Goal: Task Accomplishment & Management: Complete application form

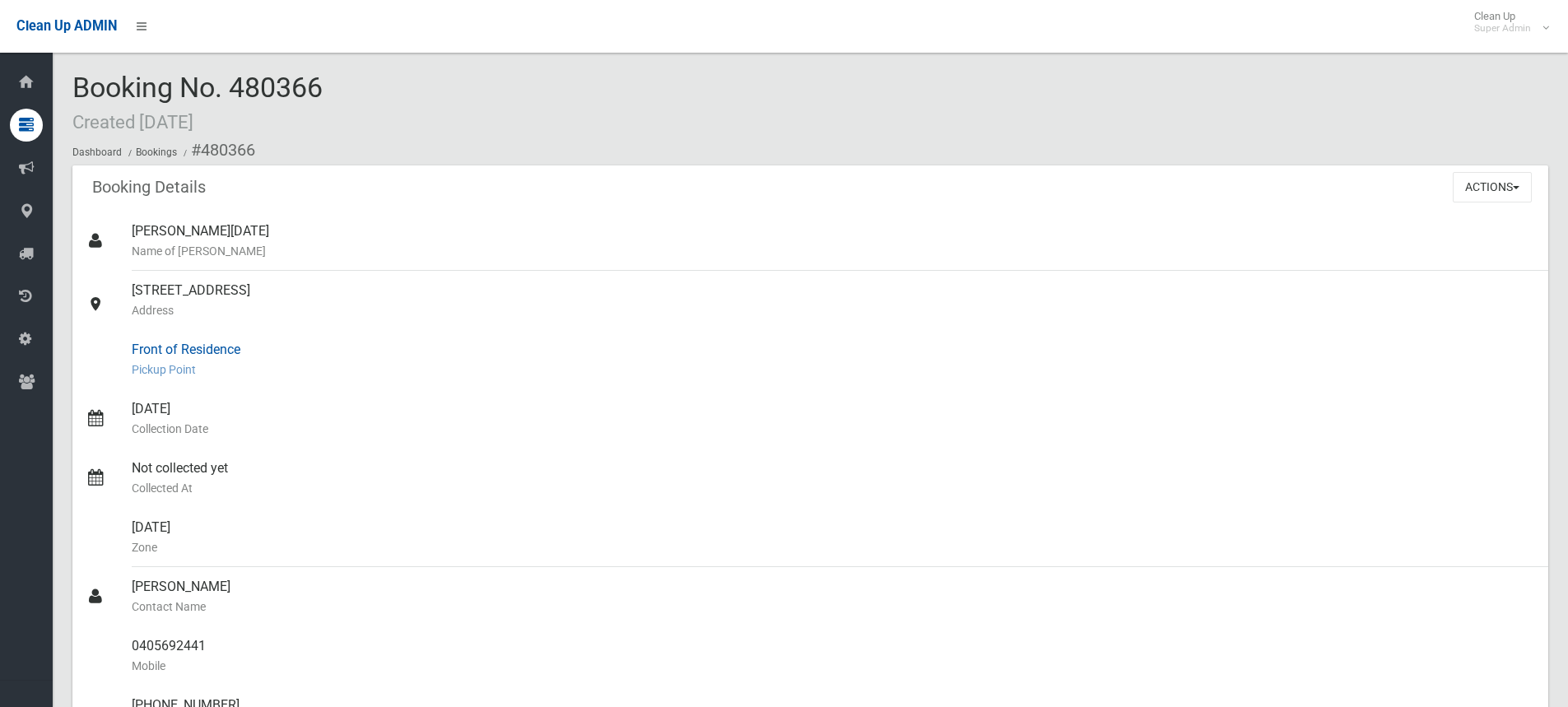
click at [552, 360] on small "Pickup Point" at bounding box center [833, 369] width 1403 height 20
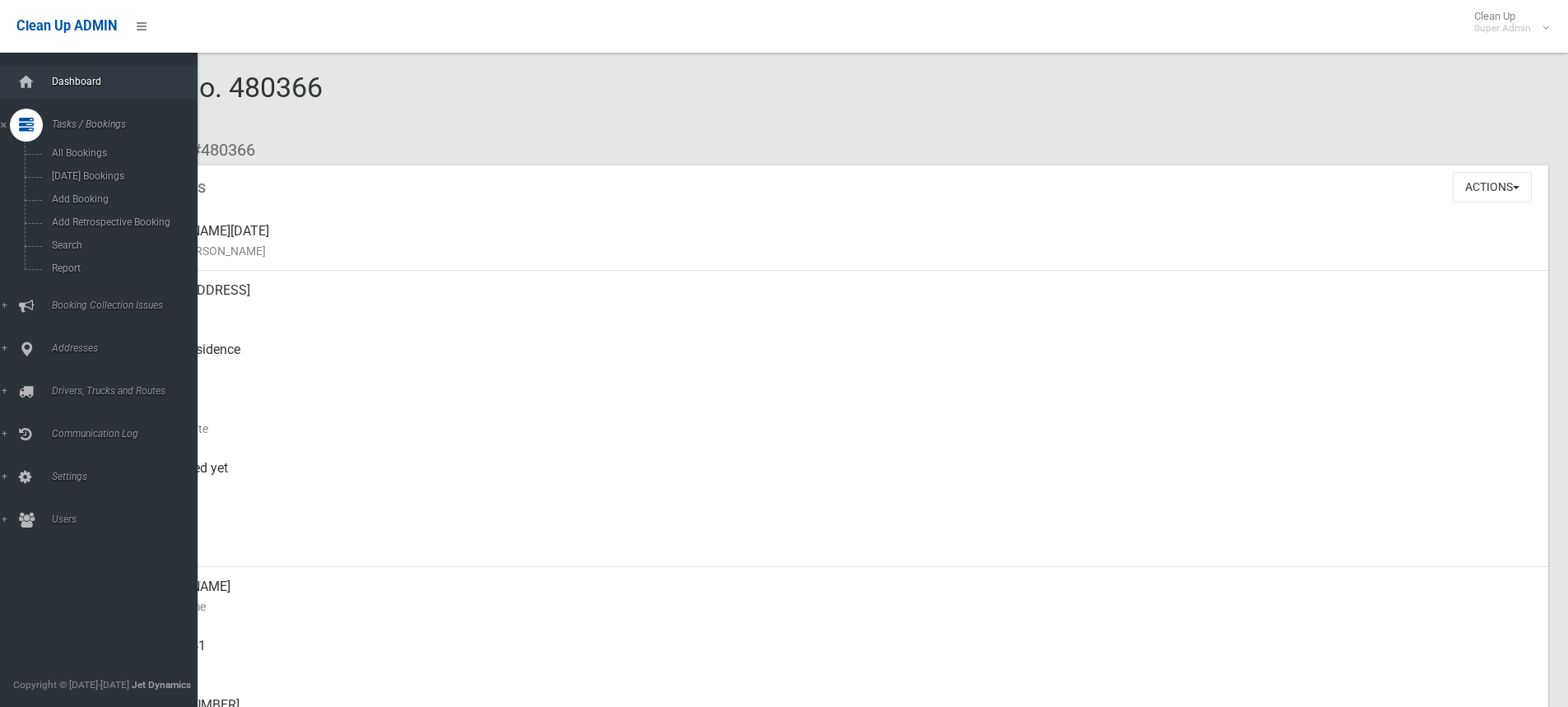
click at [58, 84] on span "Dashboard" at bounding box center [128, 81] width 163 height 11
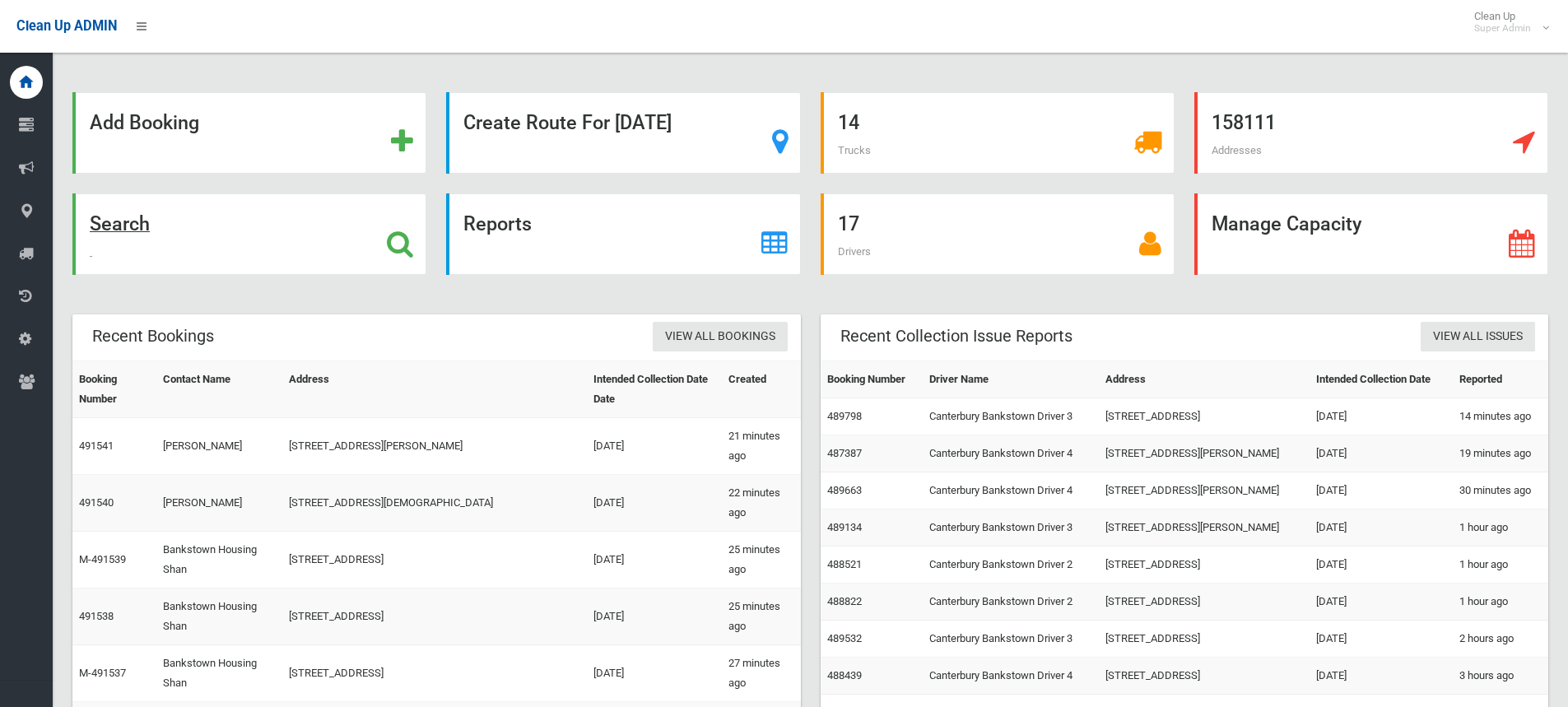
click at [142, 228] on strong "Search" at bounding box center [120, 224] width 60 height 23
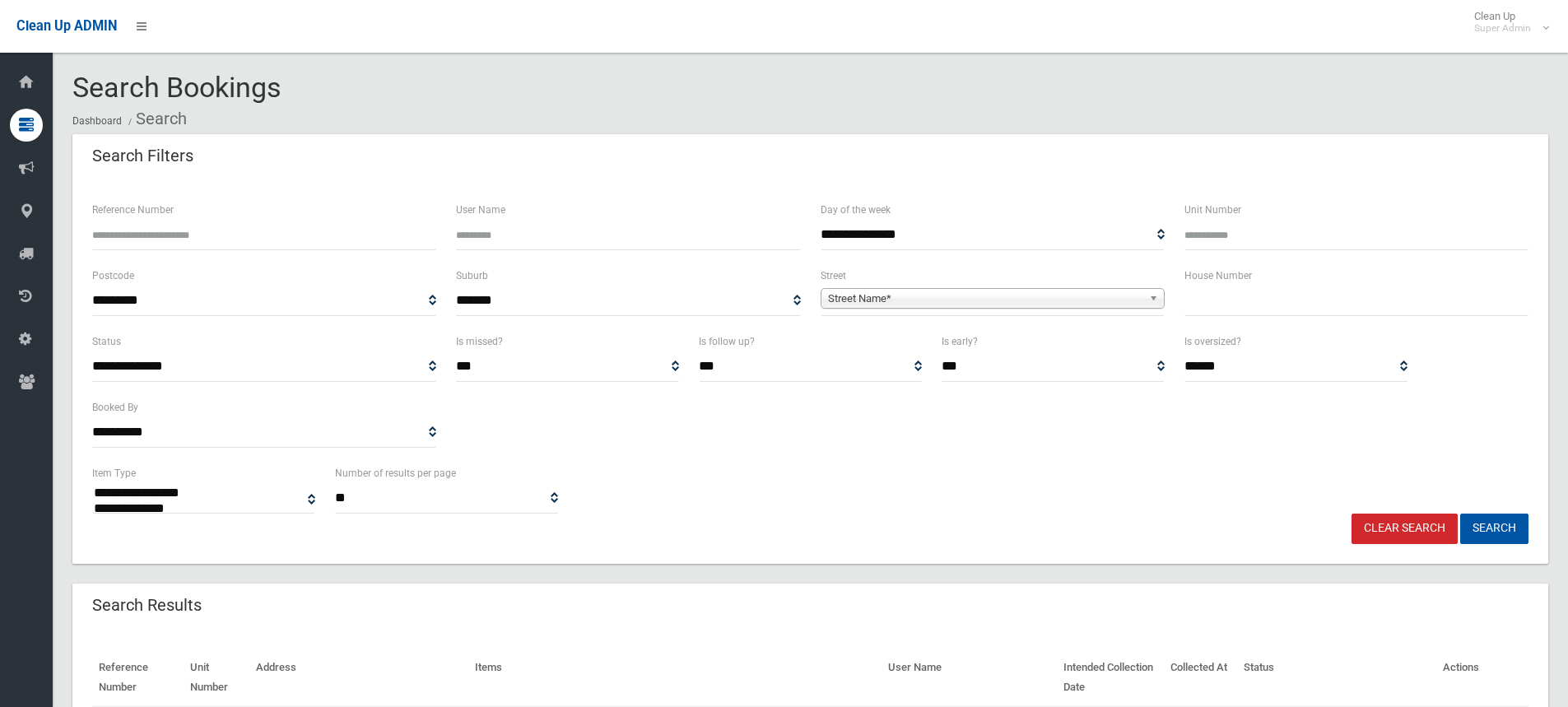
select select
click at [1253, 303] on input "text" at bounding box center [1356, 301] width 344 height 31
type input "**"
click at [899, 303] on span "Street Name*" at bounding box center [986, 299] width 315 height 20
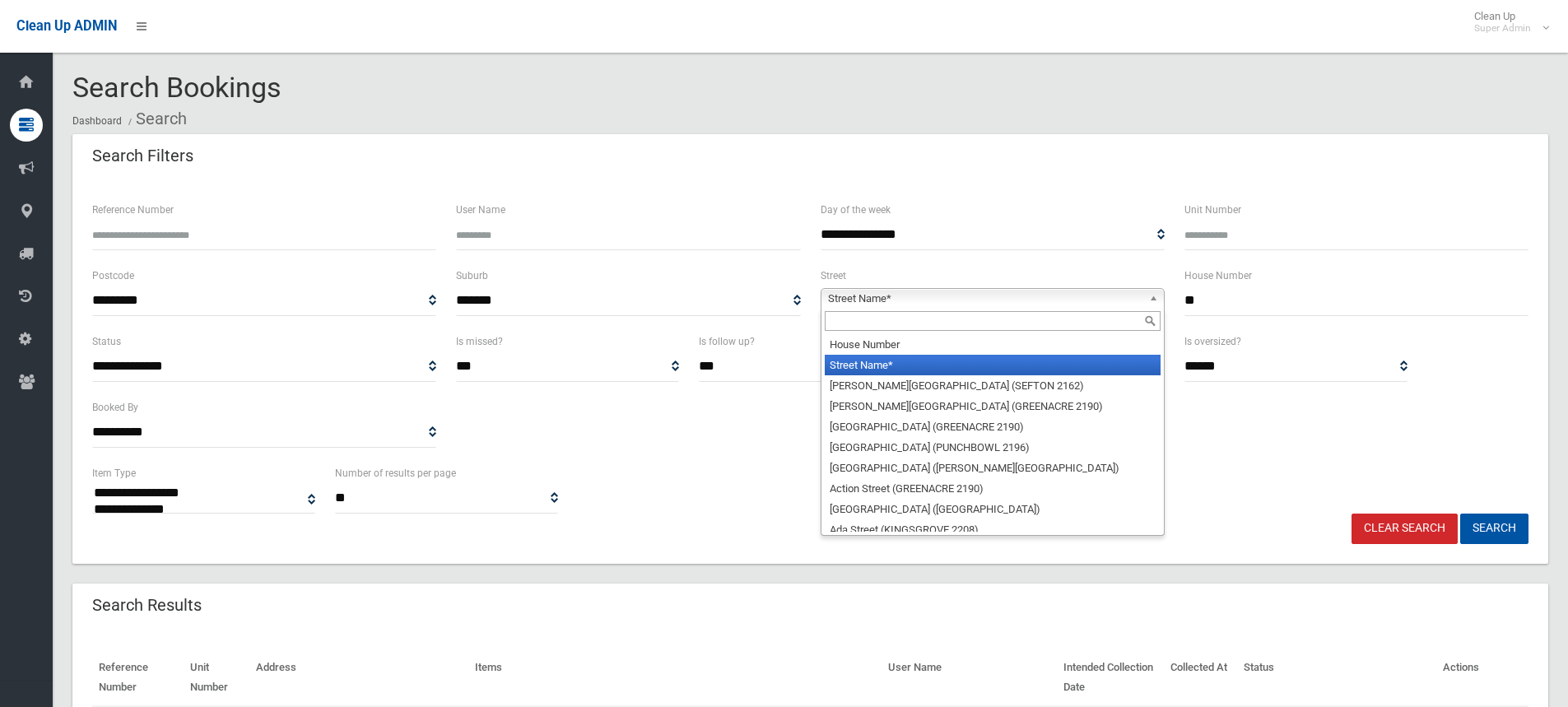
click at [886, 324] on input "text" at bounding box center [992, 320] width 336 height 20
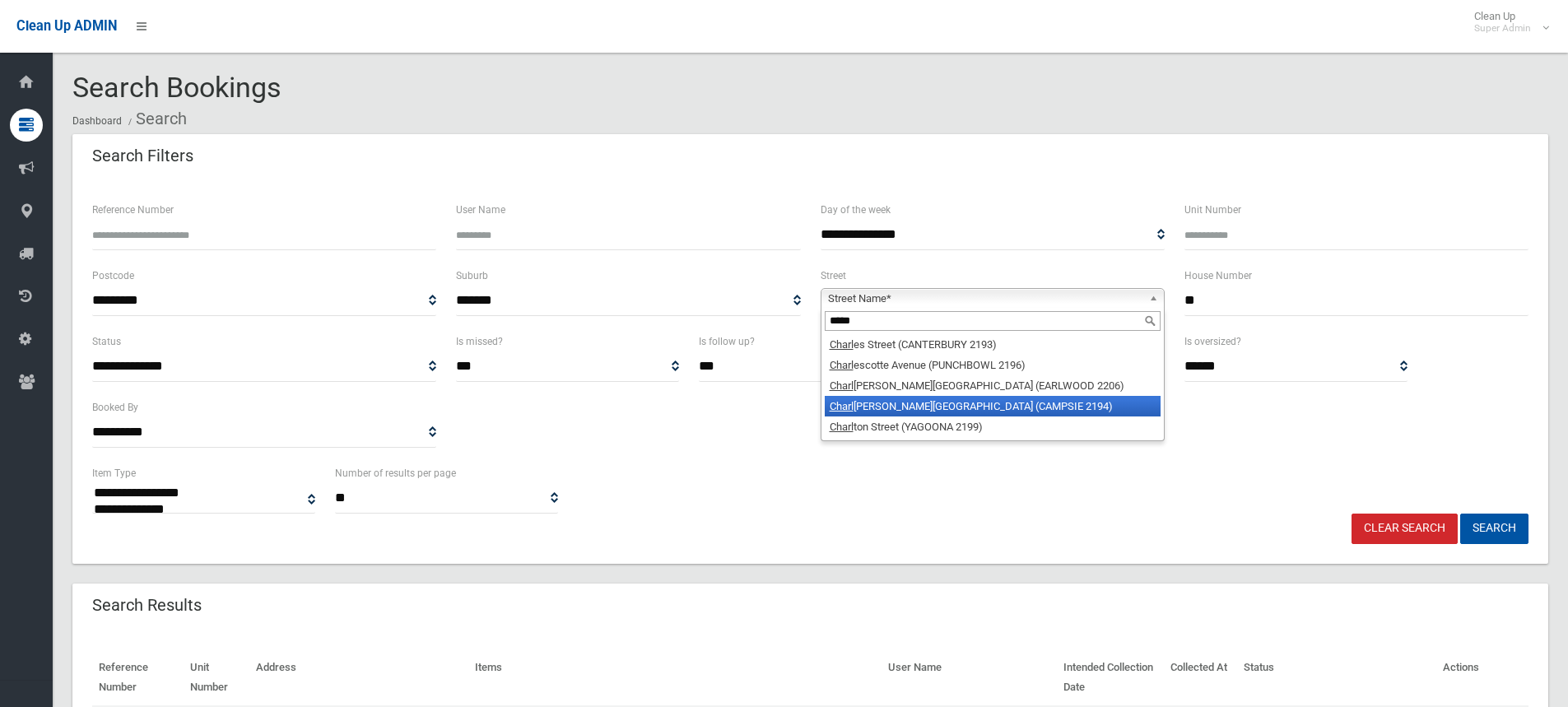
type input "*****"
click at [877, 404] on li "Charl otte Street (CAMPSIE 2194)" at bounding box center [992, 406] width 336 height 21
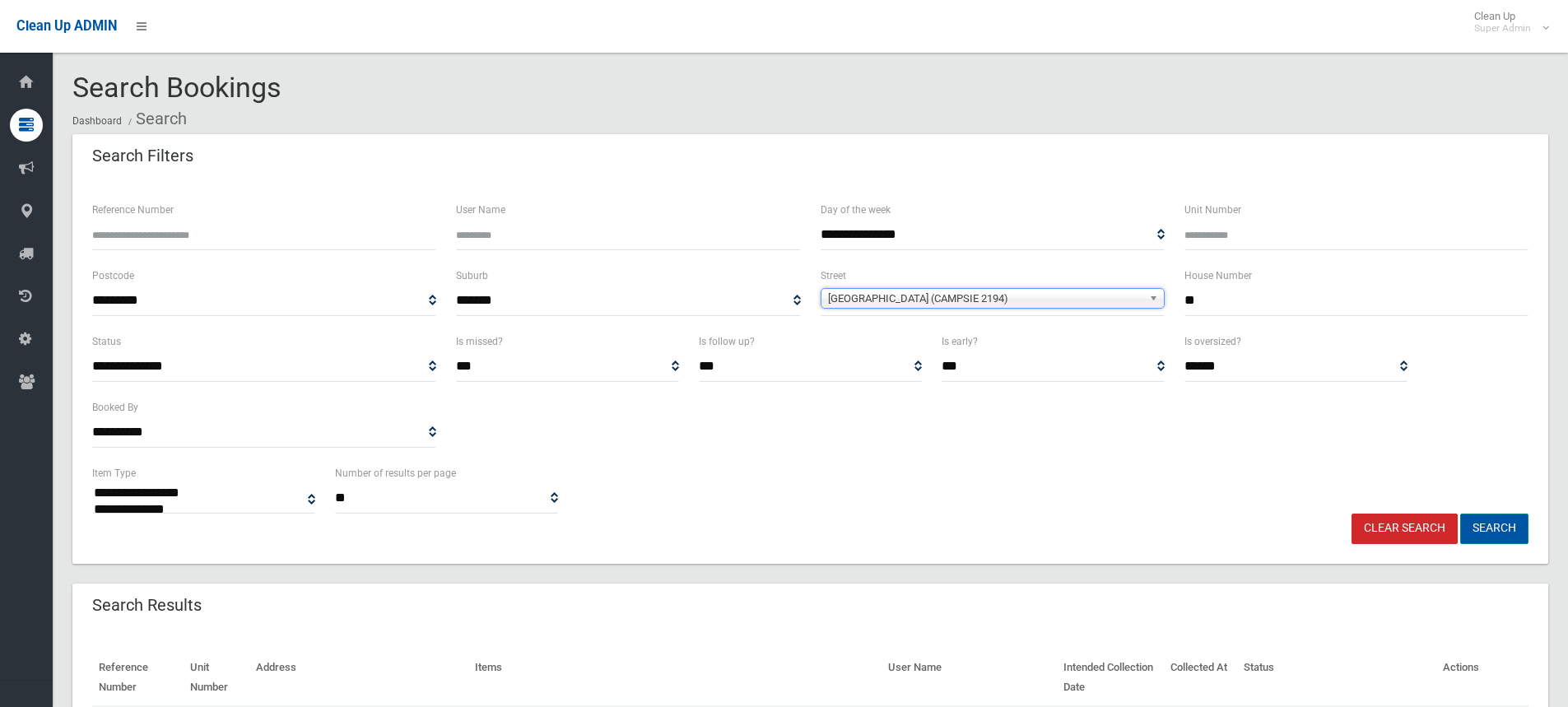
click at [1475, 533] on button "Search" at bounding box center [1494, 529] width 68 height 31
select select
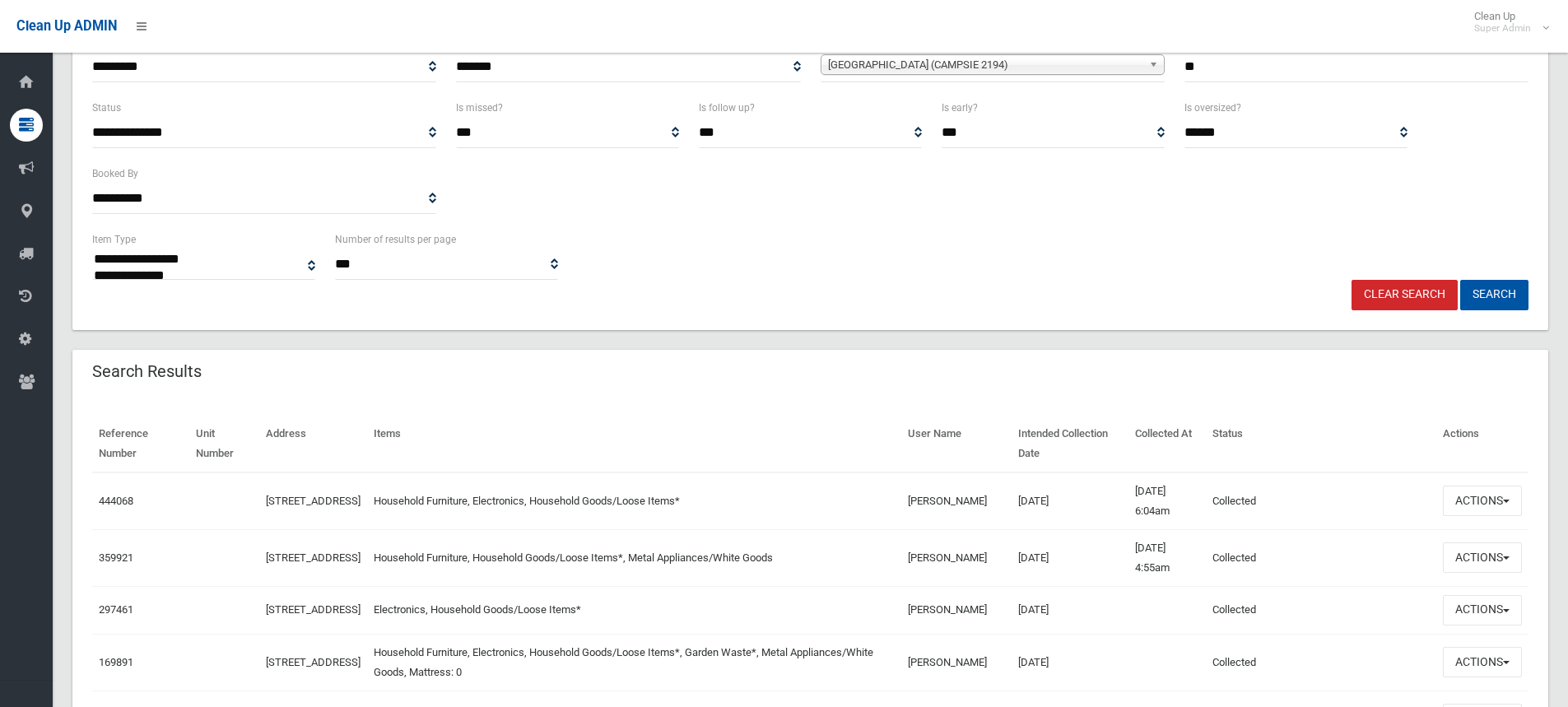
scroll to position [330, 0]
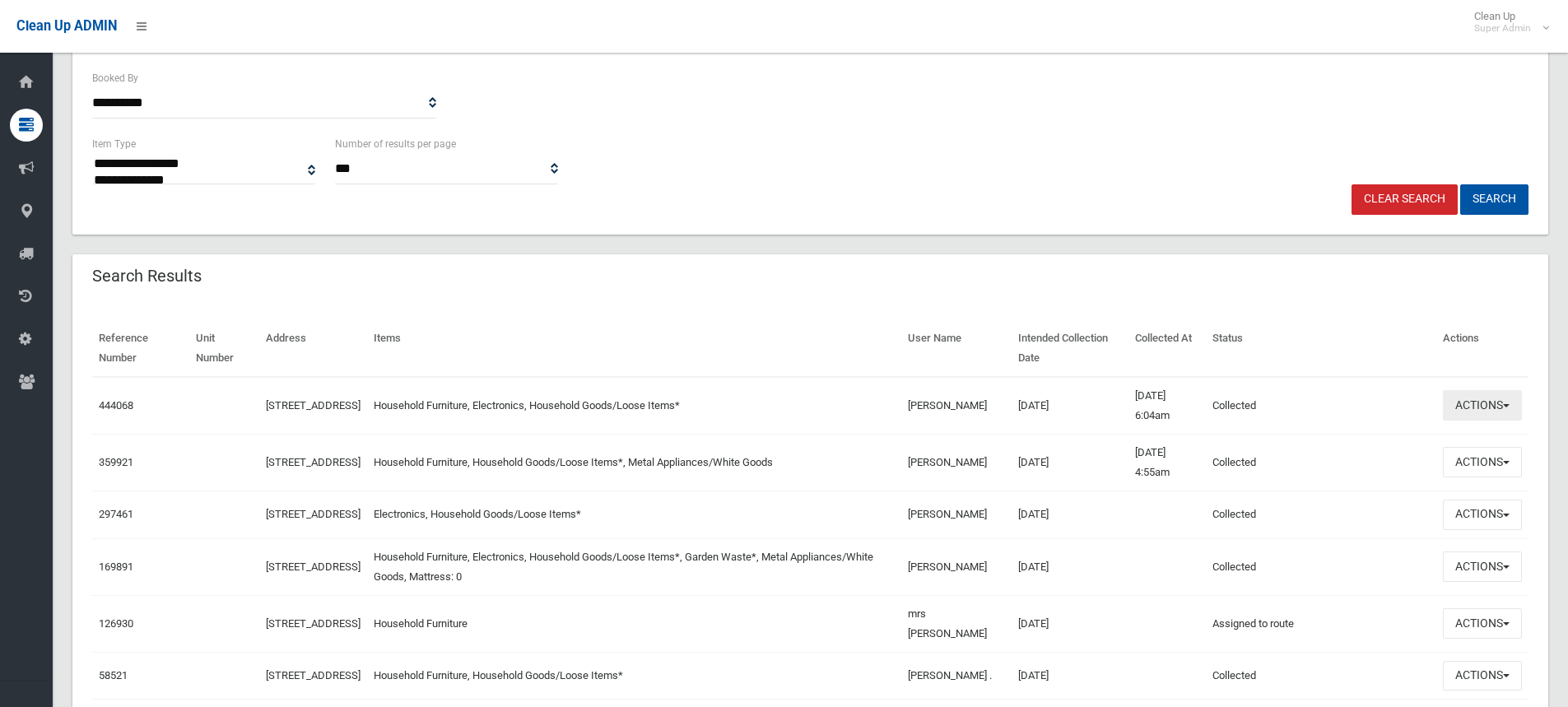
click at [1460, 418] on button "Actions" at bounding box center [1483, 405] width 79 height 31
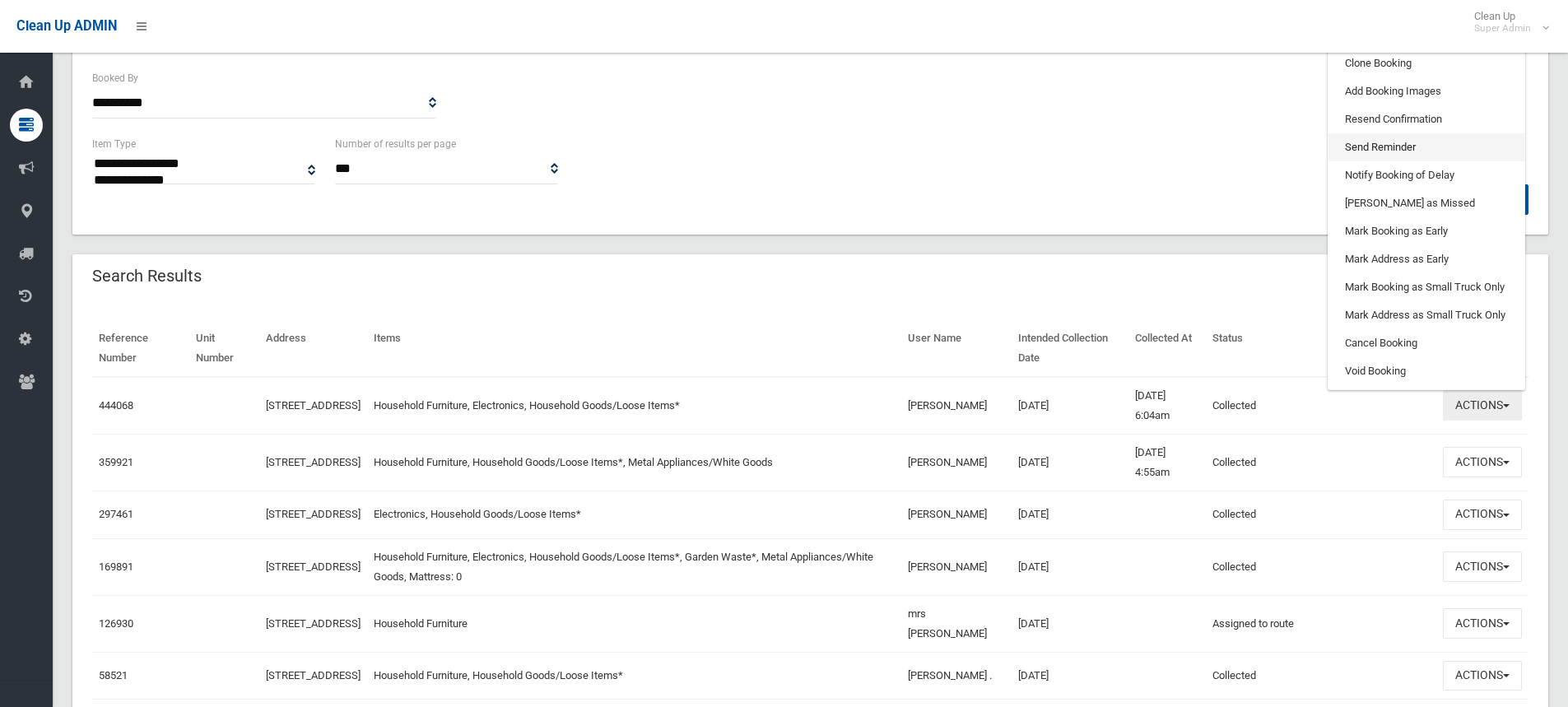
scroll to position [165, 0]
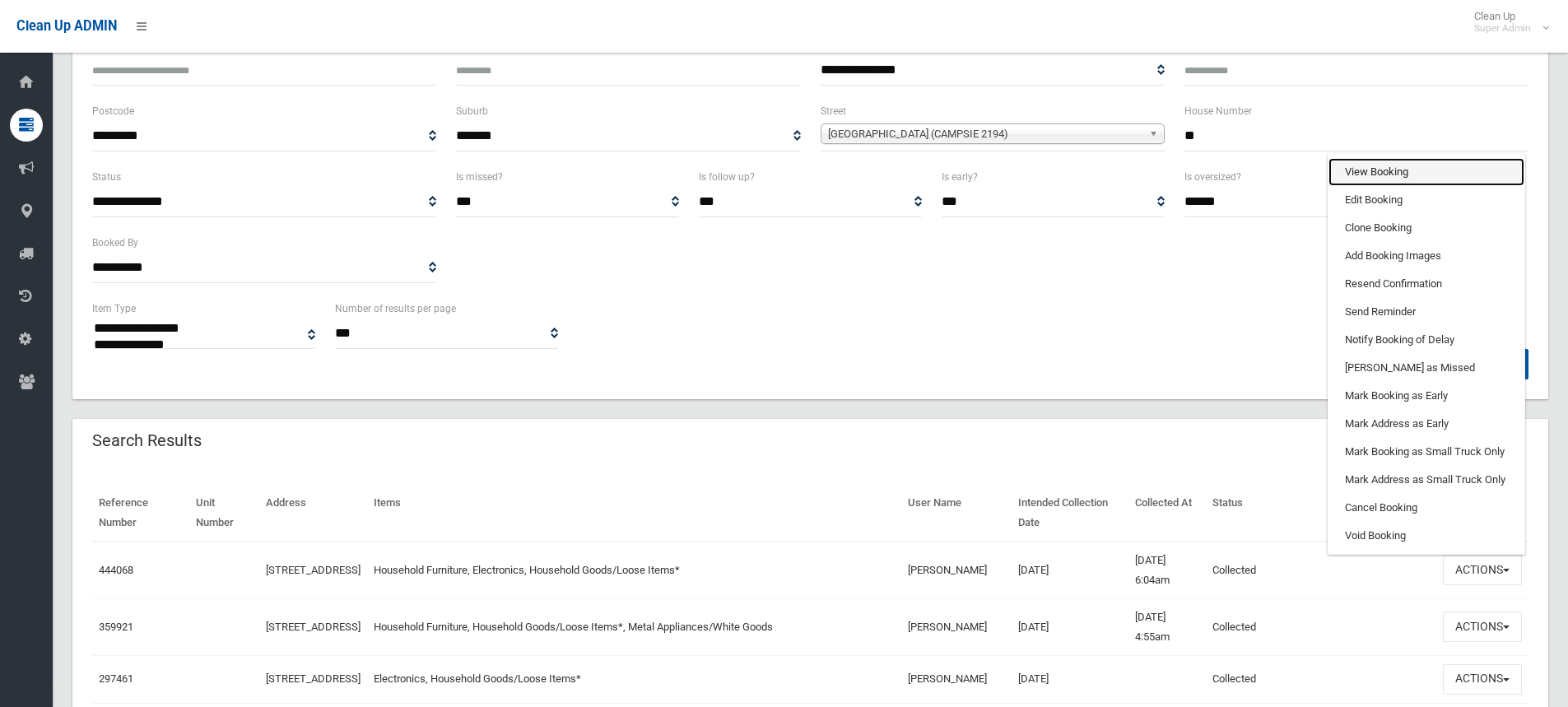
click at [1390, 177] on link "View Booking" at bounding box center [1426, 172] width 196 height 28
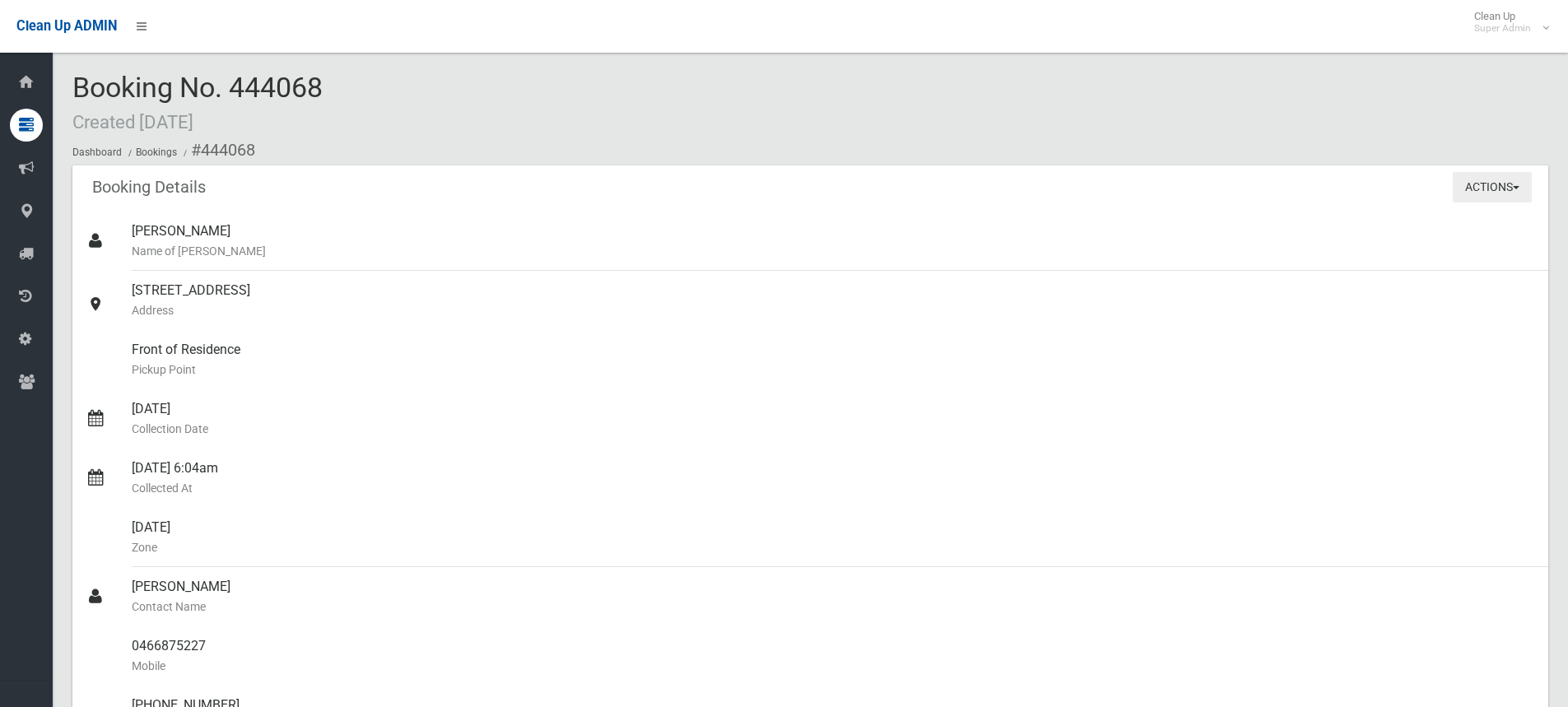
click at [1474, 194] on button "Actions" at bounding box center [1492, 187] width 79 height 31
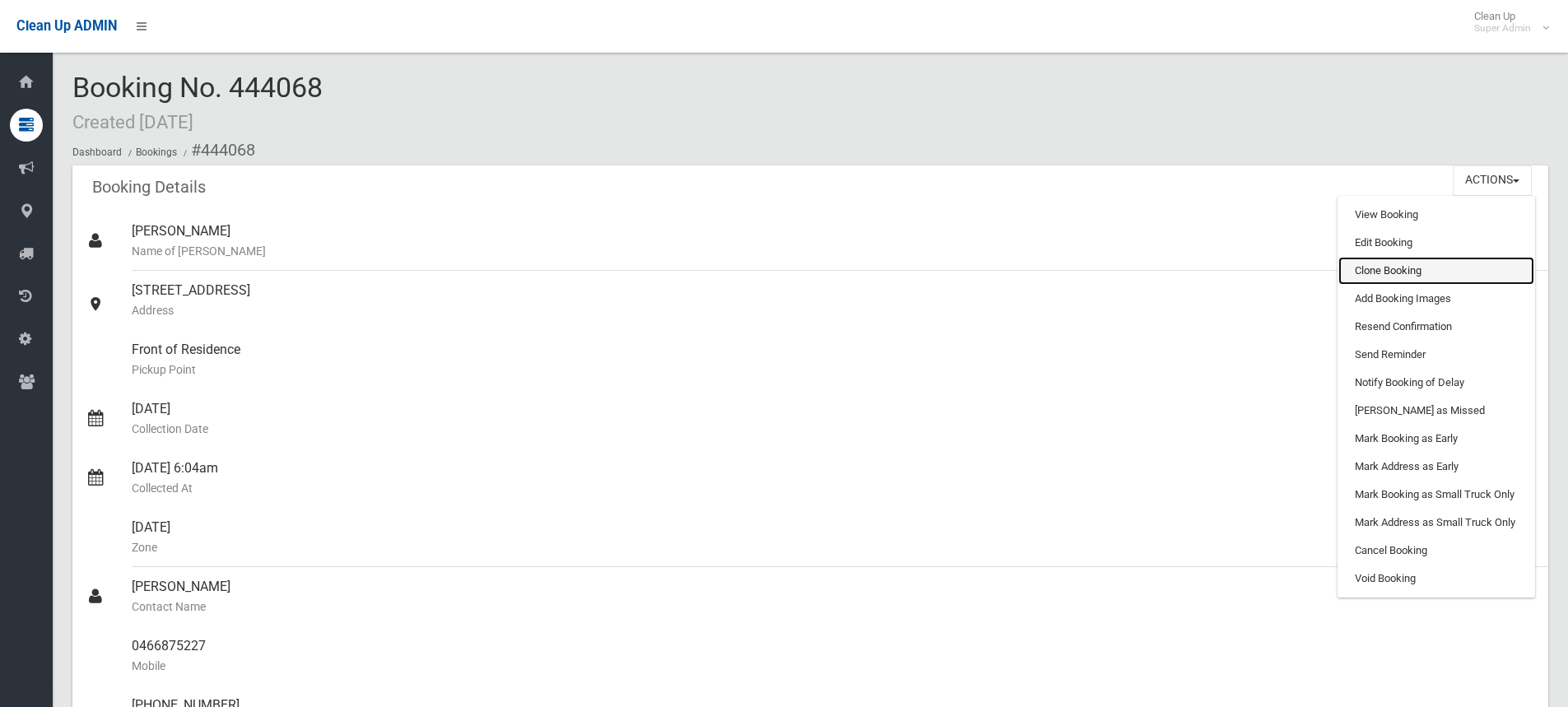
click at [1382, 263] on link "Clone Booking" at bounding box center [1436, 271] width 196 height 28
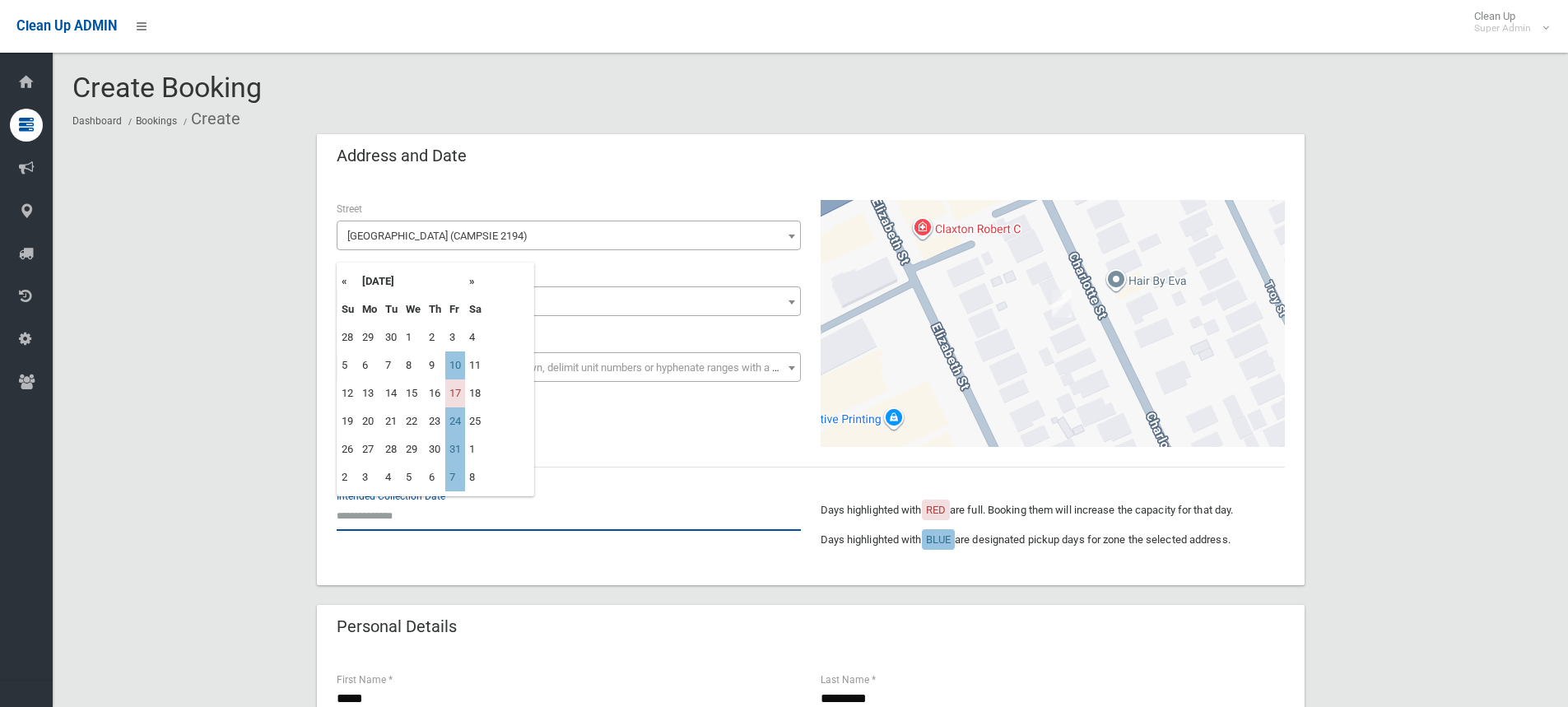
click at [369, 504] on input "text" at bounding box center [569, 516] width 464 height 31
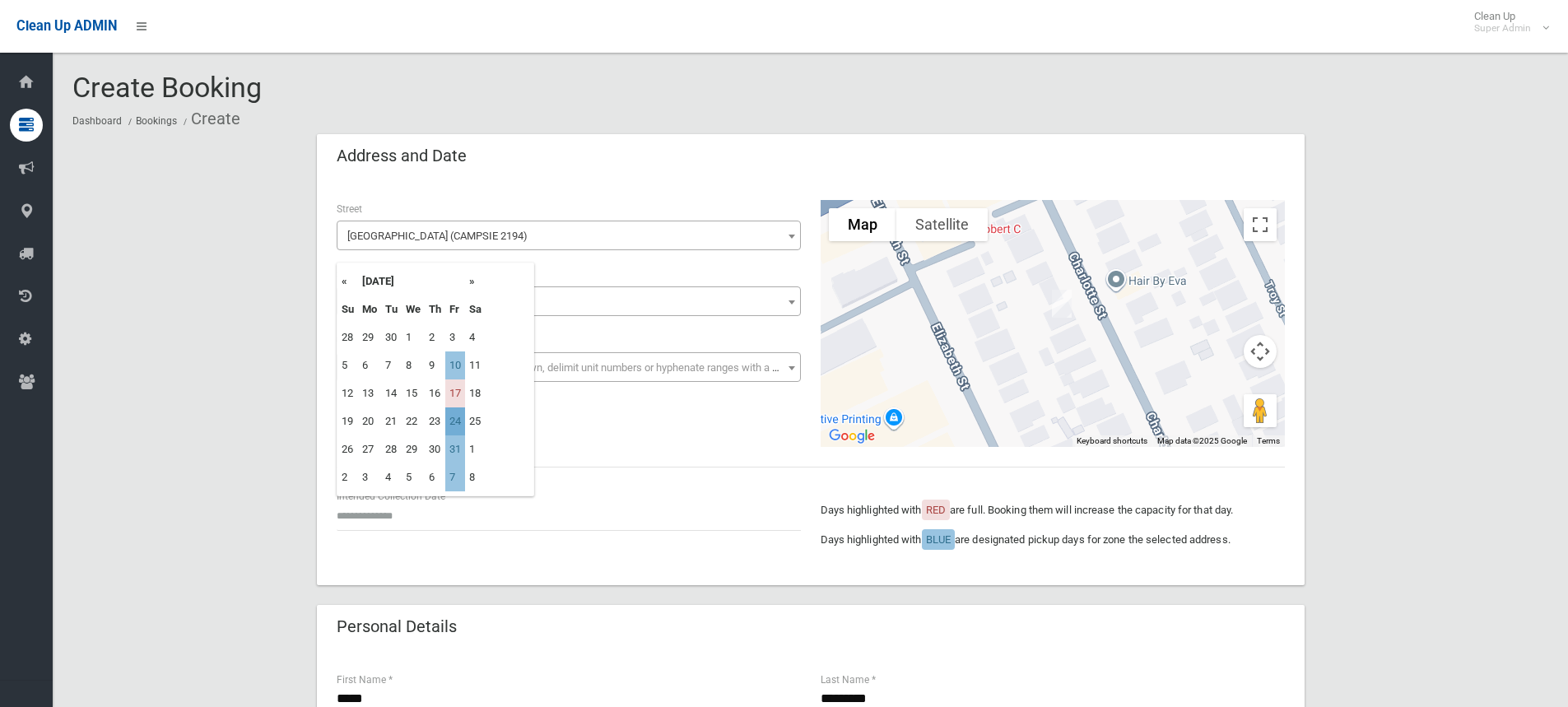
click at [459, 420] on td "24" at bounding box center [455, 421] width 20 height 28
type input "**********"
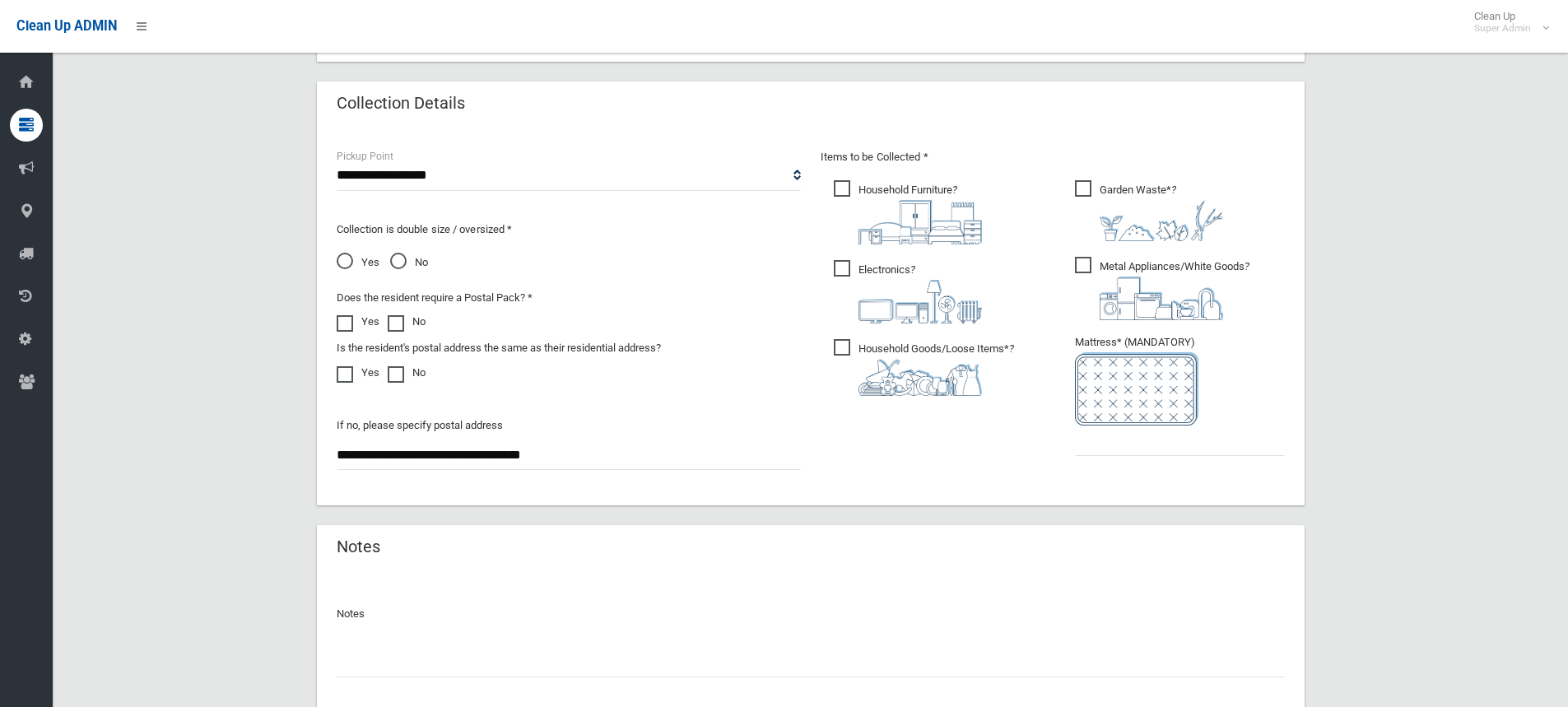
scroll to position [823, 0]
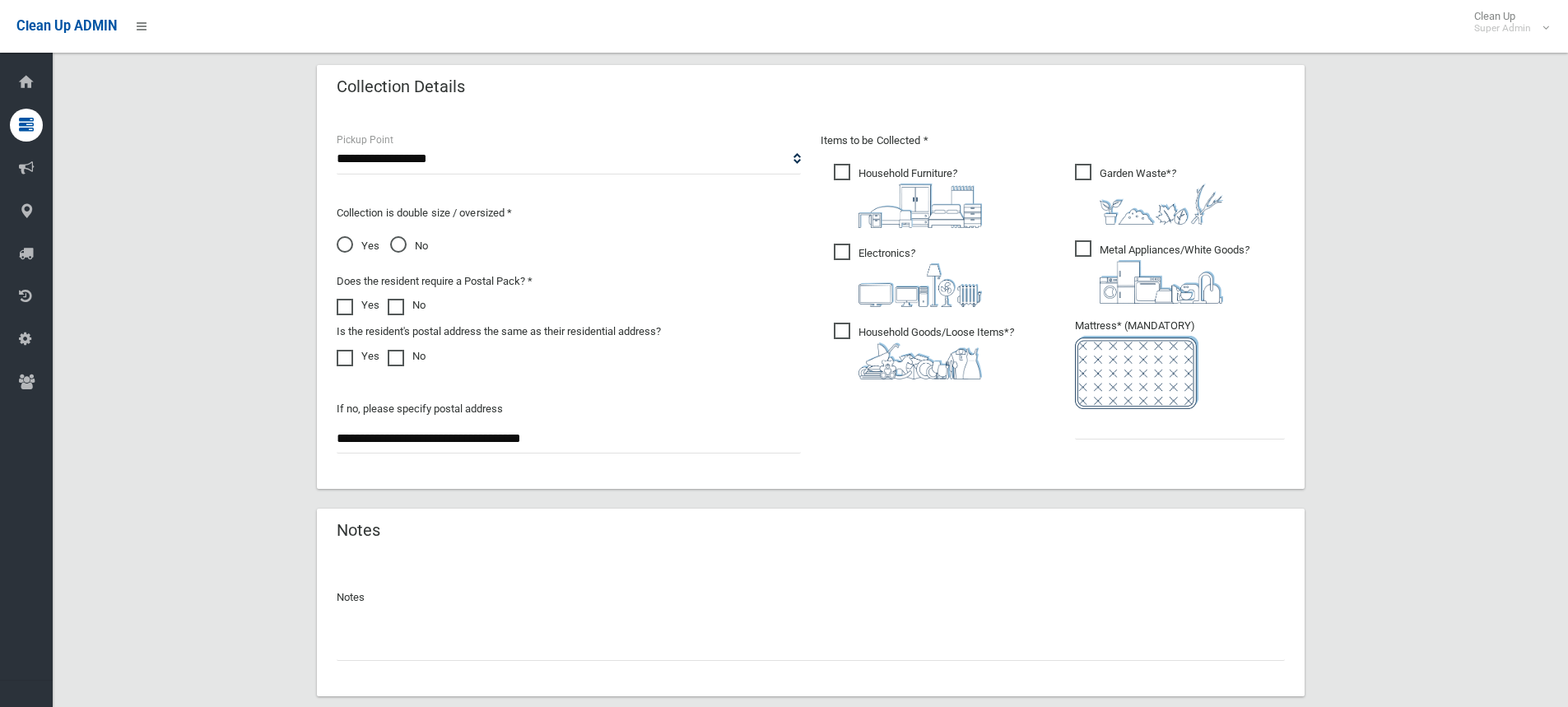
click at [433, 631] on input "text" at bounding box center [811, 646] width 948 height 31
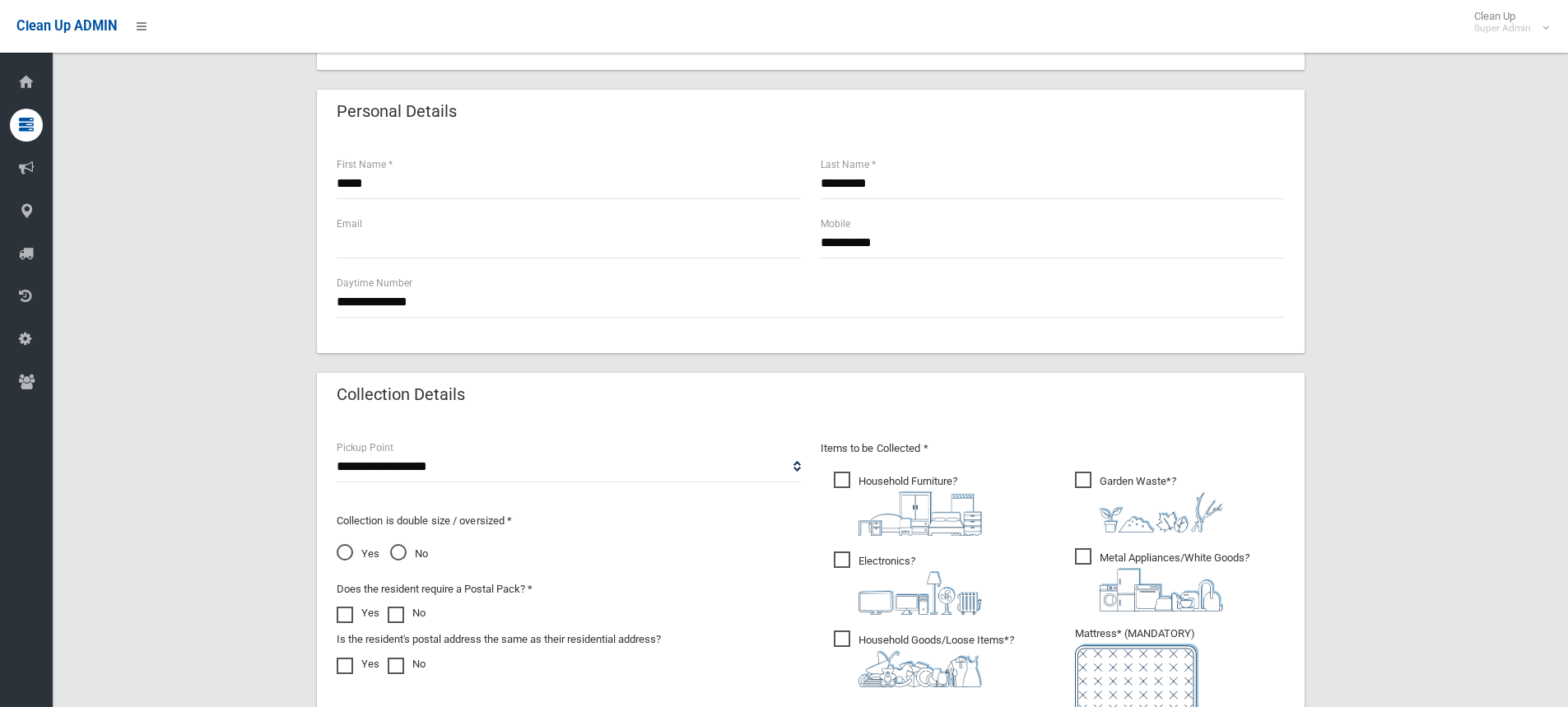
scroll to position [494, 0]
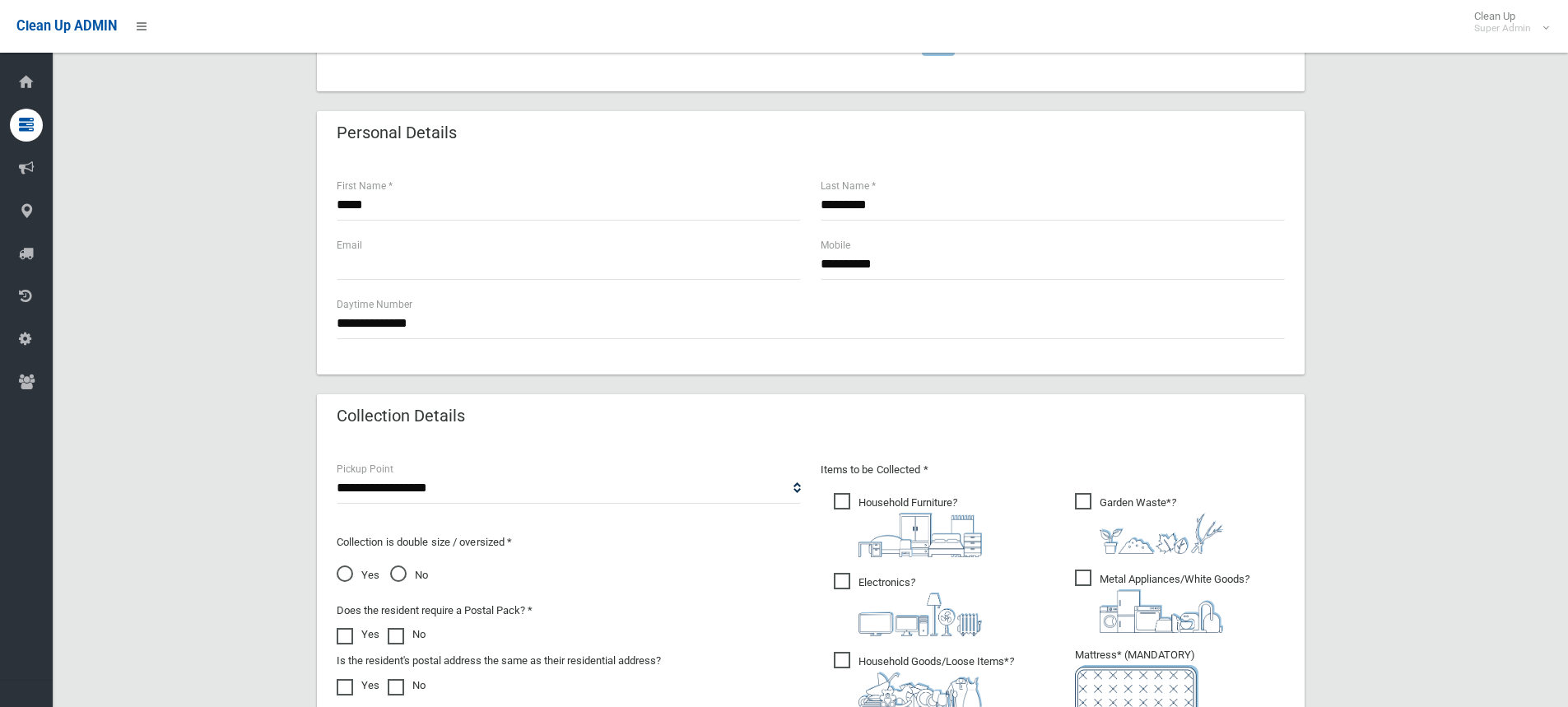
type input "**********"
click at [1126, 503] on span "Garden Waste* ?" at bounding box center [1149, 523] width 148 height 61
click at [1125, 583] on span "Metal Appliances/White Goods ?" at bounding box center [1162, 602] width 174 height 64
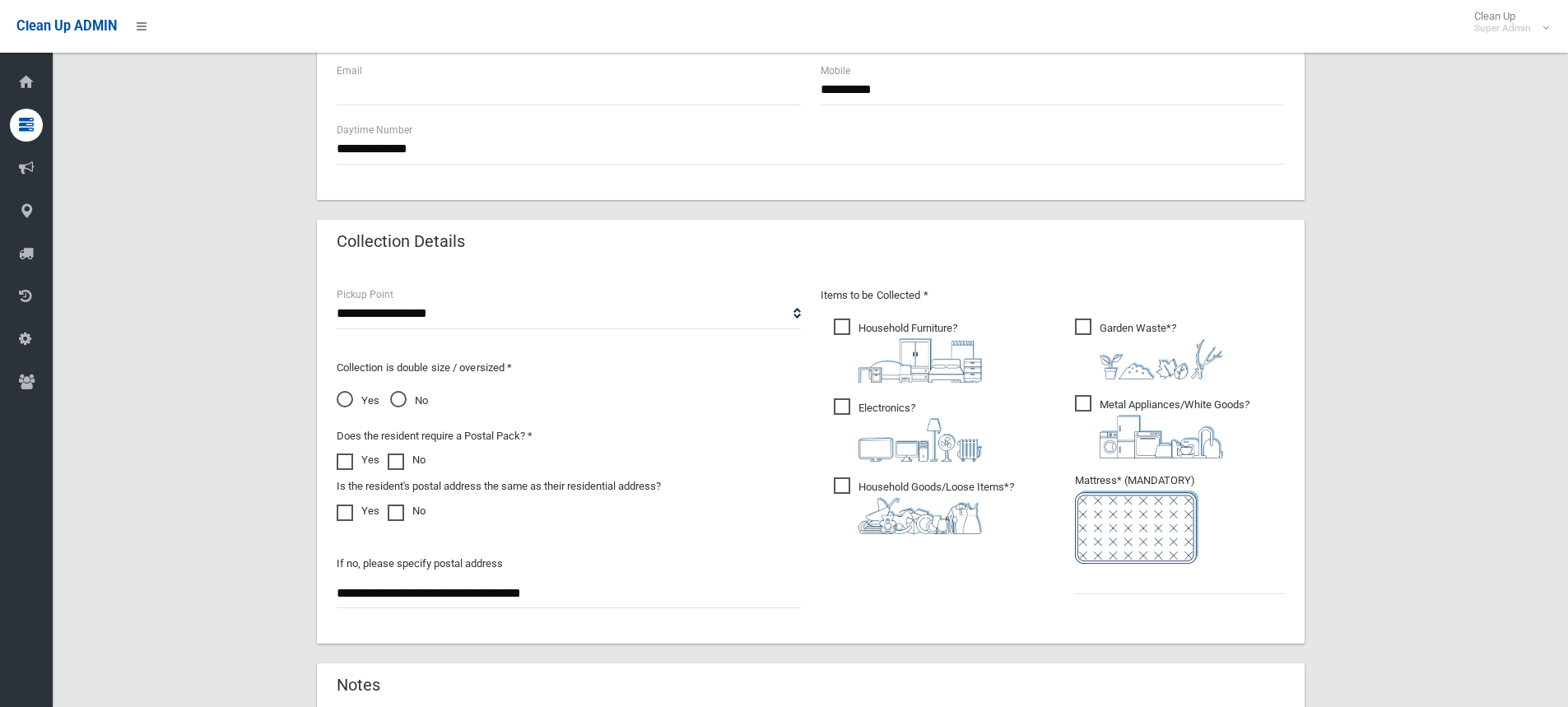
scroll to position [741, 0]
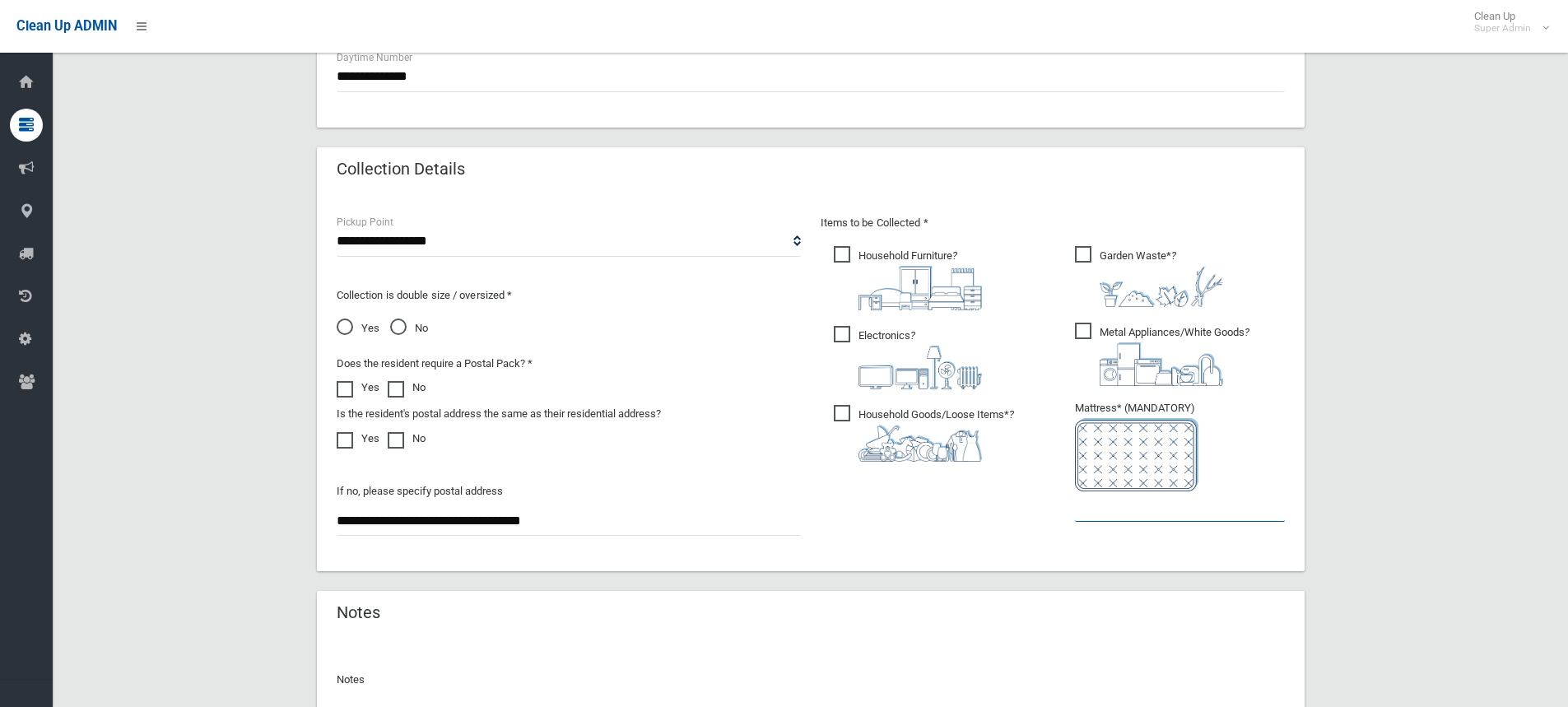
click at [1177, 504] on input "text" at bounding box center [1180, 507] width 210 height 31
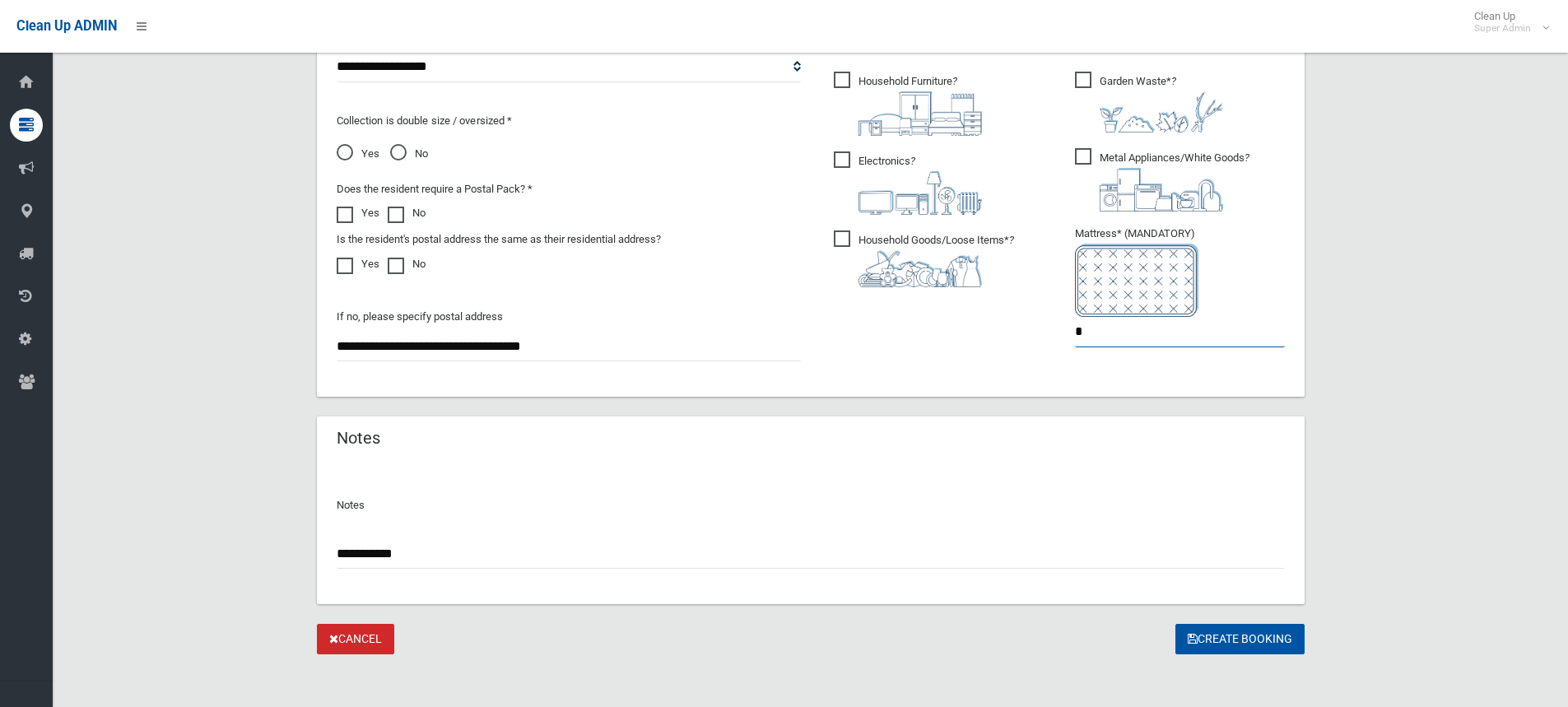
scroll to position [922, 0]
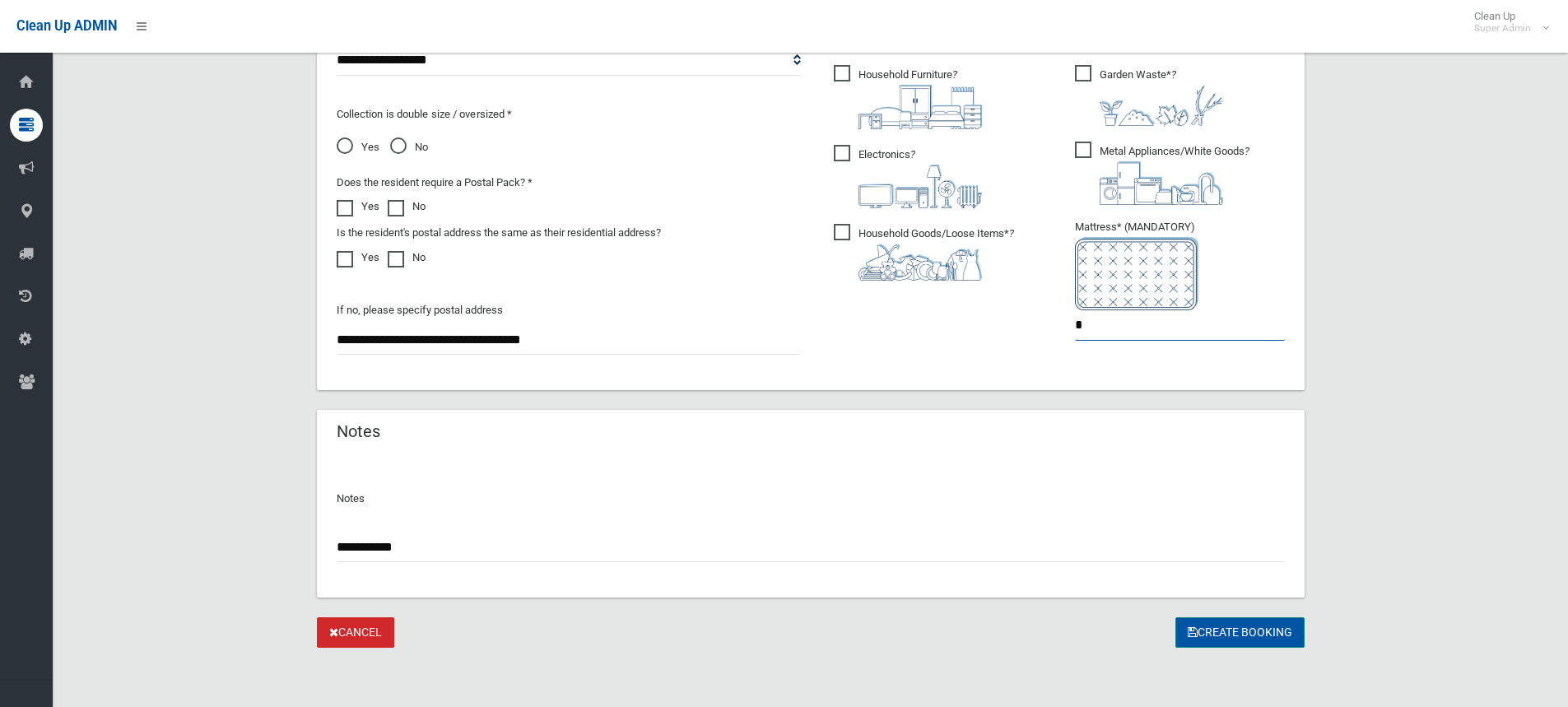
type input "*"
click at [1183, 630] on button "Create Booking" at bounding box center [1240, 633] width 129 height 31
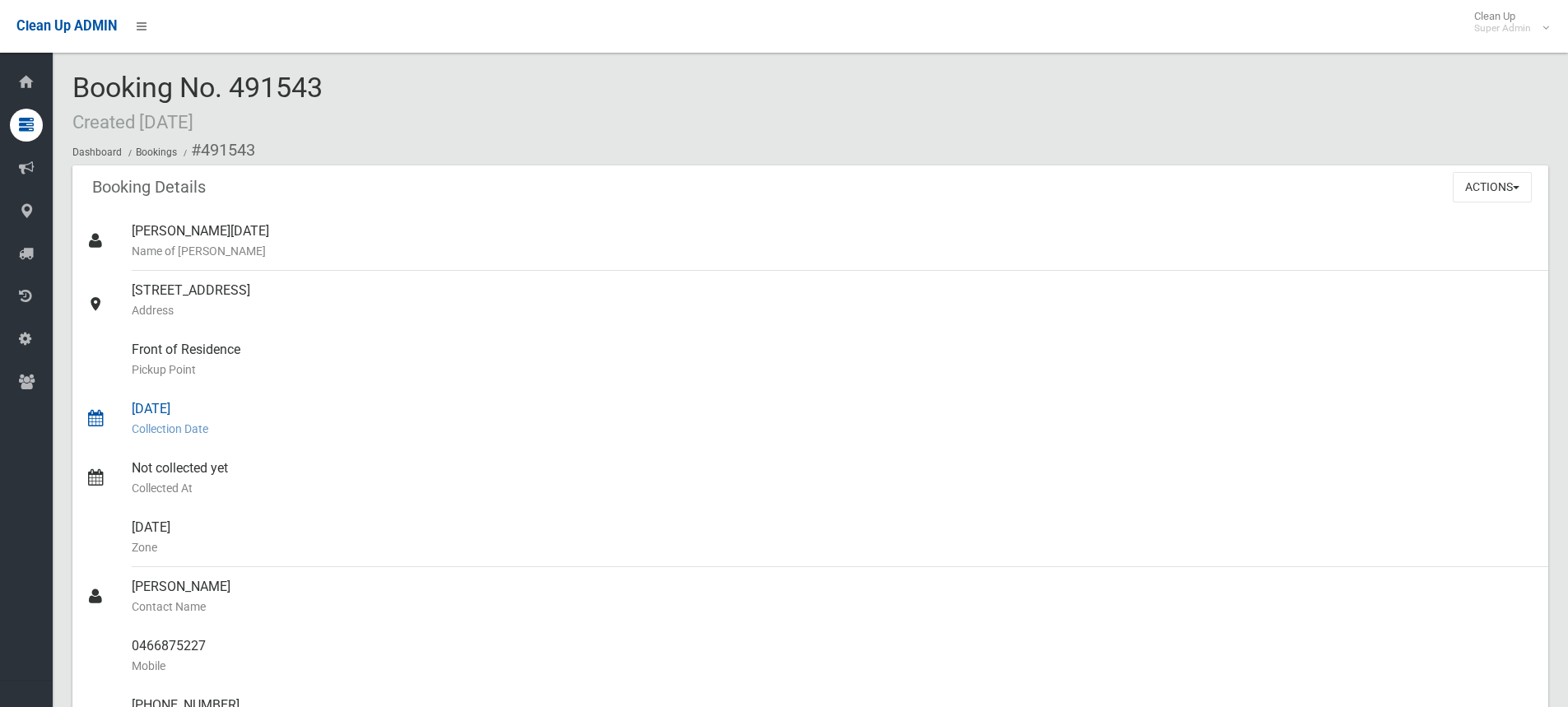
click at [180, 423] on small "Collection Date" at bounding box center [833, 429] width 1403 height 20
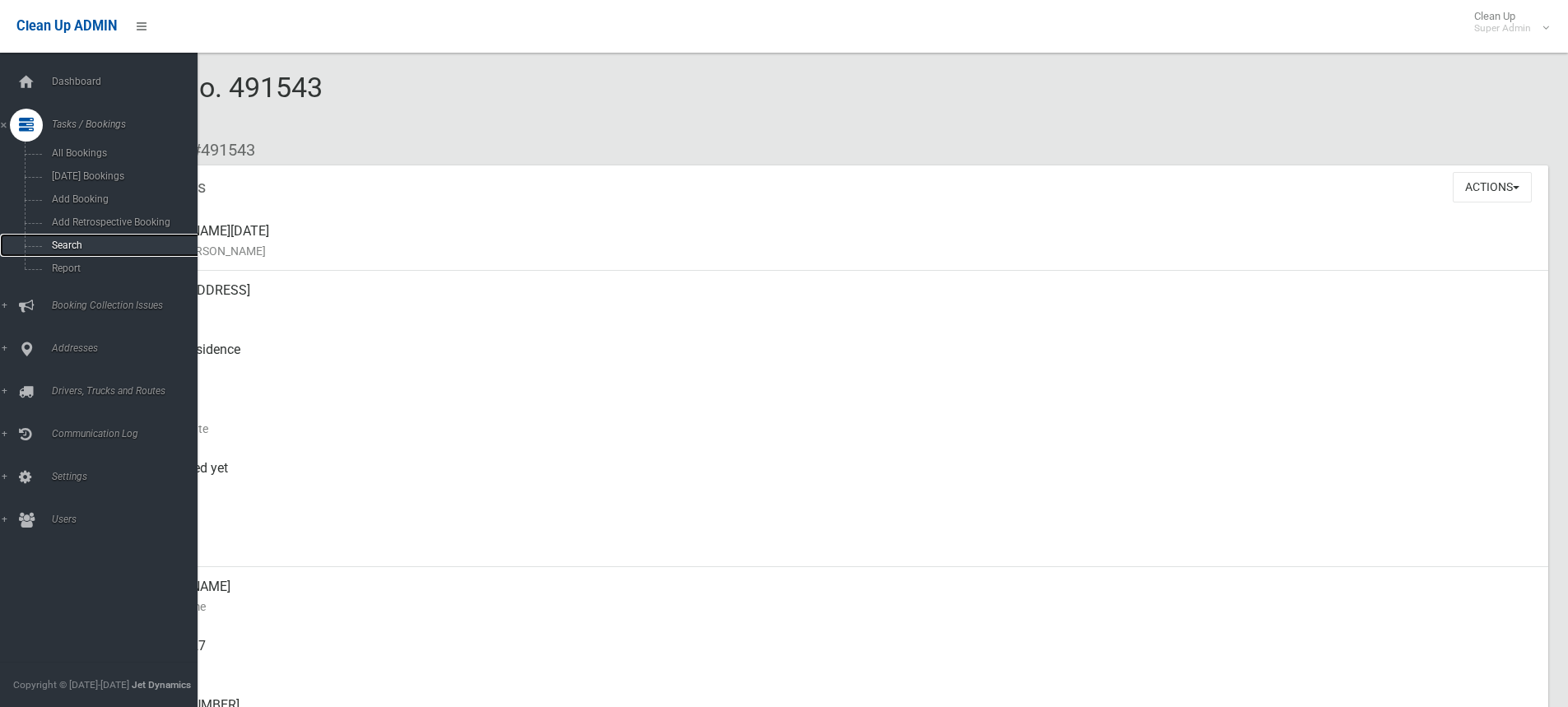
click at [73, 243] on span "Search" at bounding box center [121, 245] width 149 height 11
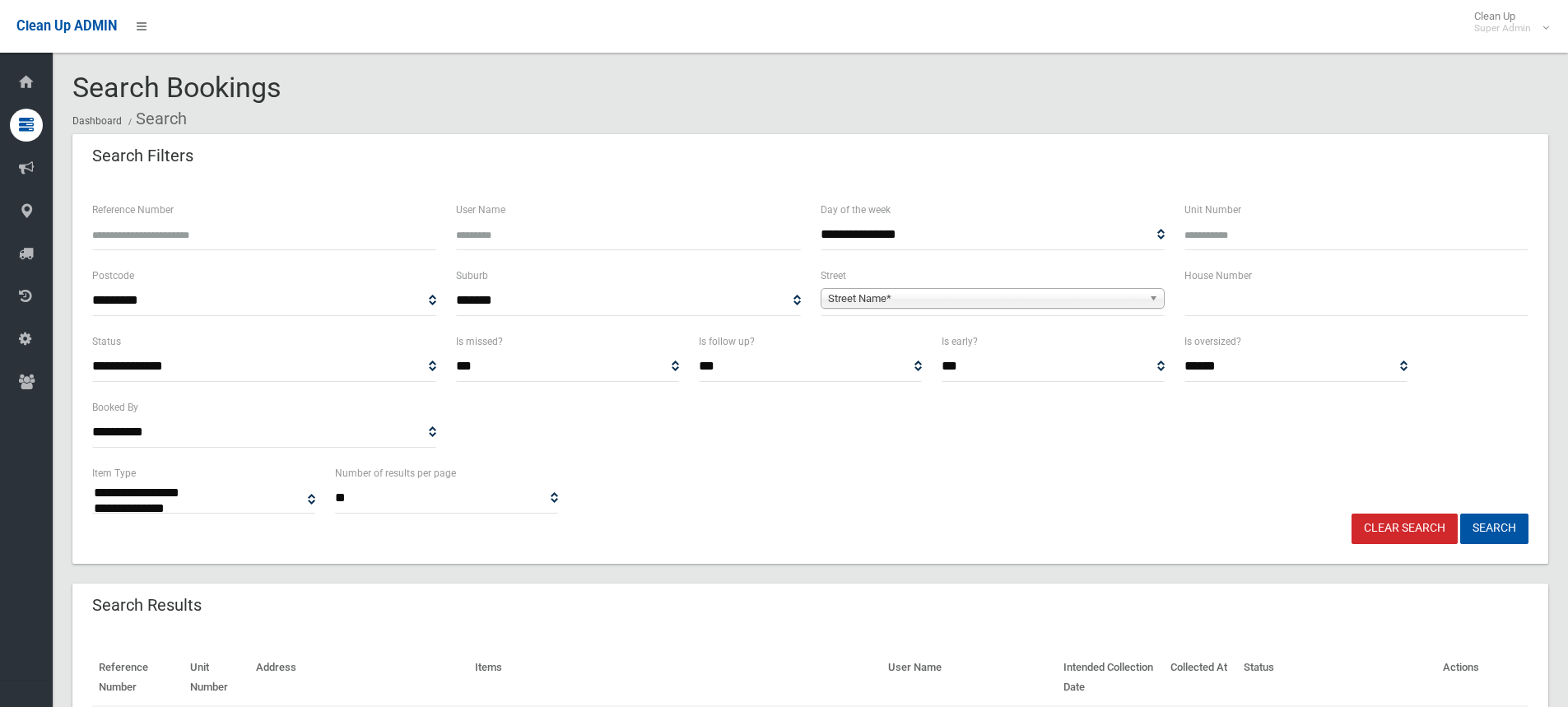
select select
click at [1371, 293] on input "text" at bounding box center [1356, 301] width 344 height 31
type input "**"
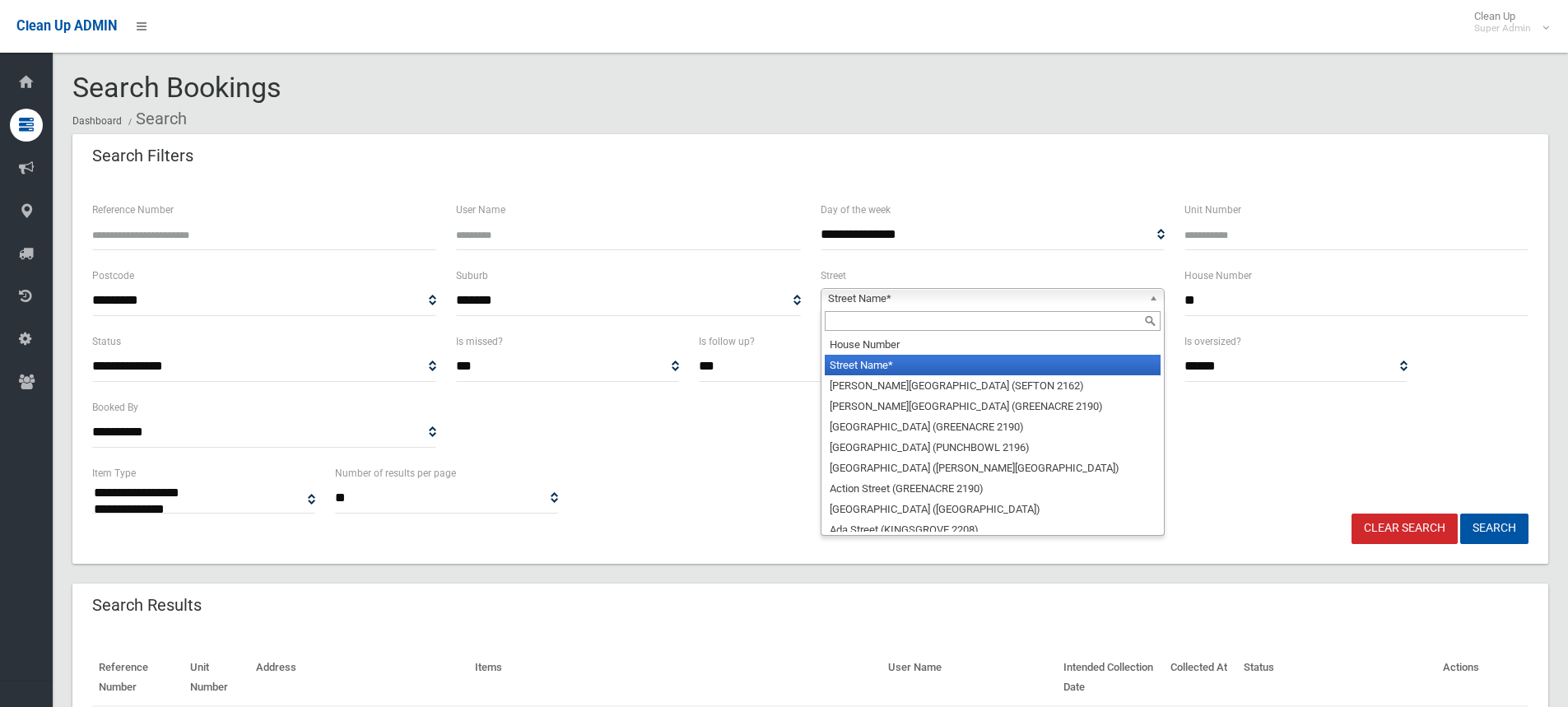
click at [869, 304] on span "Street Name*" at bounding box center [986, 299] width 315 height 20
click at [854, 323] on input "text" at bounding box center [992, 320] width 336 height 20
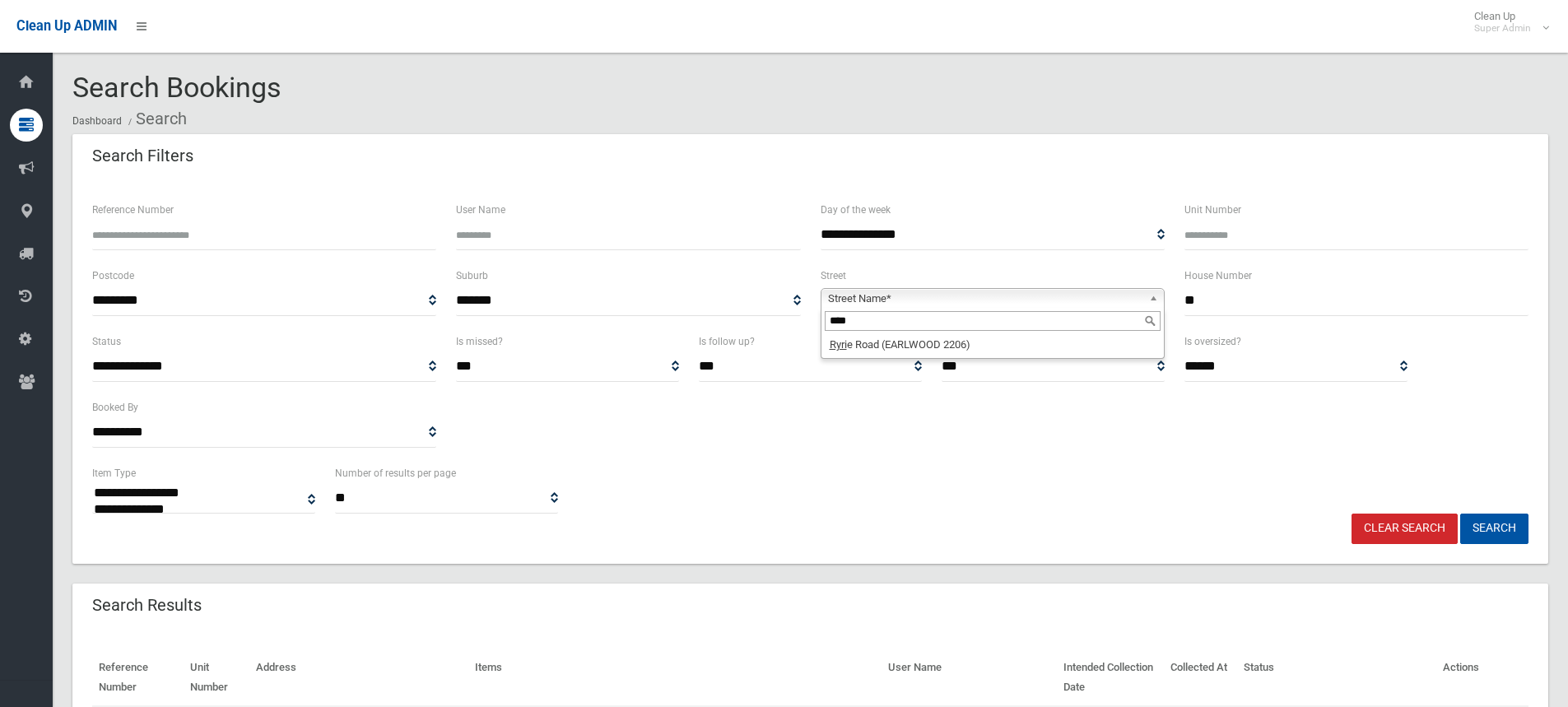
type input "****"
click at [891, 351] on li "Ryri e Road (EARLWOOD 2206)" at bounding box center [992, 345] width 336 height 21
click at [1500, 540] on button "Search" at bounding box center [1494, 529] width 68 height 31
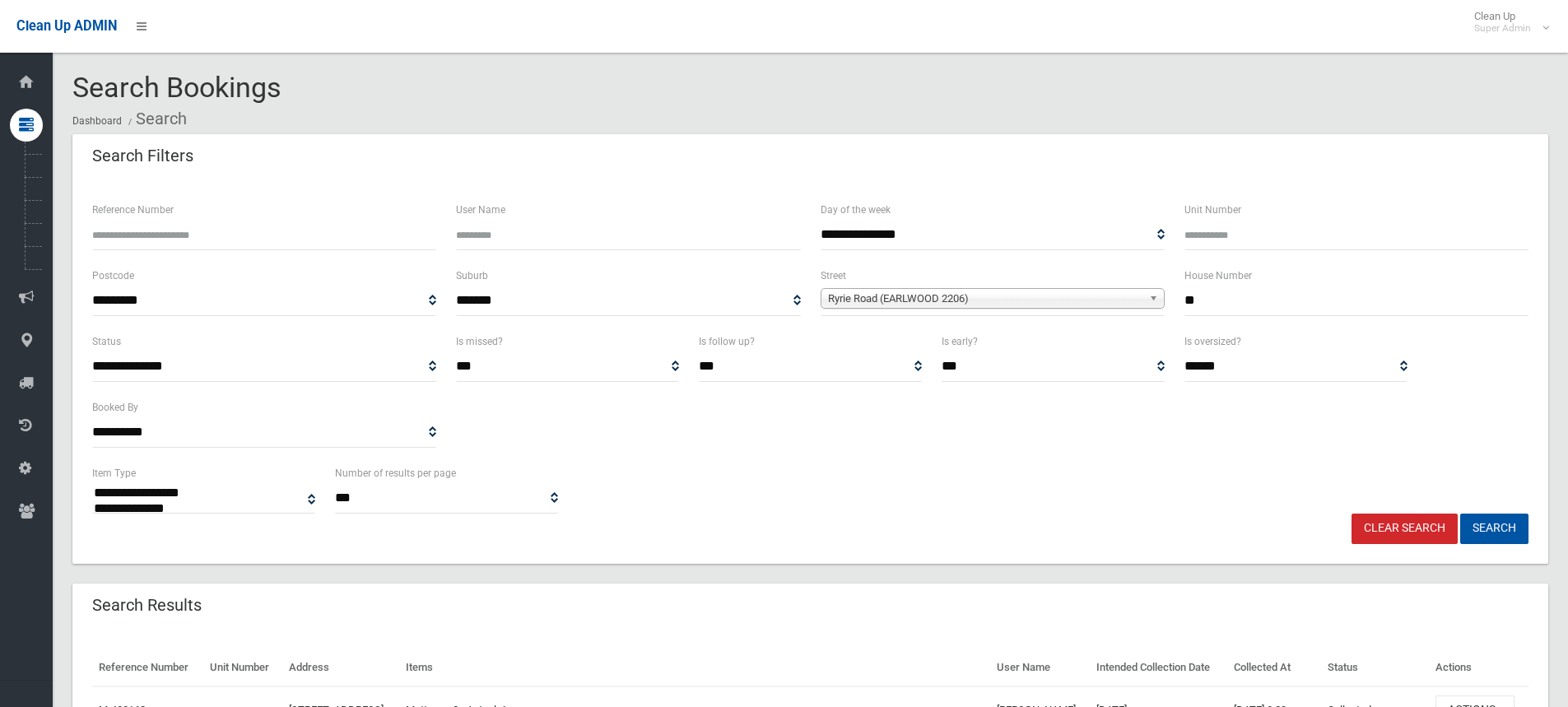
select select
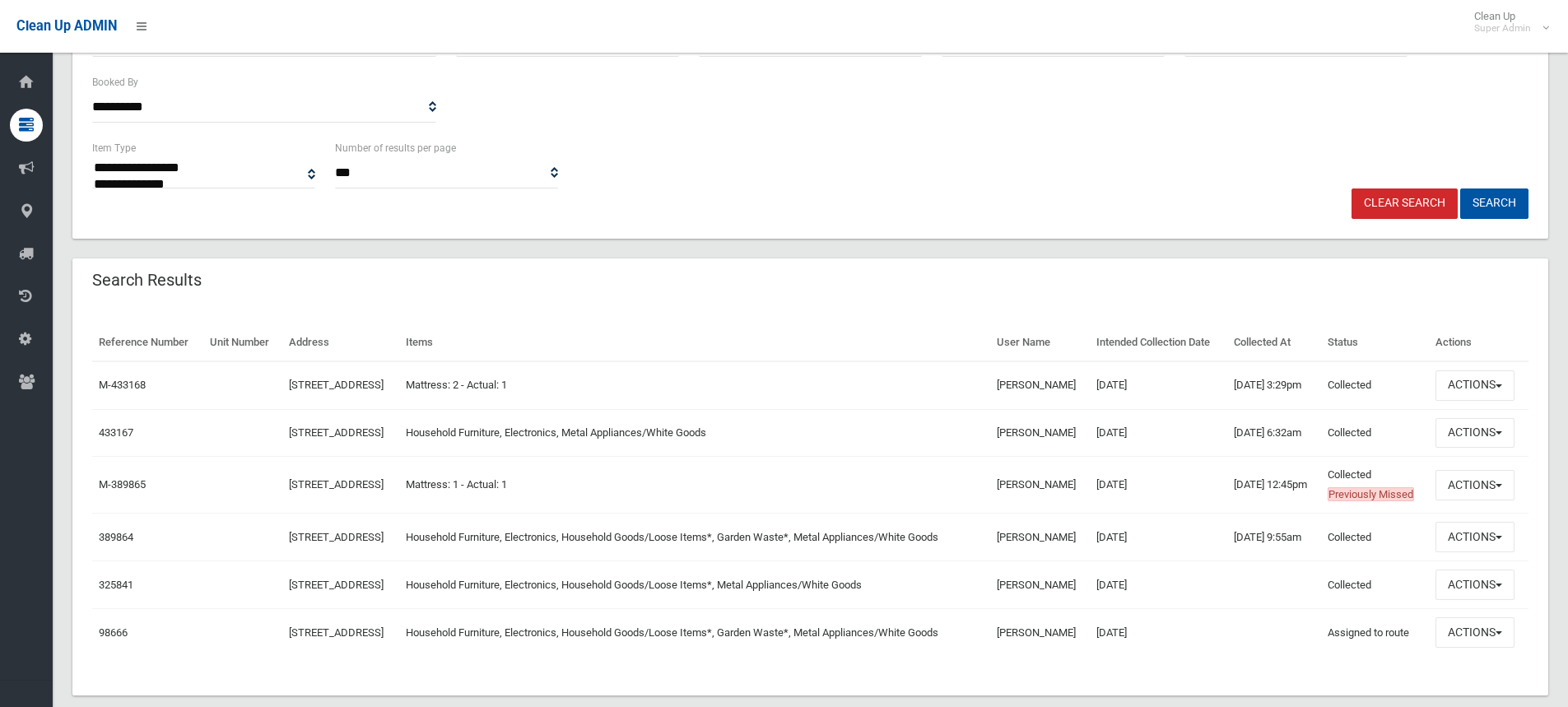
scroll to position [330, 0]
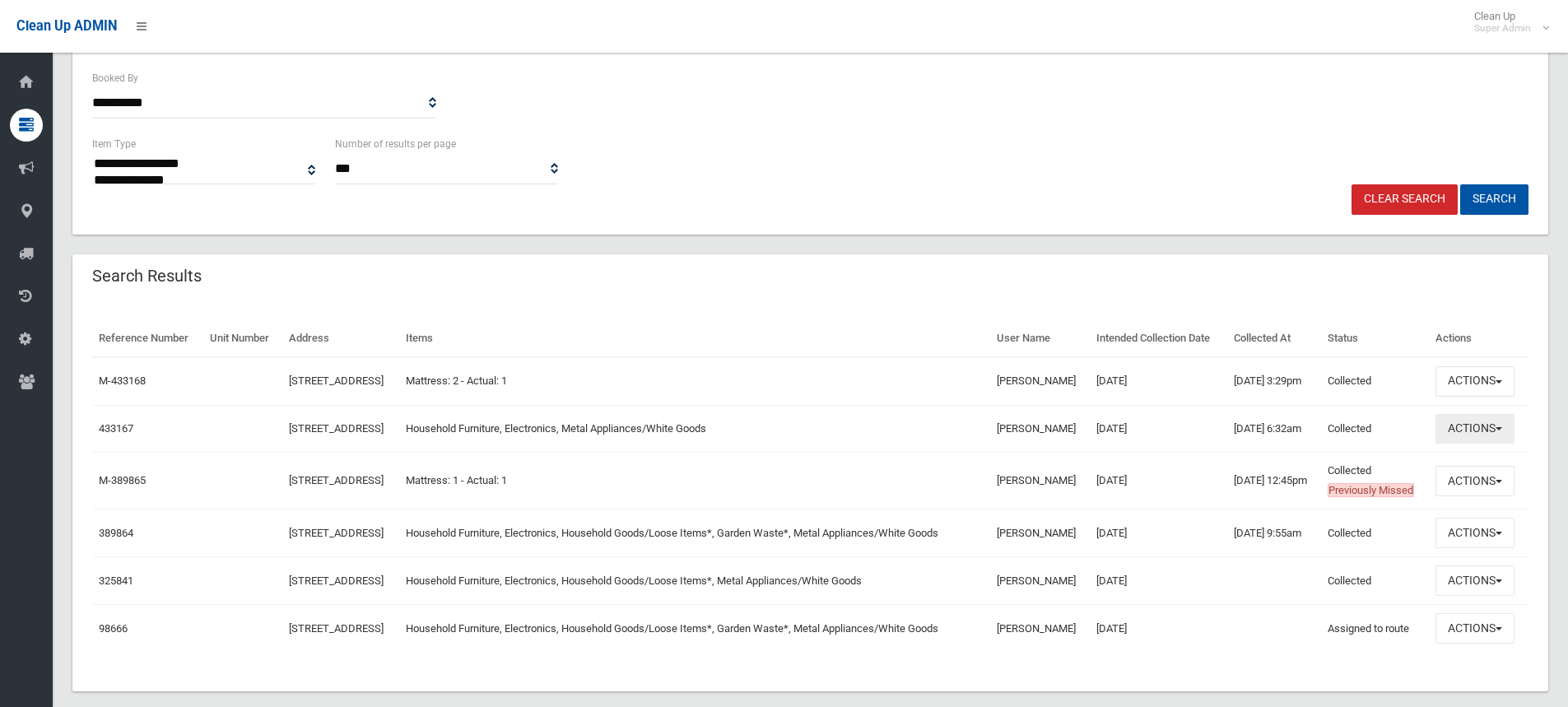
click at [1502, 445] on button "Actions" at bounding box center [1475, 429] width 79 height 31
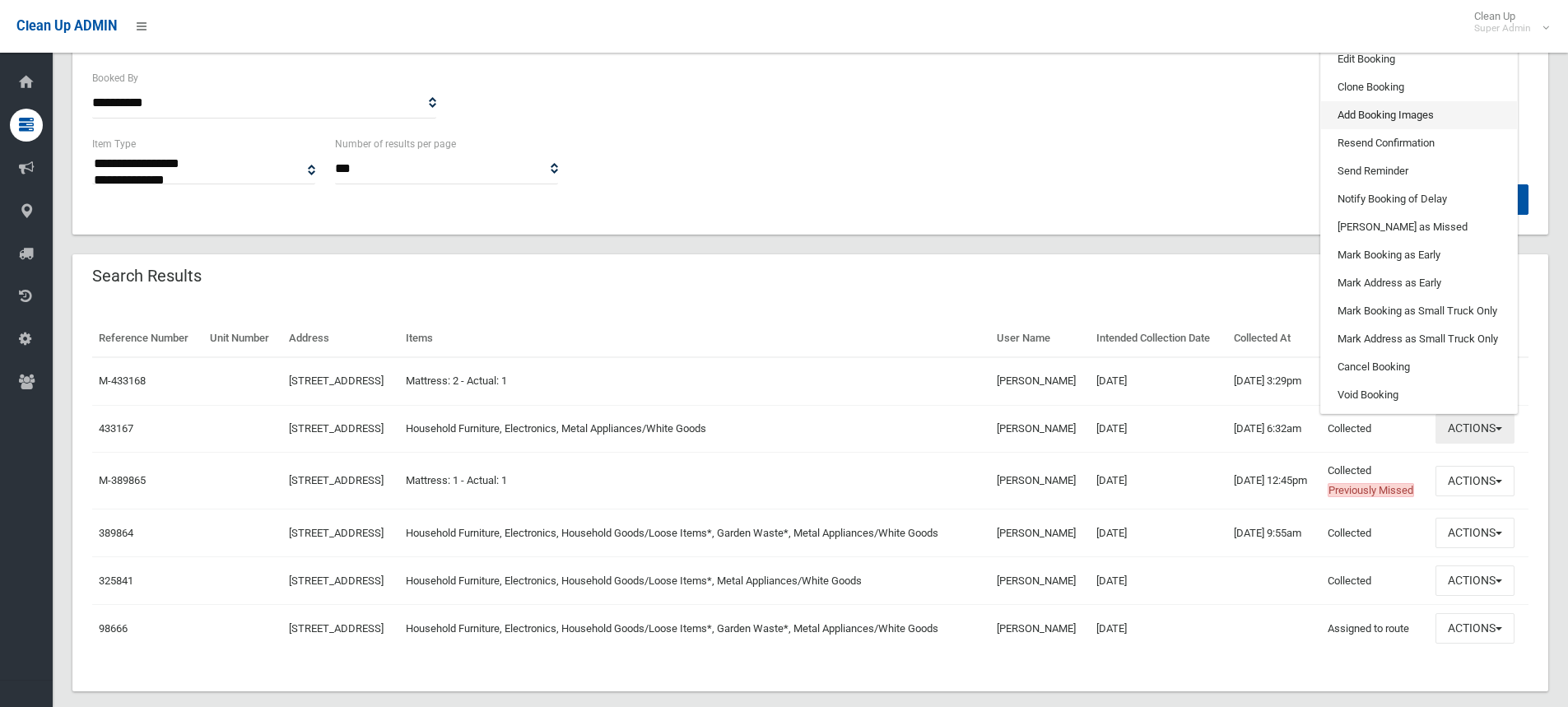
scroll to position [165, 0]
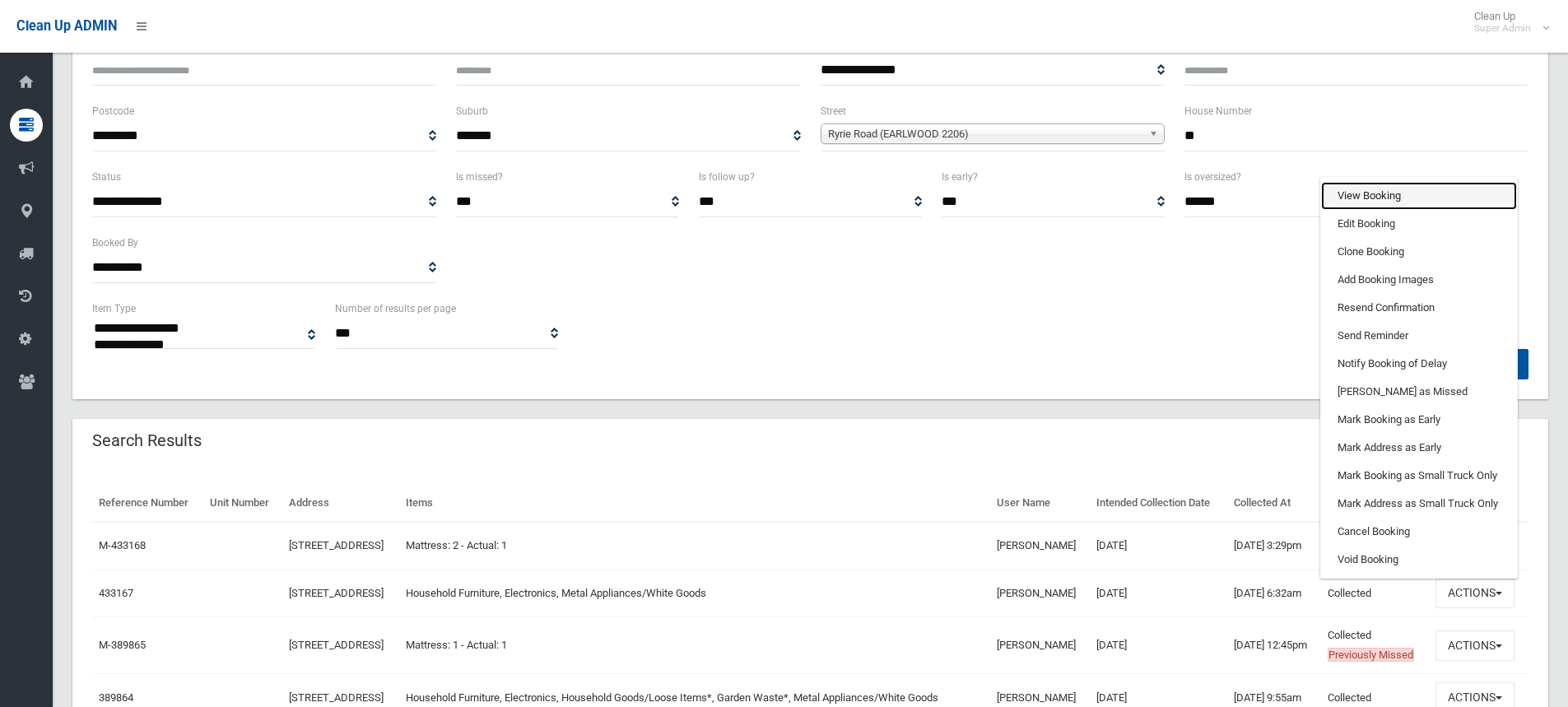
click at [1372, 210] on link "View Booking" at bounding box center [1418, 196] width 196 height 28
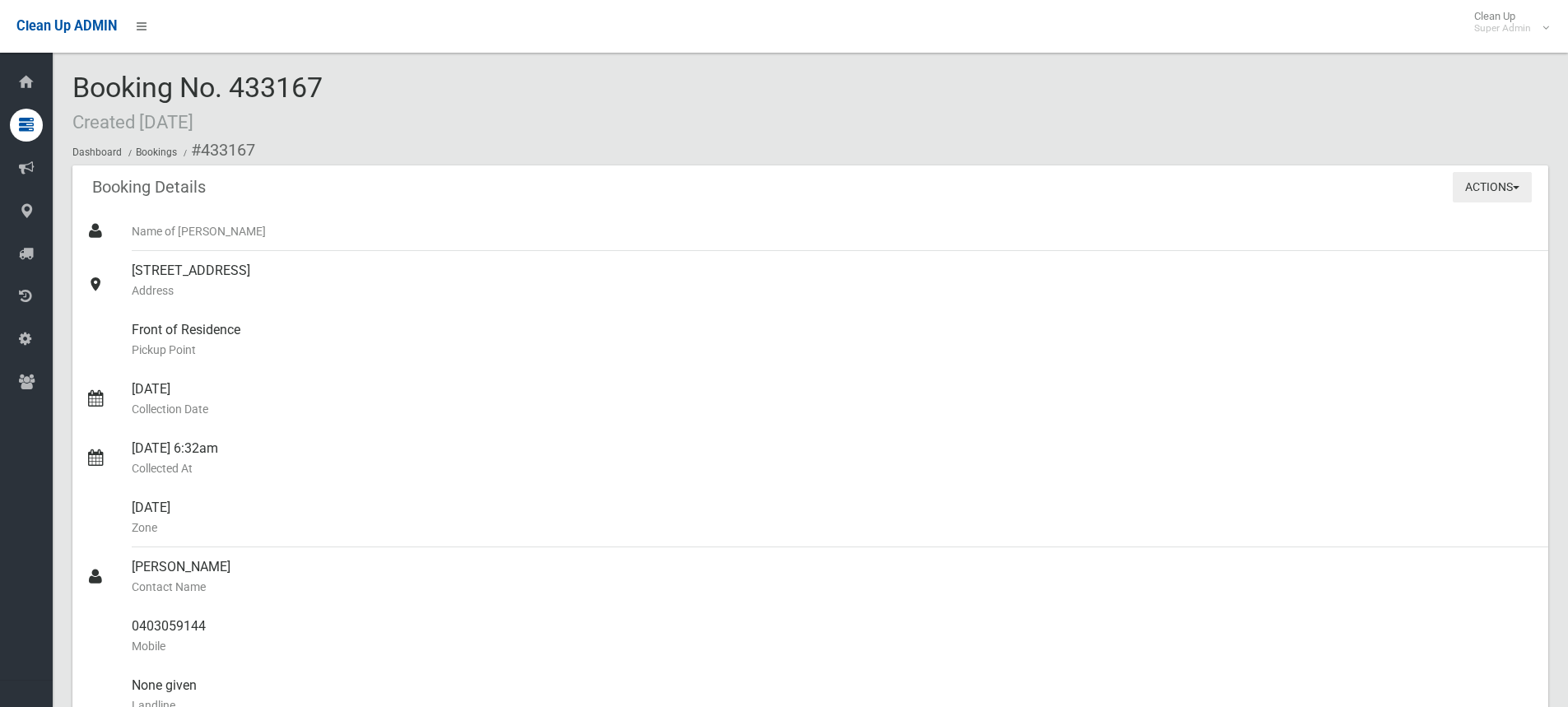
click at [1478, 185] on button "Actions" at bounding box center [1492, 187] width 79 height 31
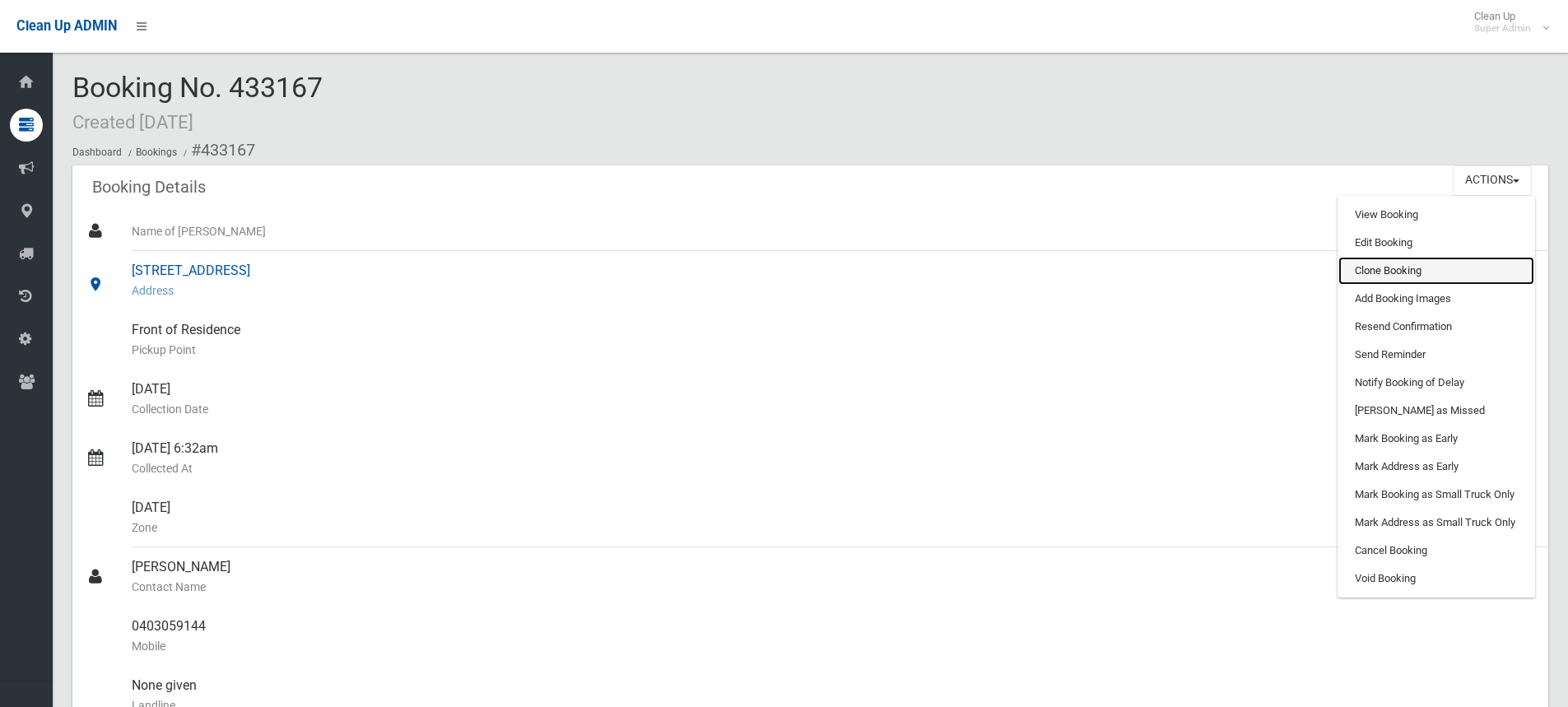
click at [1383, 272] on link "Clone Booking" at bounding box center [1436, 271] width 196 height 28
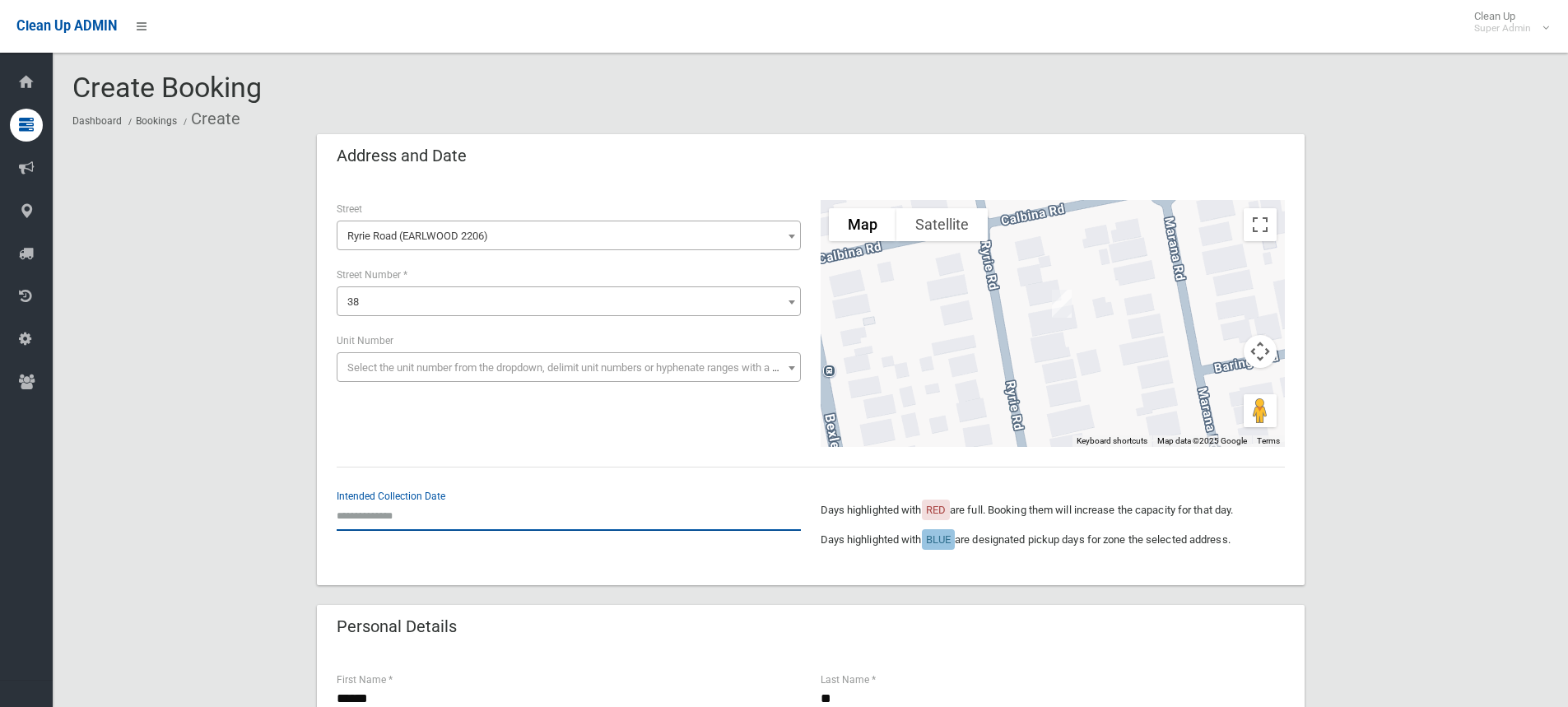
click at [409, 513] on input "text" at bounding box center [569, 516] width 464 height 31
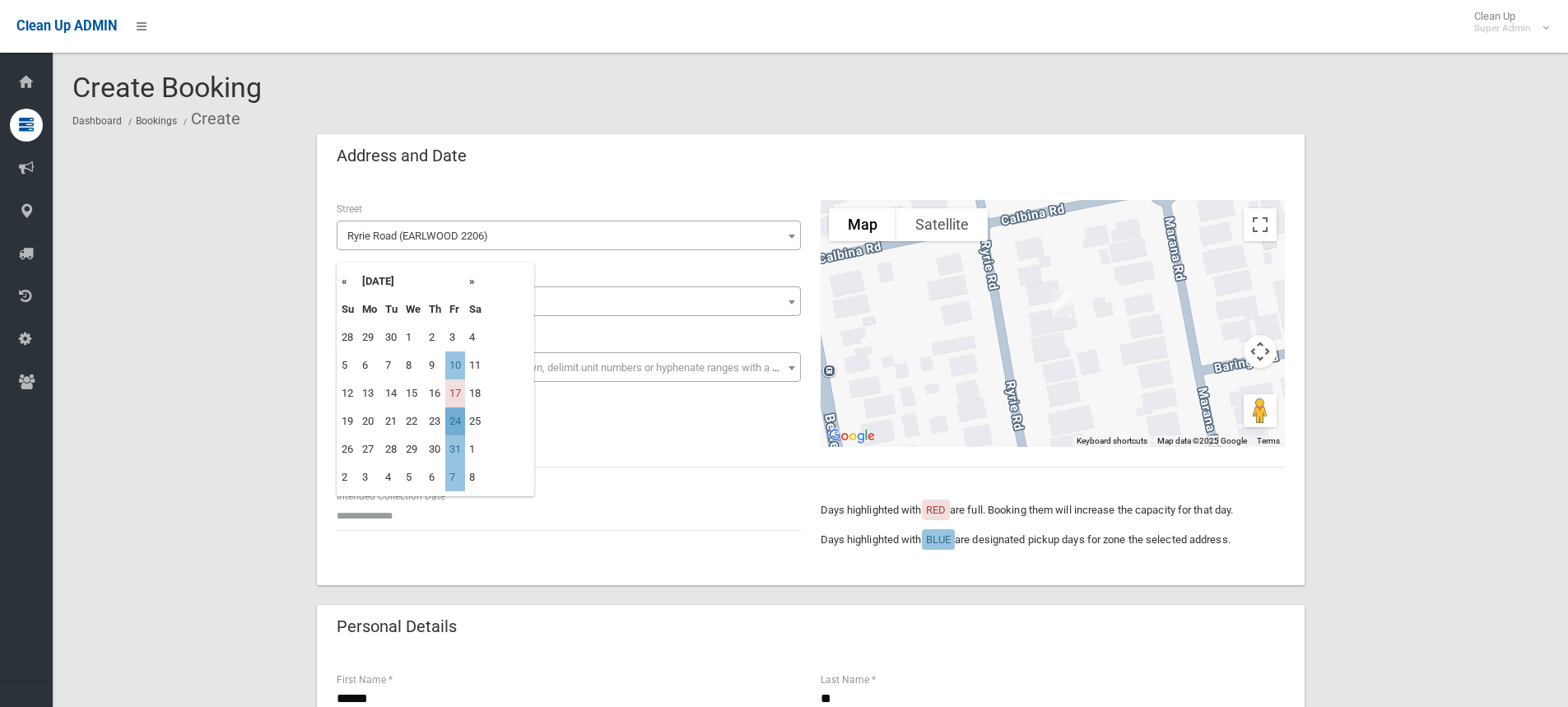
click at [456, 428] on td "24" at bounding box center [455, 421] width 20 height 28
type input "**********"
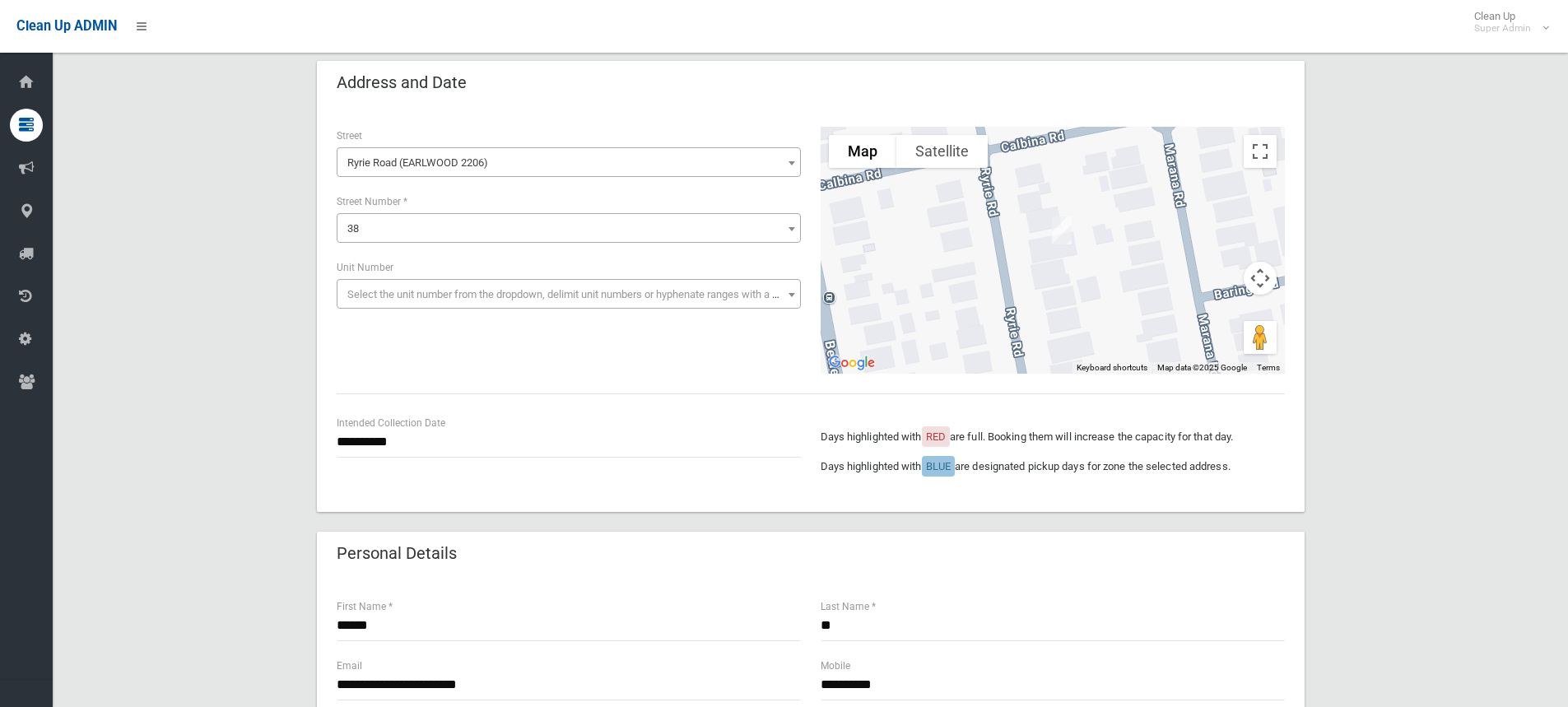
scroll to position [165, 0]
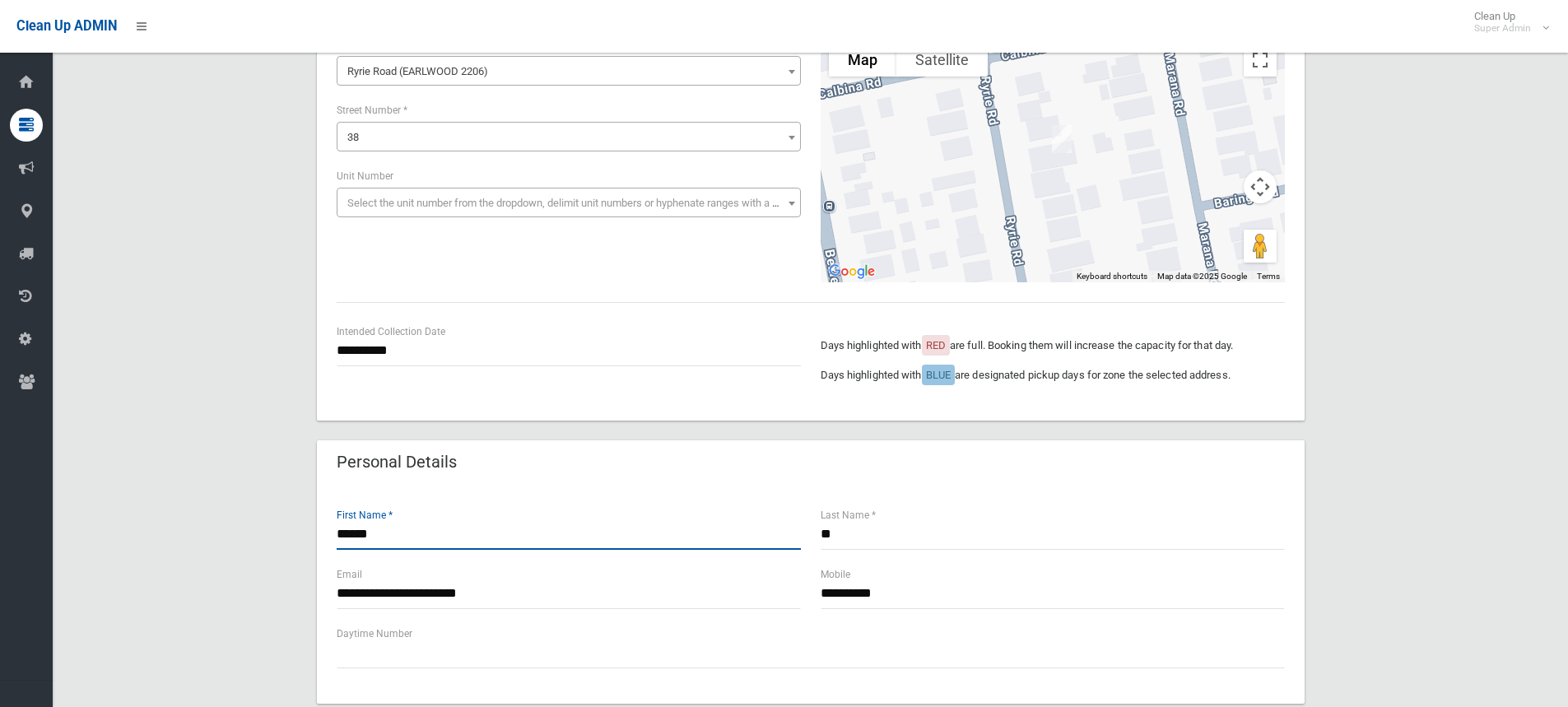
drag, startPoint x: 427, startPoint y: 535, endPoint x: 141, endPoint y: 526, distance: 286.1
click at [141, 526] on div "**********" at bounding box center [810, 684] width 1476 height 1429
type input "*******"
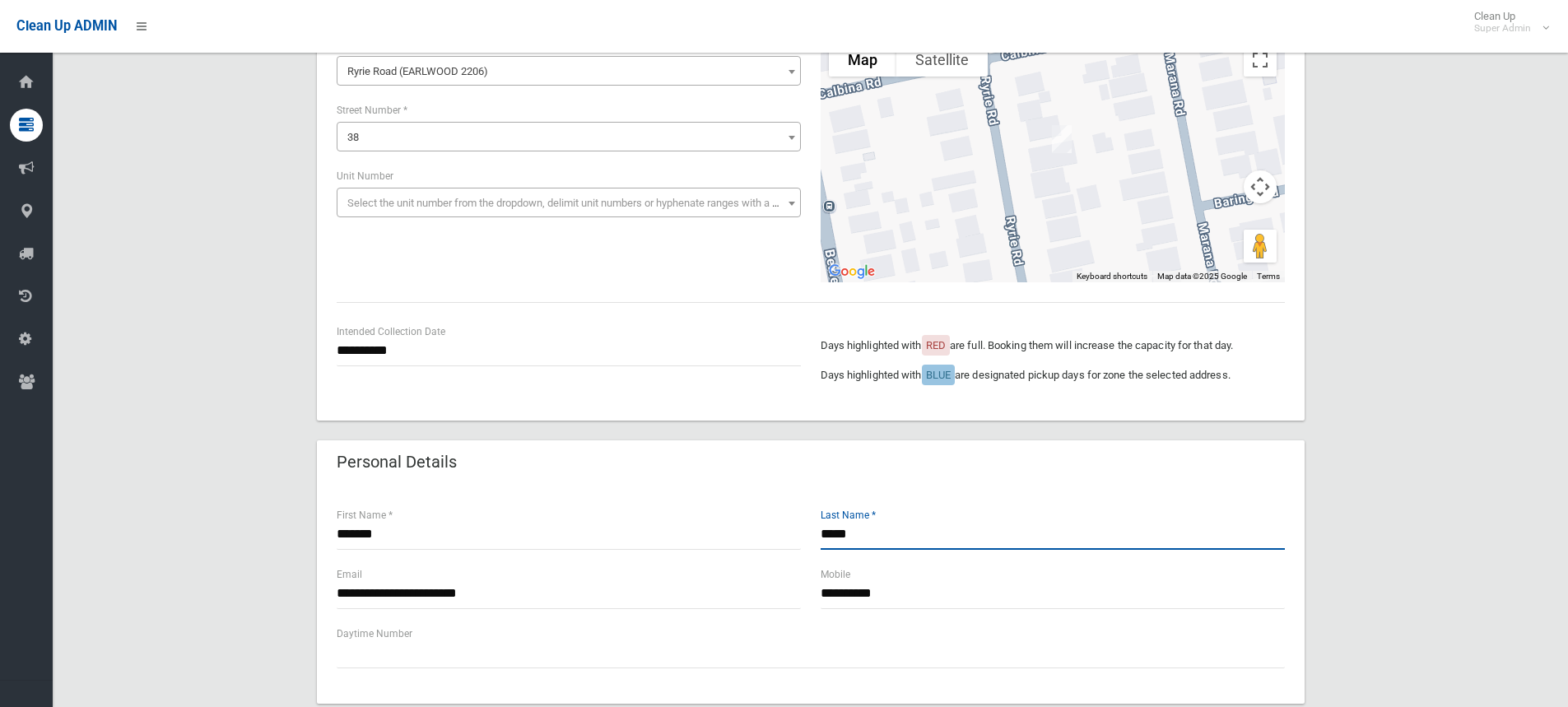
type input "*****"
drag, startPoint x: 878, startPoint y: 575, endPoint x: 907, endPoint y: 597, distance: 36.4
click at [885, 582] on div "**********" at bounding box center [1053, 587] width 464 height 44
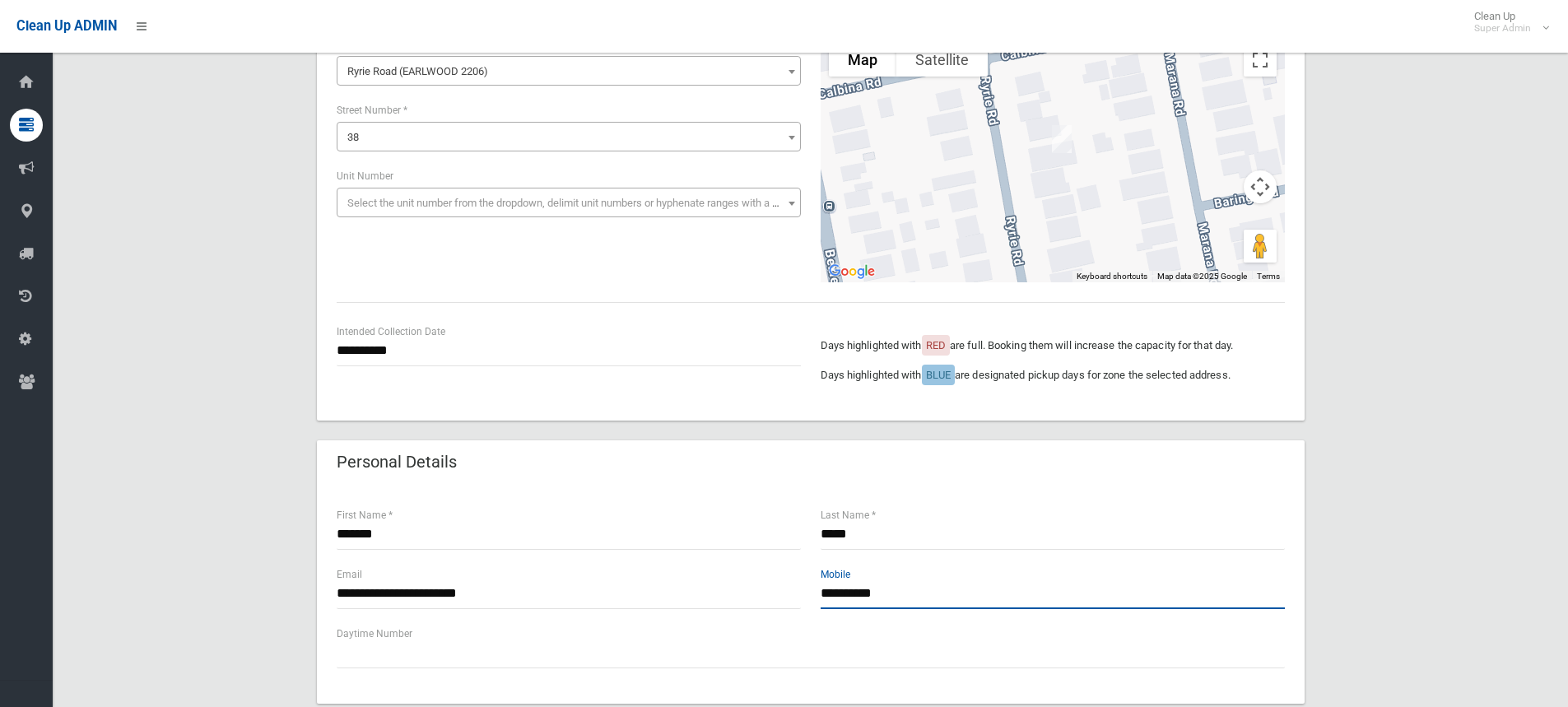
drag, startPoint x: 909, startPoint y: 597, endPoint x: 815, endPoint y: 592, distance: 94.1
click at [815, 592] on div "**********" at bounding box center [1052, 595] width 484 height 59
paste input "**********"
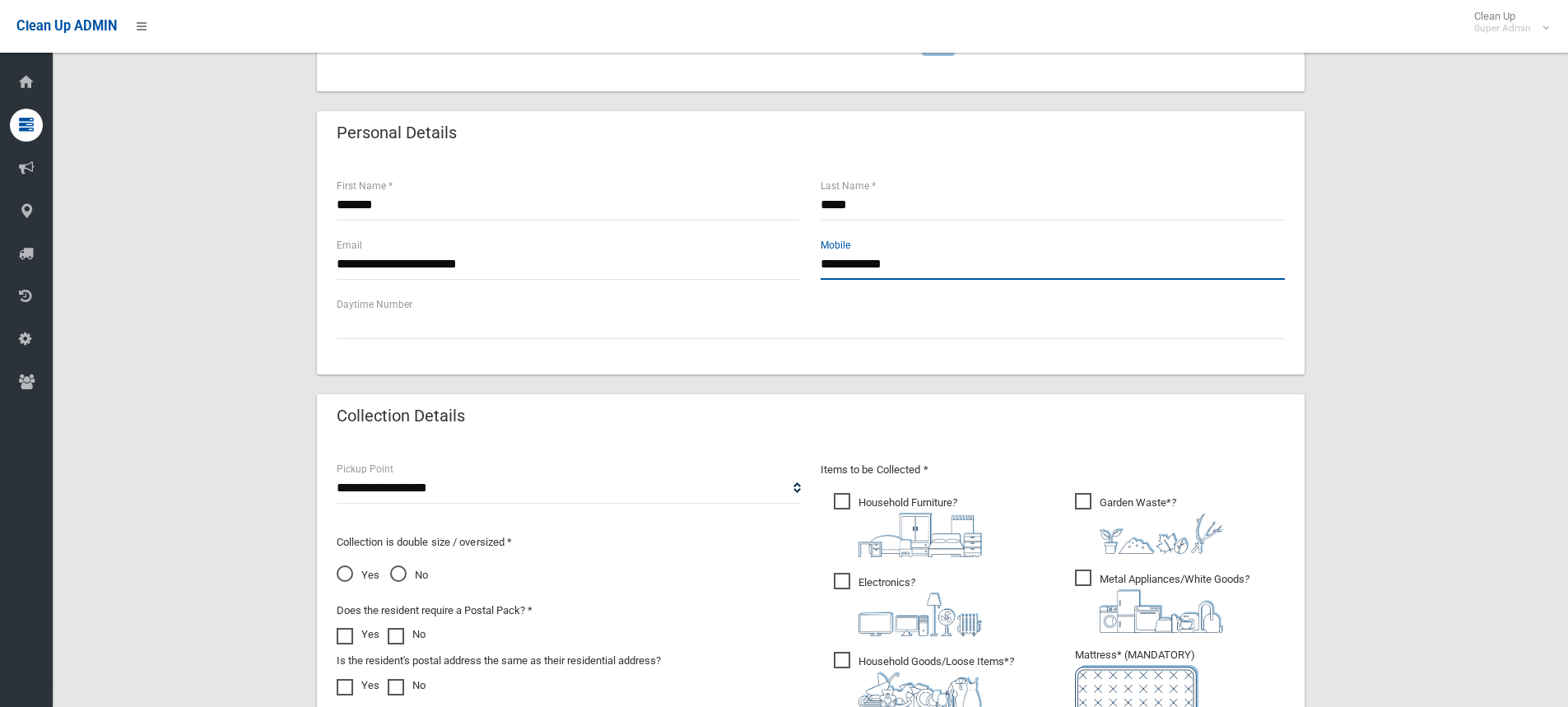
scroll to position [577, 0]
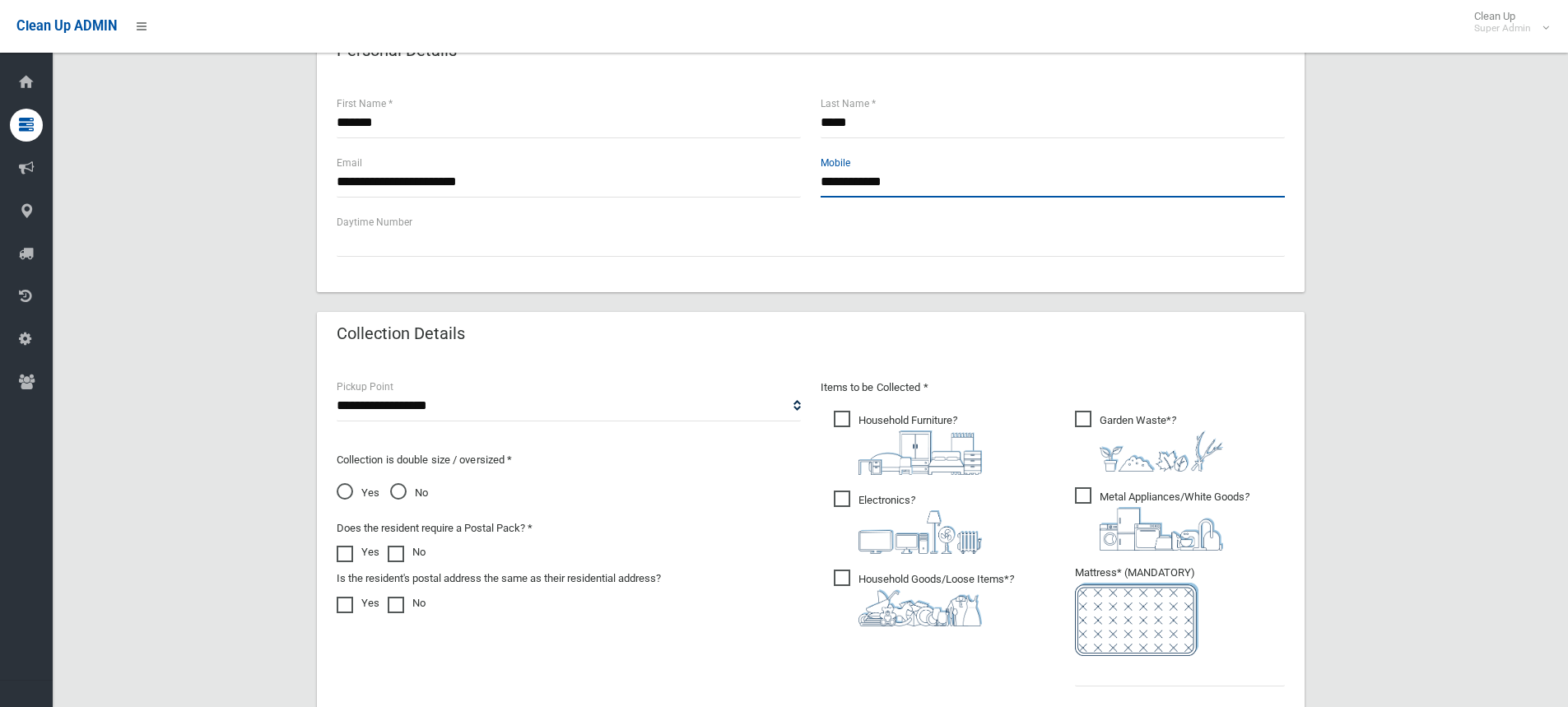
type input "**********"
click at [934, 583] on span "Household Goods/Loose Items* ?" at bounding box center [924, 598] width 181 height 57
click at [1143, 427] on span "Garden Waste* ?" at bounding box center [1149, 441] width 148 height 61
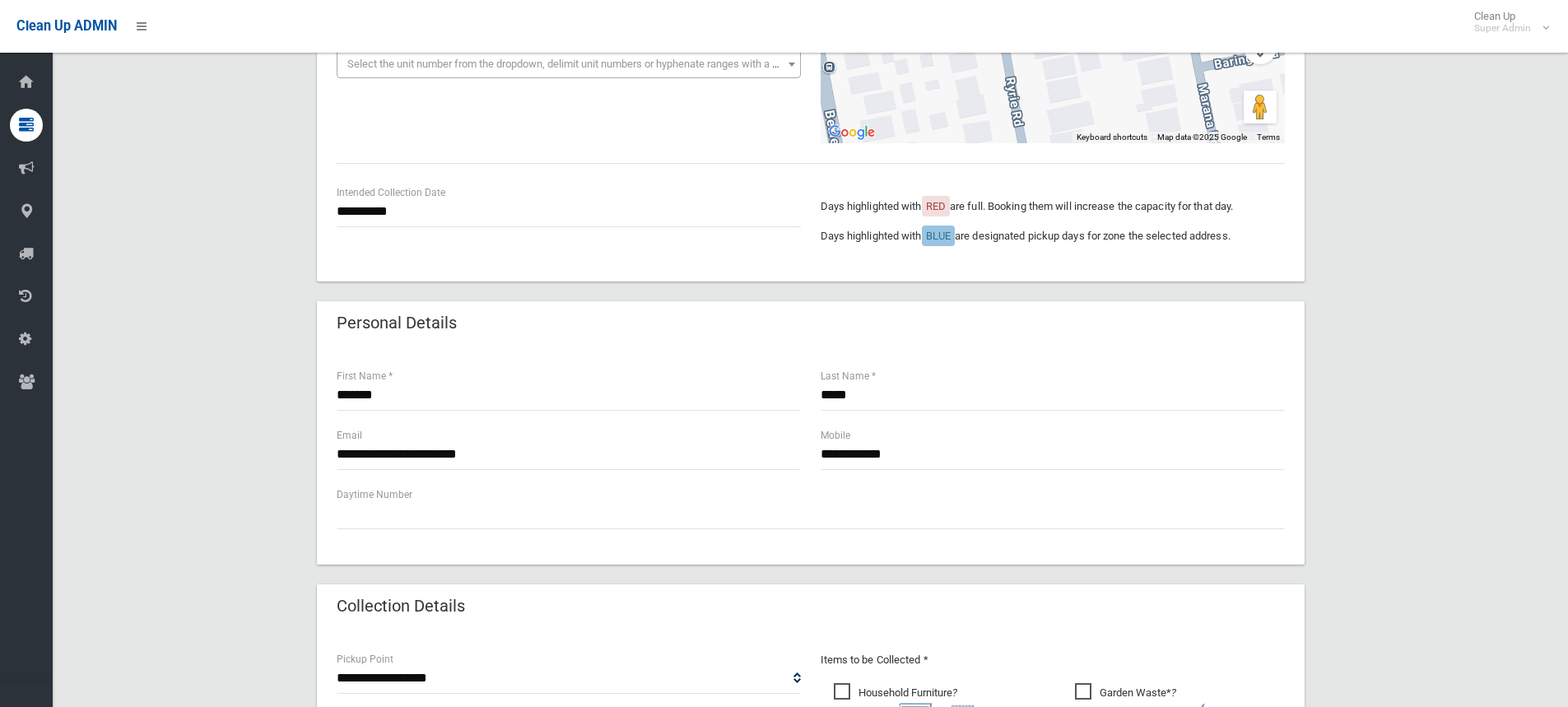
scroll to position [330, 0]
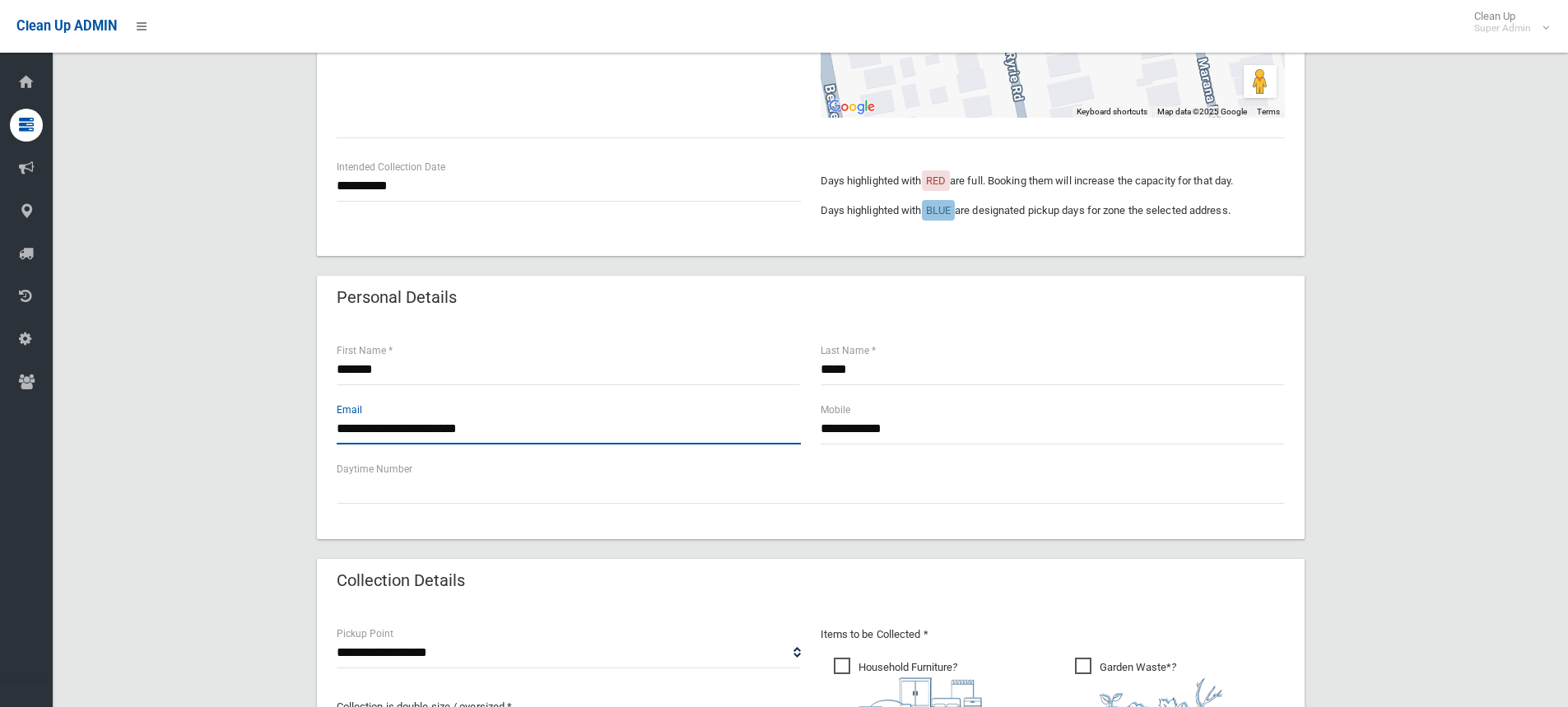
click at [507, 434] on input "**********" at bounding box center [569, 429] width 464 height 31
drag, startPoint x: 512, startPoint y: 427, endPoint x: 320, endPoint y: 415, distance: 192.4
click at [320, 415] on div "**********" at bounding box center [811, 431] width 988 height 217
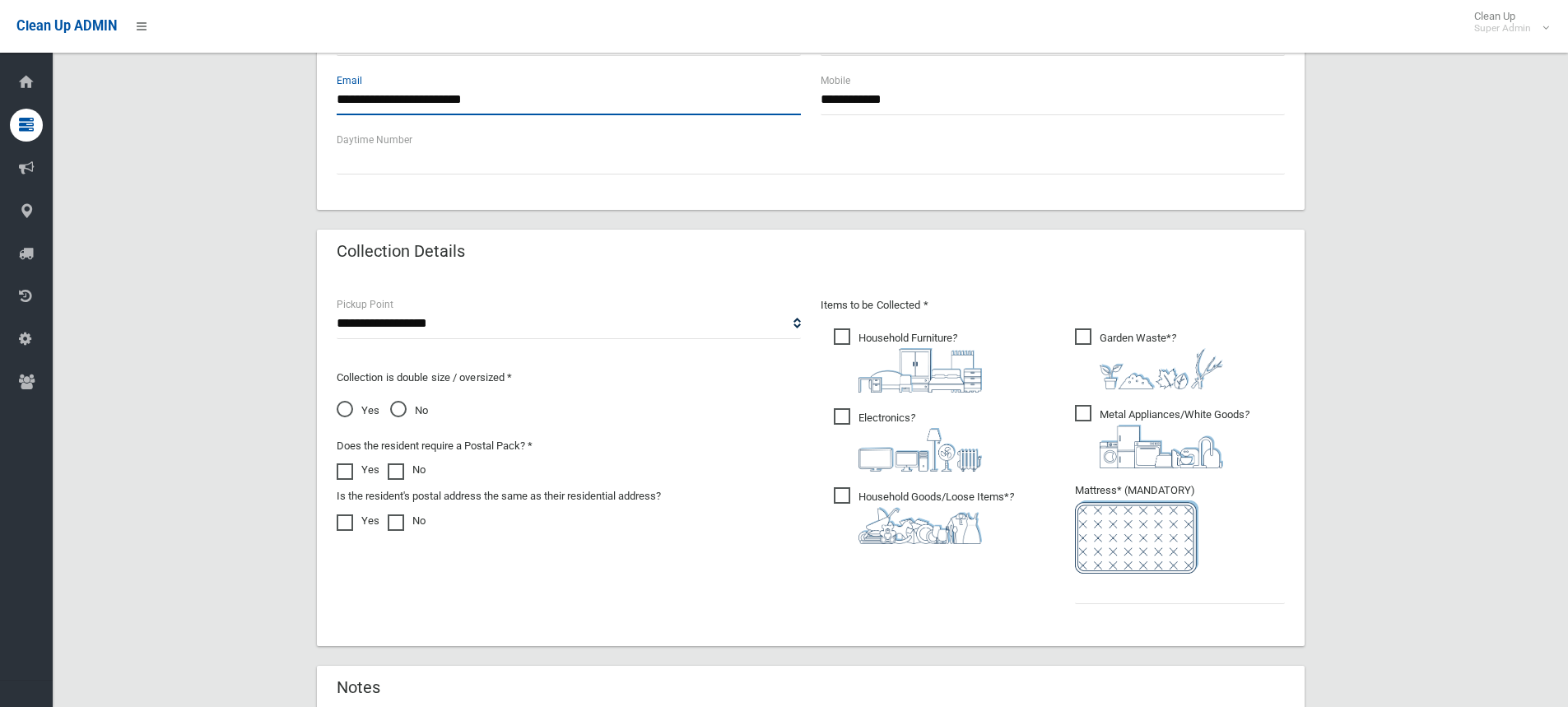
scroll to position [906, 0]
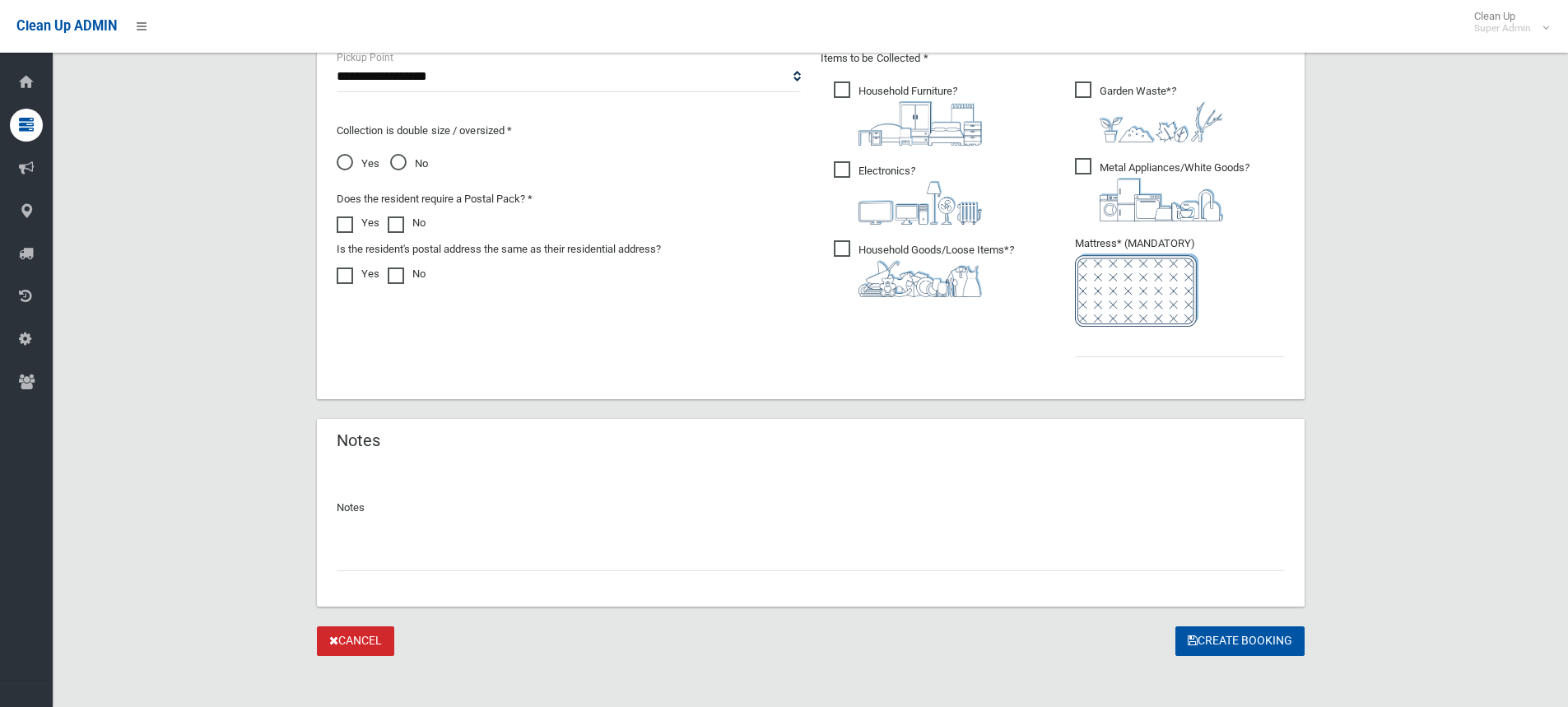
type input "**********"
click at [1136, 345] on input "text" at bounding box center [1180, 342] width 210 height 31
click at [738, 561] on input "text" at bounding box center [811, 556] width 948 height 31
type input "**********"
click at [1107, 351] on input "text" at bounding box center [1180, 342] width 210 height 31
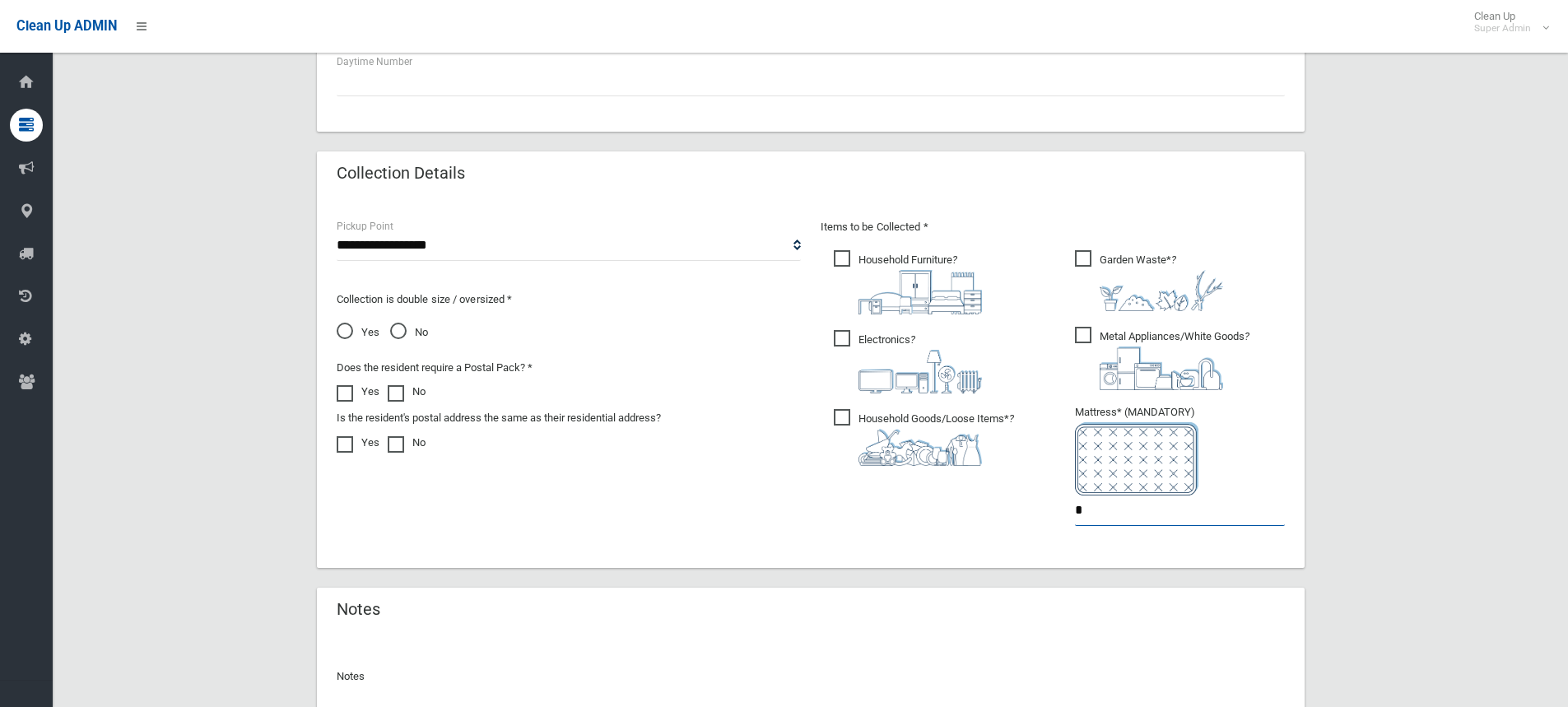
scroll to position [914, 0]
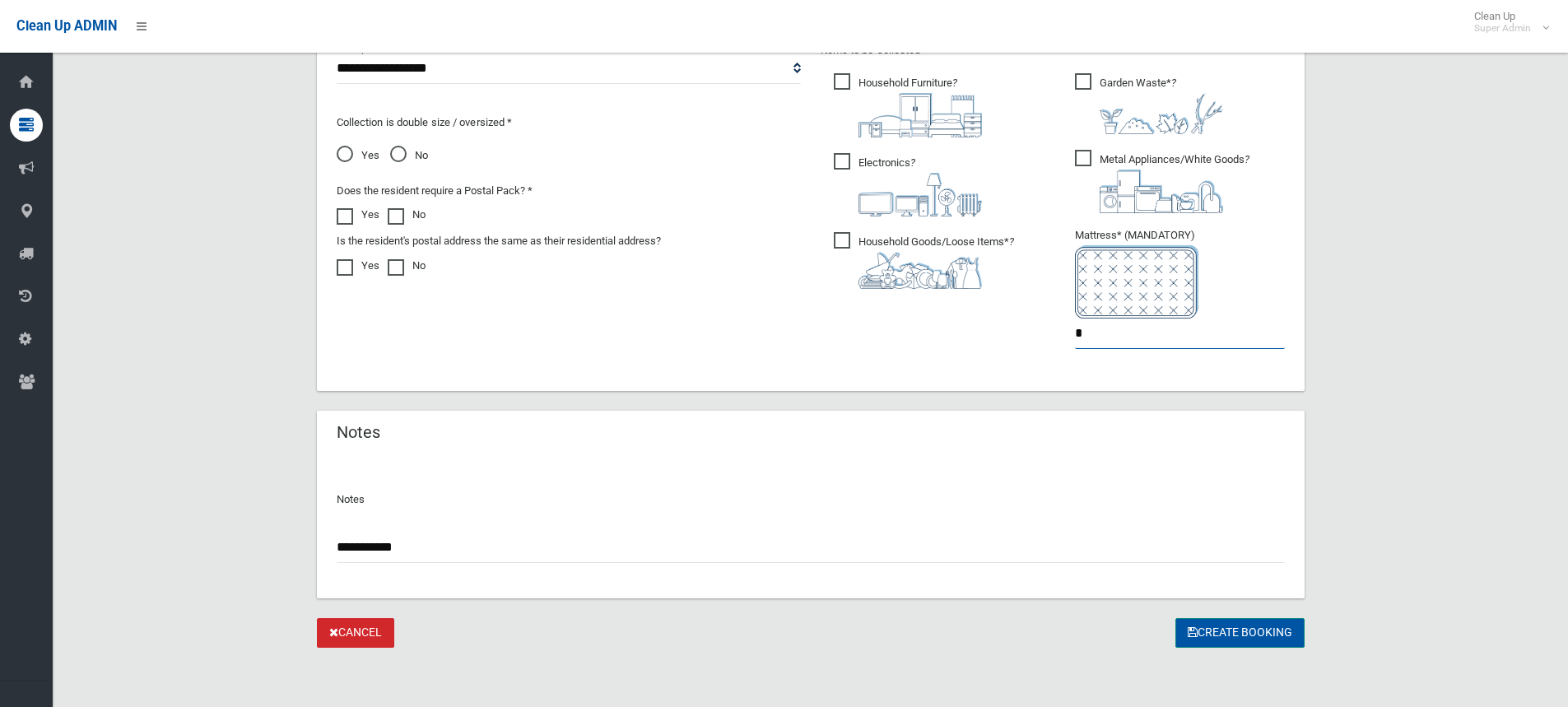
type input "*"
click at [1209, 634] on button "Create Booking" at bounding box center [1240, 633] width 129 height 31
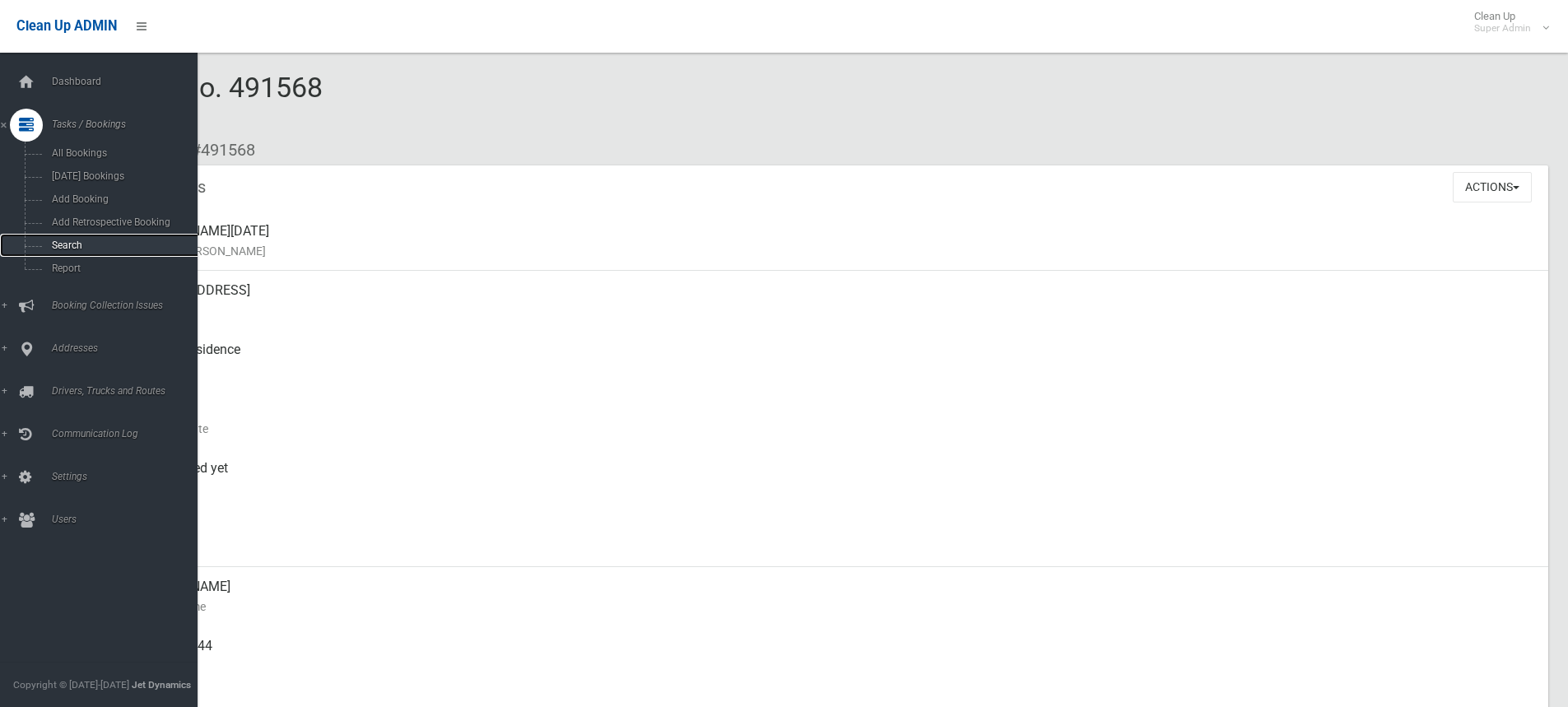
click at [72, 237] on link "Search" at bounding box center [105, 245] width 210 height 23
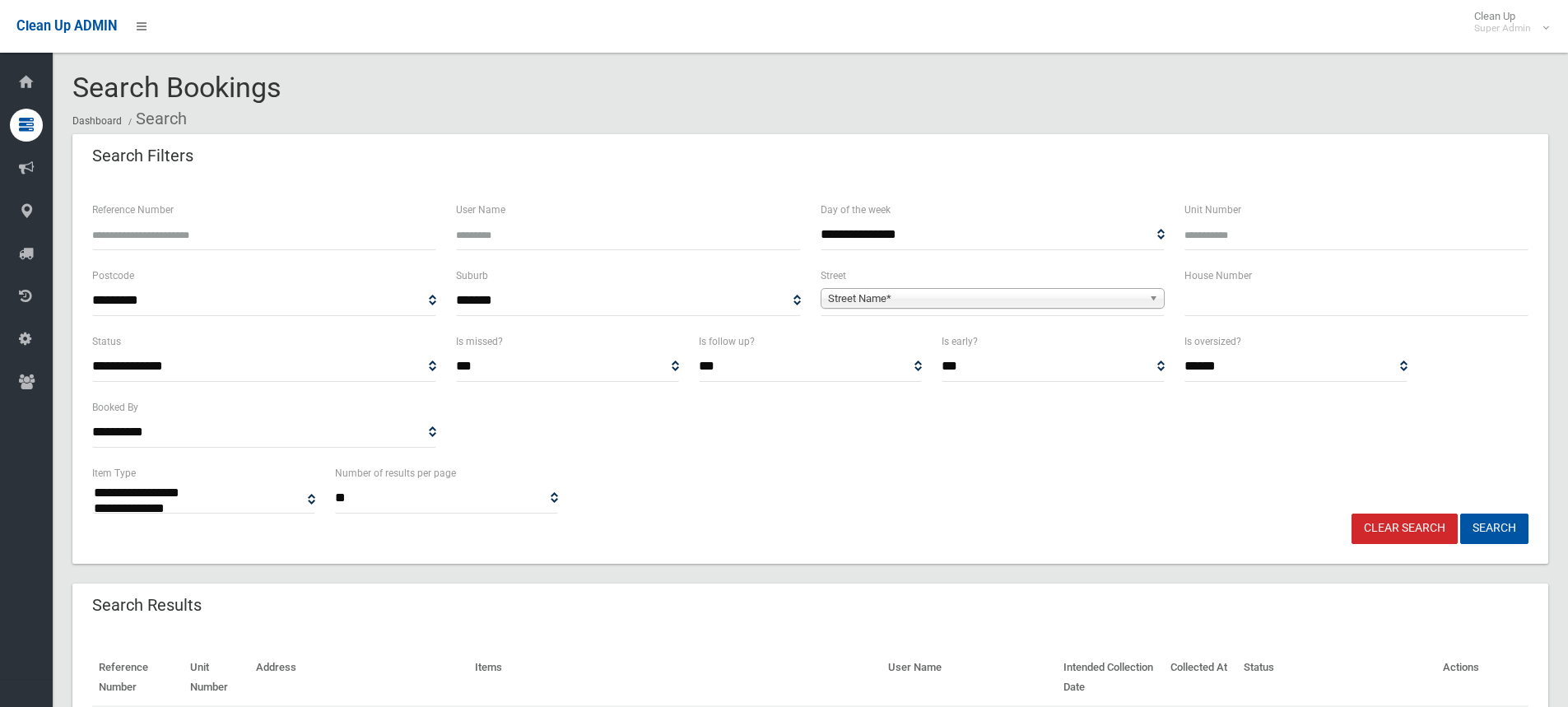
select select
click at [1191, 305] on input "text" at bounding box center [1356, 301] width 344 height 31
type input "**"
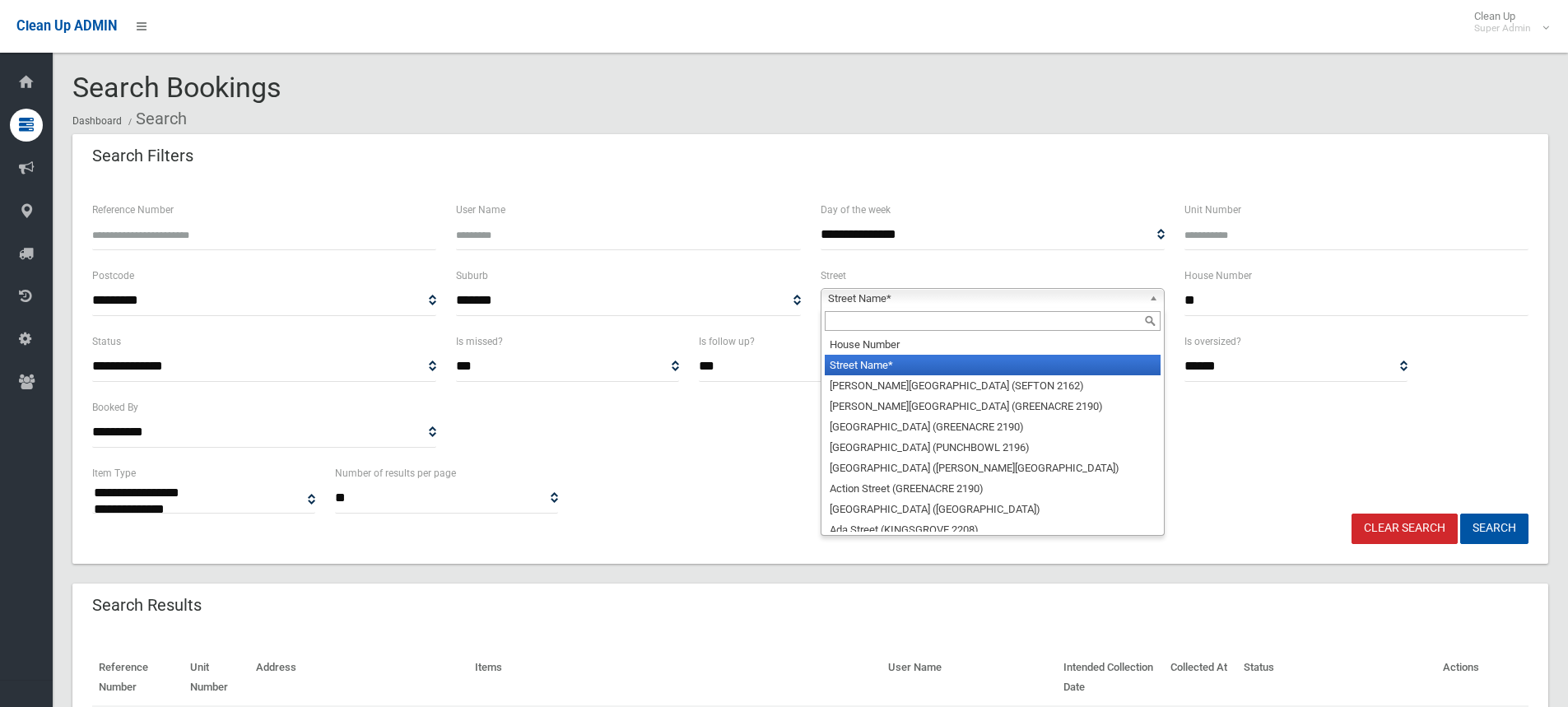
click at [872, 292] on span "Street Name*" at bounding box center [986, 299] width 315 height 20
click at [862, 317] on input "text" at bounding box center [992, 320] width 336 height 20
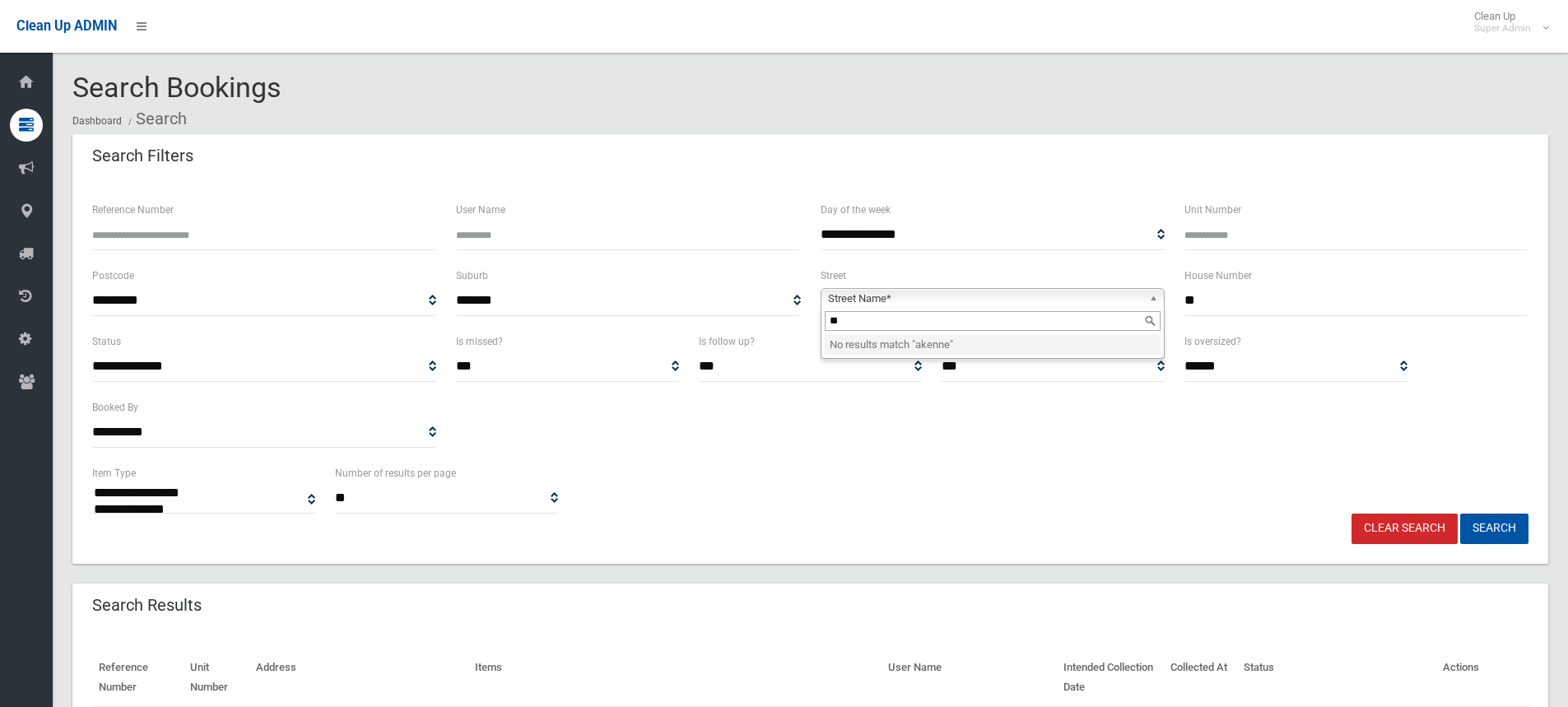
type input "*"
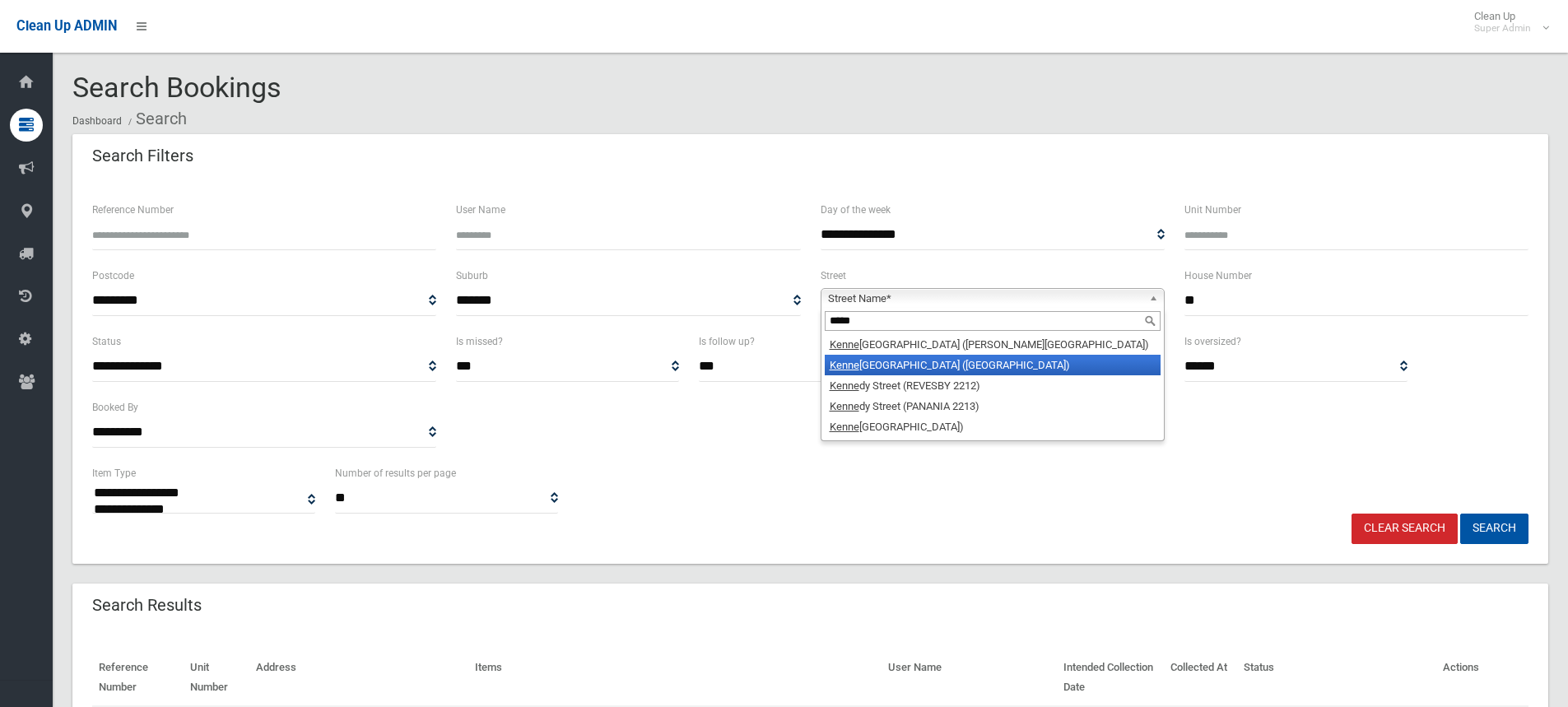
type input "*****"
click at [923, 365] on li "Kenne dy Street (PICNIC POINT 2213)" at bounding box center [992, 365] width 336 height 21
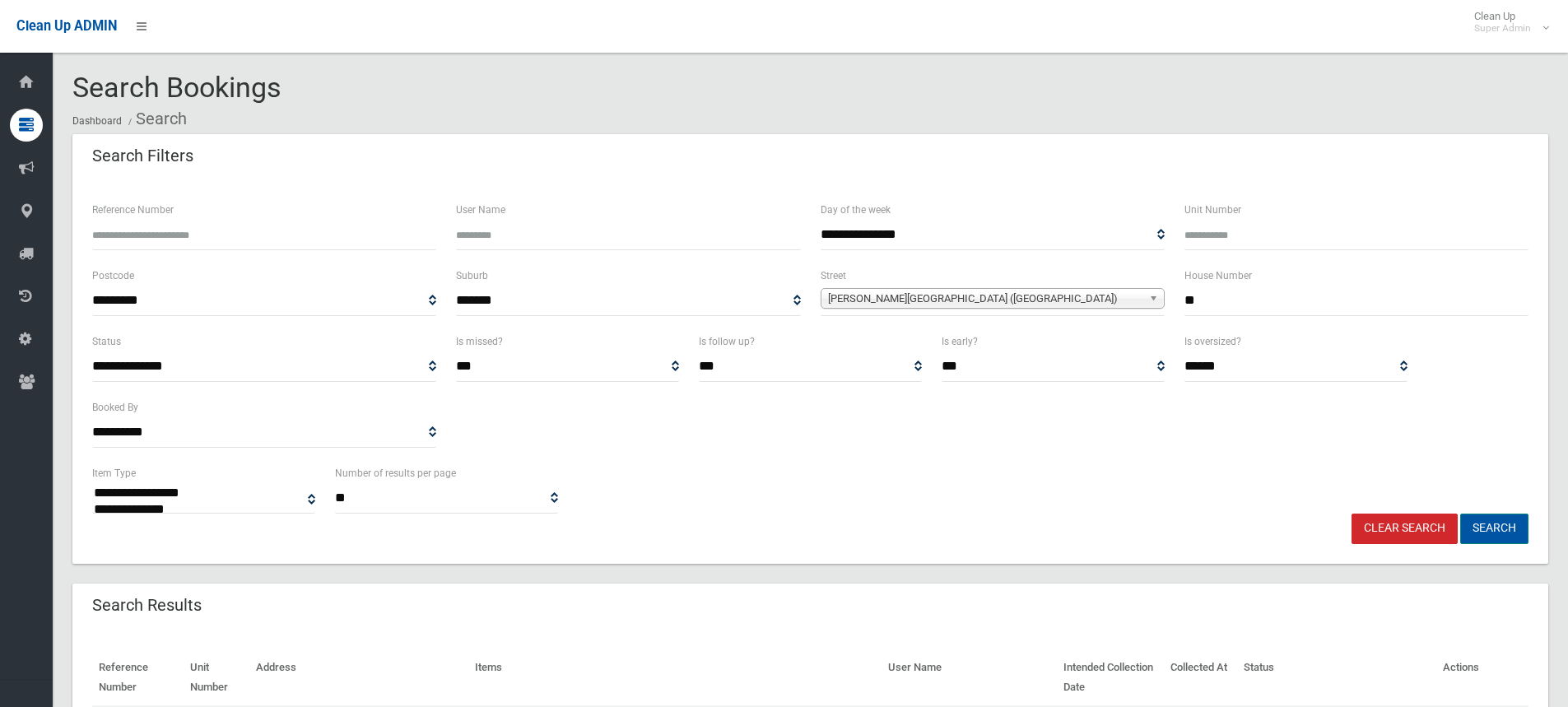
click at [1486, 537] on button "Search" at bounding box center [1494, 529] width 68 height 31
select select
click at [1234, 305] on input "**" at bounding box center [1356, 301] width 344 height 31
type input "***"
click at [1495, 527] on button "Search" at bounding box center [1494, 529] width 68 height 31
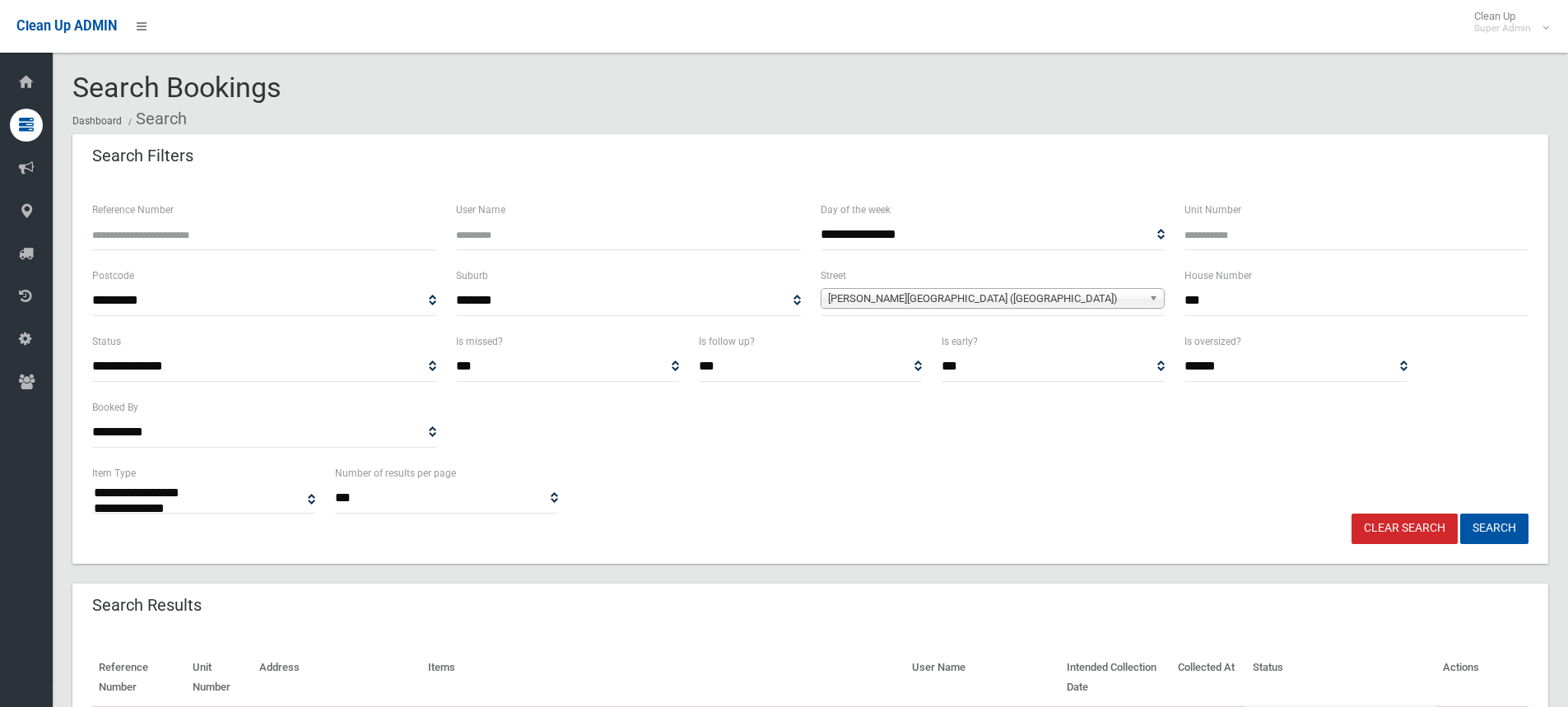
select select
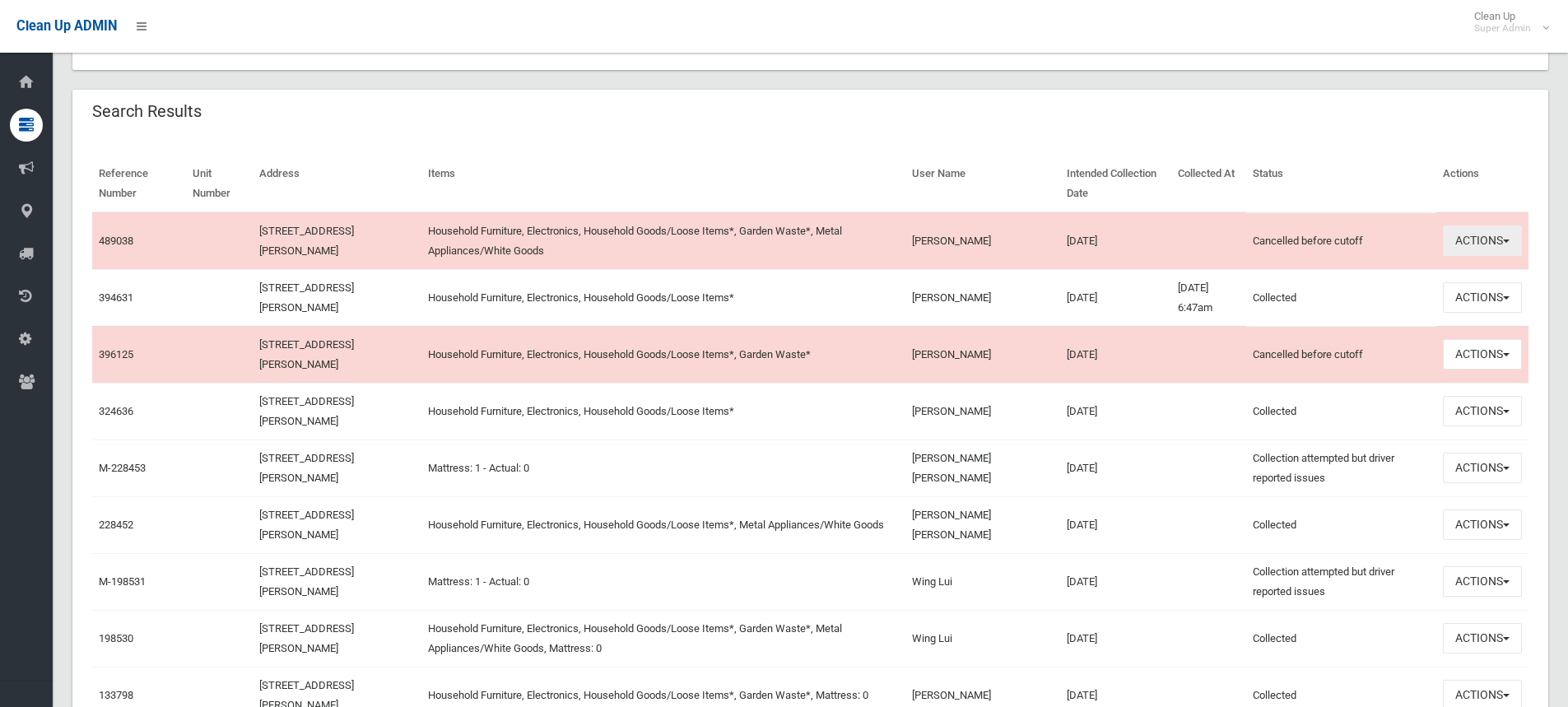
click at [1480, 242] on button "Actions" at bounding box center [1483, 241] width 79 height 31
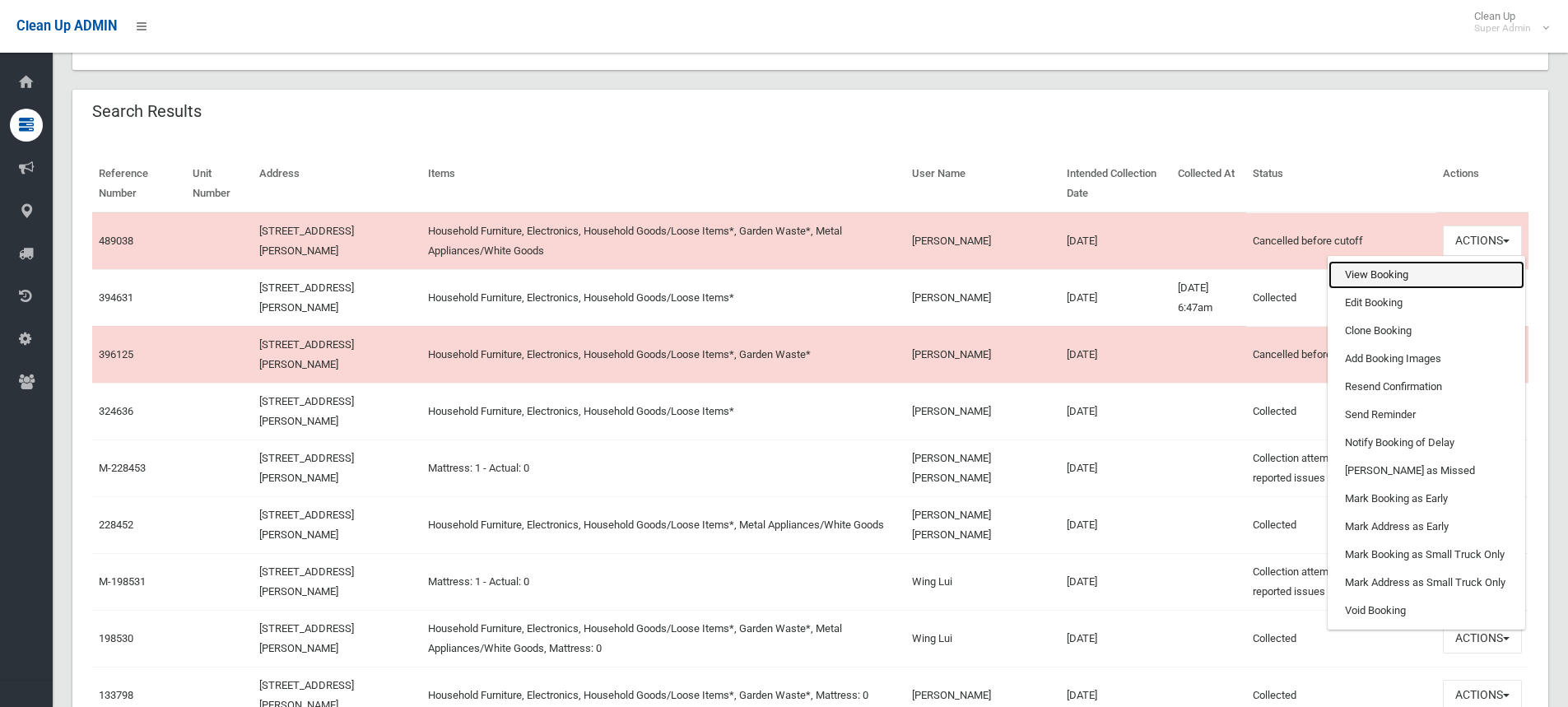
click at [1396, 276] on link "View Booking" at bounding box center [1426, 275] width 196 height 28
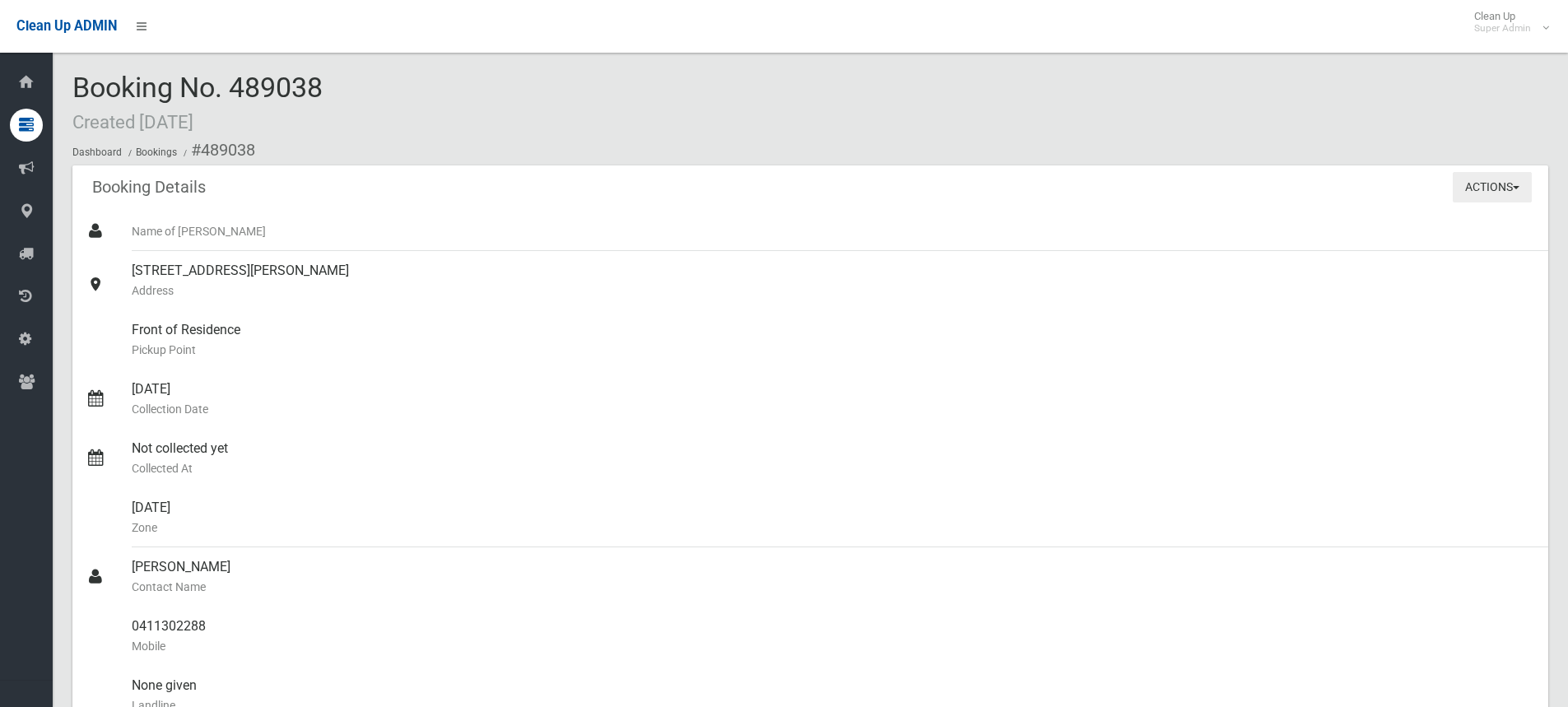
click at [1489, 188] on button "Actions" at bounding box center [1492, 187] width 79 height 31
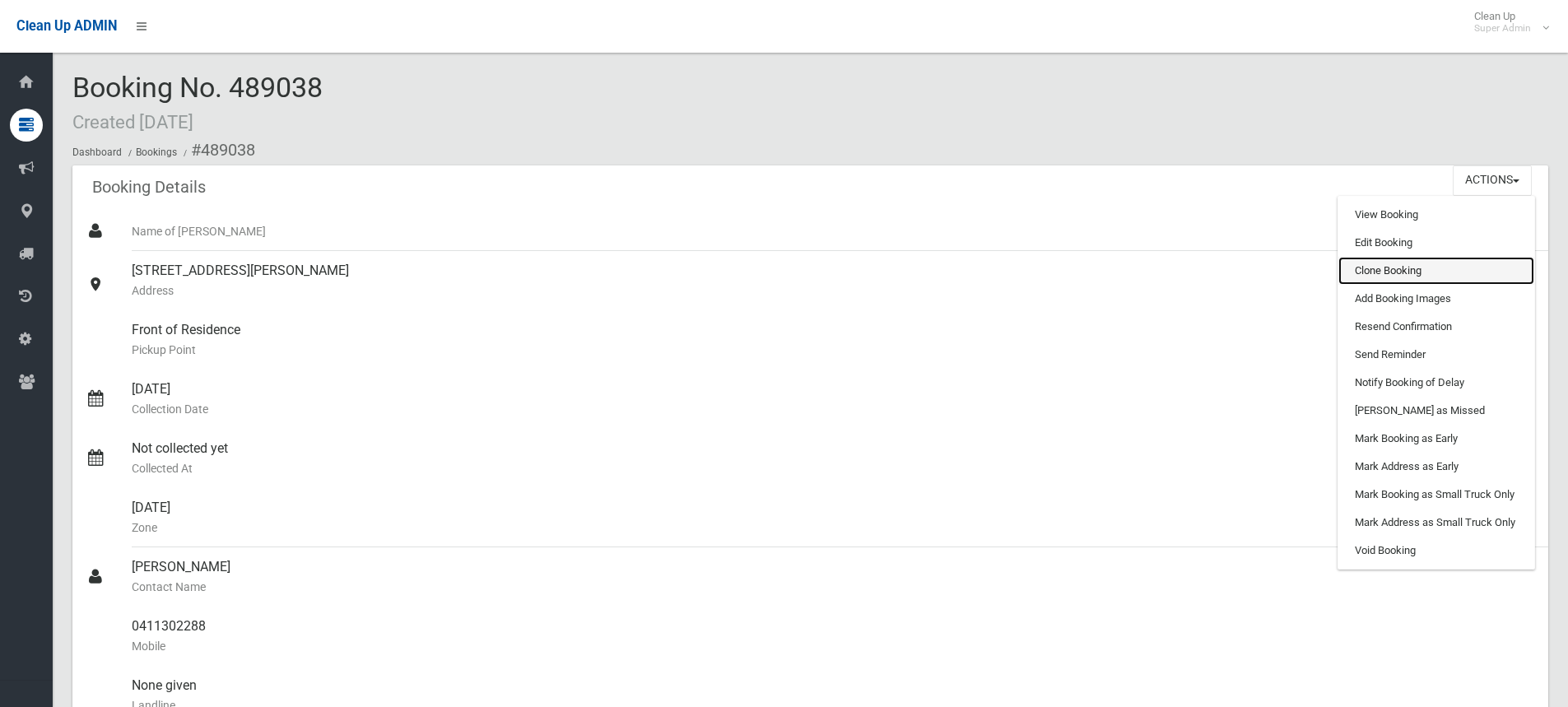
click at [1391, 270] on link "Clone Booking" at bounding box center [1436, 271] width 196 height 28
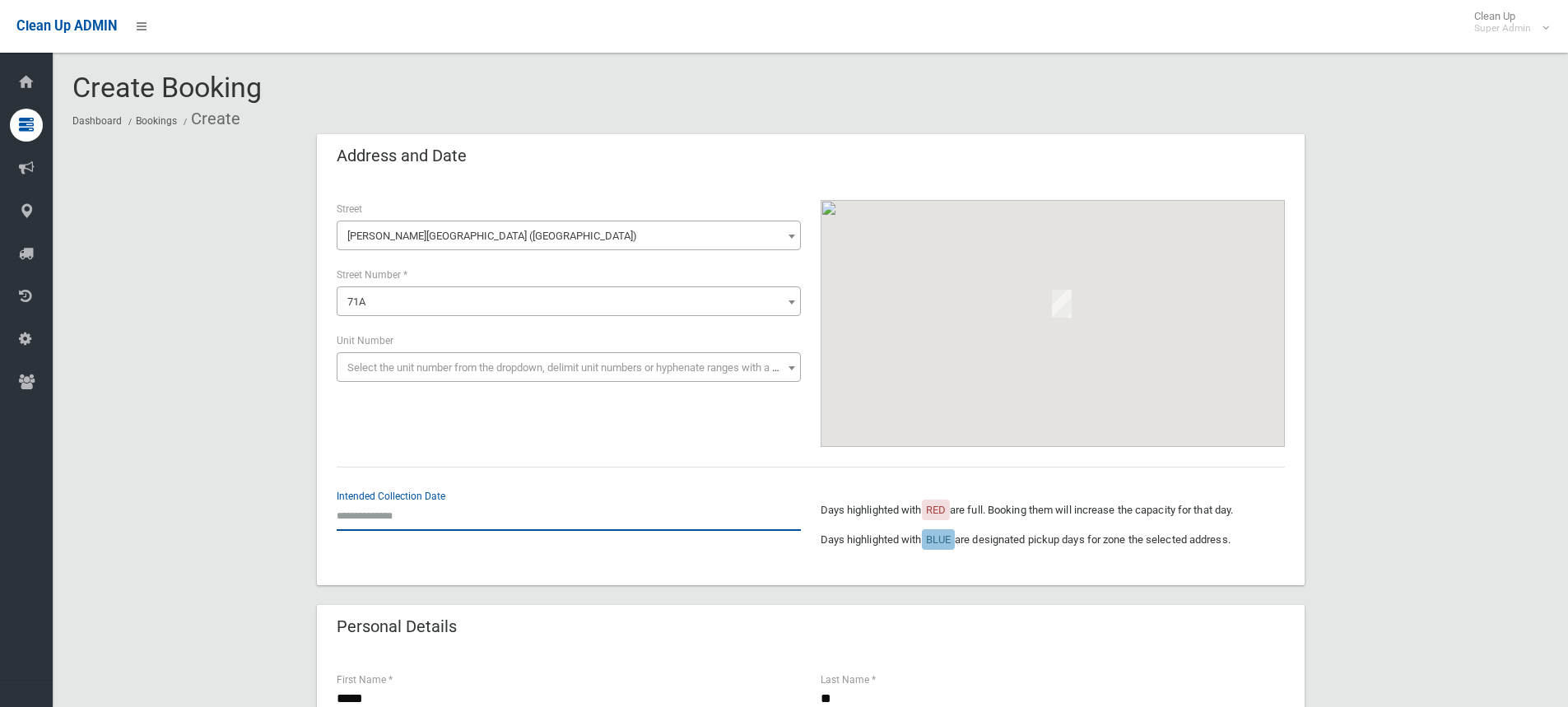
click at [369, 515] on input "text" at bounding box center [569, 516] width 464 height 31
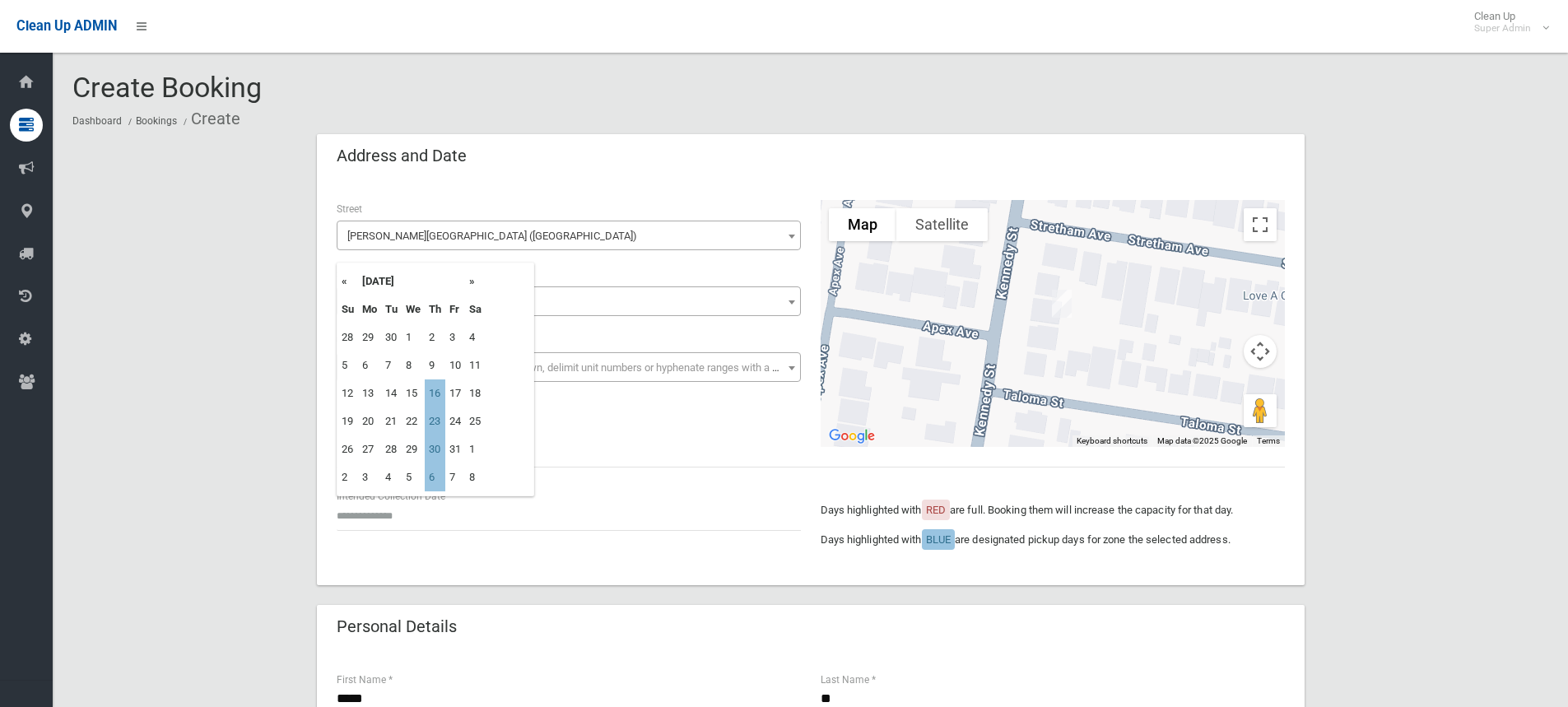
click at [471, 284] on th "»" at bounding box center [476, 282] width 21 height 28
click at [435, 367] on td "6" at bounding box center [435, 365] width 21 height 28
type input "**********"
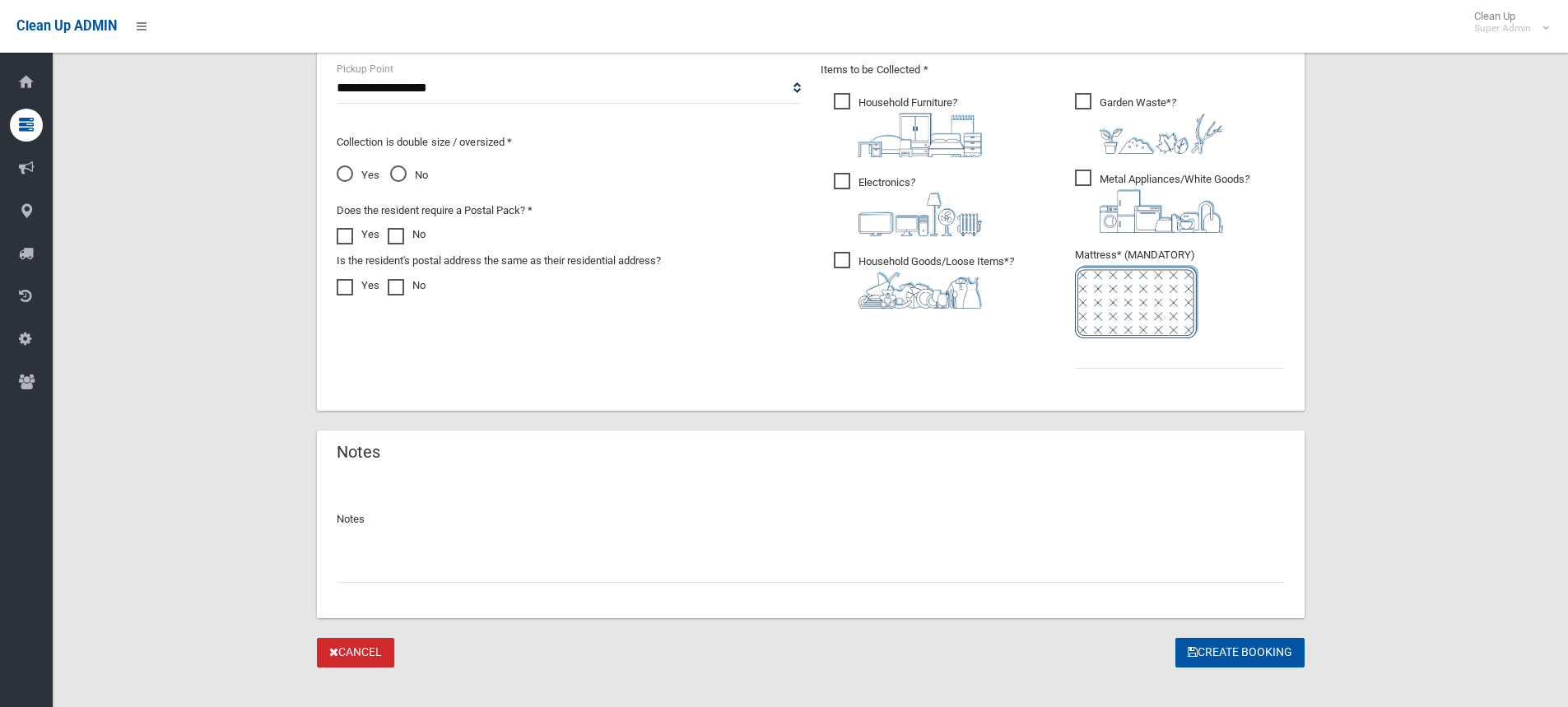
scroll to position [906, 0]
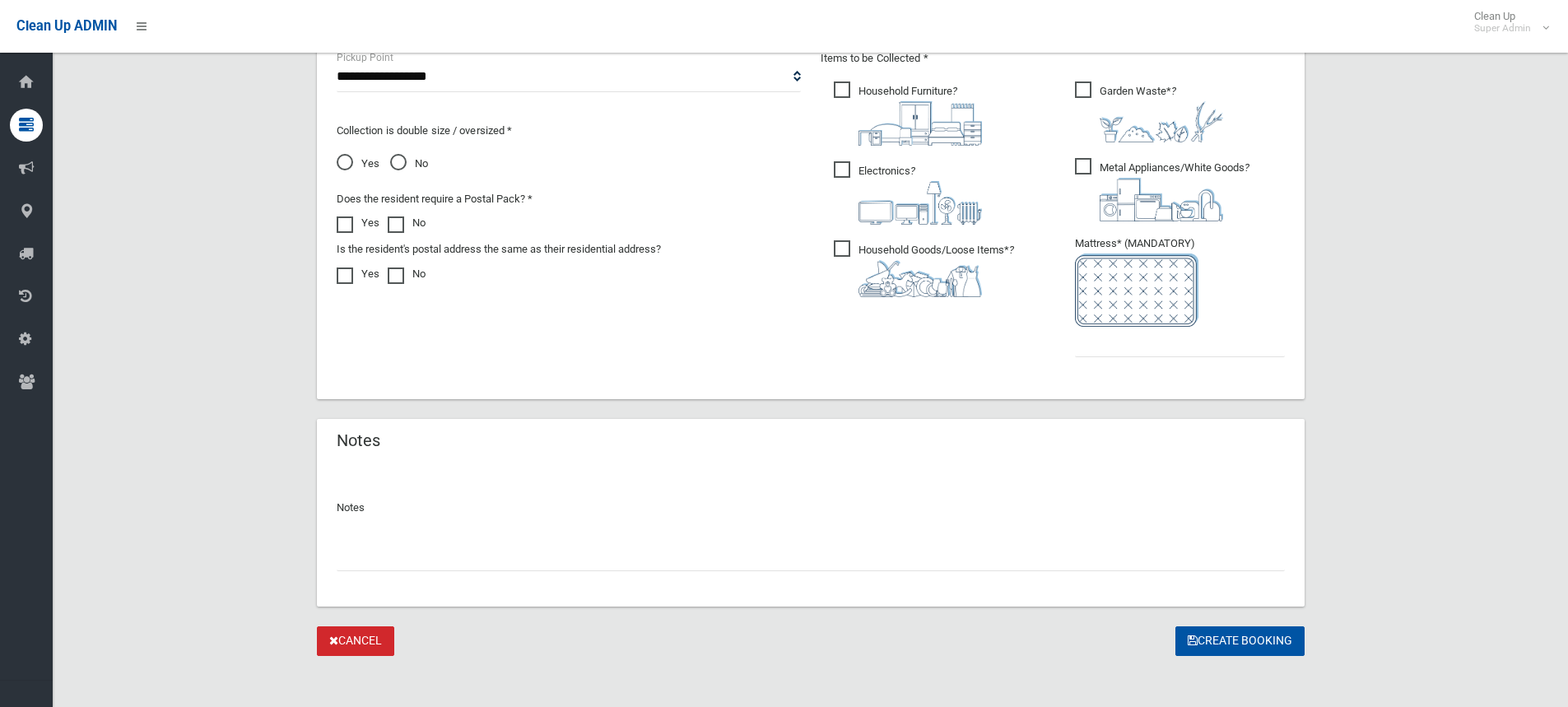
click at [536, 550] on input "text" at bounding box center [811, 556] width 948 height 31
click at [1157, 355] on input "text" at bounding box center [1180, 342] width 210 height 31
type input "*"
click at [416, 536] on div at bounding box center [811, 550] width 948 height 44
click at [410, 545] on input "text" at bounding box center [811, 556] width 948 height 31
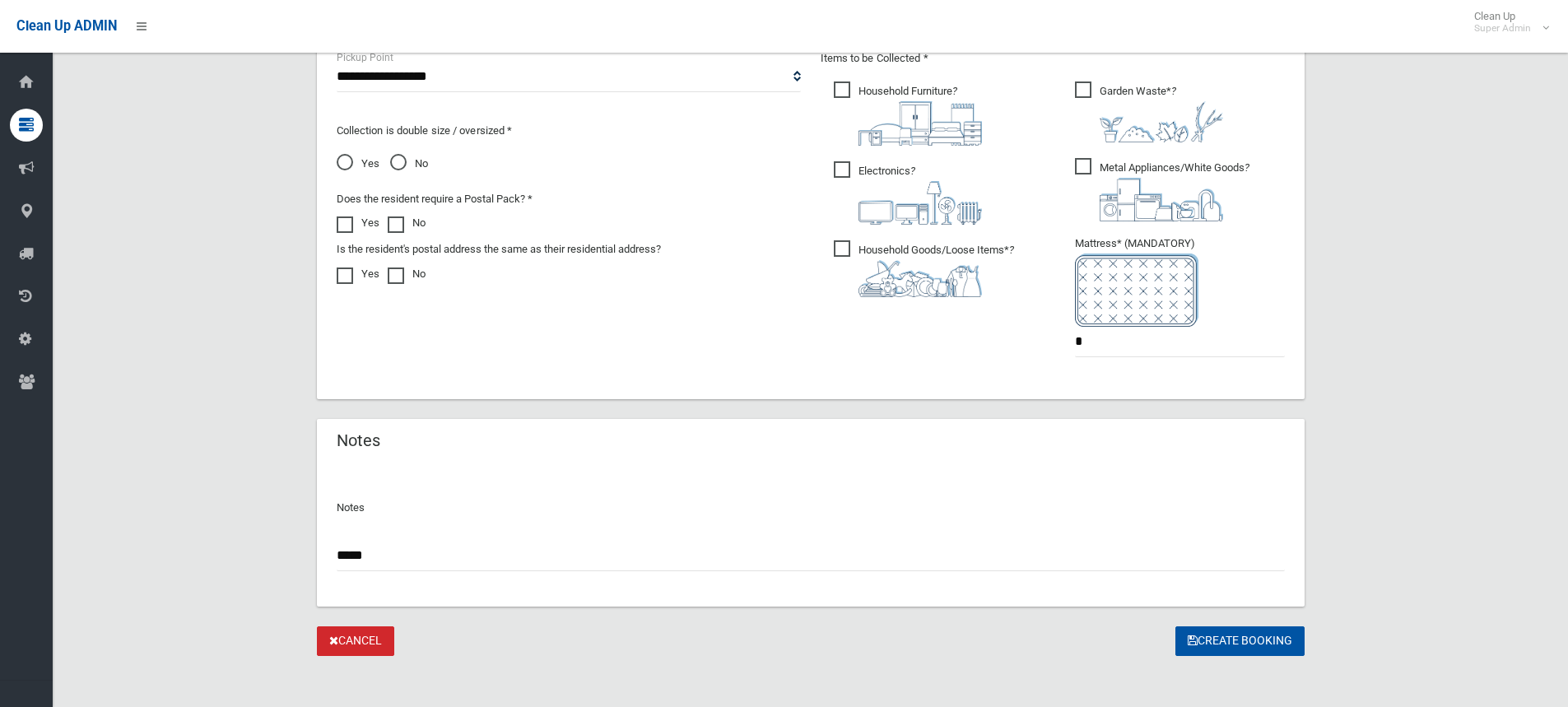
click at [419, 553] on input "****" at bounding box center [811, 556] width 948 height 31
paste input "**********"
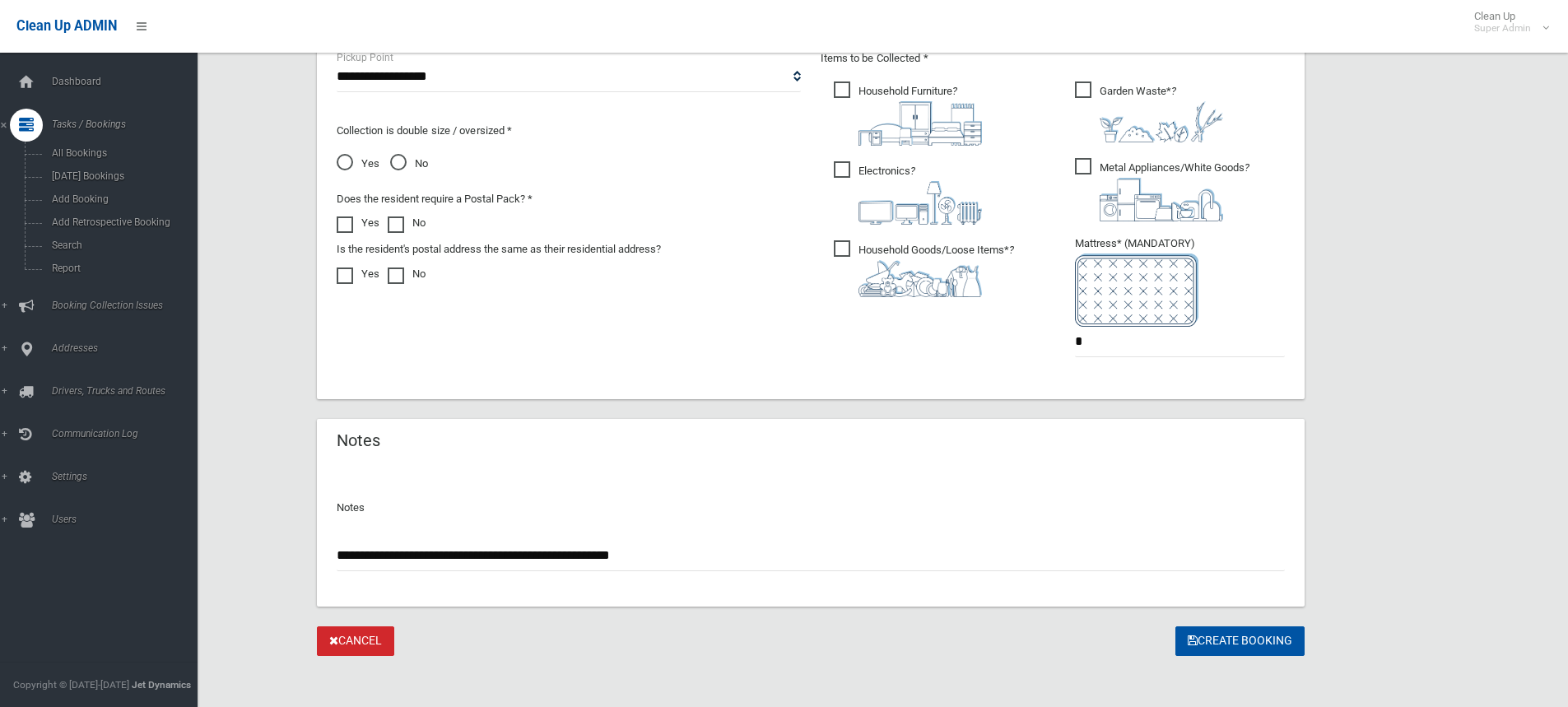
drag, startPoint x: 657, startPoint y: 554, endPoint x: 0, endPoint y: 500, distance: 659.2
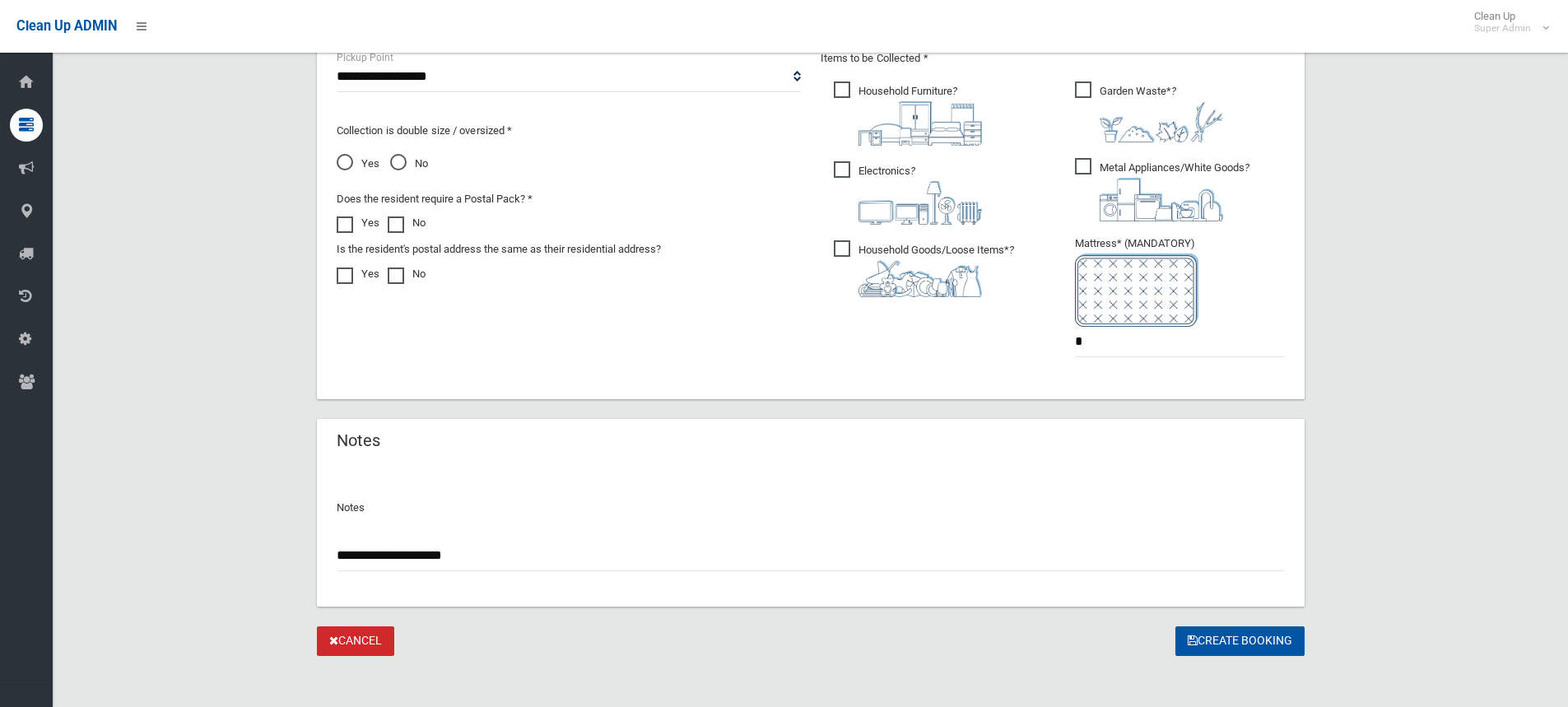
paste input "**********"
type input "**********"
click at [1218, 639] on button "Create Booking" at bounding box center [1240, 641] width 129 height 31
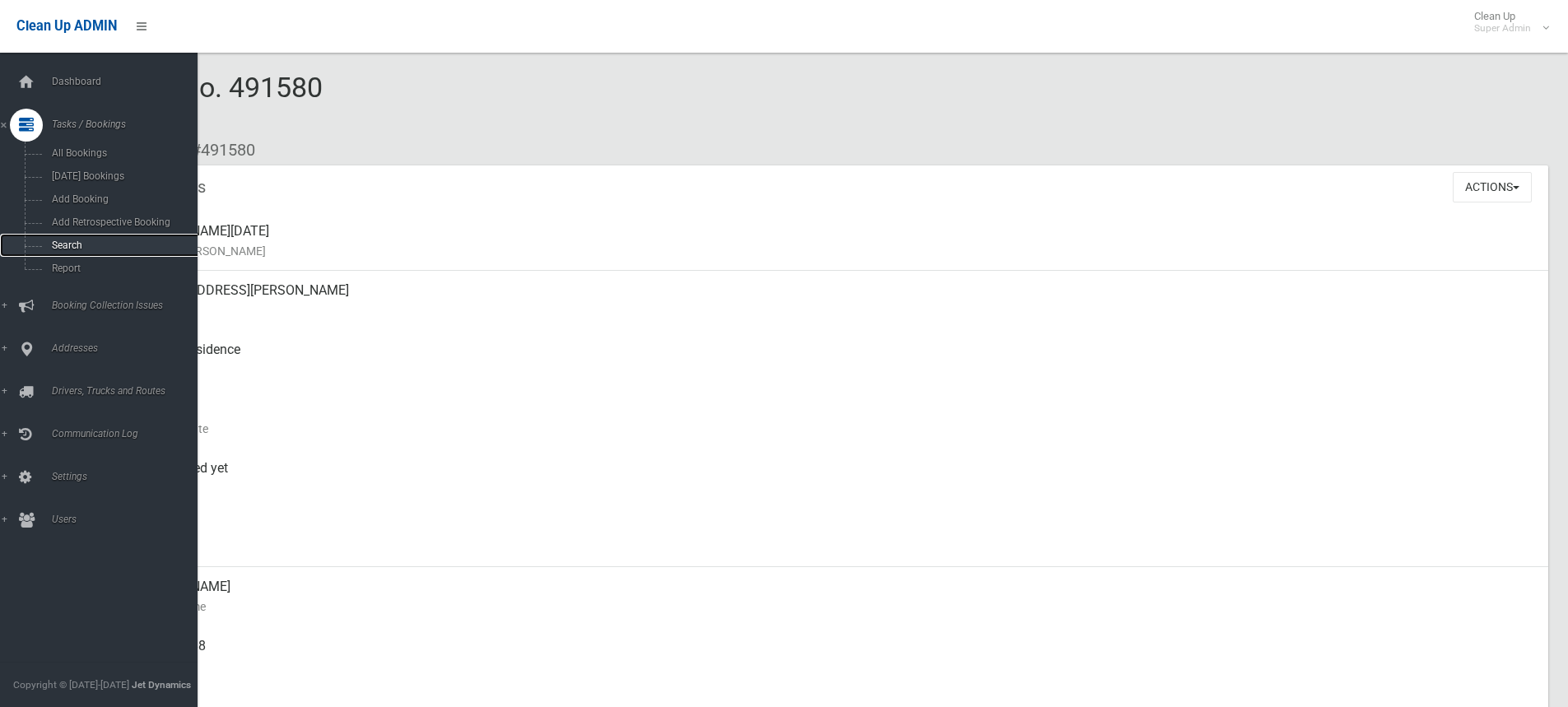
click at [72, 243] on span "Search" at bounding box center [121, 245] width 149 height 11
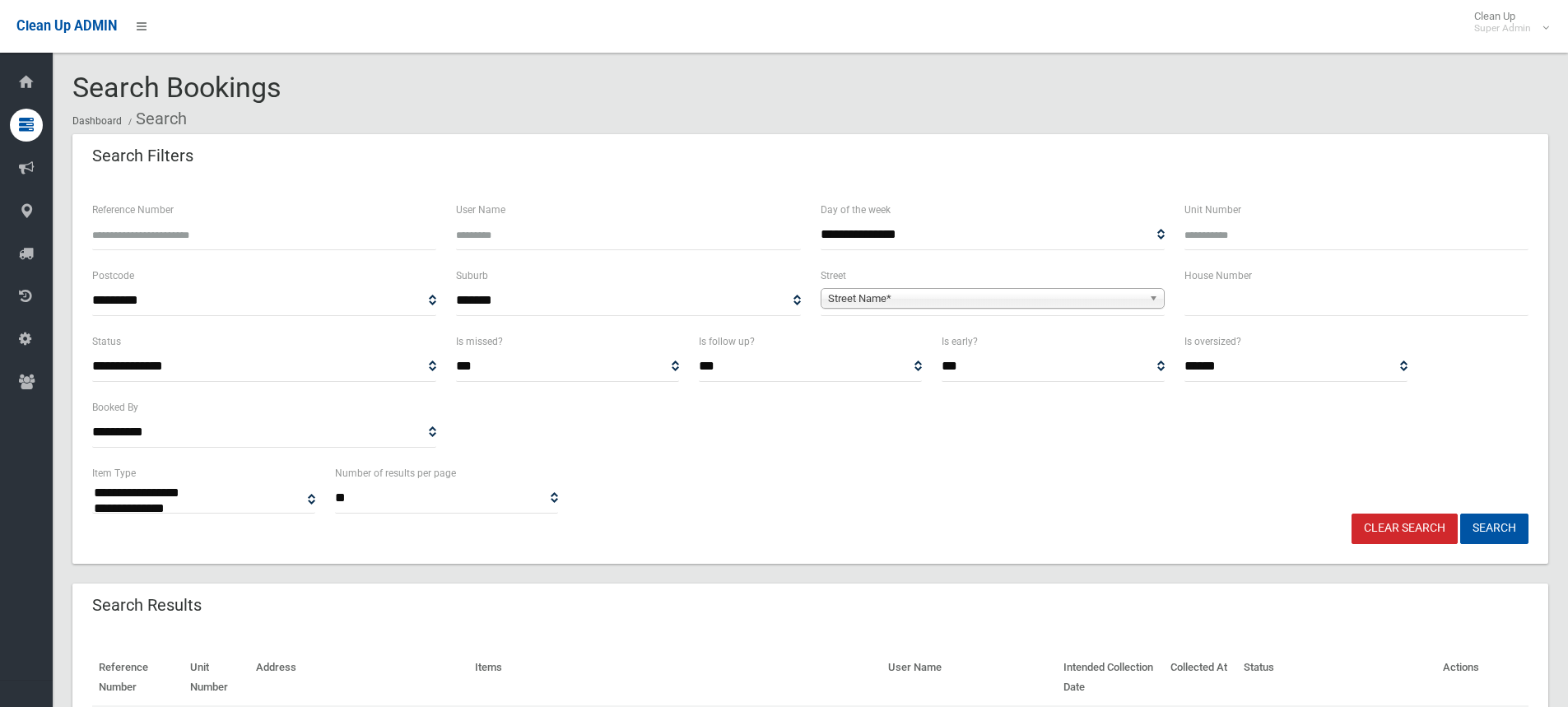
select select
type input "***"
click at [931, 305] on span "Street Name*" at bounding box center [986, 299] width 315 height 20
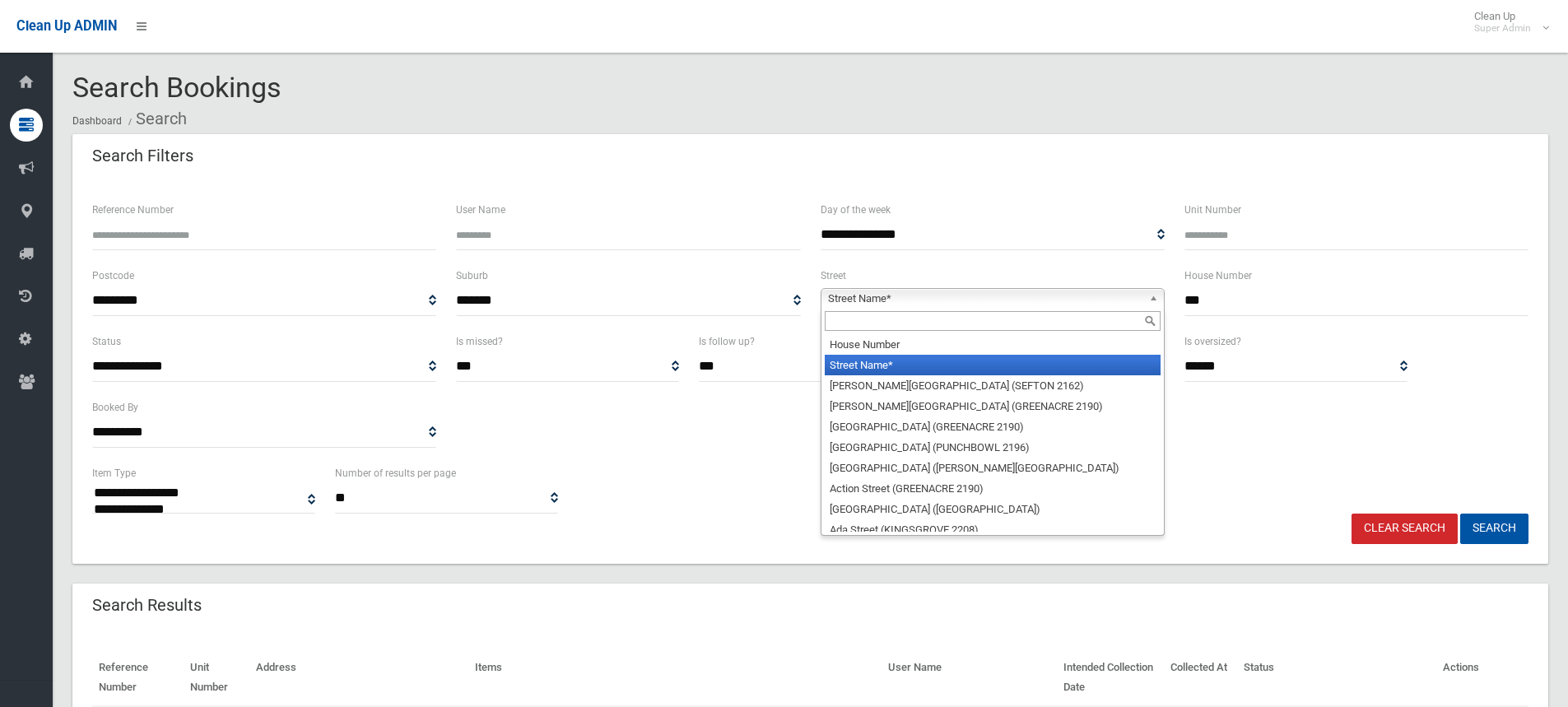
click at [884, 323] on input "text" at bounding box center [992, 320] width 336 height 20
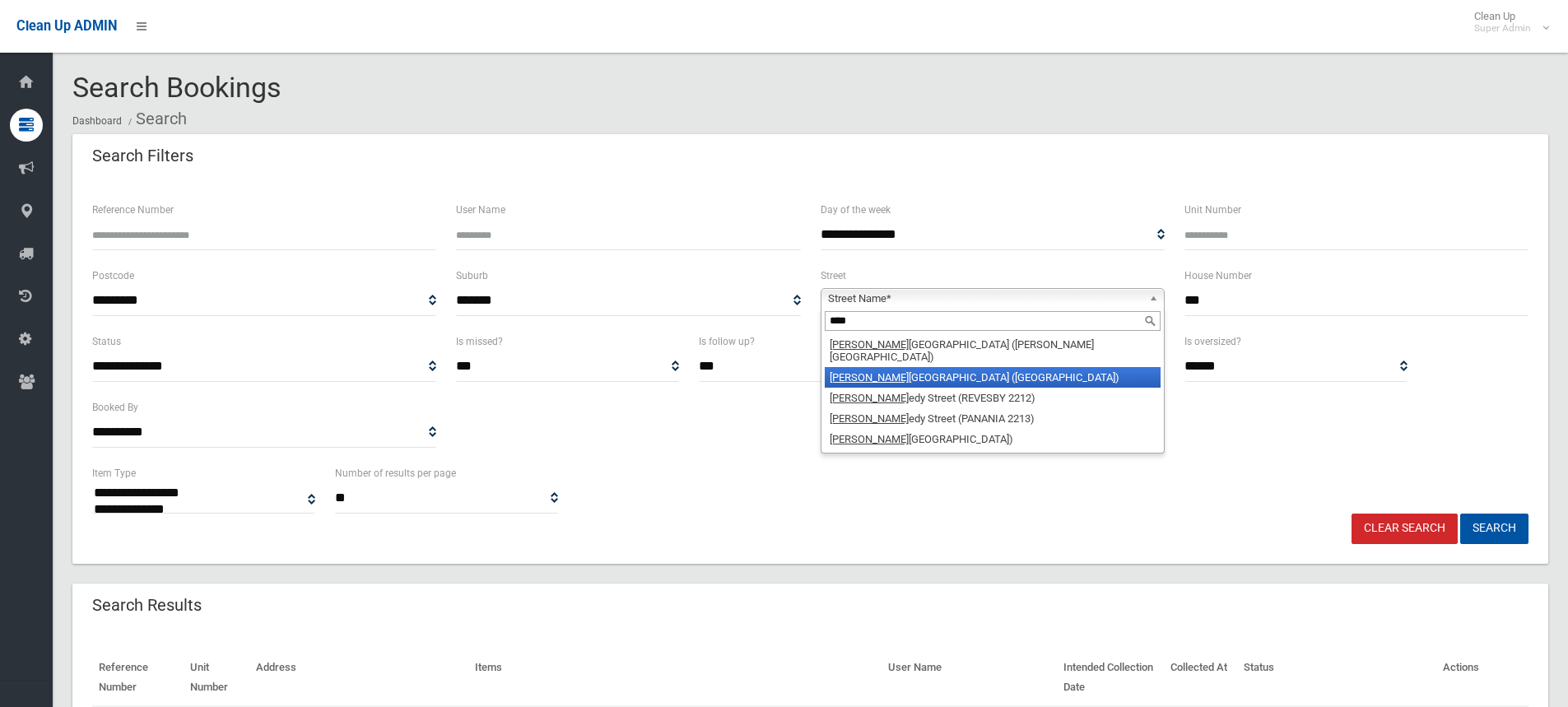
type input "****"
click at [938, 371] on li "Kenn edy Street (PICNIC POINT 2213)" at bounding box center [992, 377] width 336 height 21
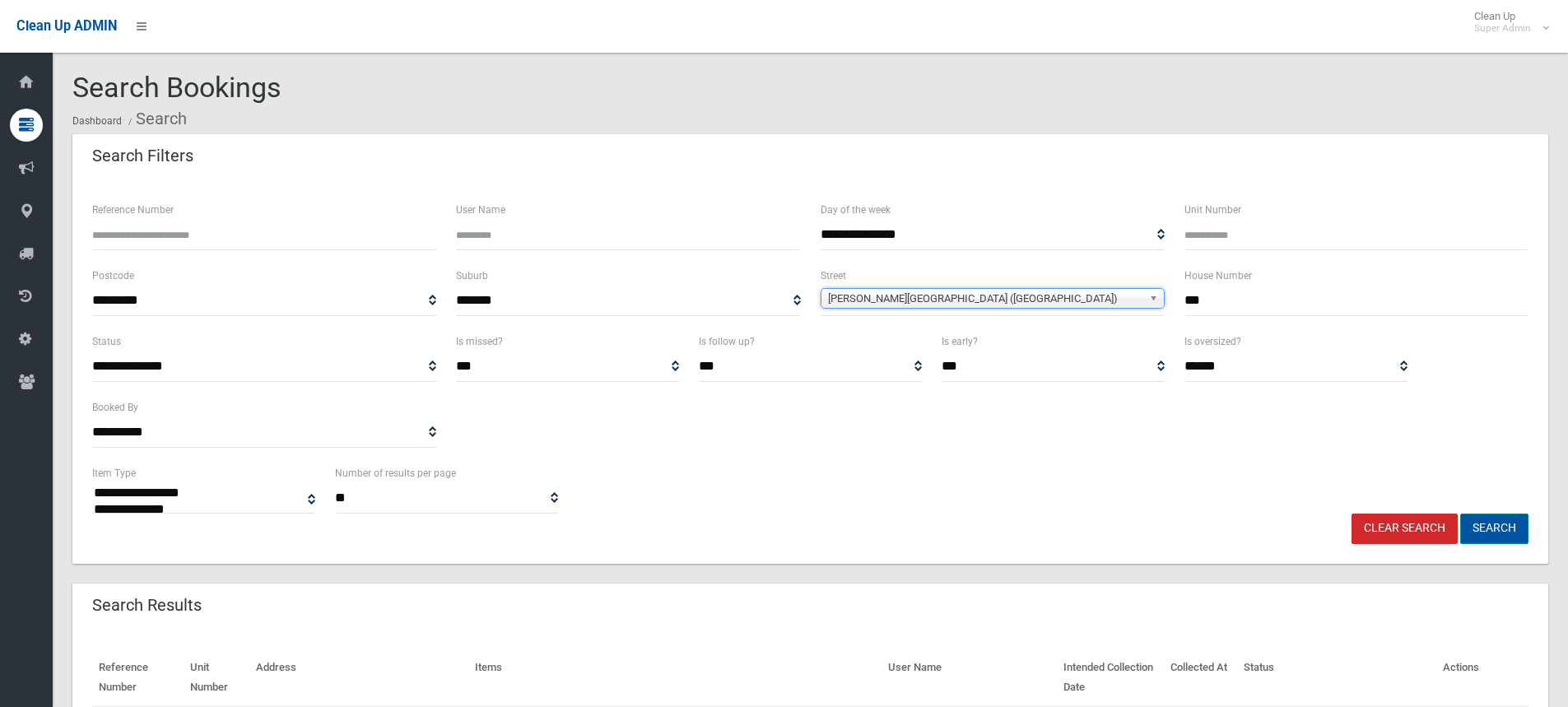
click at [1485, 528] on button "Search" at bounding box center [1494, 529] width 68 height 31
select select
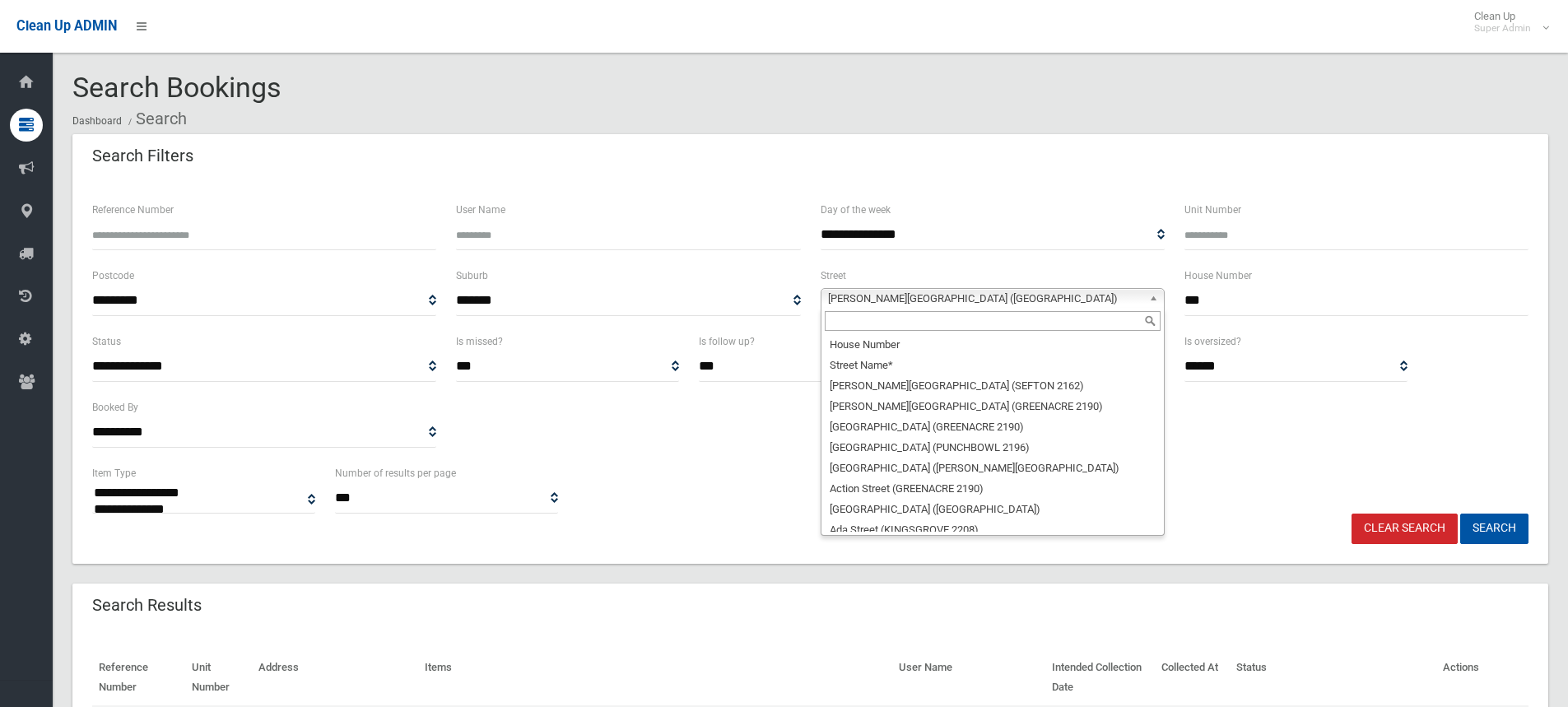
click at [906, 306] on span "[PERSON_NAME][GEOGRAPHIC_DATA] ([GEOGRAPHIC_DATA])" at bounding box center [986, 299] width 315 height 20
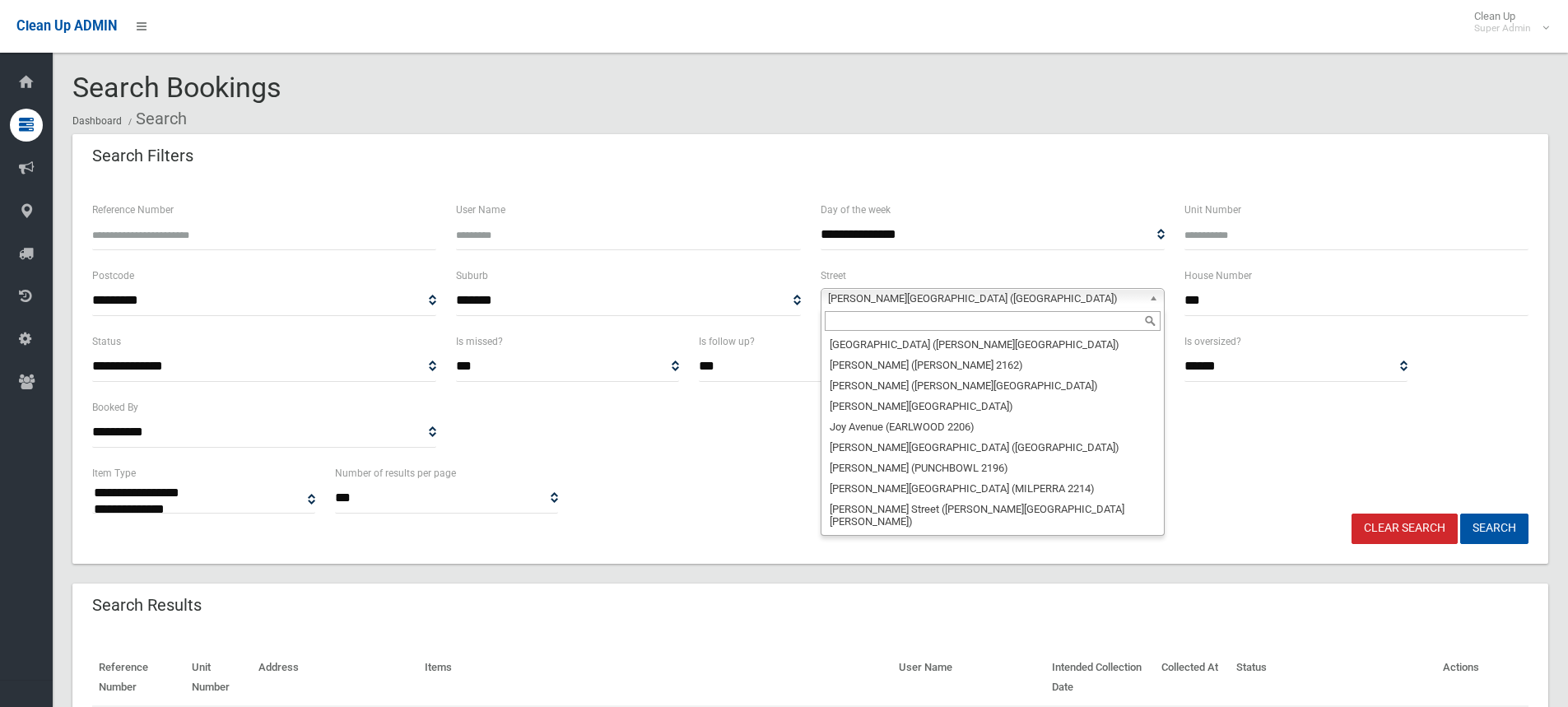
click at [870, 325] on input "text" at bounding box center [992, 320] width 336 height 20
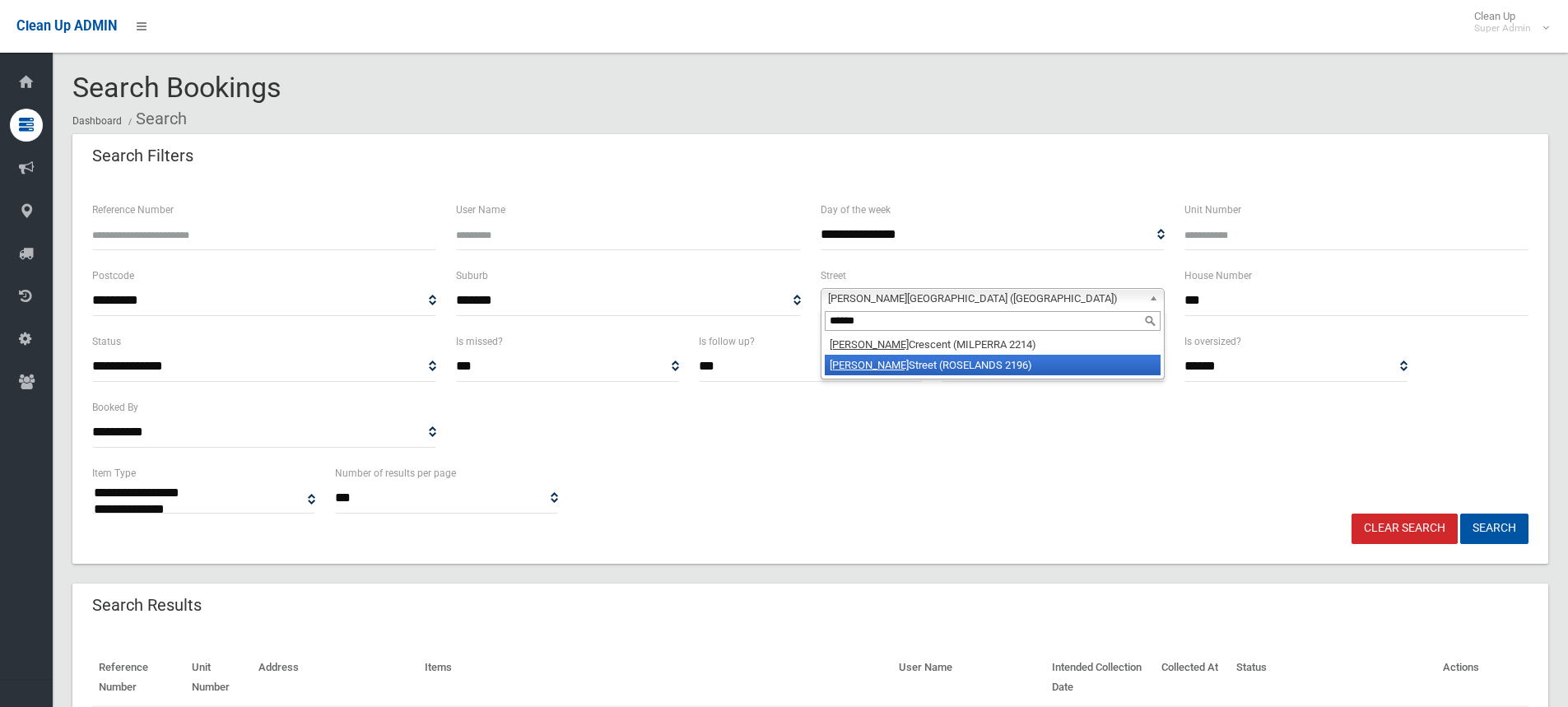
type input "******"
click at [955, 363] on li "[PERSON_NAME] Street (ROSELANDS 2196)" at bounding box center [992, 365] width 336 height 21
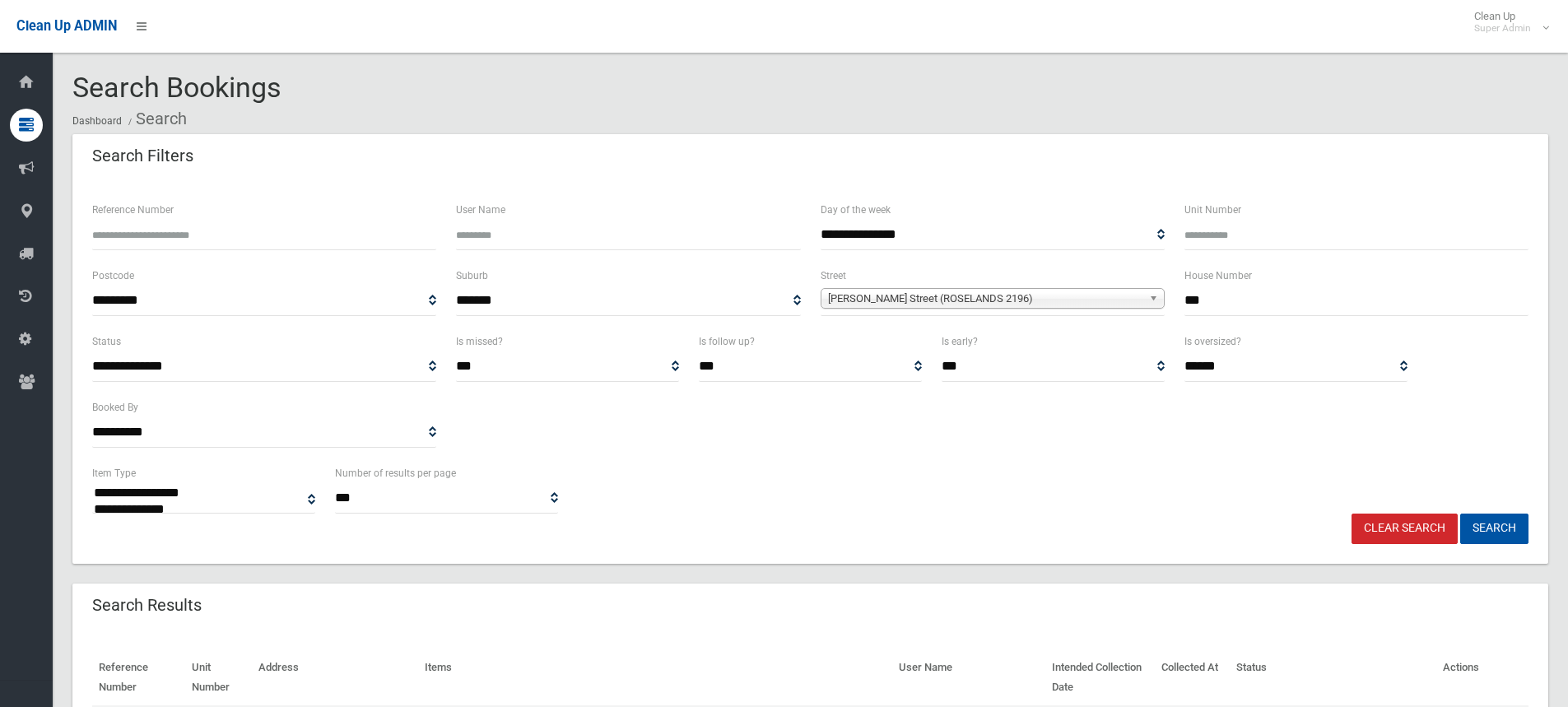
drag, startPoint x: 1244, startPoint y: 309, endPoint x: 1112, endPoint y: 298, distance: 132.5
click at [1112, 298] on div "**********" at bounding box center [811, 299] width 1457 height 66
type input "**"
click at [1485, 531] on button "Search" at bounding box center [1494, 529] width 68 height 31
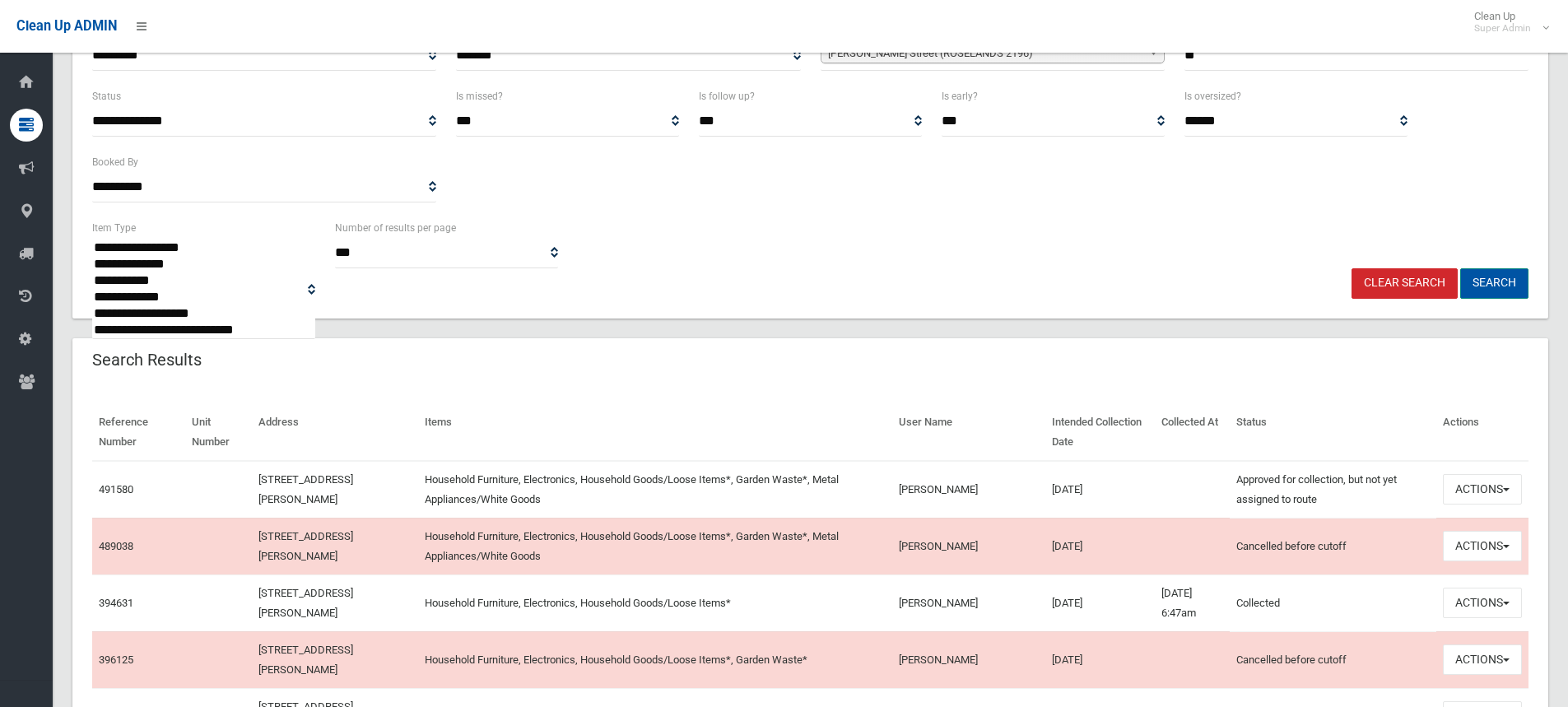
scroll to position [247, 0]
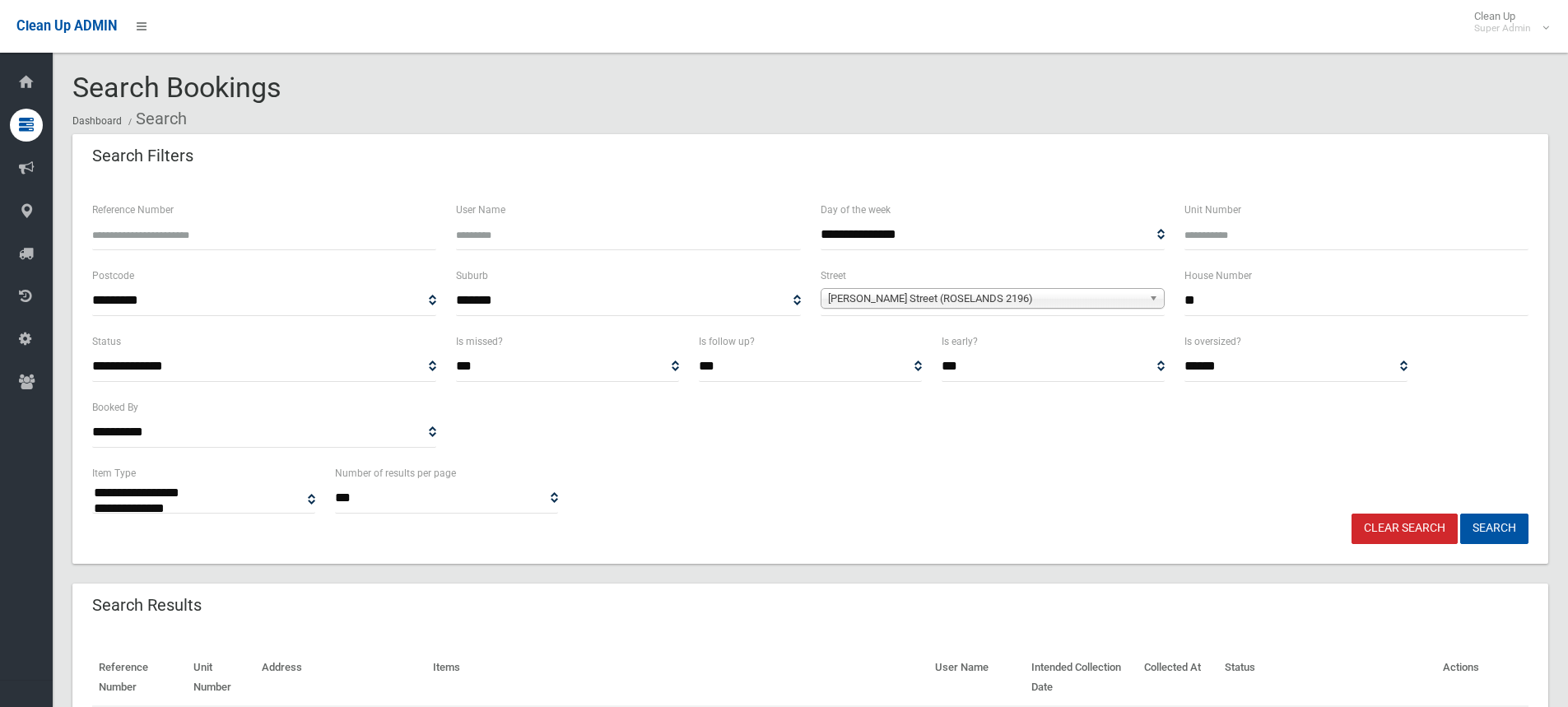
select select
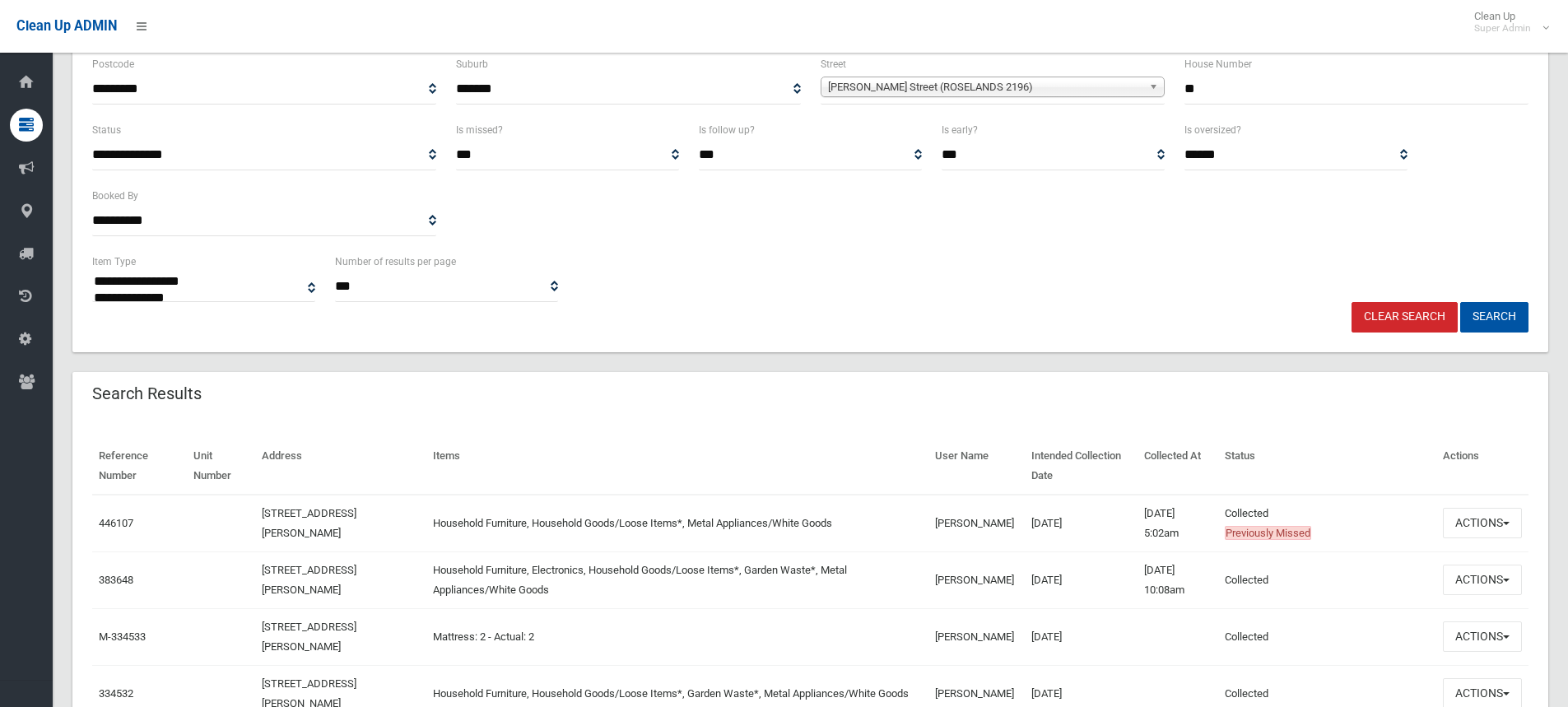
scroll to position [494, 0]
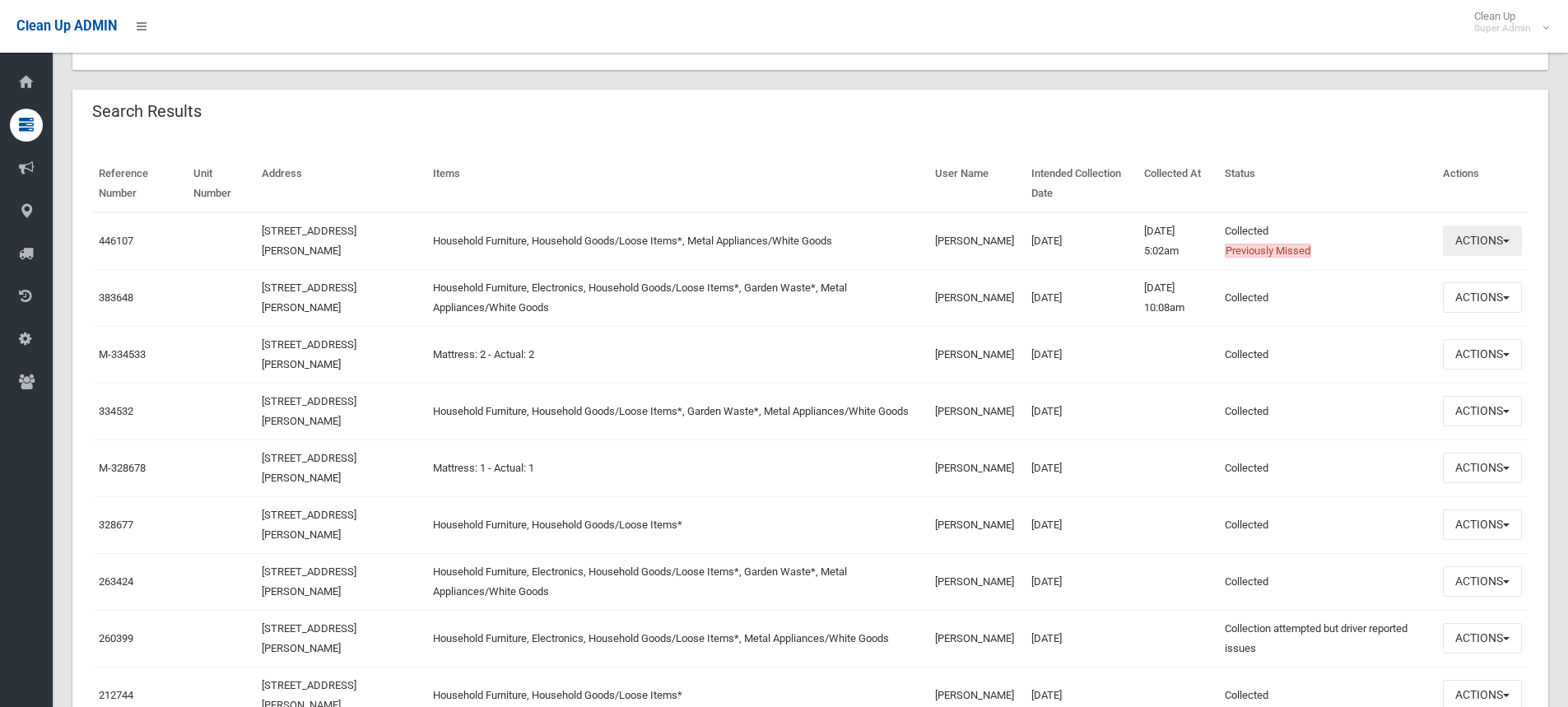
click at [1467, 252] on button "Actions" at bounding box center [1483, 241] width 79 height 31
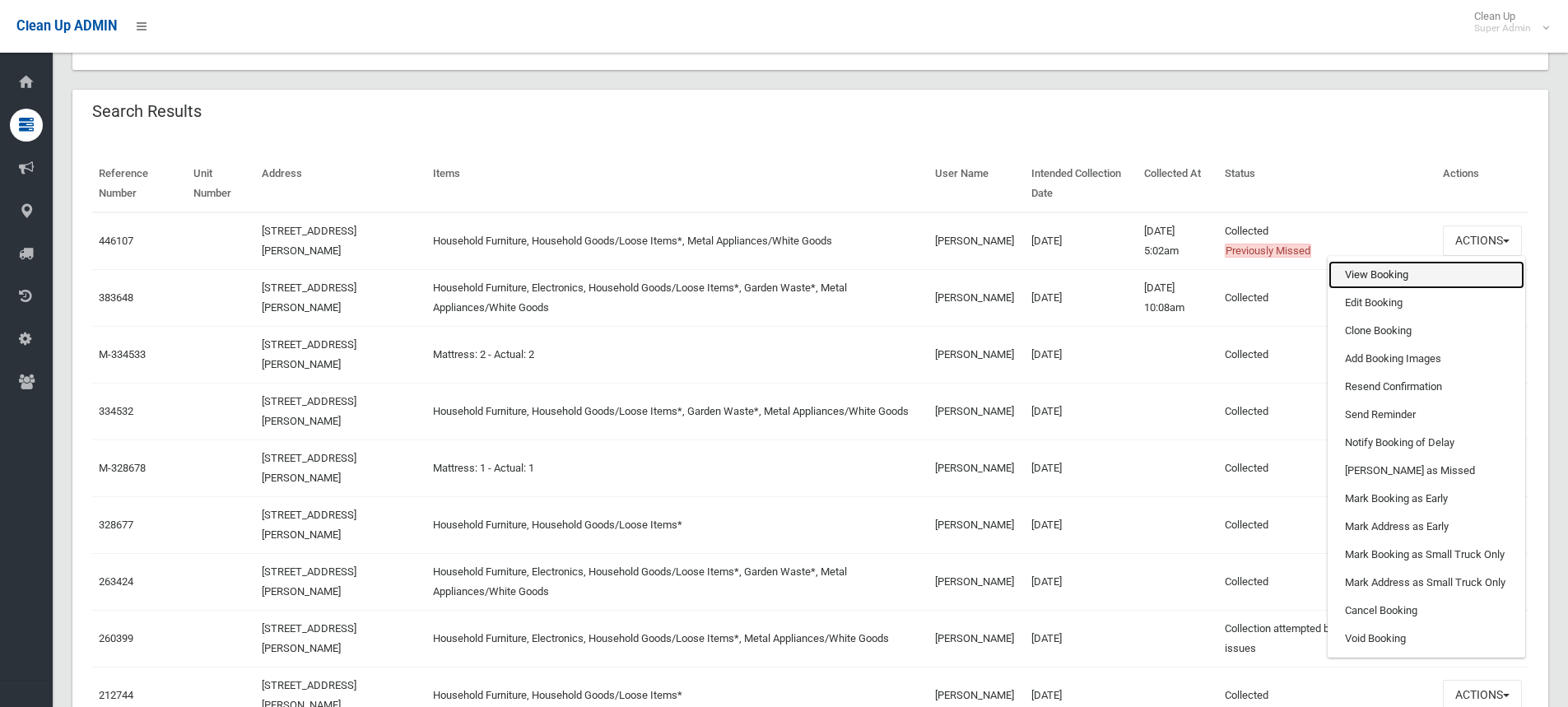
click at [1395, 283] on link "View Booking" at bounding box center [1426, 275] width 196 height 28
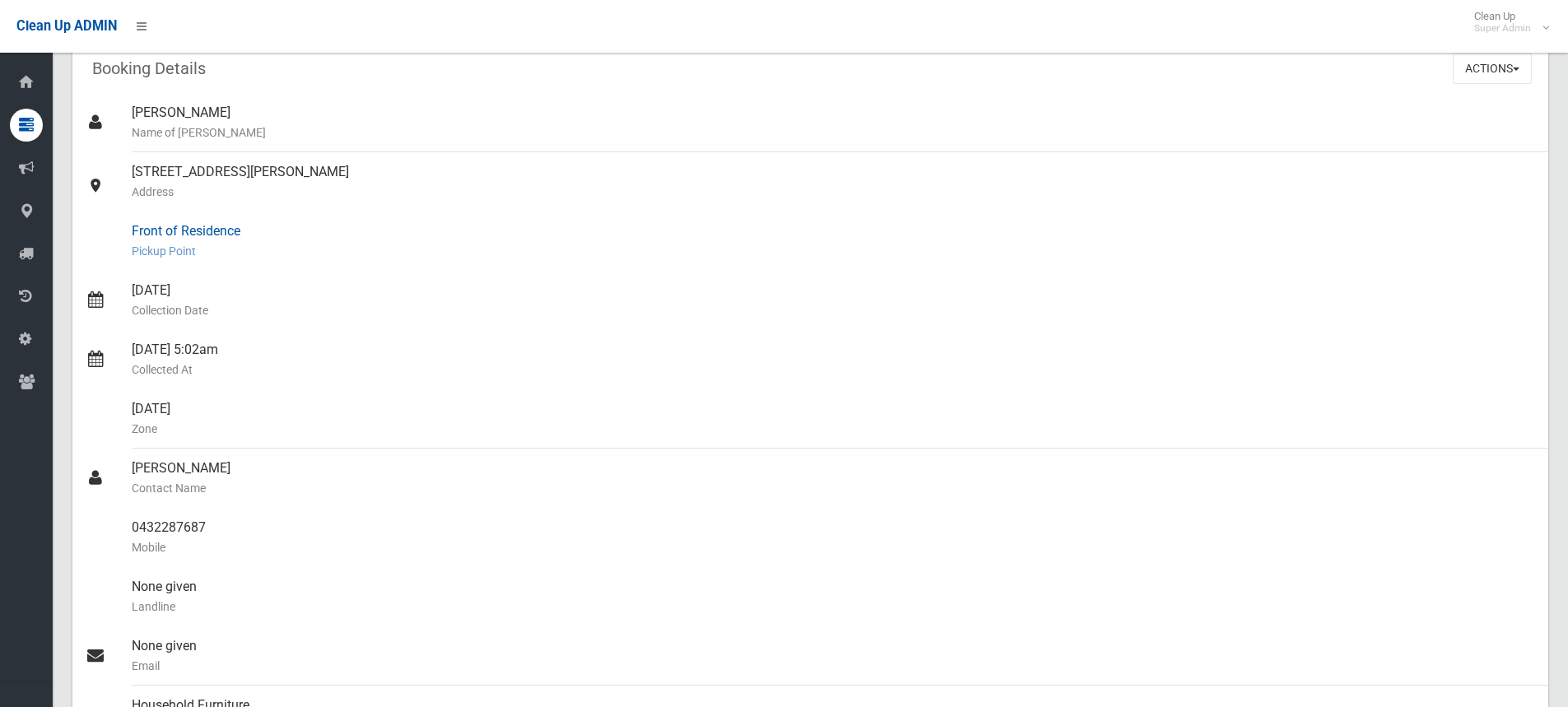
scroll to position [82, 0]
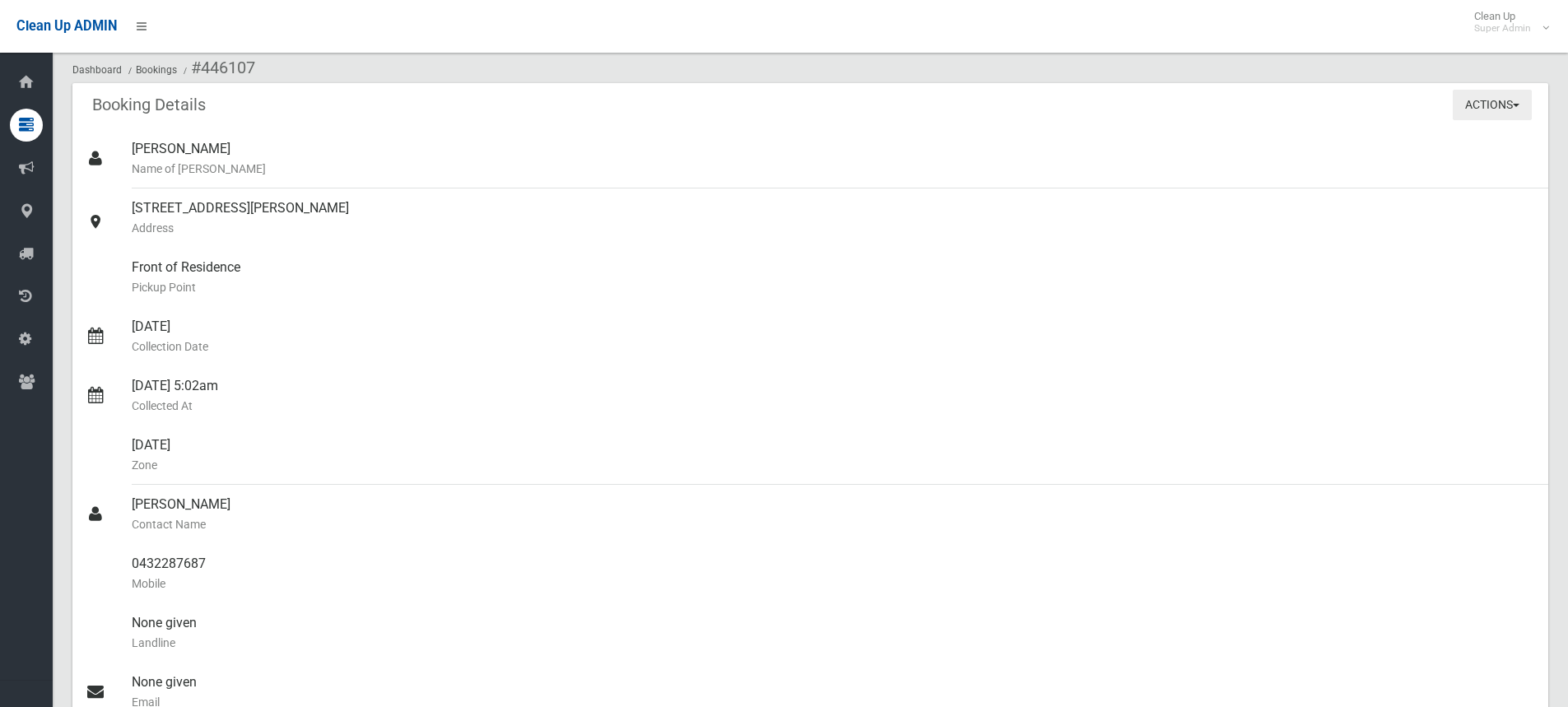
click at [1497, 97] on button "Actions" at bounding box center [1492, 105] width 79 height 31
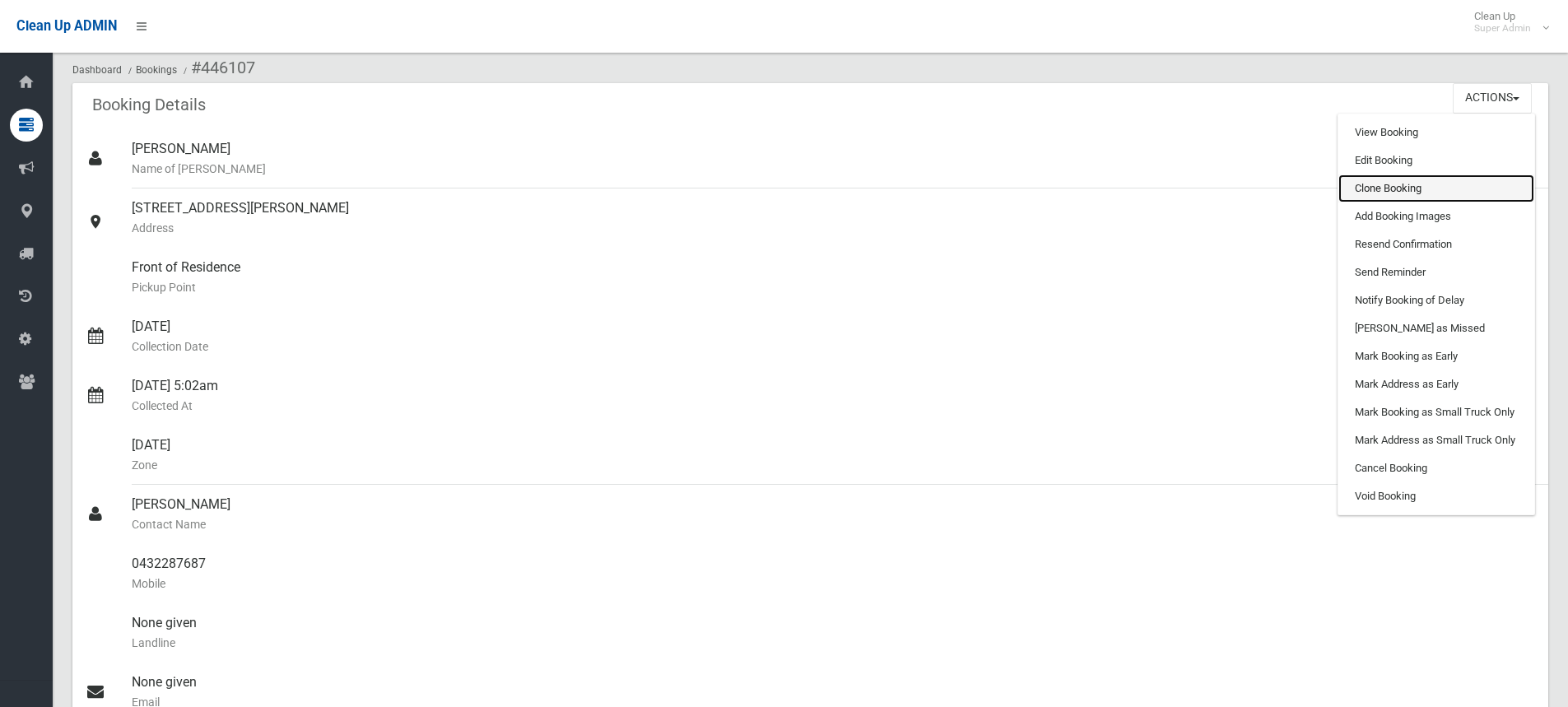
click at [1390, 187] on link "Clone Booking" at bounding box center [1436, 188] width 196 height 28
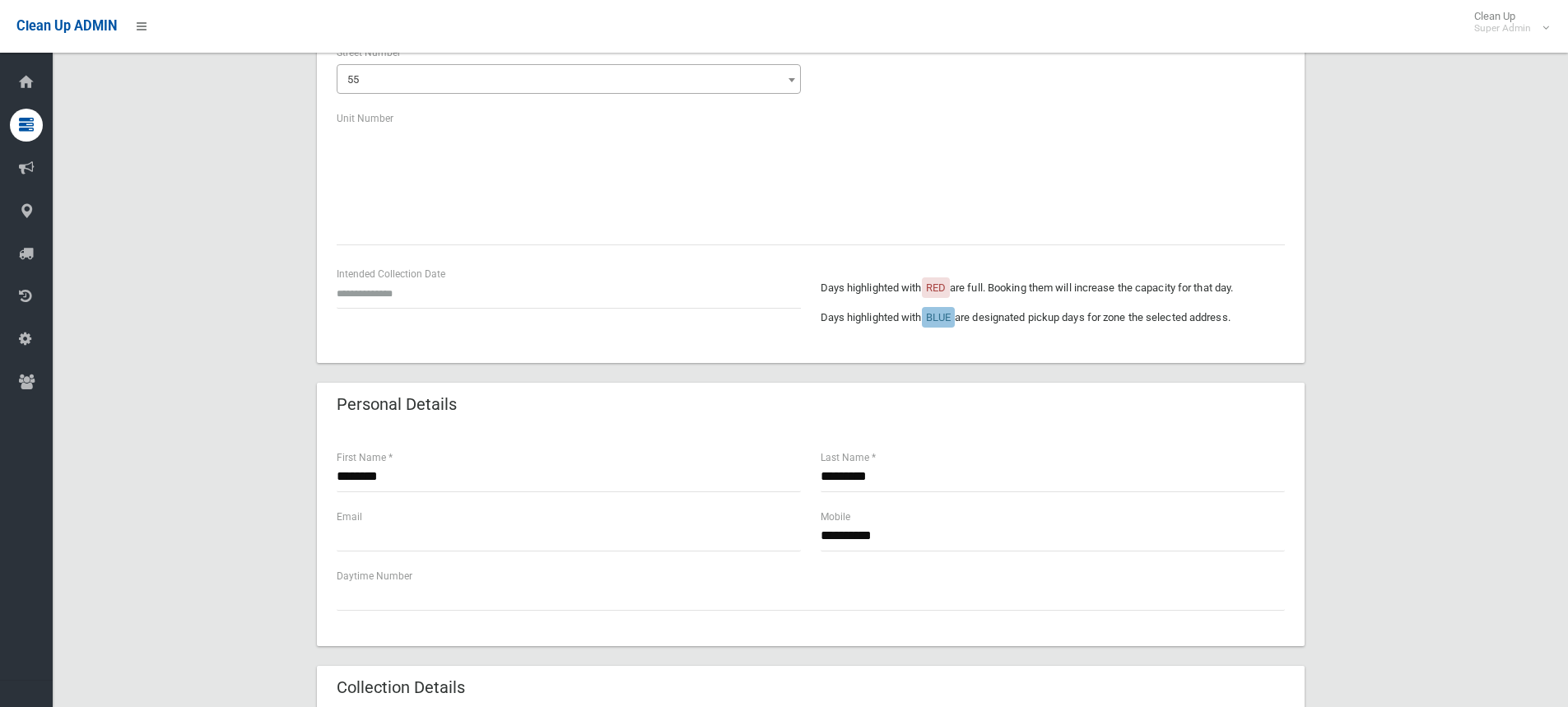
scroll to position [247, 0]
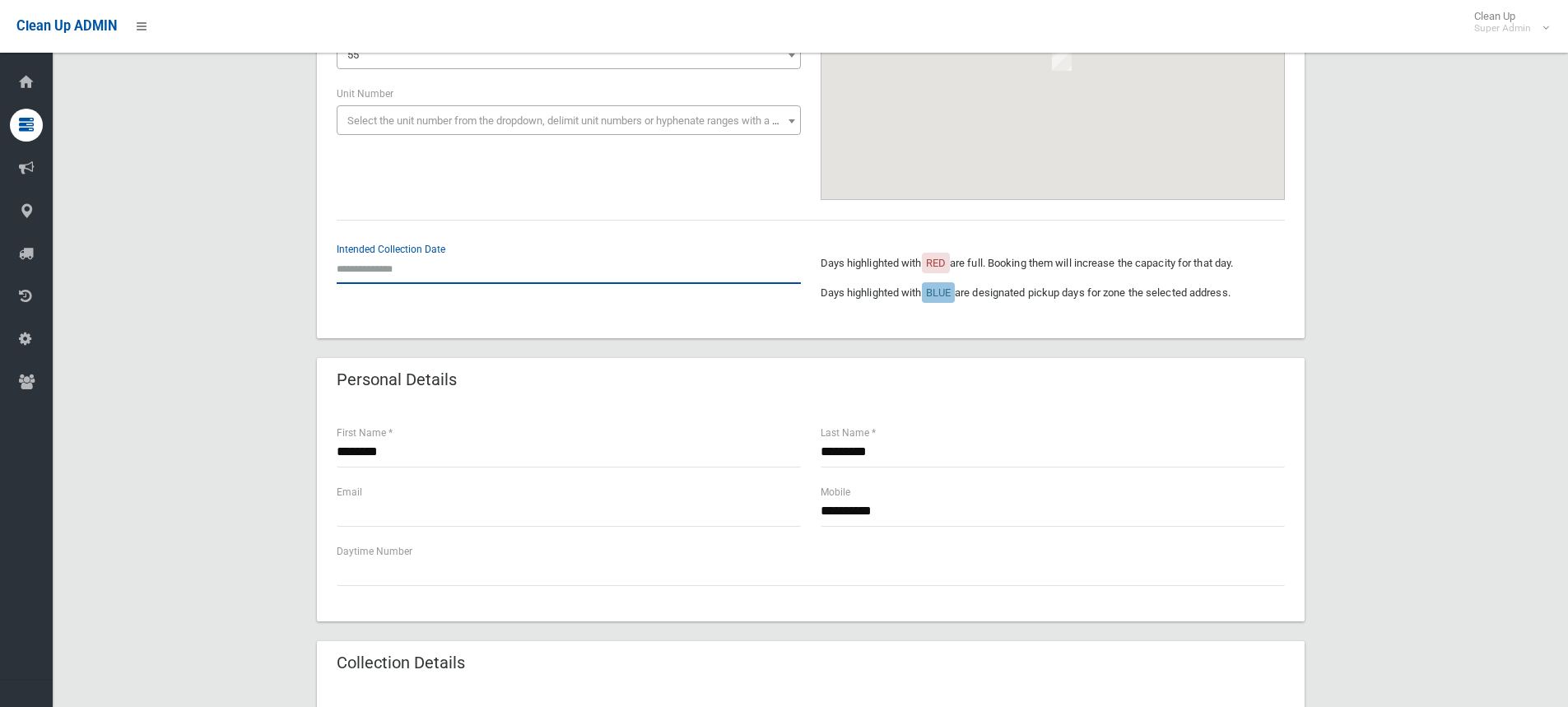
click at [361, 272] on input "text" at bounding box center [569, 269] width 464 height 31
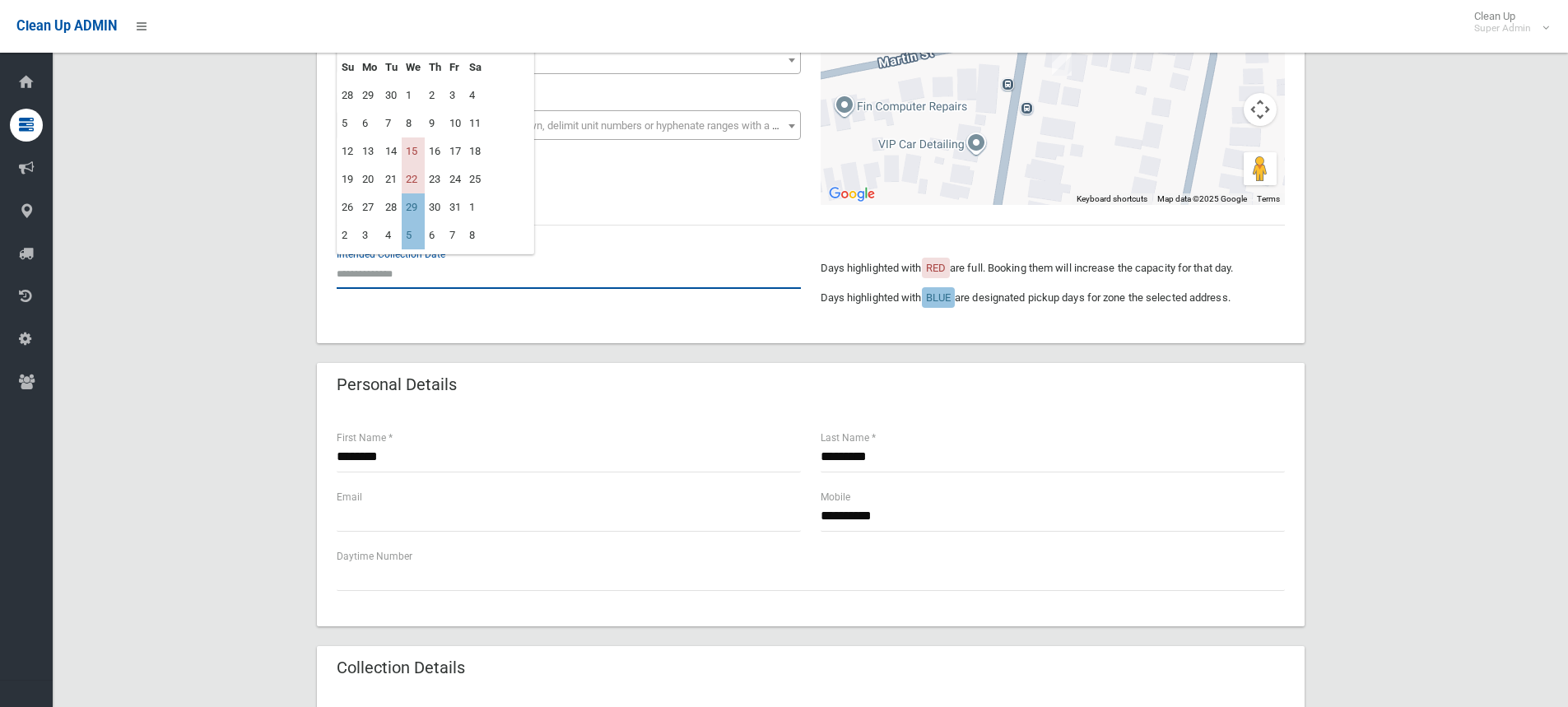
scroll to position [82, 0]
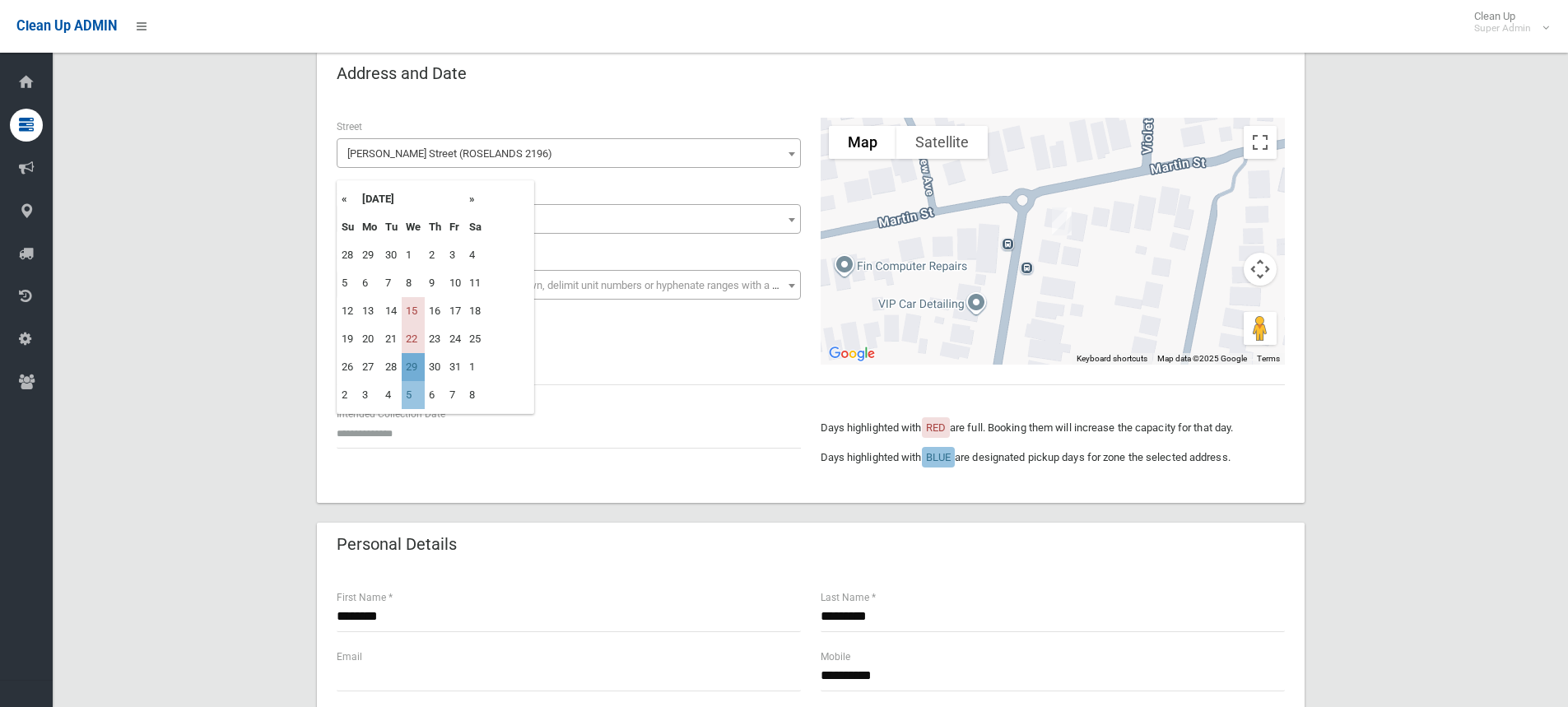
click at [417, 367] on td "29" at bounding box center [413, 367] width 23 height 28
type input "**********"
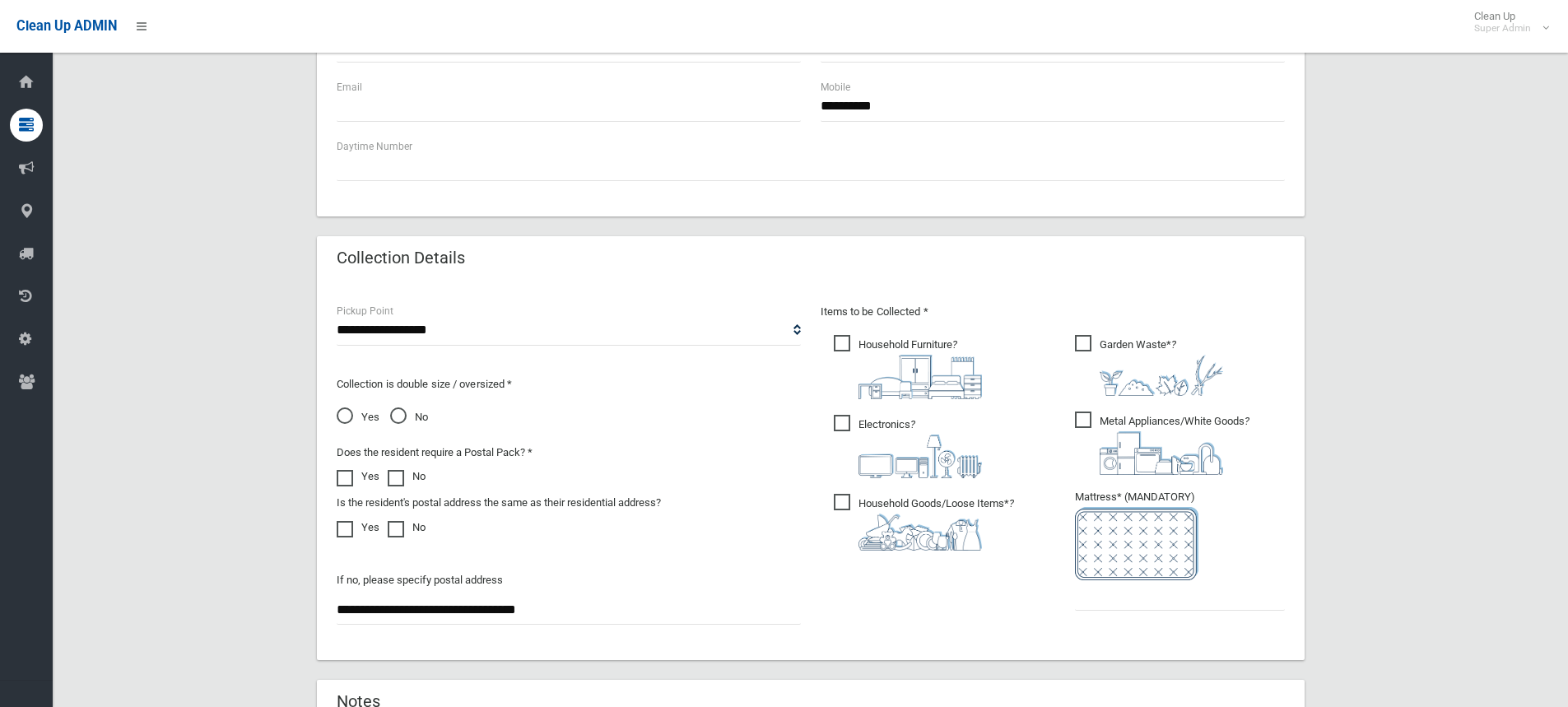
scroll to position [659, 0]
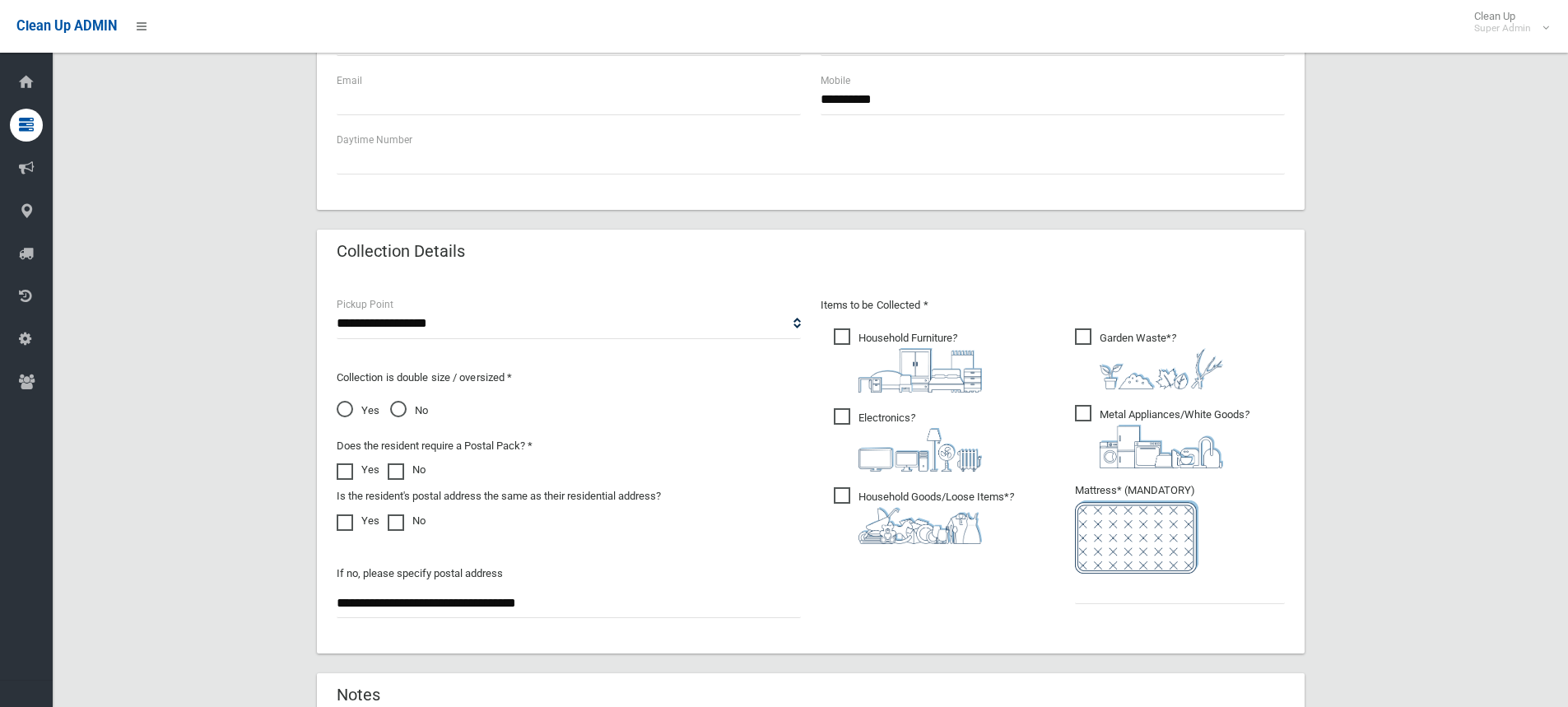
click at [894, 421] on span "Electronics ?" at bounding box center [908, 440] width 148 height 64
click at [1130, 345] on span "Garden Waste* ?" at bounding box center [1149, 359] width 148 height 61
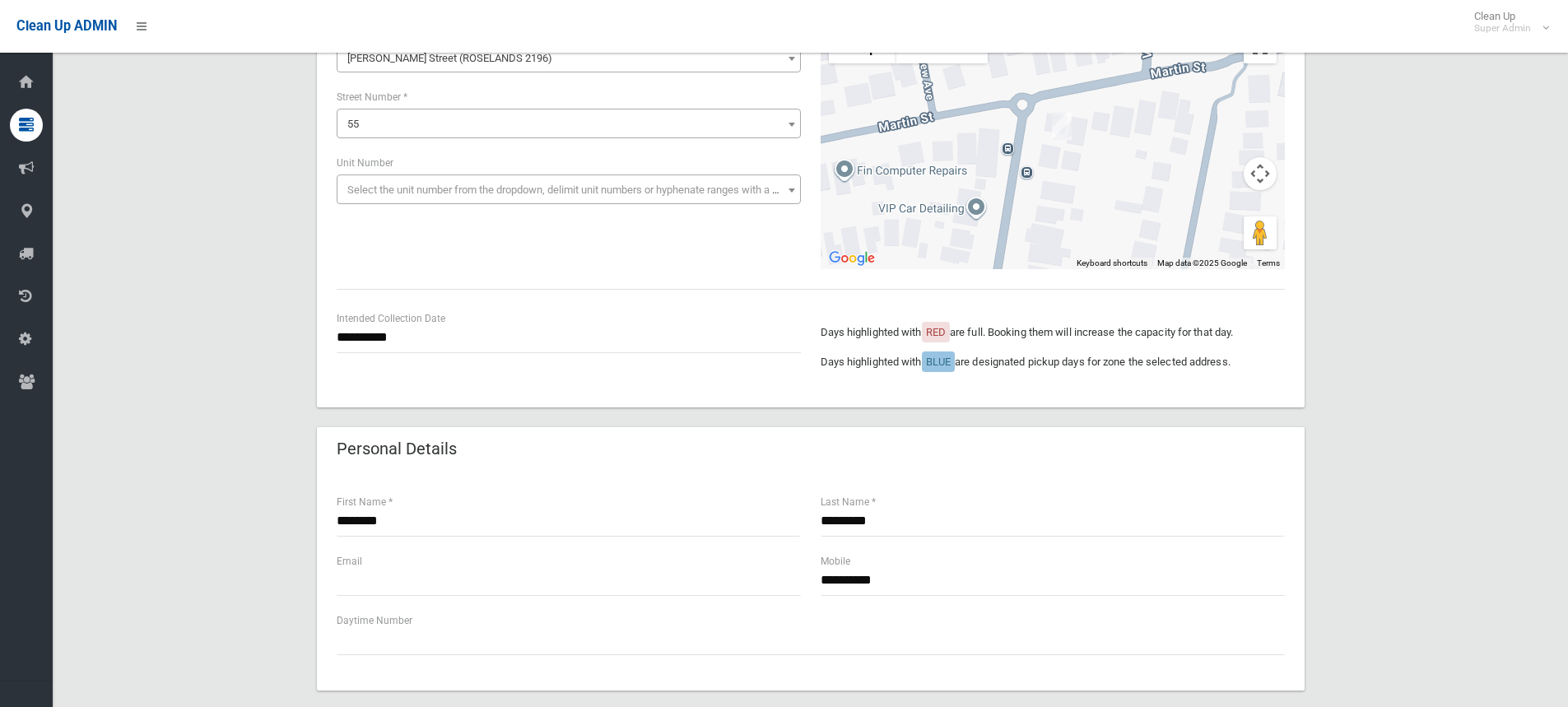
scroll to position [330, 0]
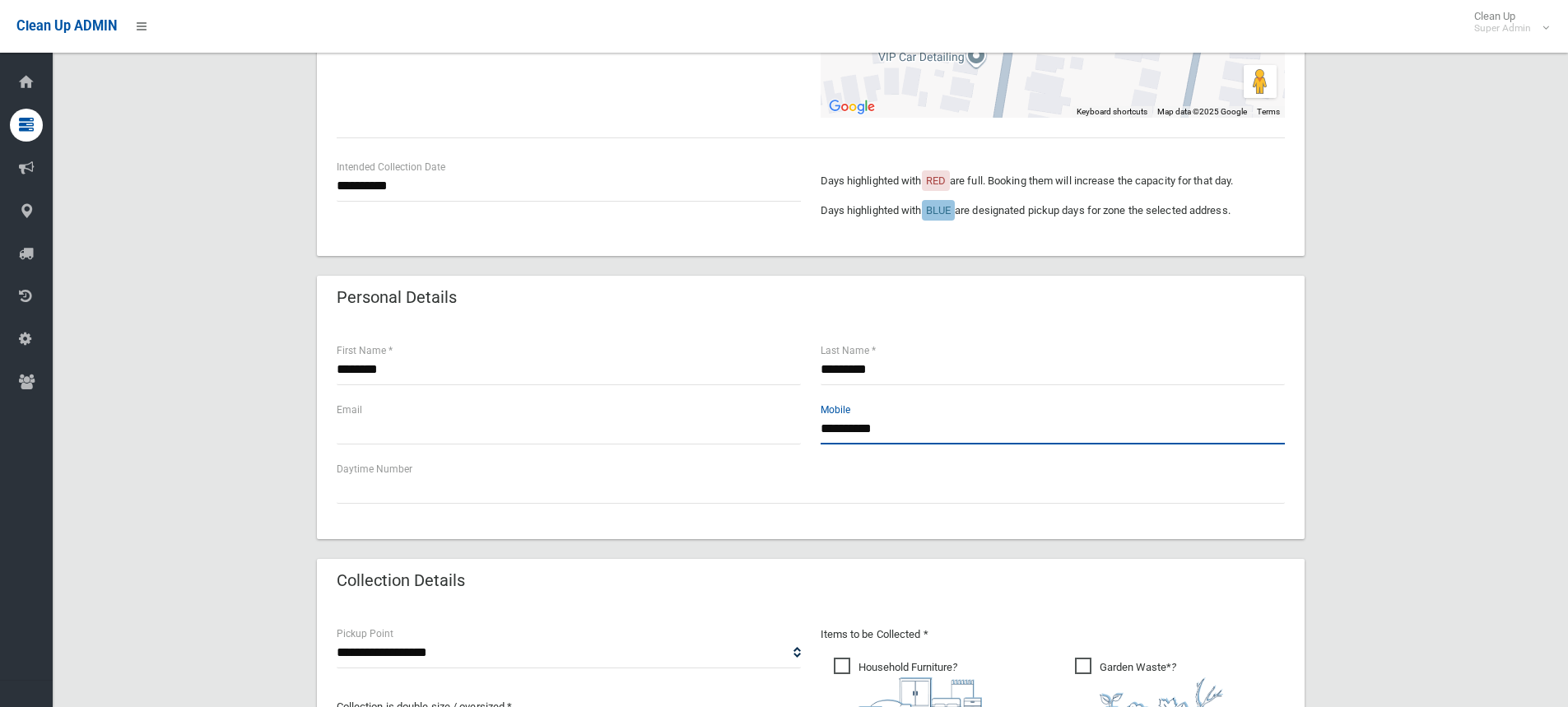
drag, startPoint x: 911, startPoint y: 431, endPoint x: 796, endPoint y: 430, distance: 115.0
click at [796, 430] on div "**********" at bounding box center [811, 430] width 968 height 59
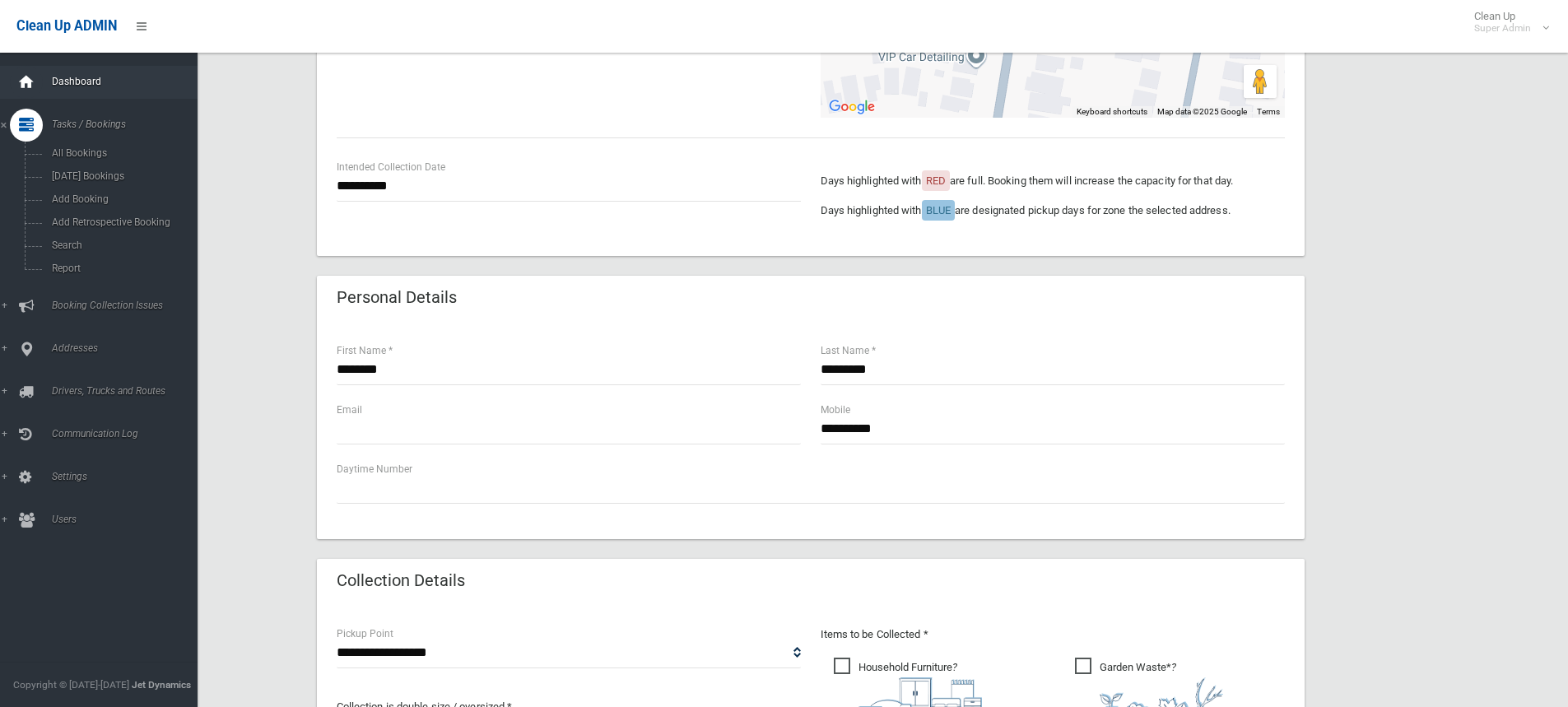
click at [37, 89] on div at bounding box center [26, 81] width 33 height 33
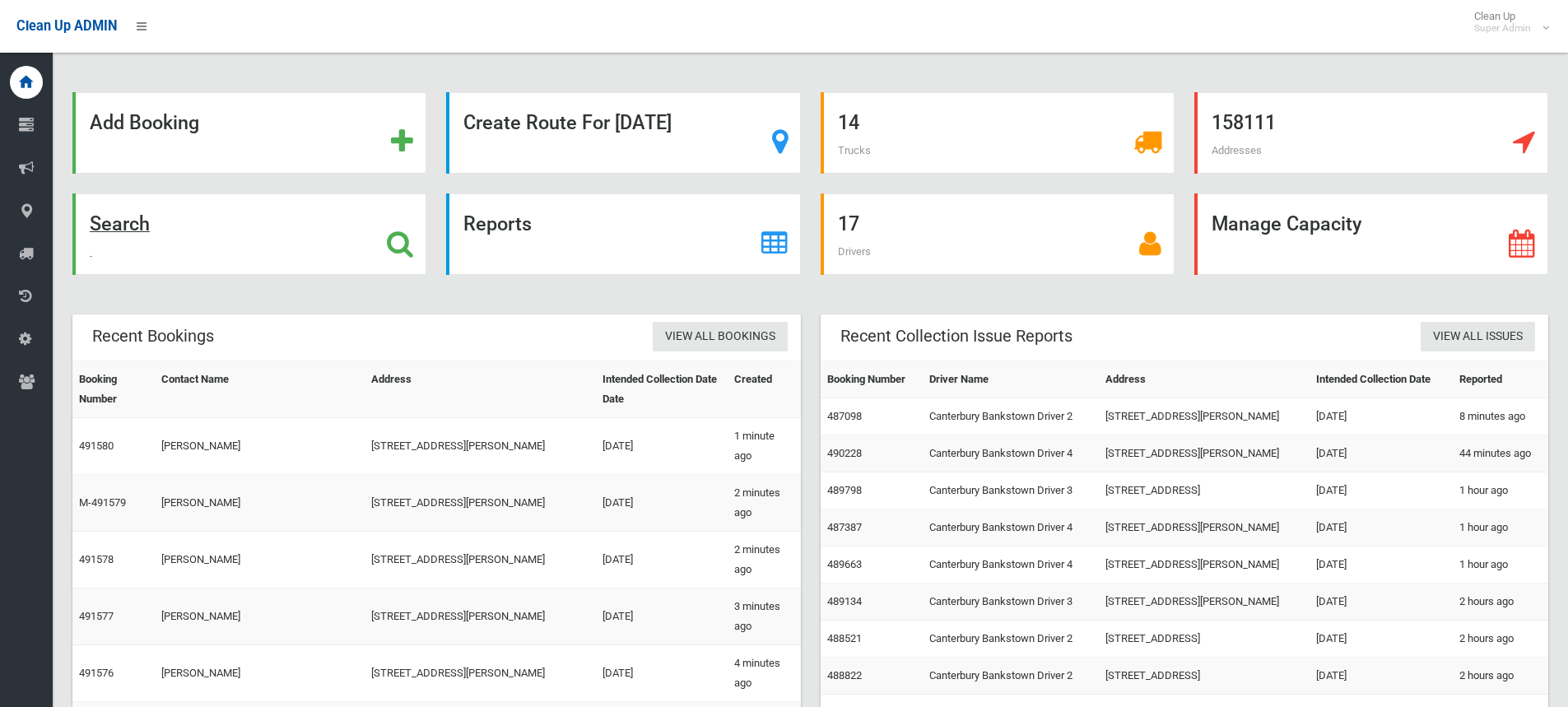
click at [122, 229] on strong "Search" at bounding box center [120, 224] width 60 height 23
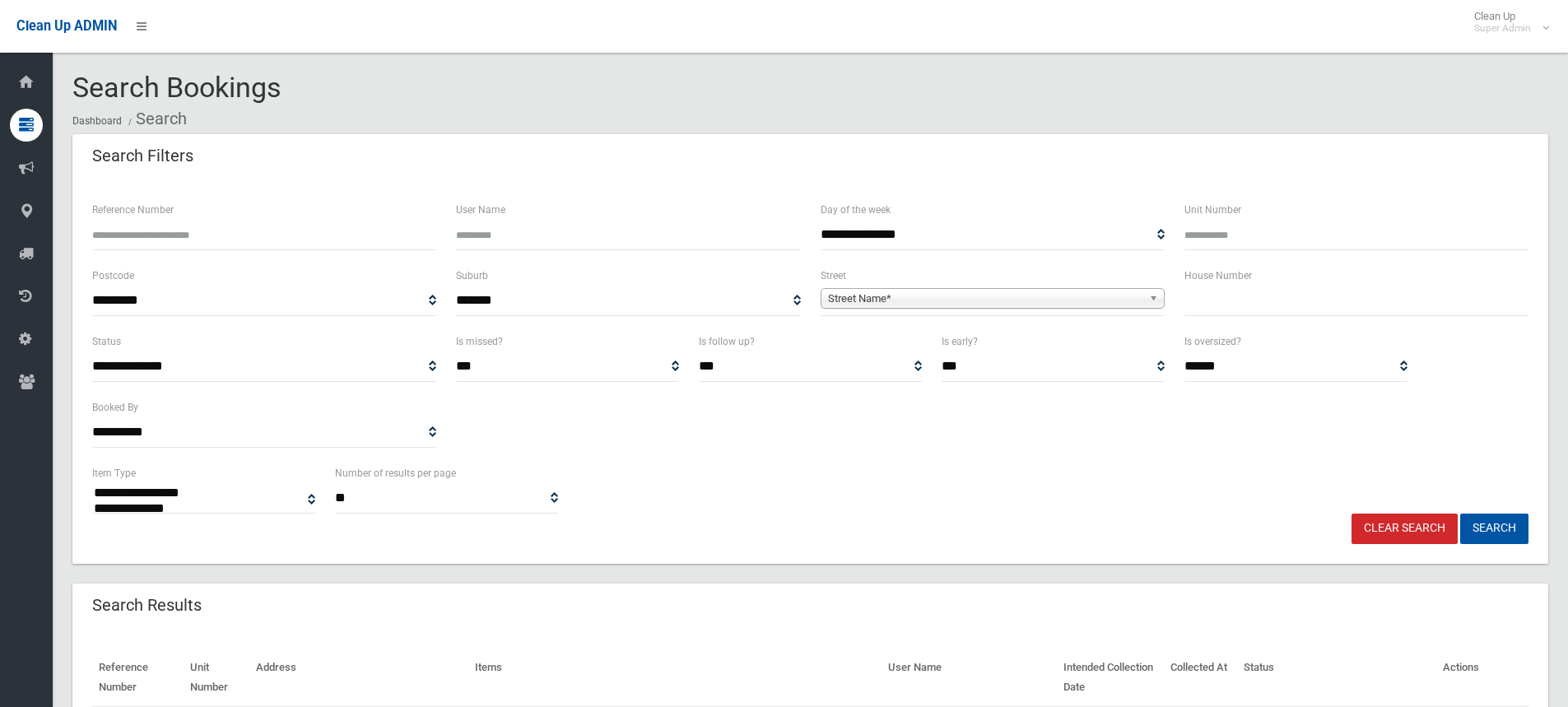
select select
click at [1246, 298] on input "text" at bounding box center [1356, 301] width 344 height 31
type input "**"
click at [941, 297] on span "Street Name*" at bounding box center [986, 299] width 315 height 20
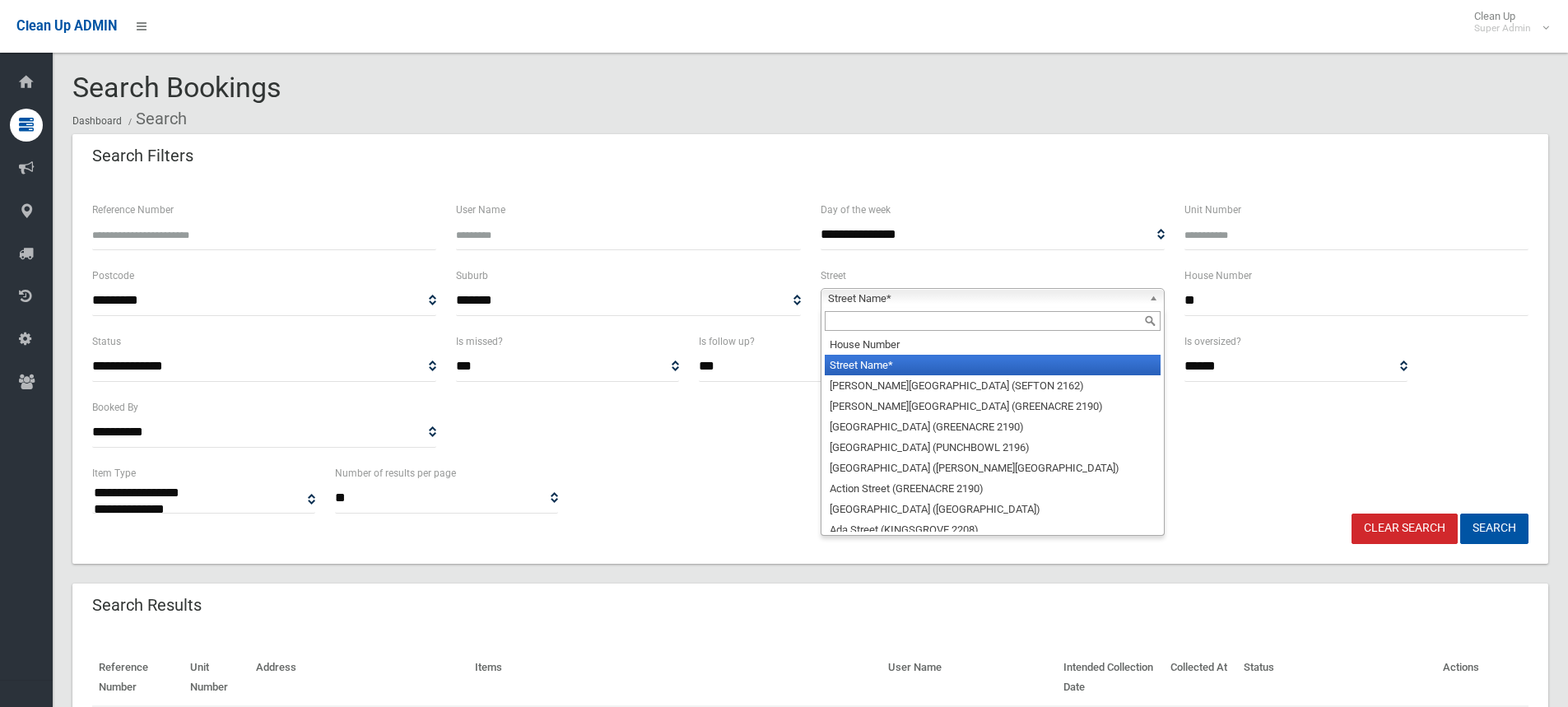
drag, startPoint x: 871, startPoint y: 325, endPoint x: 859, endPoint y: 325, distance: 12.0
click at [866, 325] on input "text" at bounding box center [992, 320] width 336 height 20
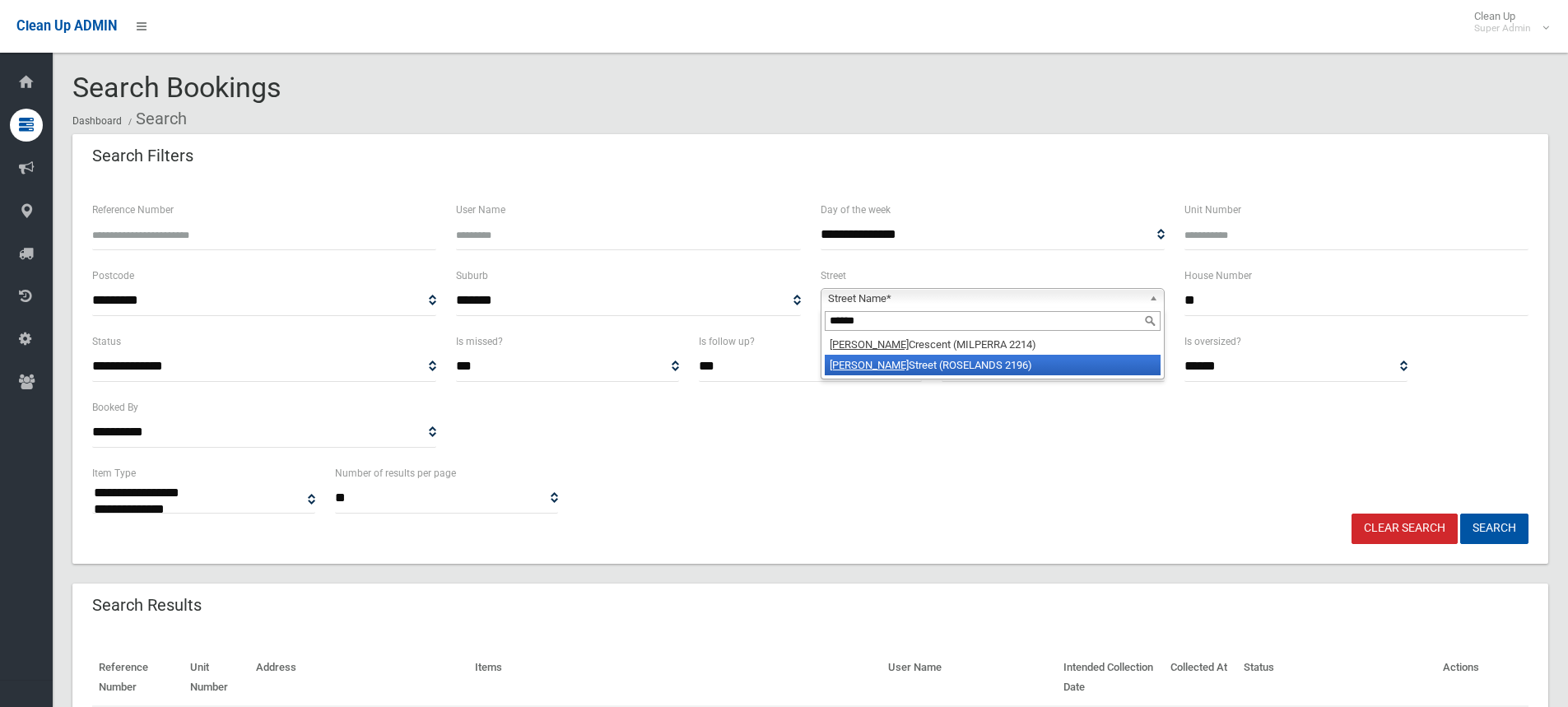
type input "******"
click at [899, 364] on li "Martin Street (ROSELANDS 2196)" at bounding box center [992, 365] width 336 height 21
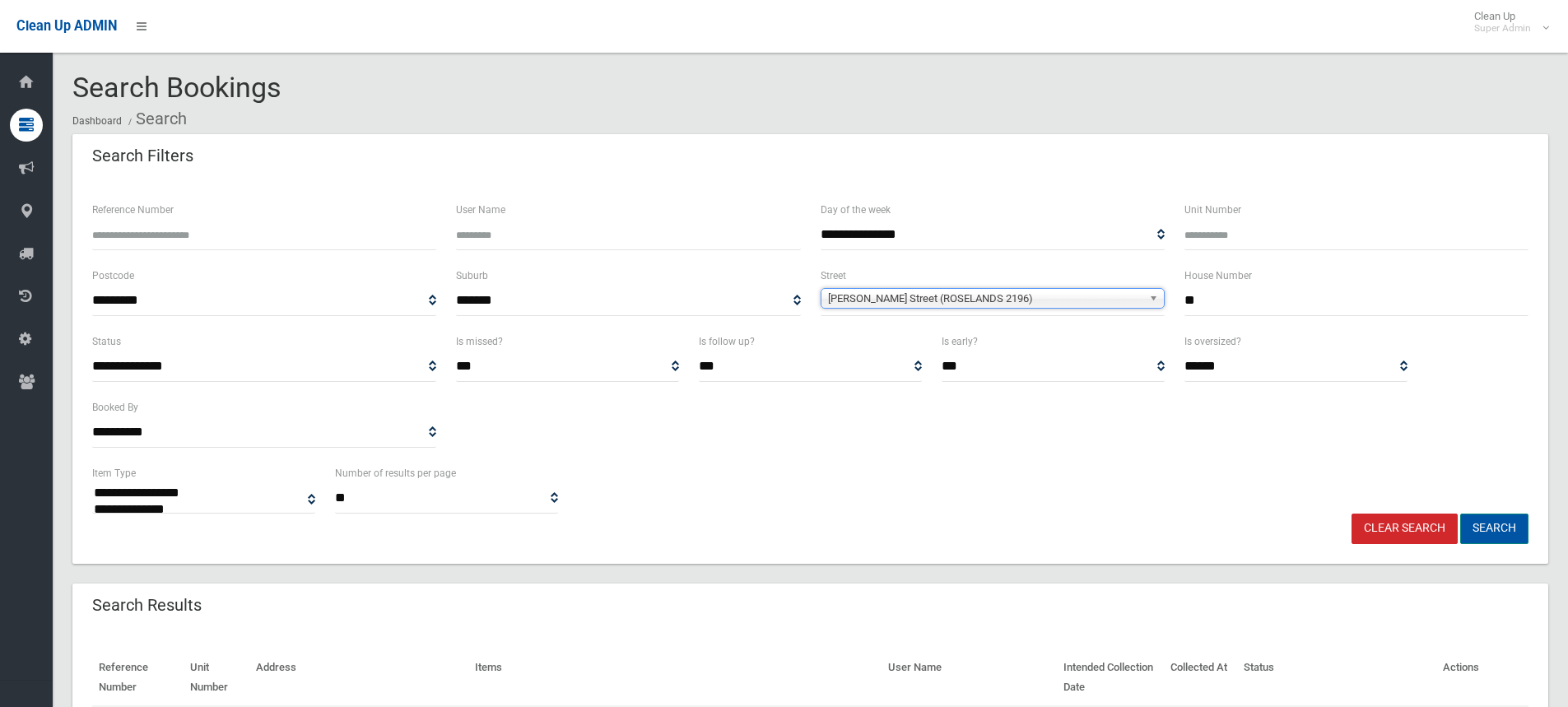
click at [1503, 533] on button "Search" at bounding box center [1494, 529] width 68 height 31
select select
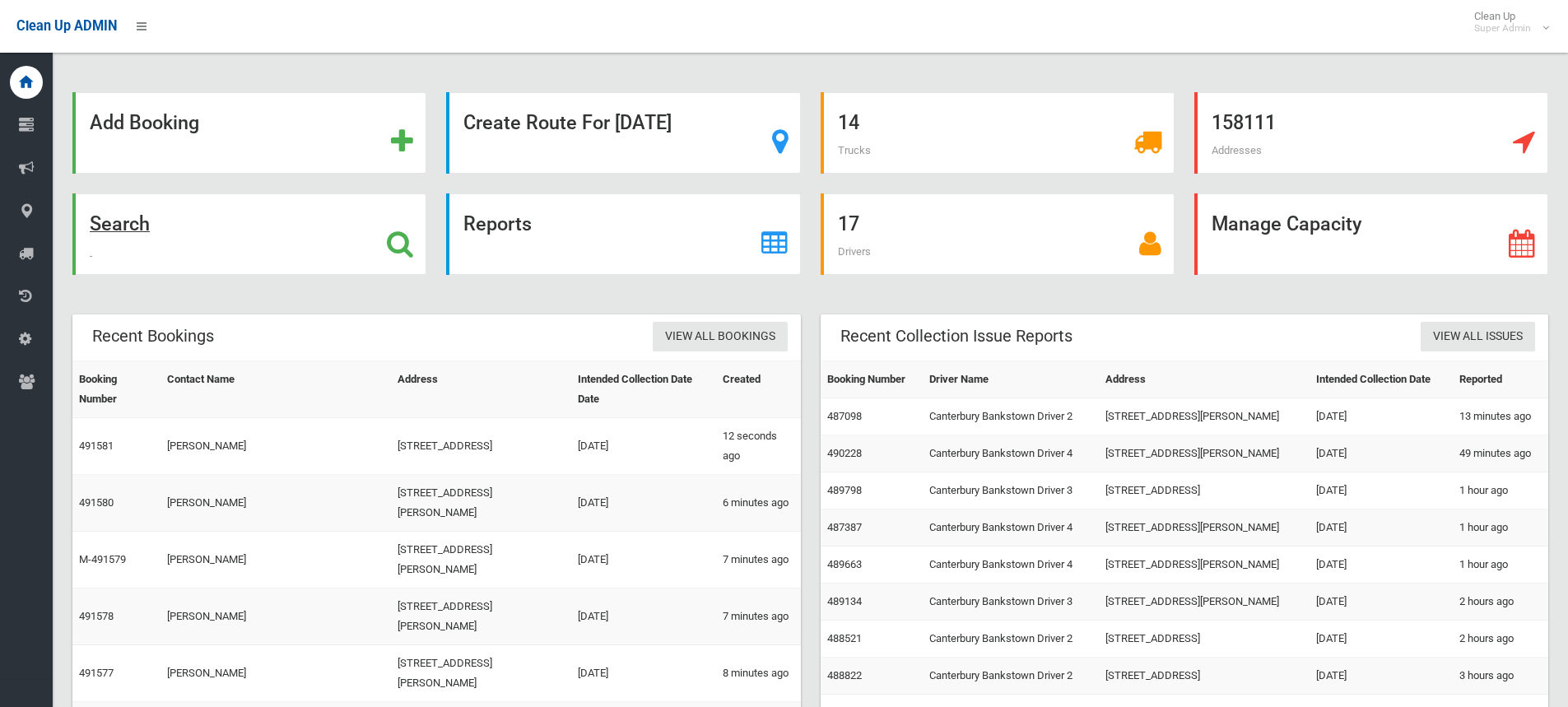
click at [132, 228] on strong "Search" at bounding box center [120, 224] width 60 height 23
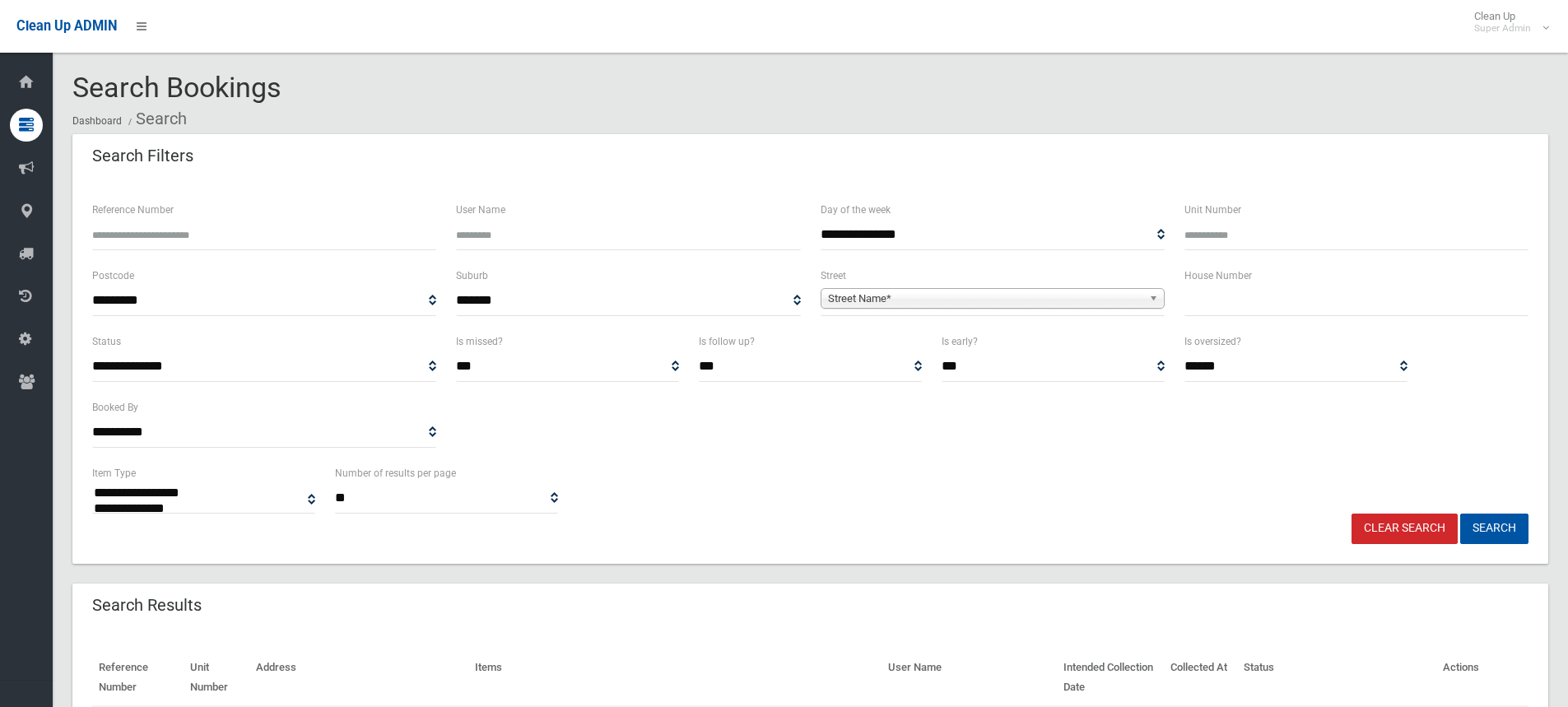
select select
click at [919, 299] on span "Street Name*" at bounding box center [986, 299] width 315 height 20
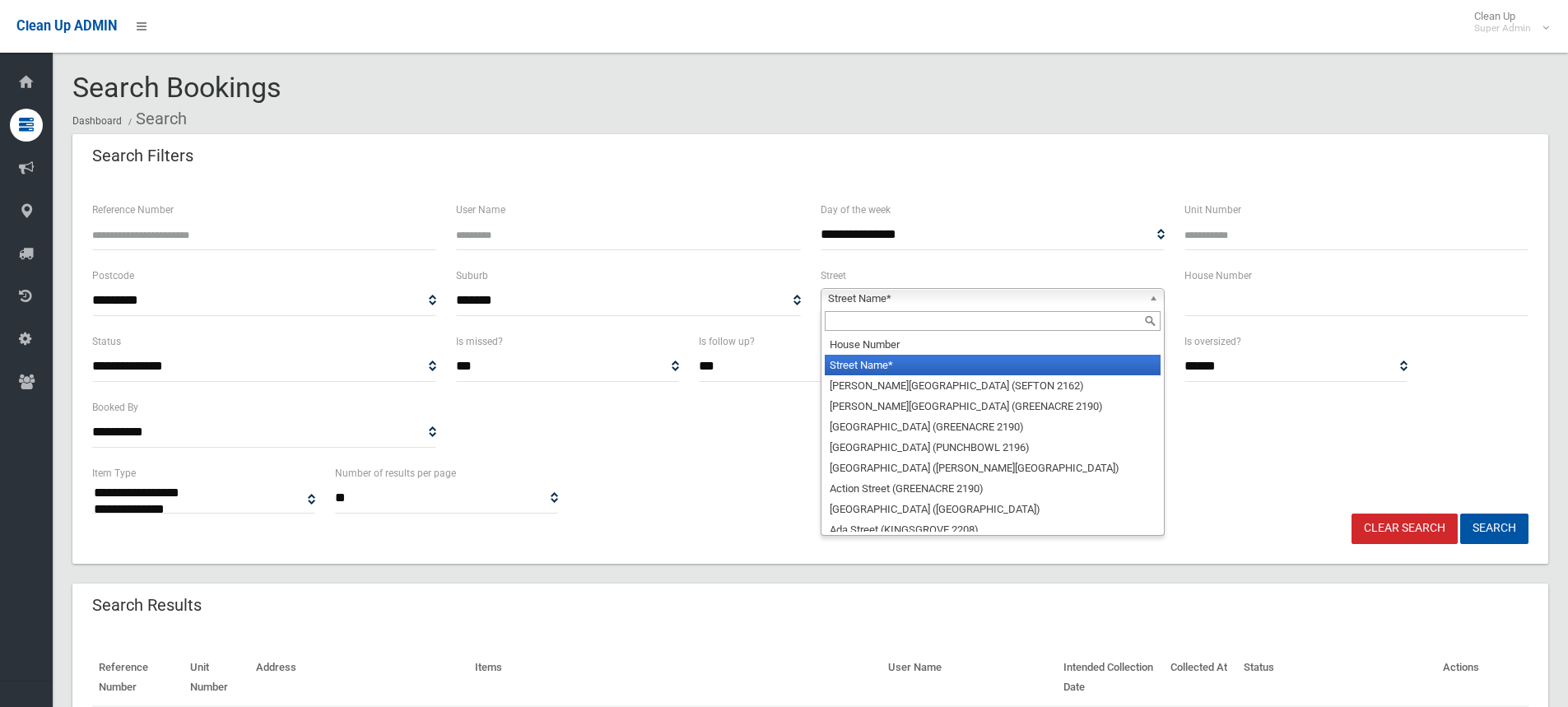
click at [877, 324] on input "text" at bounding box center [992, 320] width 336 height 20
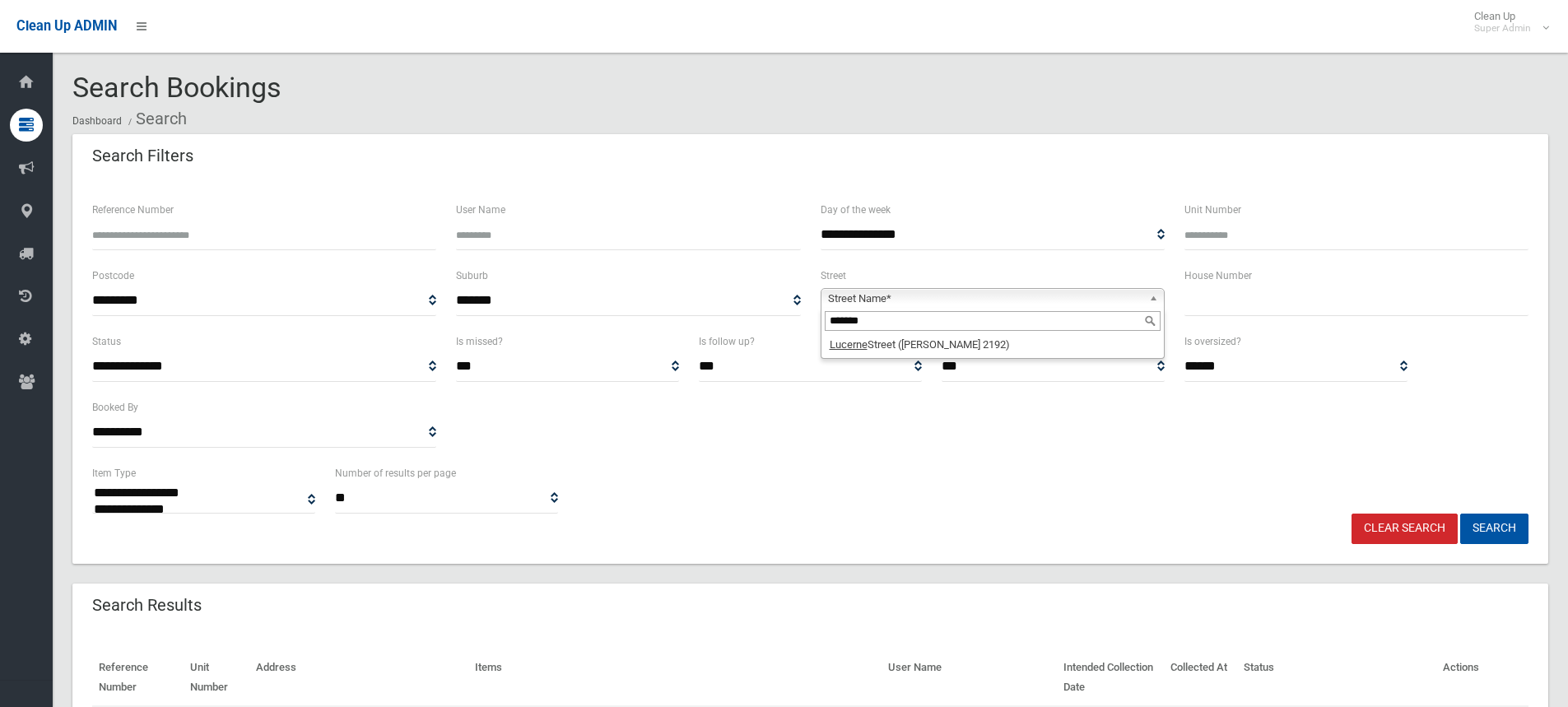
type input "*******"
click at [852, 351] on em "Lucerne" at bounding box center [848, 344] width 37 height 12
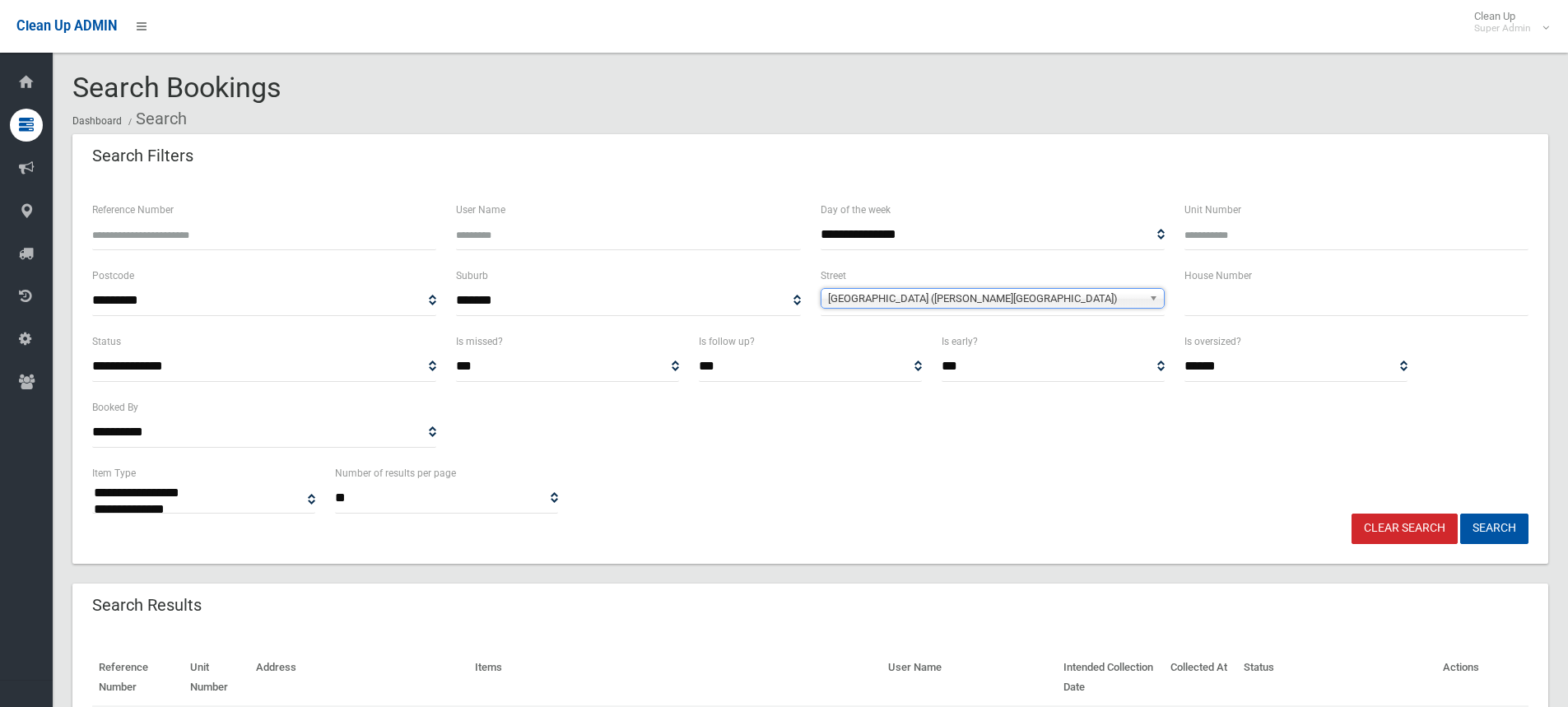
click at [1223, 303] on input "text" at bounding box center [1356, 301] width 344 height 31
type input "*"
click at [1473, 522] on button "Search" at bounding box center [1494, 529] width 68 height 31
select select
click at [1237, 298] on input "*" at bounding box center [1356, 301] width 344 height 31
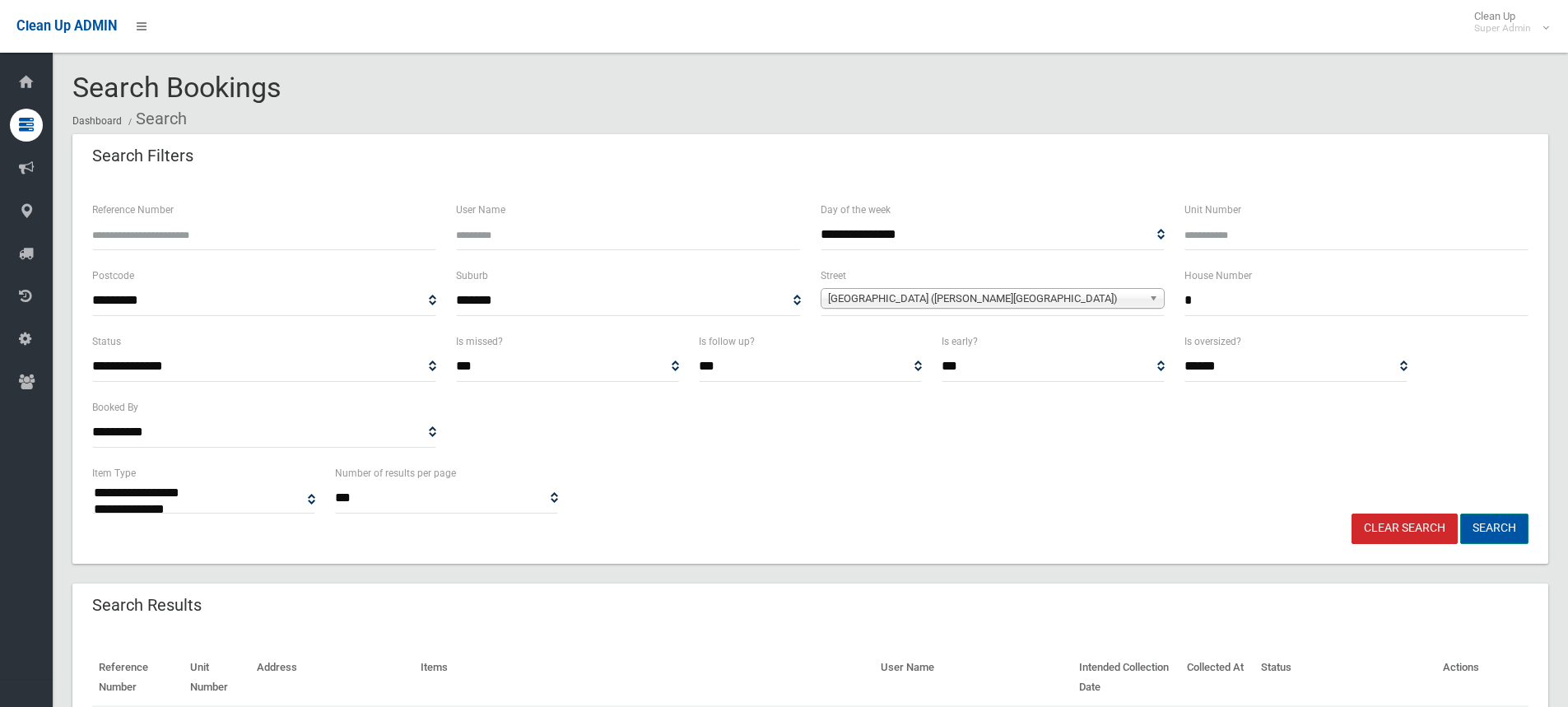
type input "*"
click at [1513, 532] on button "Search" at bounding box center [1494, 529] width 68 height 31
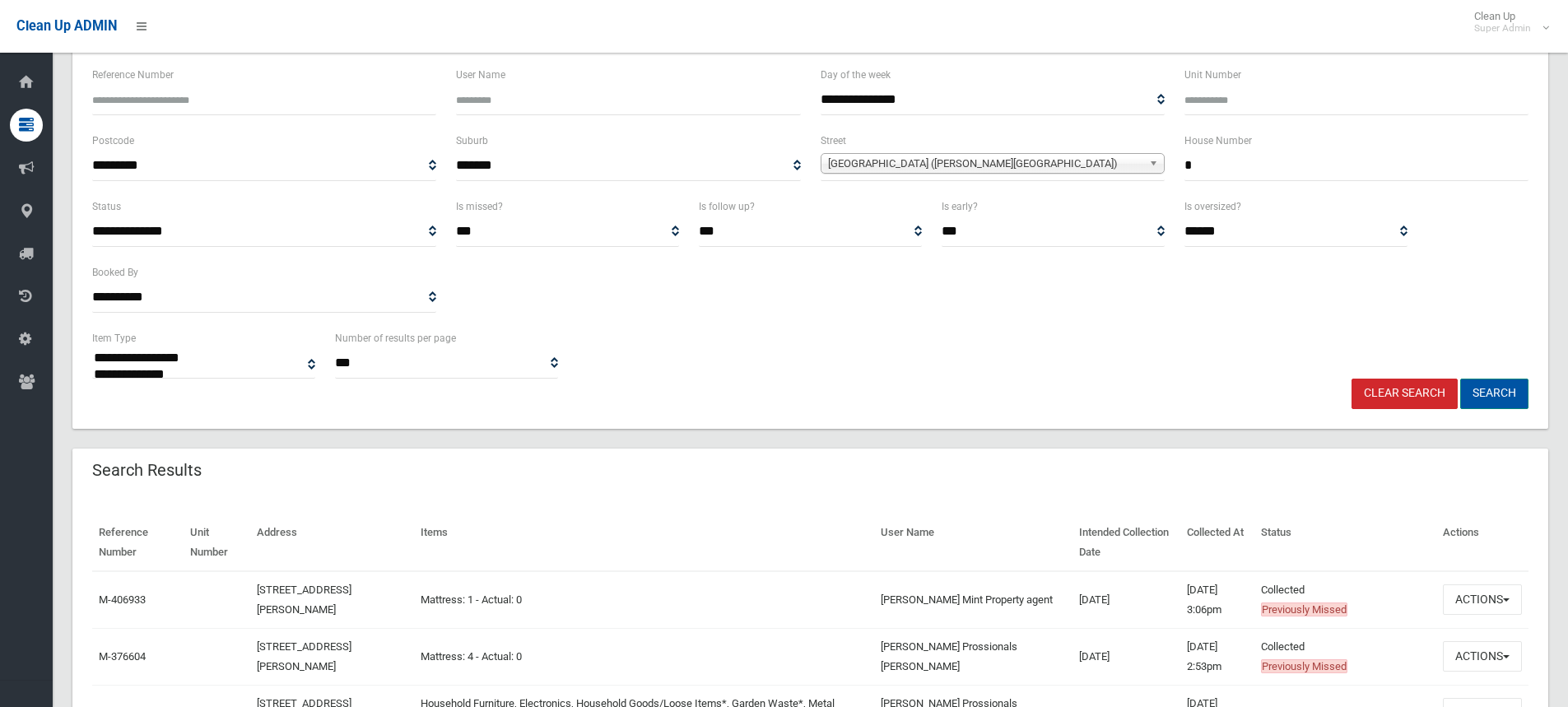
scroll to position [165, 0]
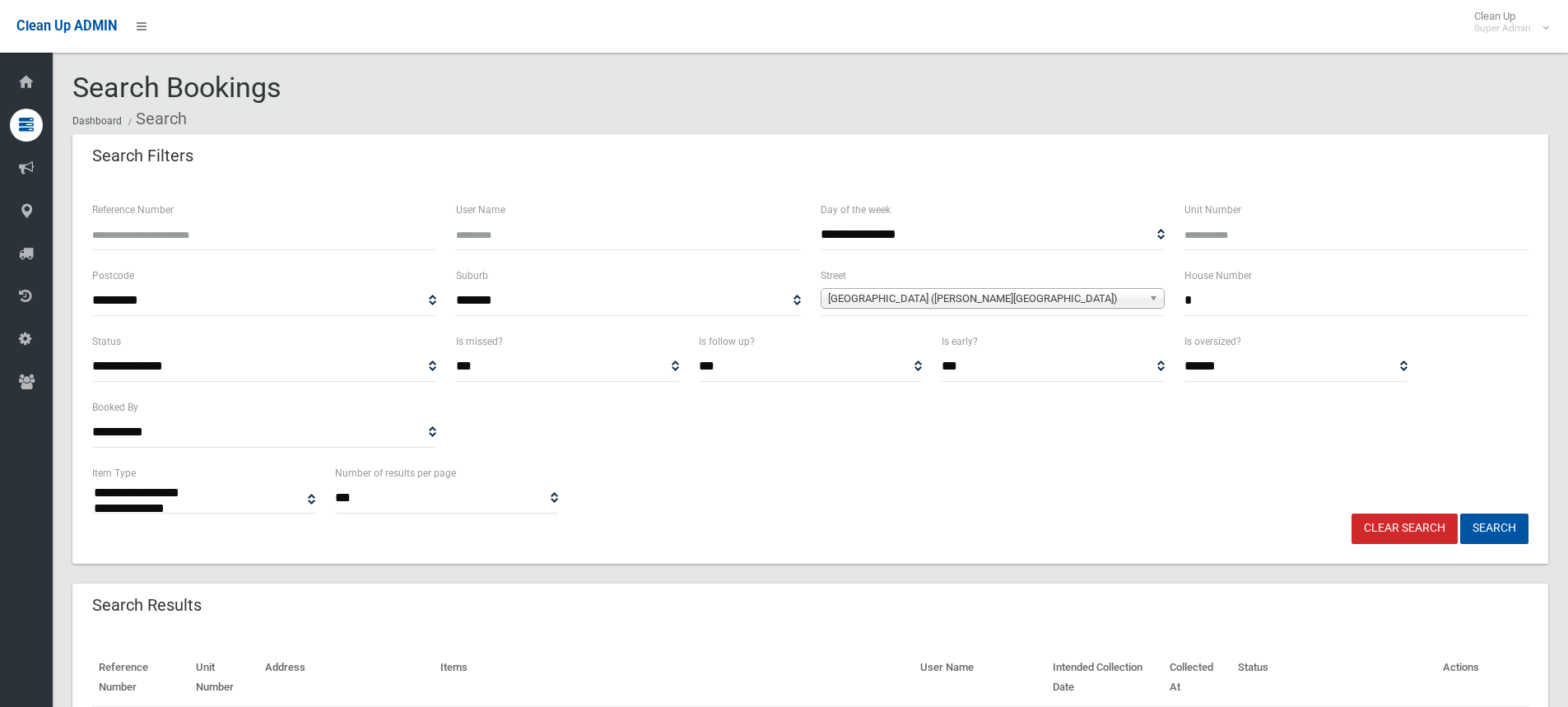
select select
click at [1238, 298] on input "**" at bounding box center [1356, 301] width 344 height 31
type input "*"
type input "**"
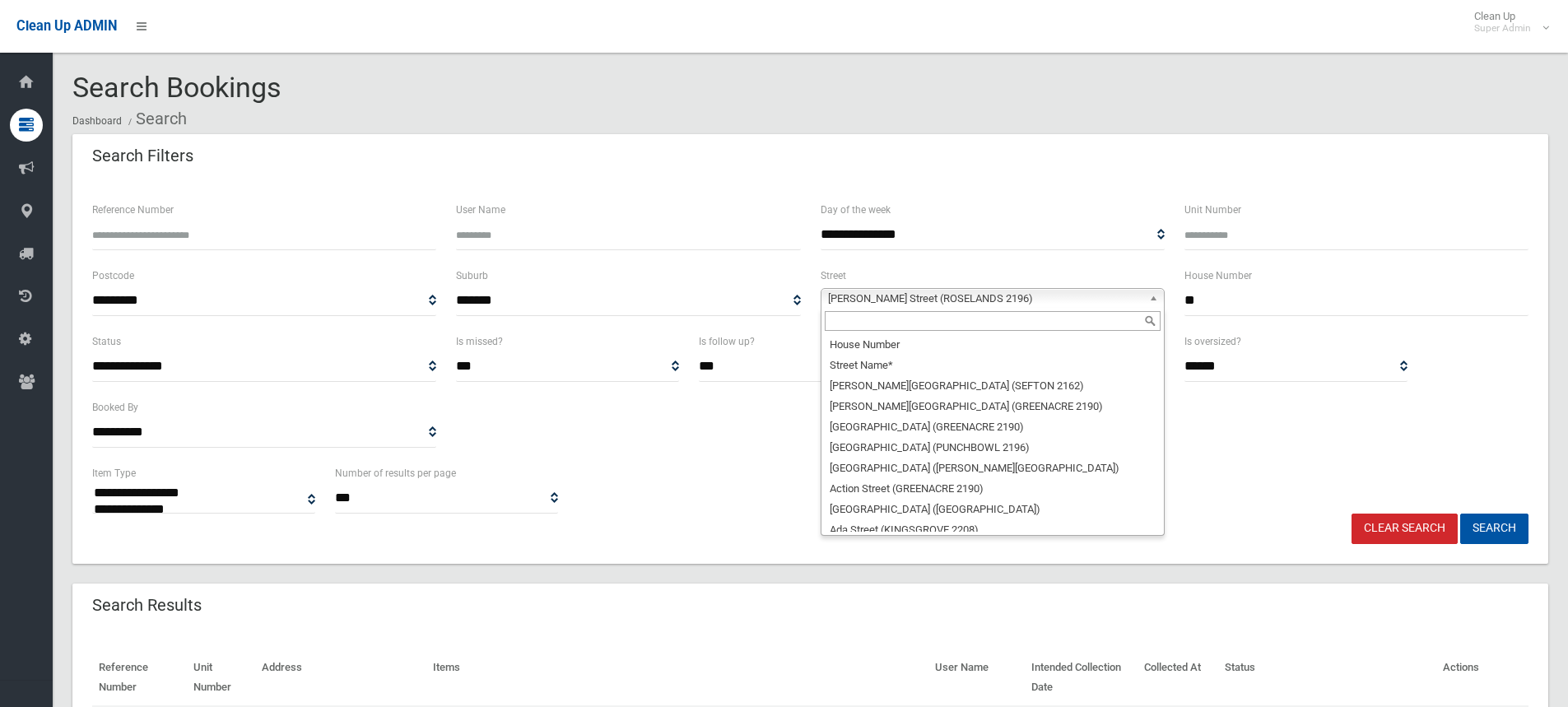
click at [912, 299] on span "Martin Street (ROSELANDS 2196)" at bounding box center [986, 299] width 315 height 20
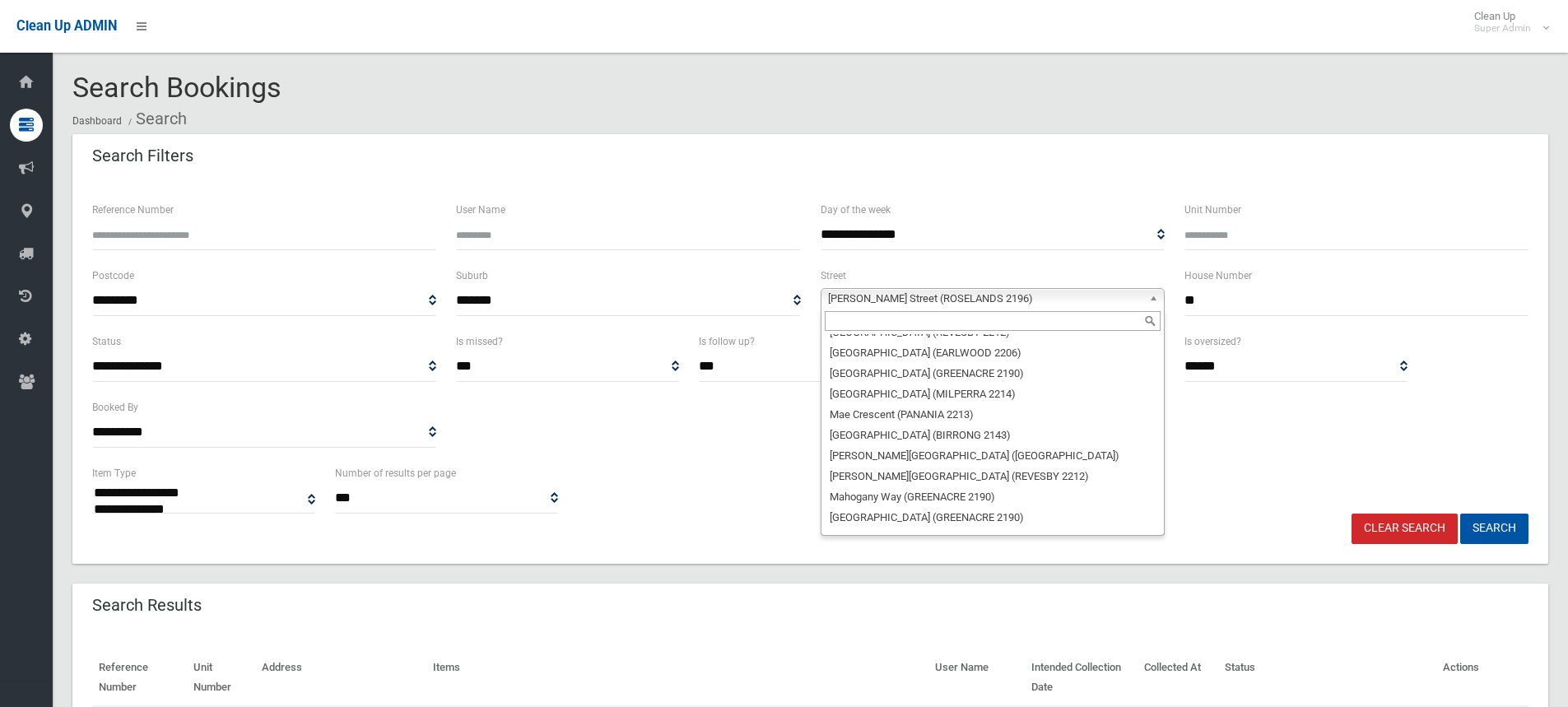
click at [891, 323] on input "text" at bounding box center [992, 320] width 336 height 20
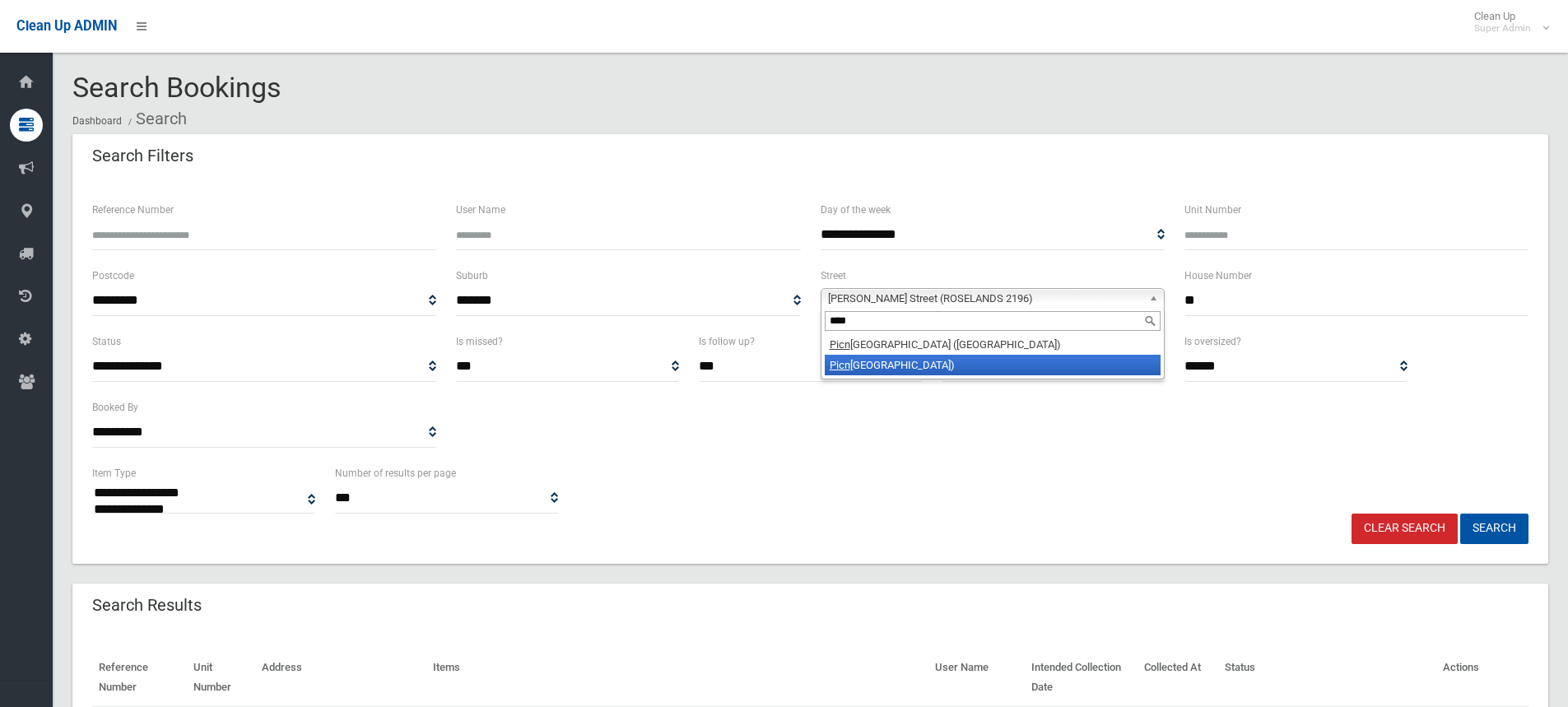
type input "****"
click at [935, 368] on li "Picn ic Point Road (PANANIA 2213)" at bounding box center [992, 365] width 336 height 21
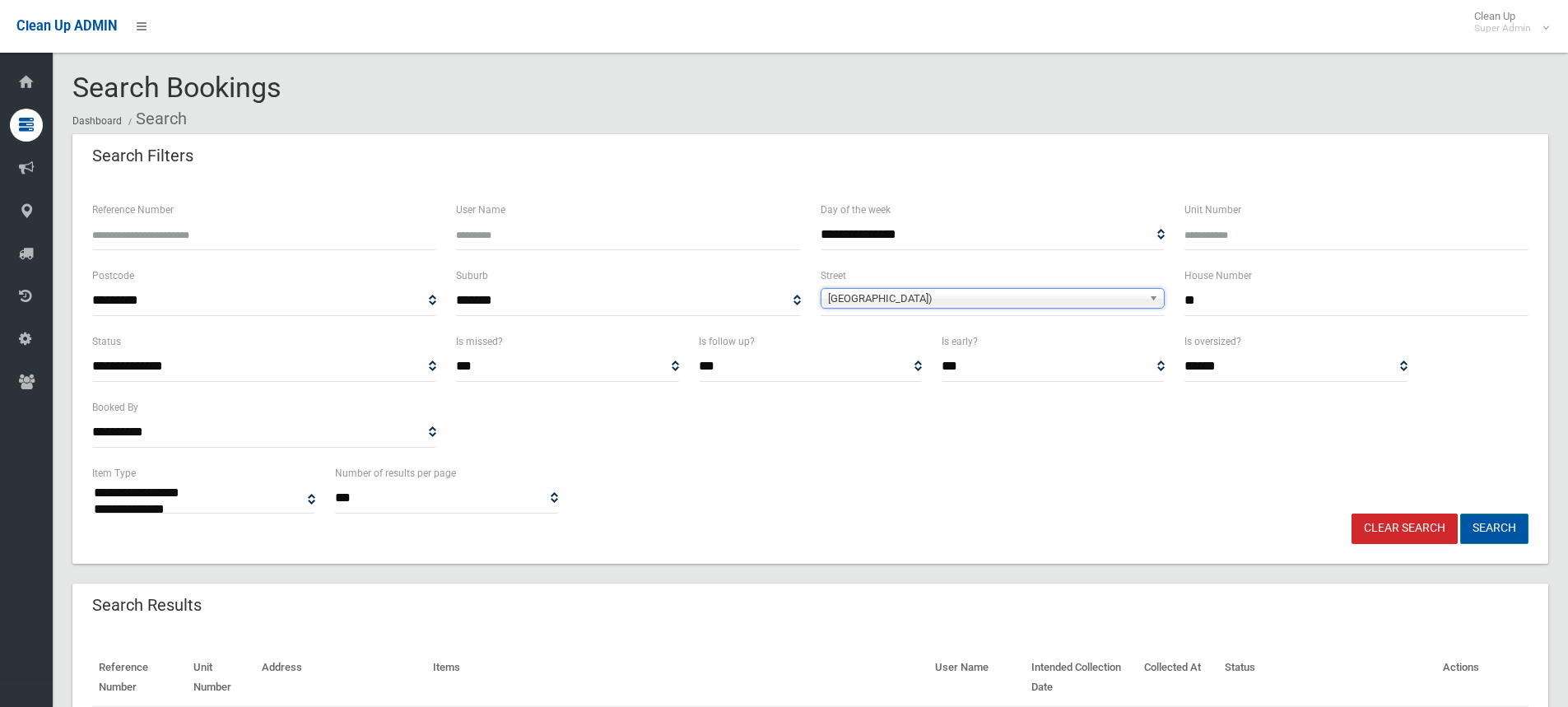
click at [1499, 534] on button "Search" at bounding box center [1494, 529] width 68 height 31
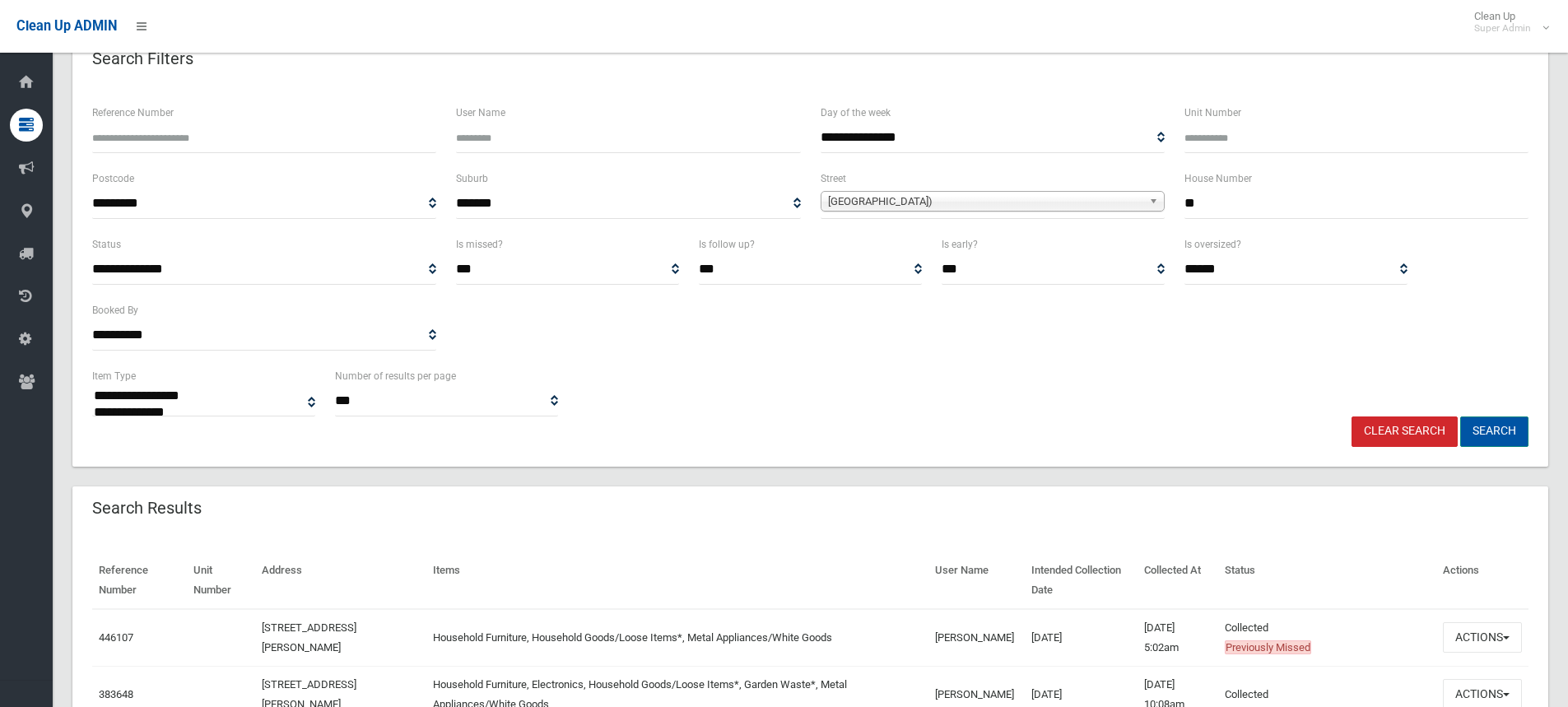
scroll to position [330, 0]
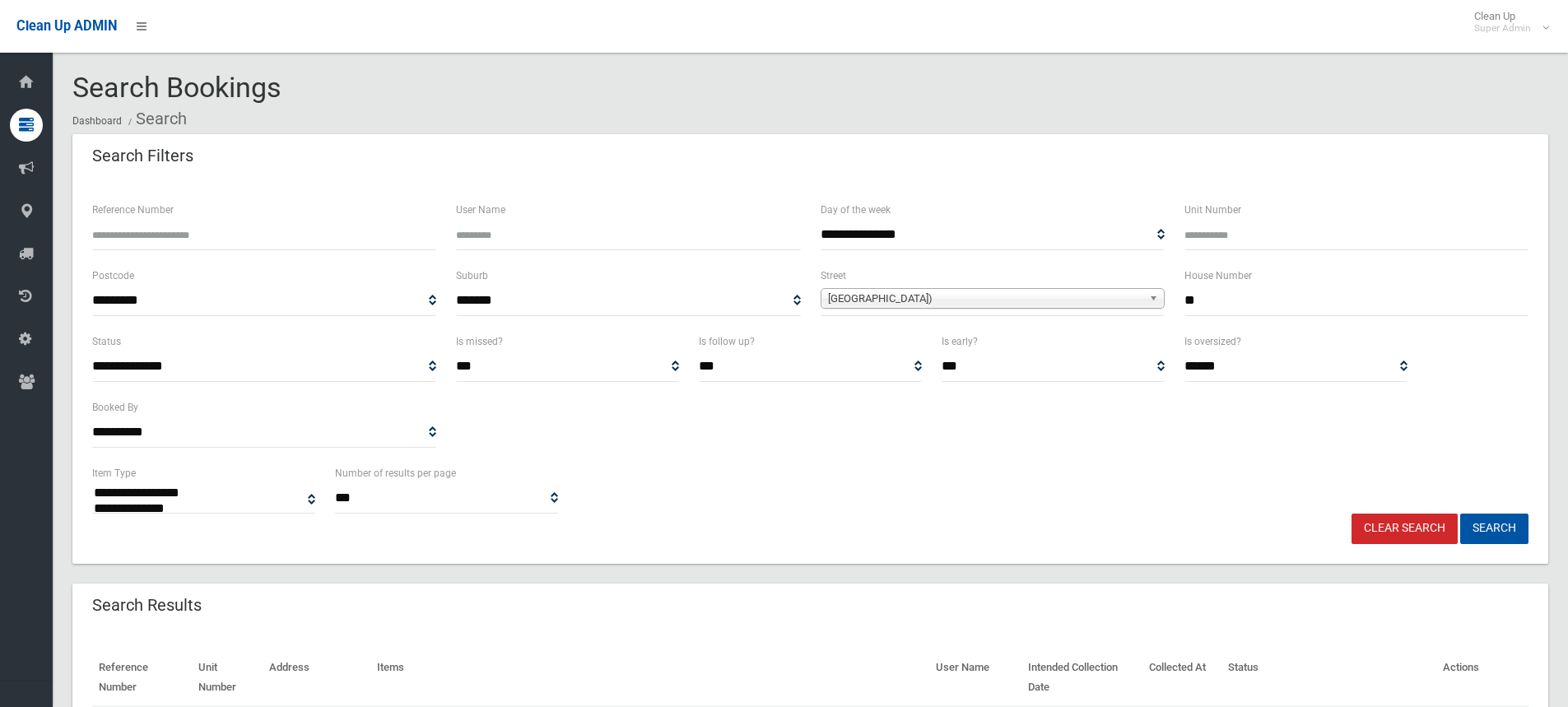
select select
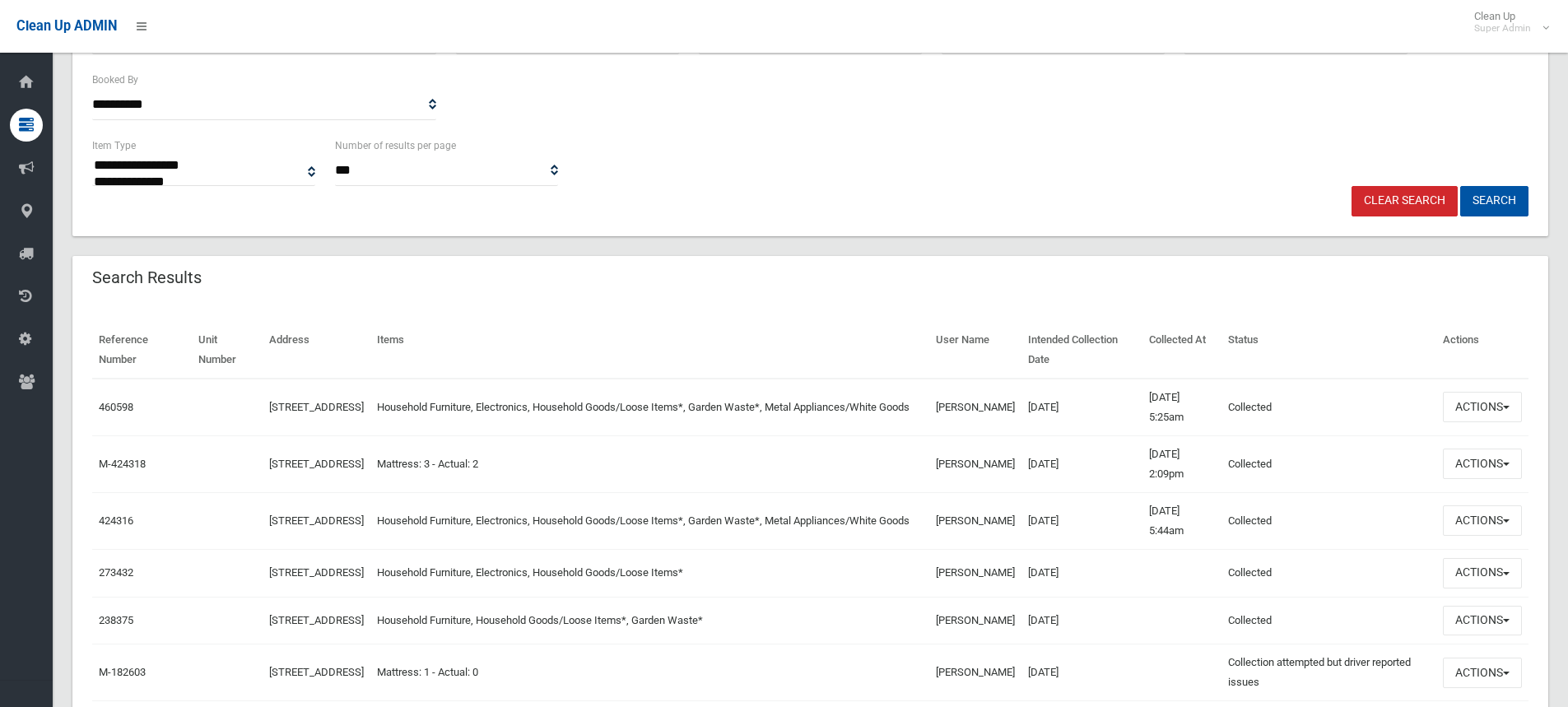
scroll to position [330, 0]
click at [1517, 400] on button "Actions" at bounding box center [1483, 405] width 79 height 31
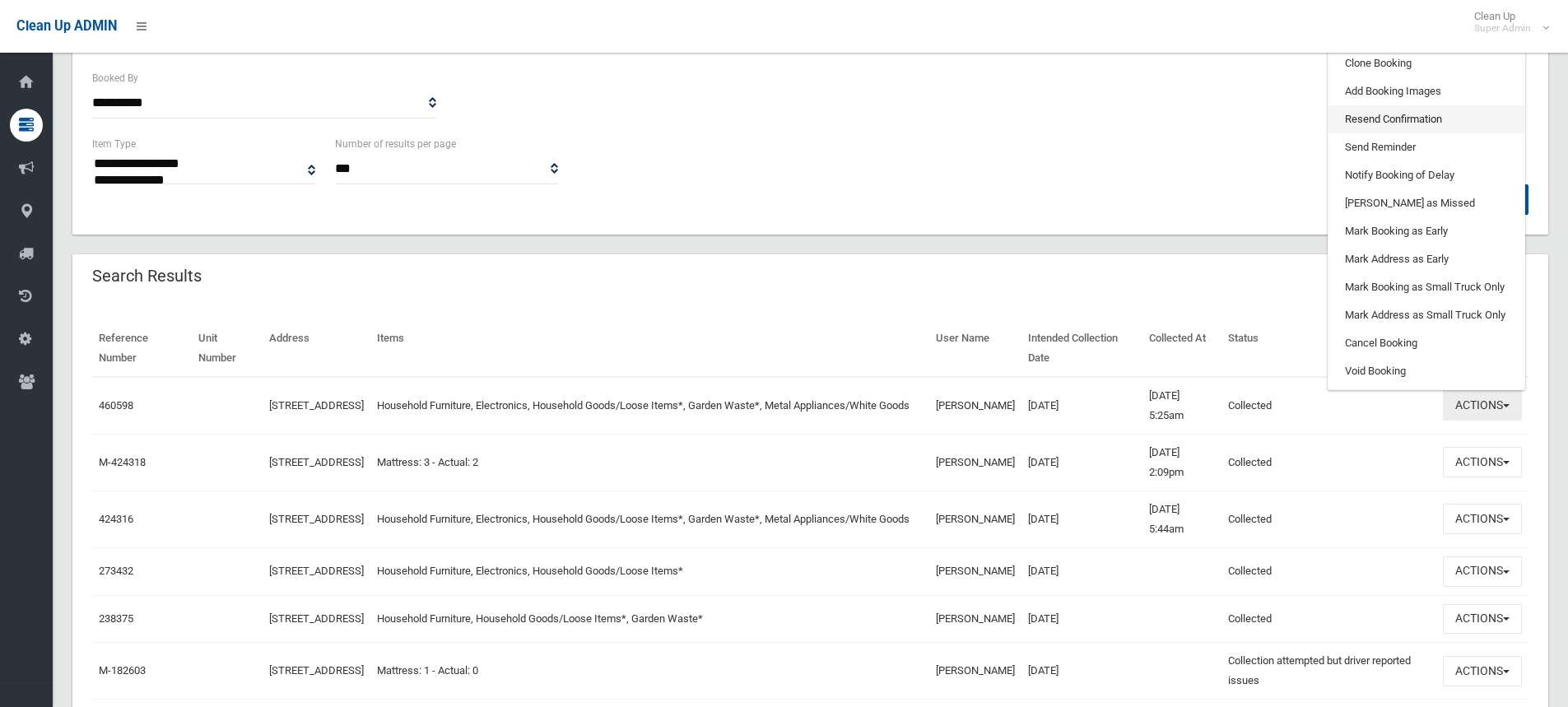
scroll to position [247, 0]
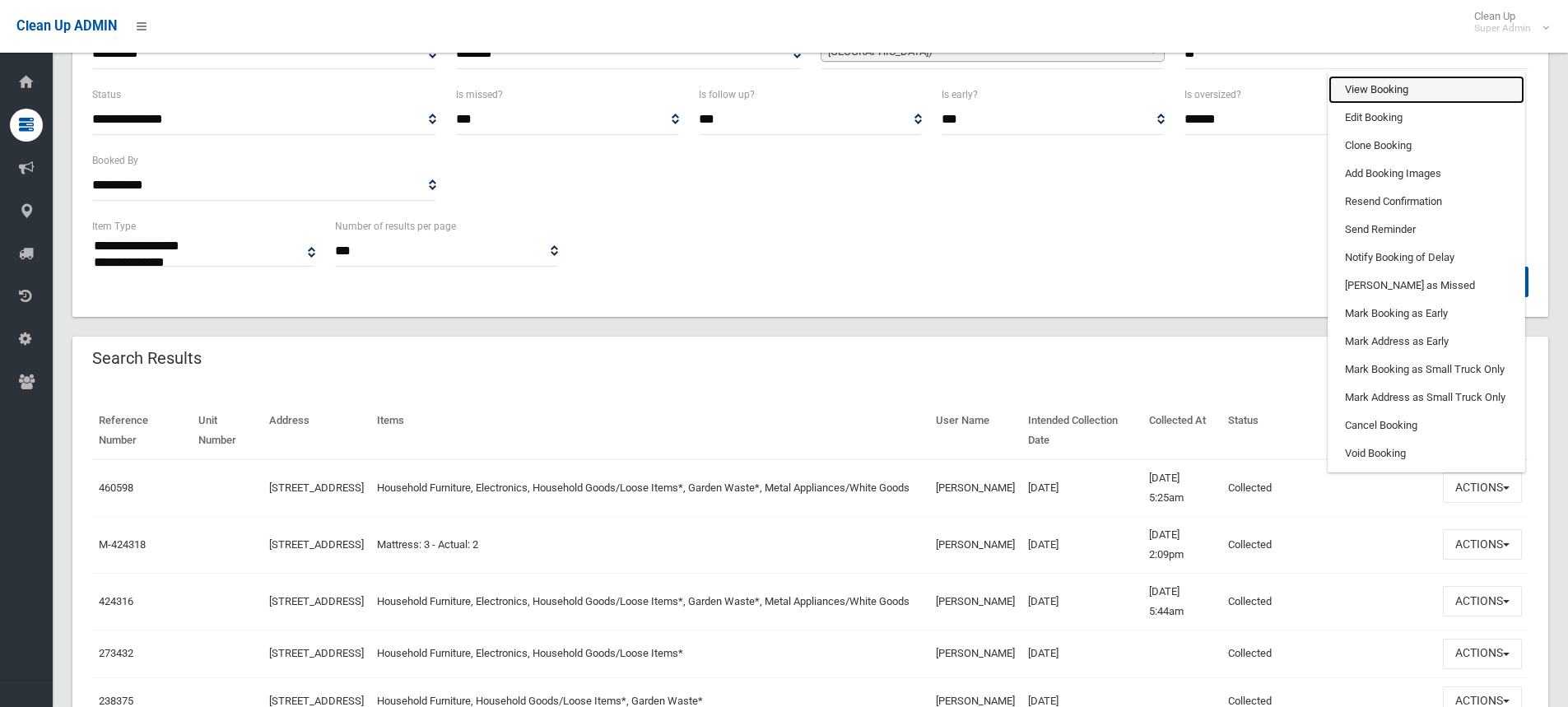
click at [1389, 92] on link "View Booking" at bounding box center [1426, 90] width 196 height 28
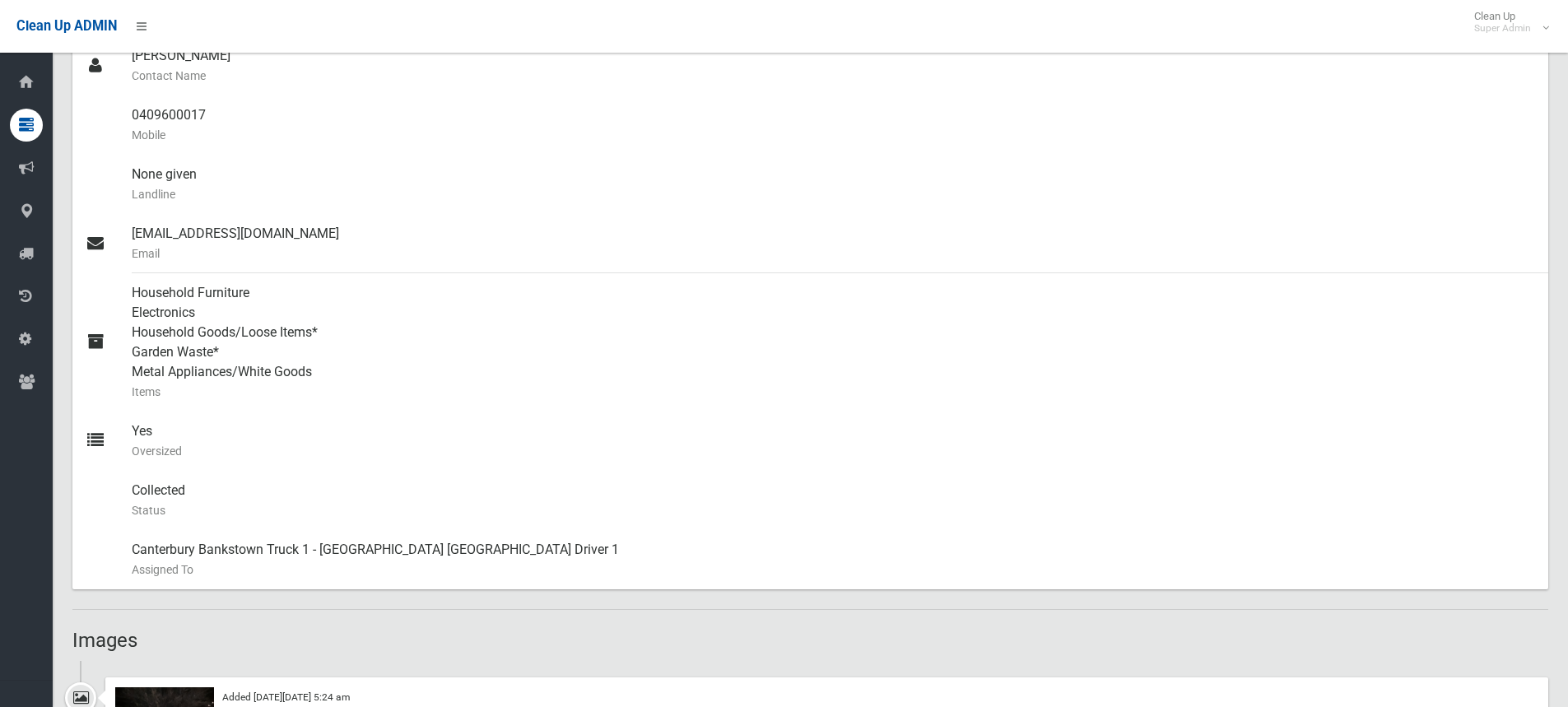
scroll to position [741, 0]
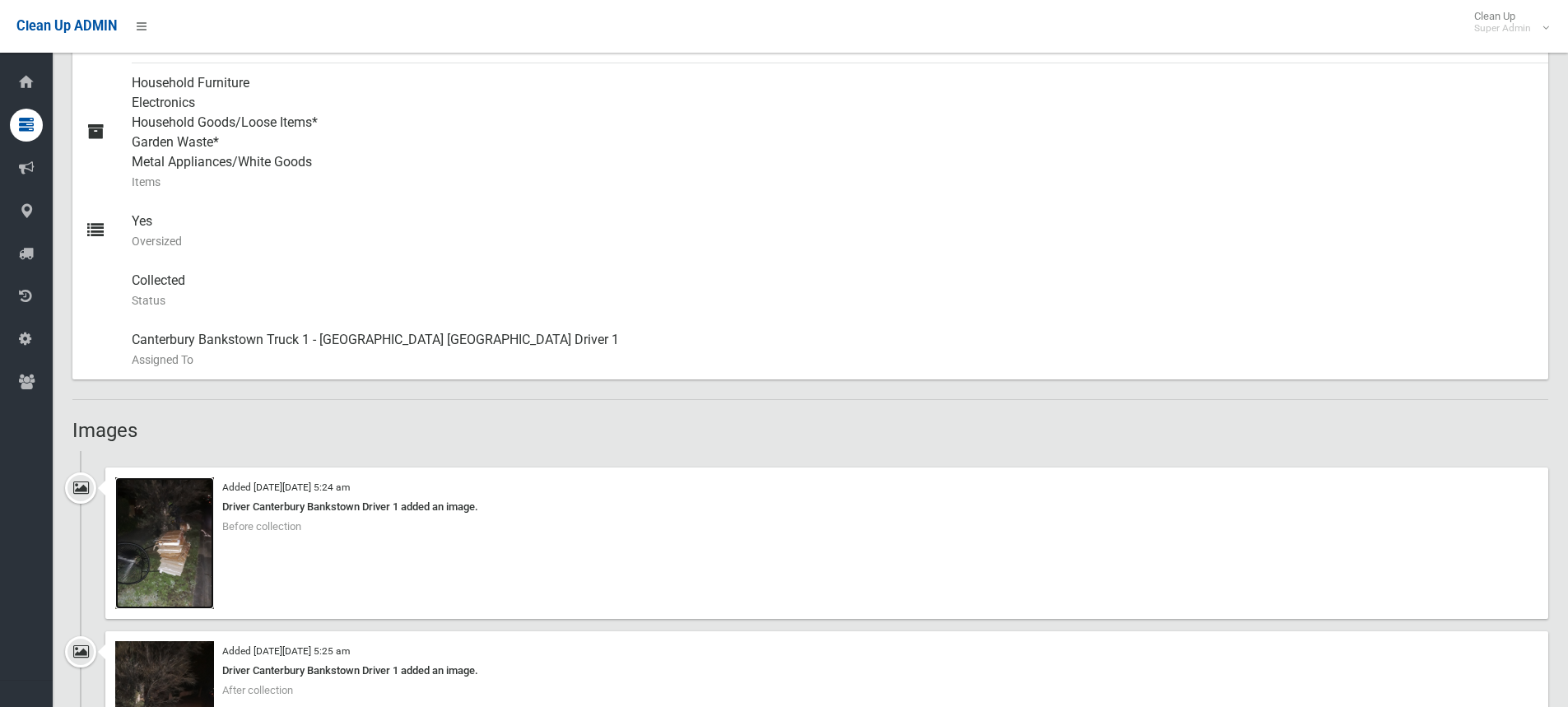
click at [169, 567] on img at bounding box center [165, 543] width 99 height 132
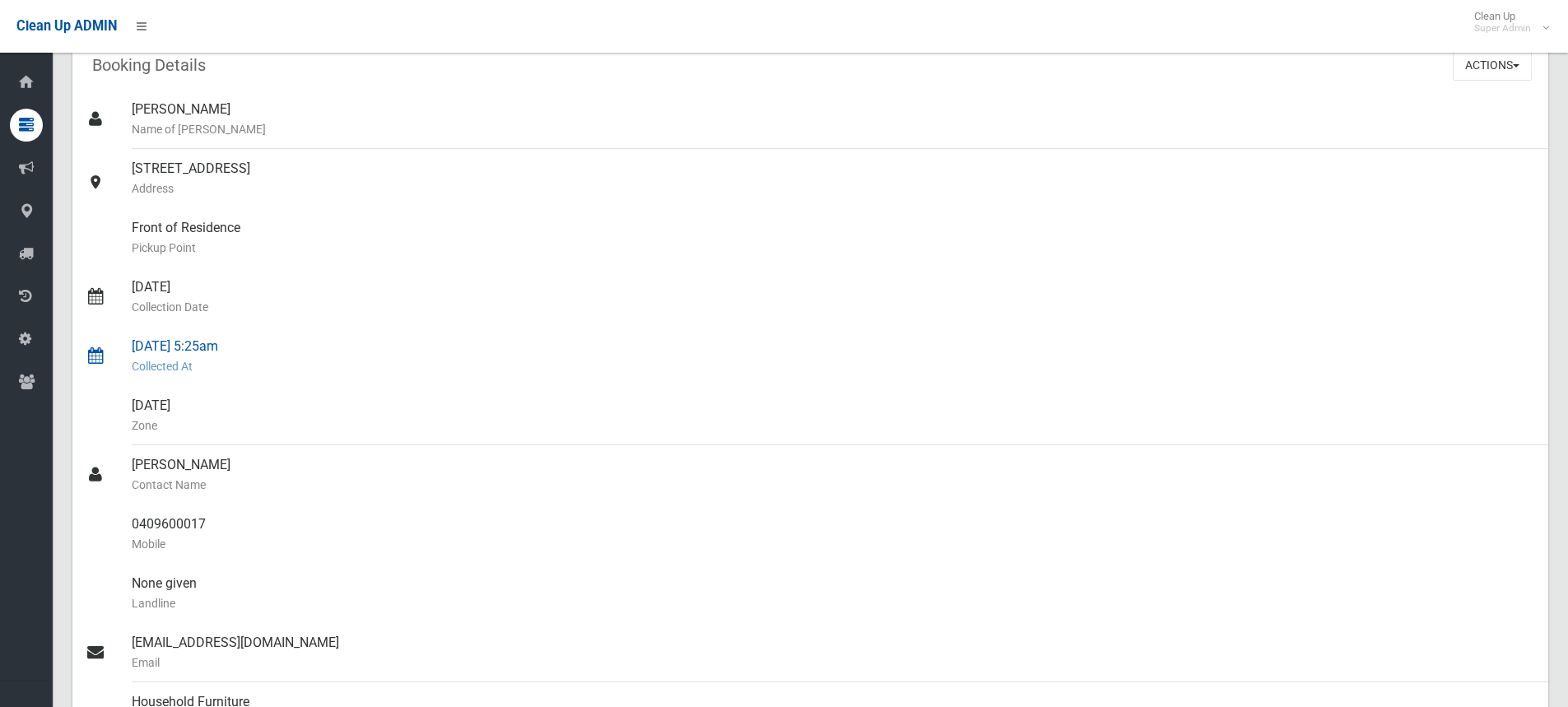
scroll to position [0, 0]
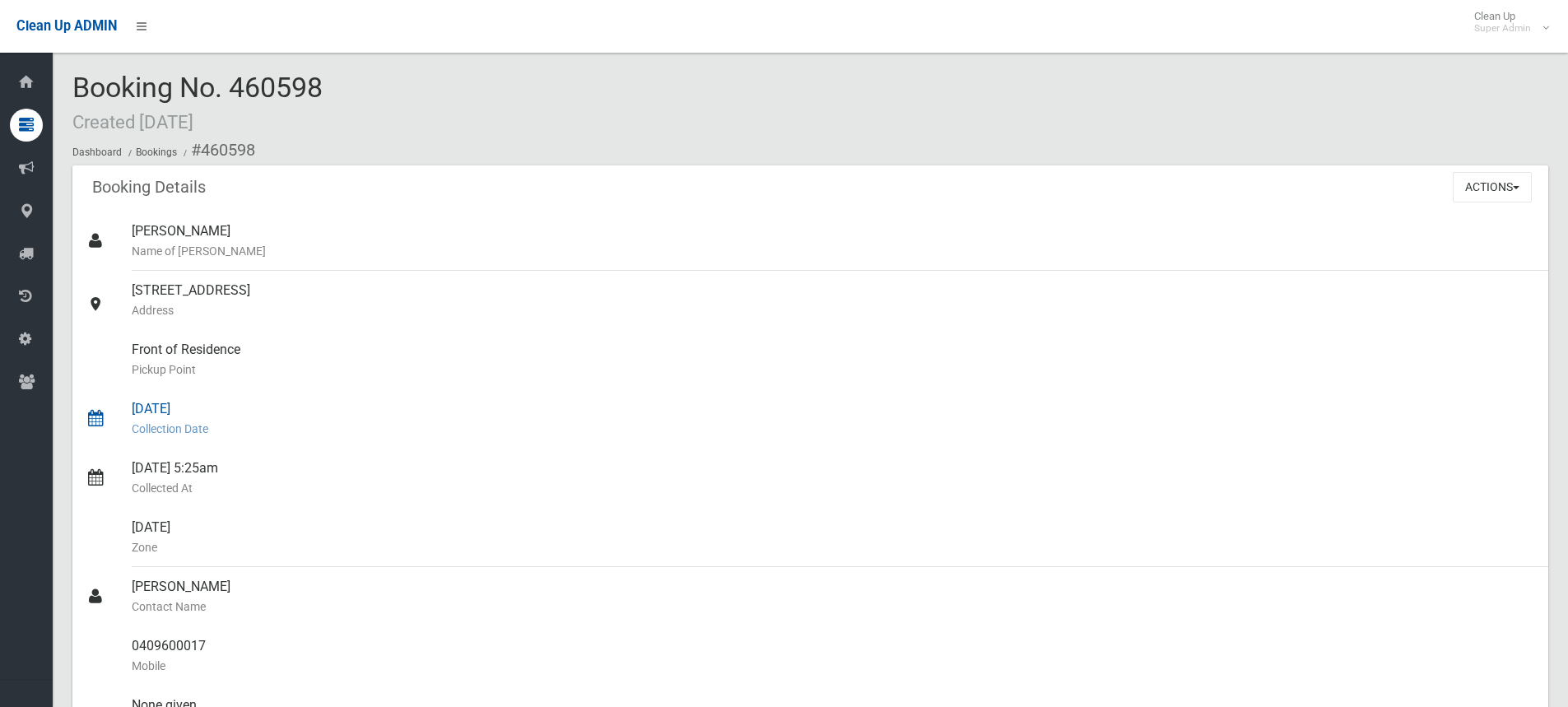
click at [871, 405] on div "[DATE] Collection Date" at bounding box center [833, 419] width 1403 height 59
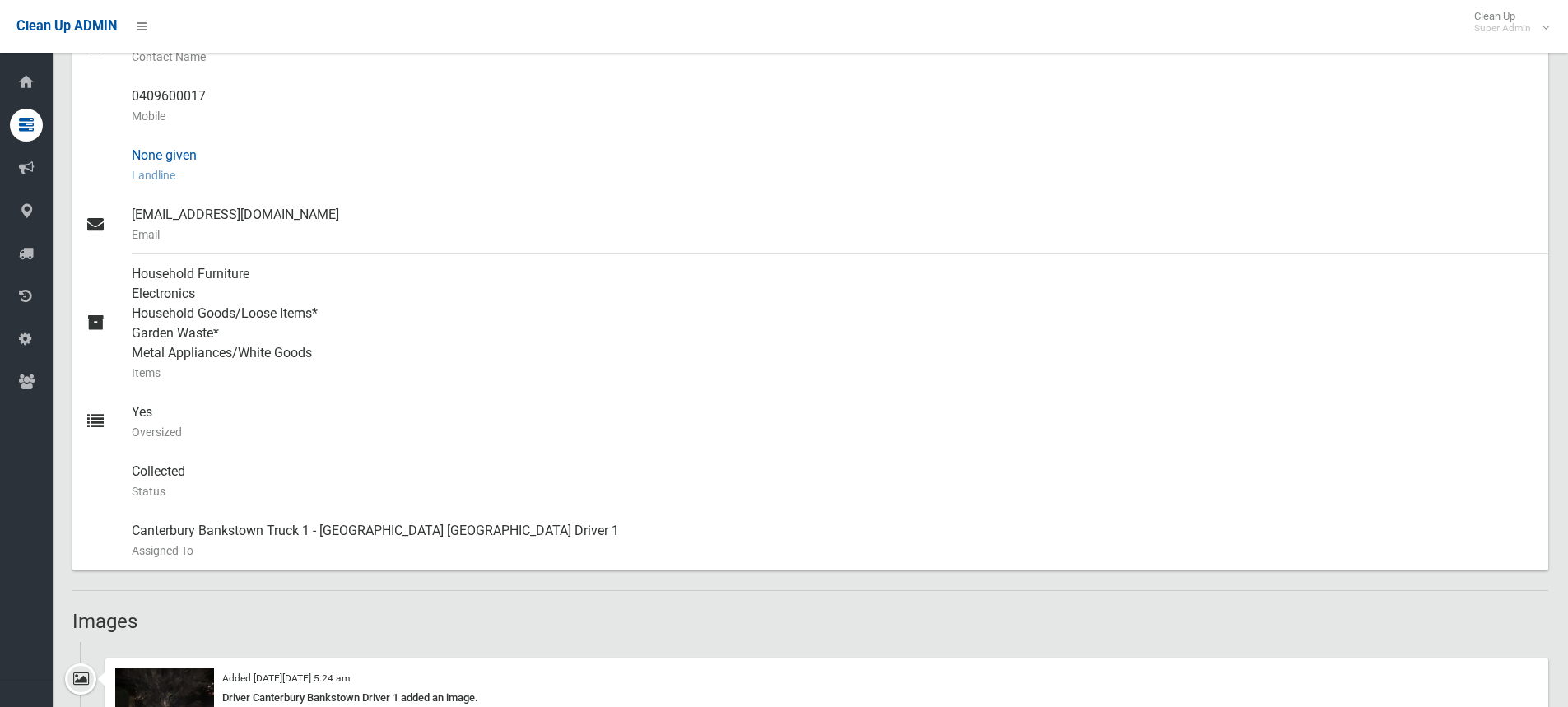
scroll to position [906, 0]
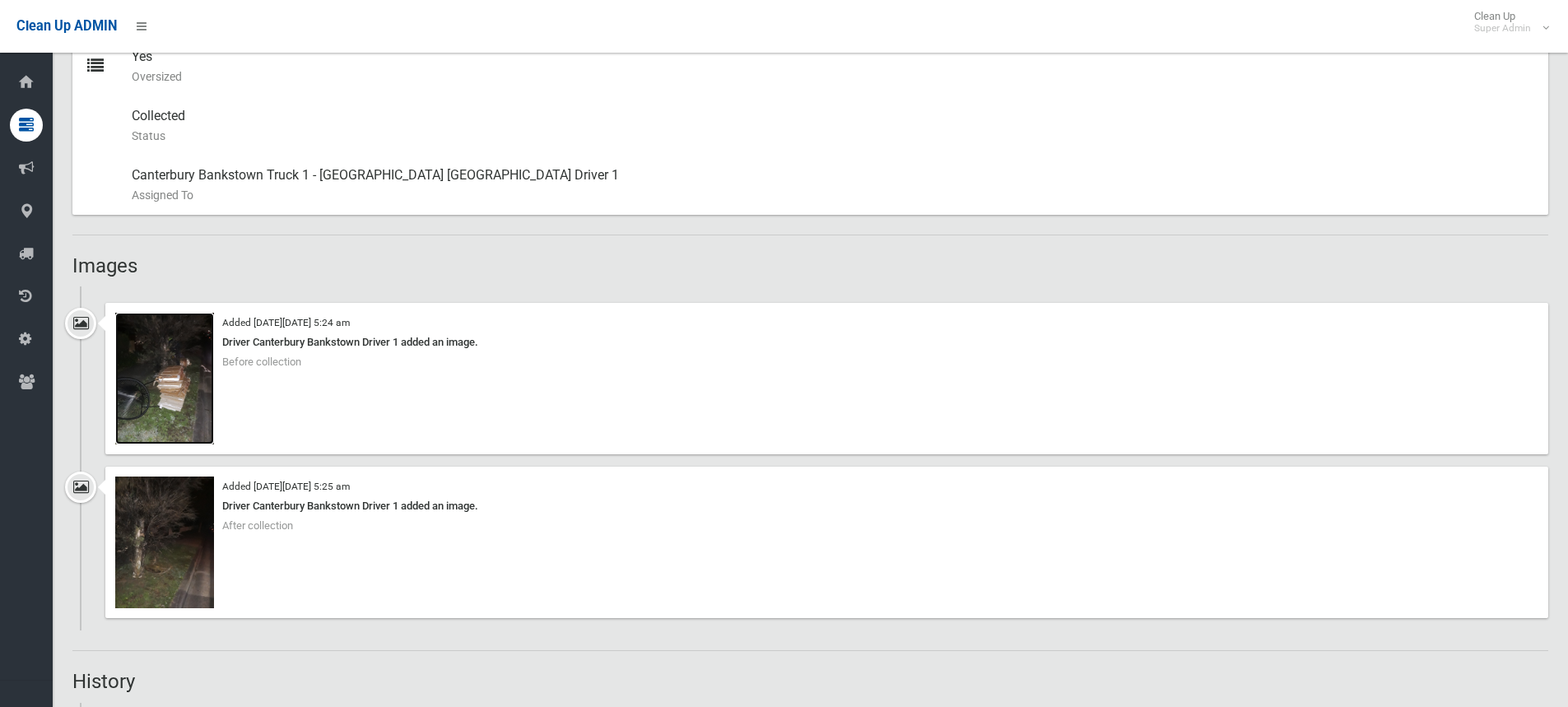
click at [148, 392] on img at bounding box center [165, 378] width 99 height 132
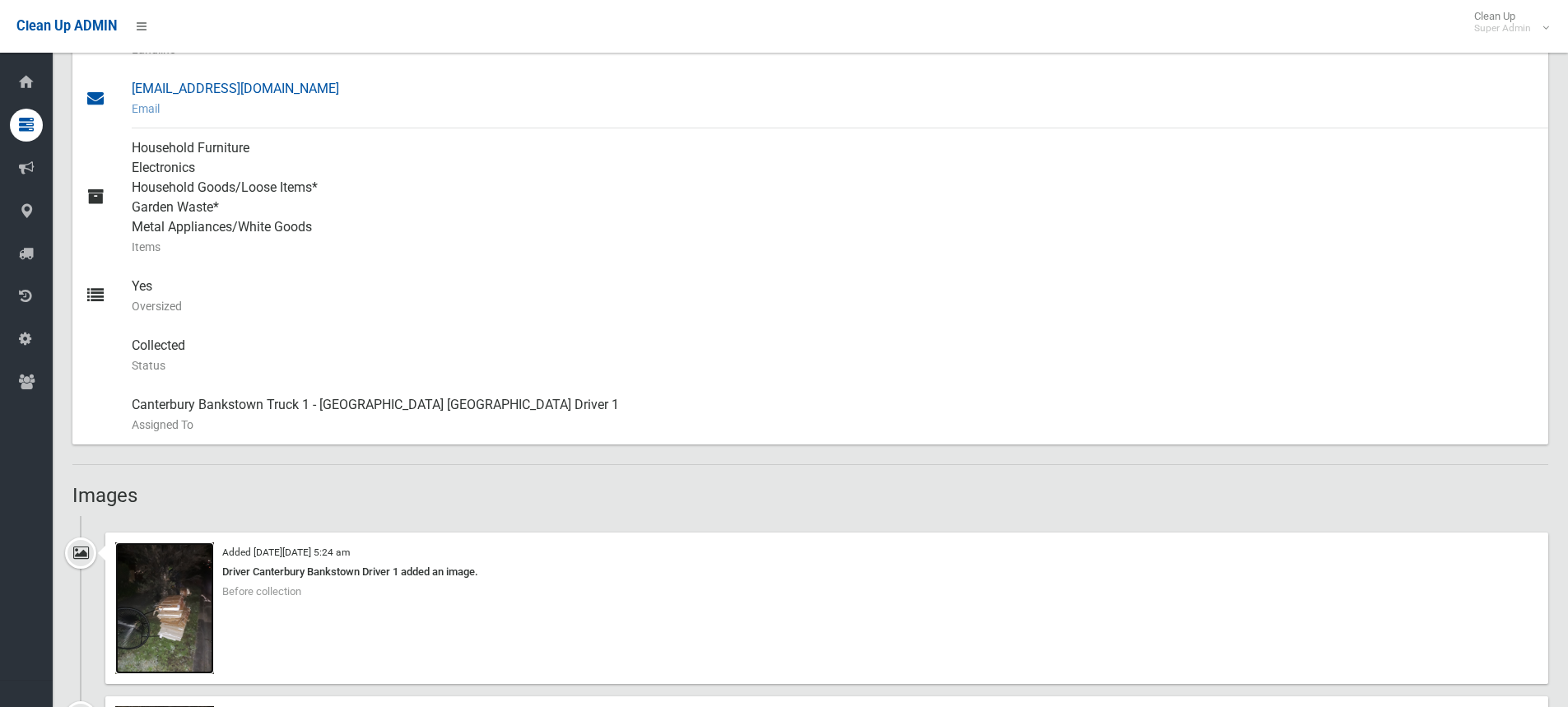
scroll to position [823, 0]
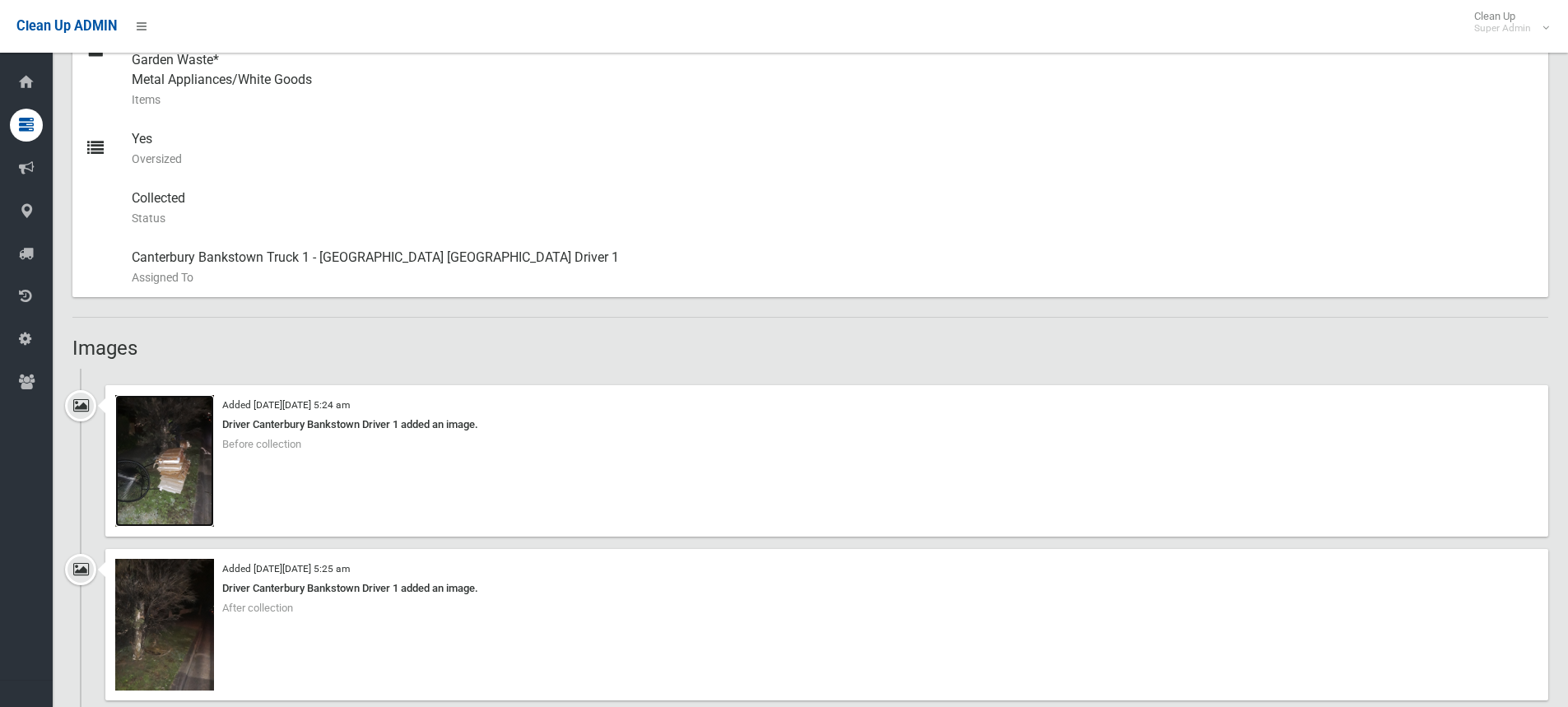
click at [172, 481] on img at bounding box center [165, 461] width 99 height 132
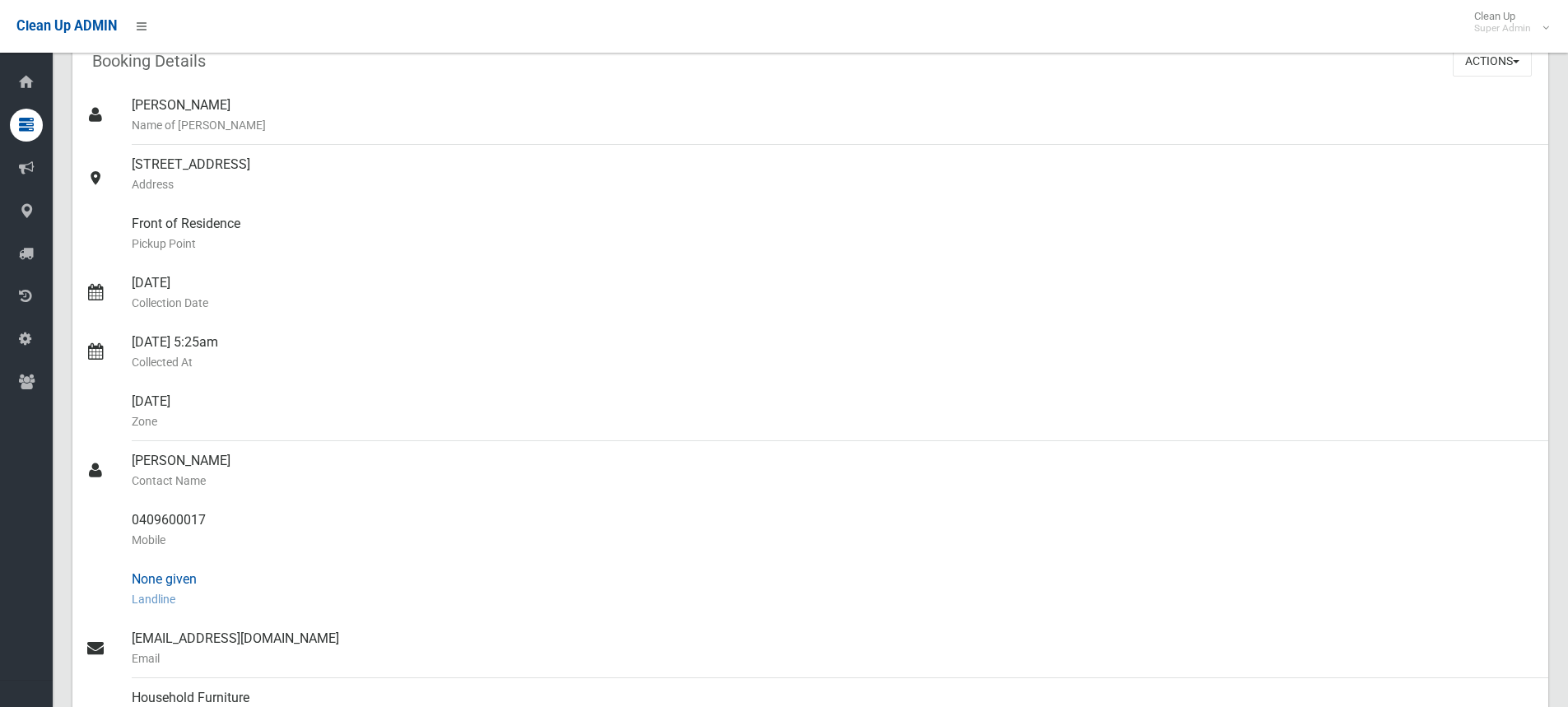
scroll to position [0, 0]
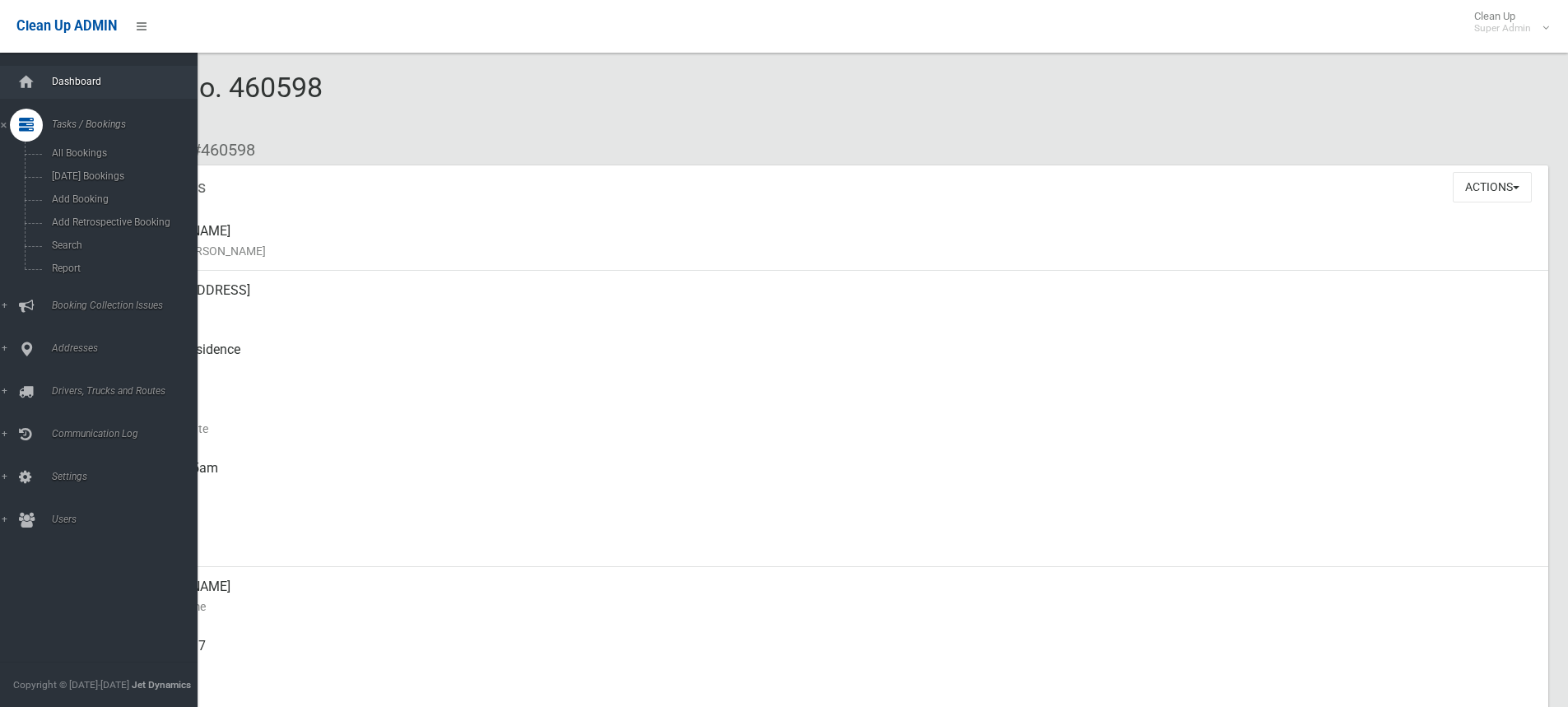
click at [66, 81] on span "Dashboard" at bounding box center [128, 81] width 163 height 11
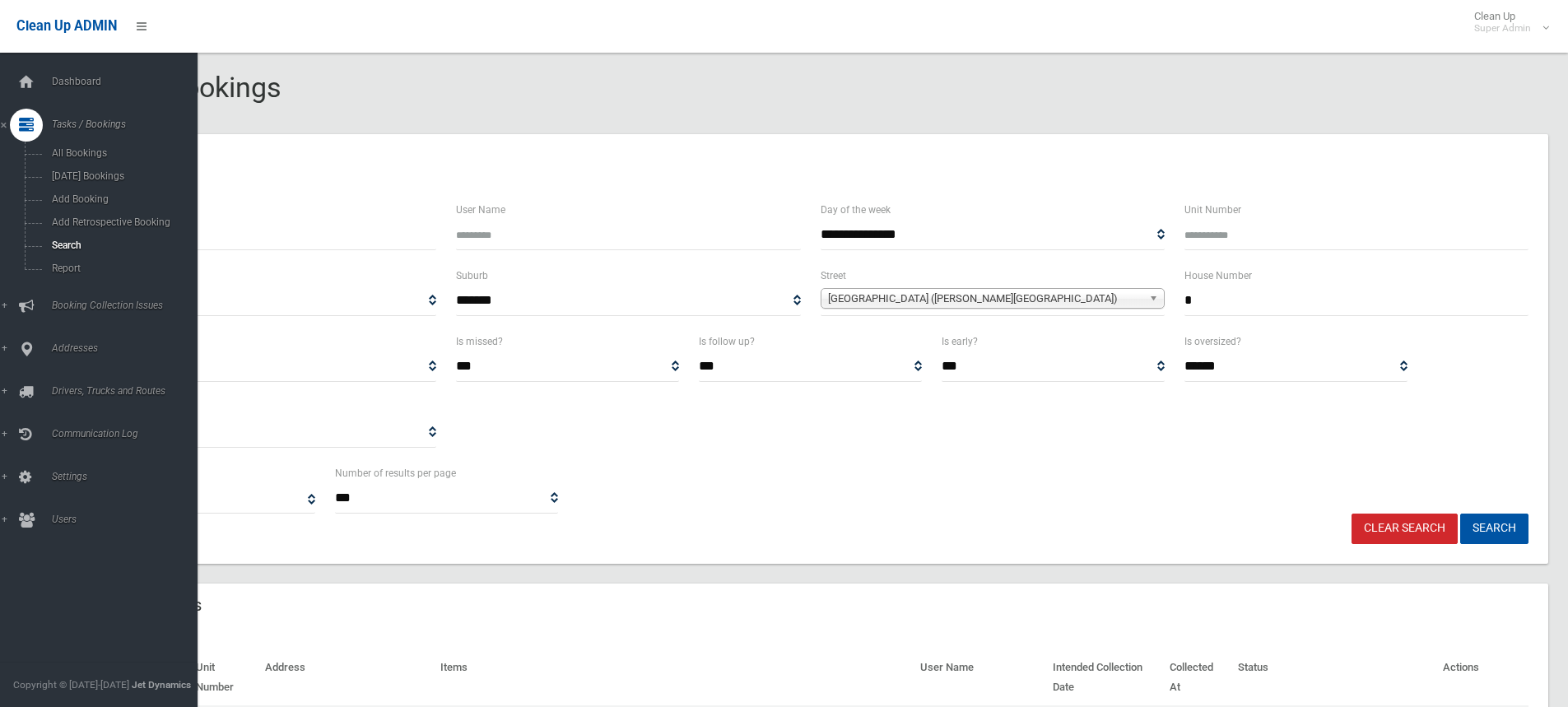
select select
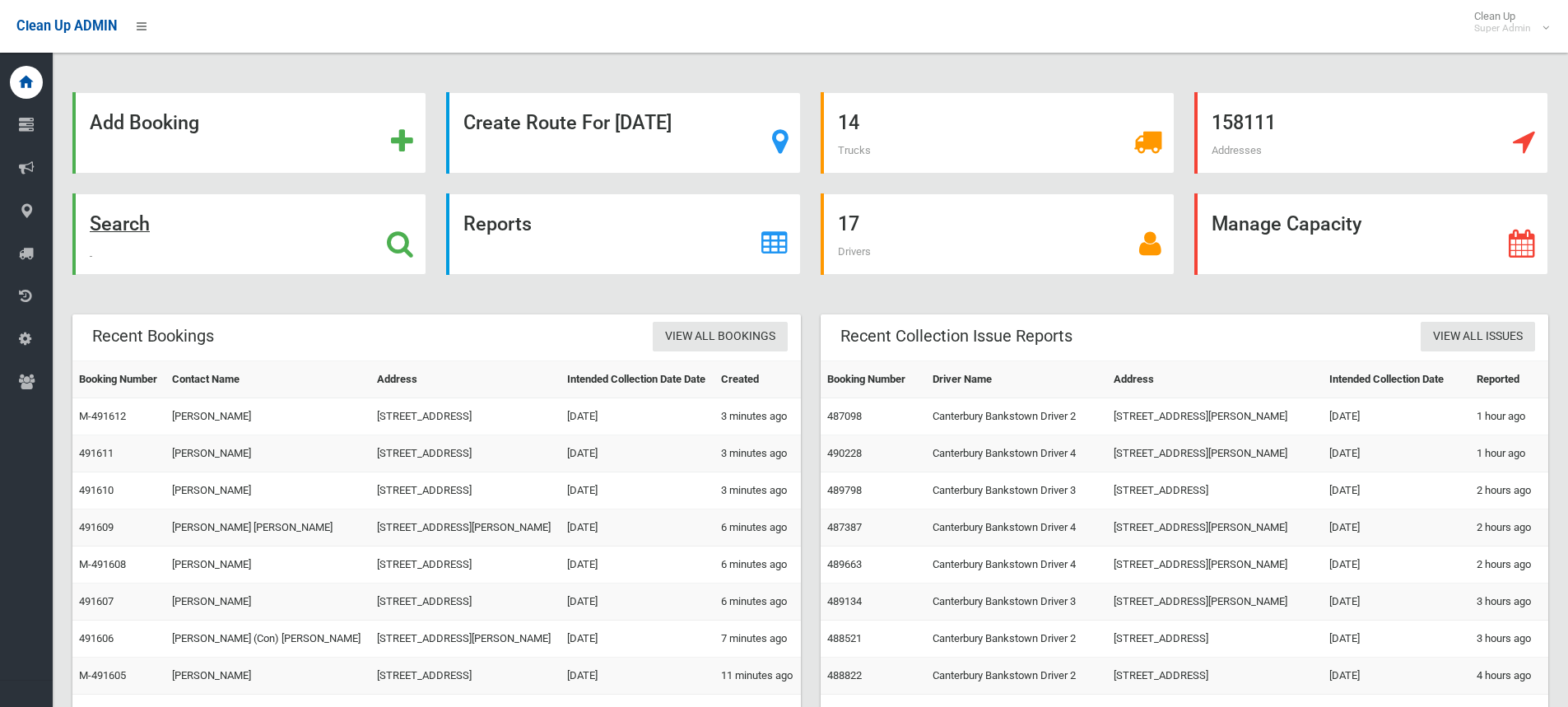
click at [120, 228] on strong "Search" at bounding box center [120, 224] width 60 height 23
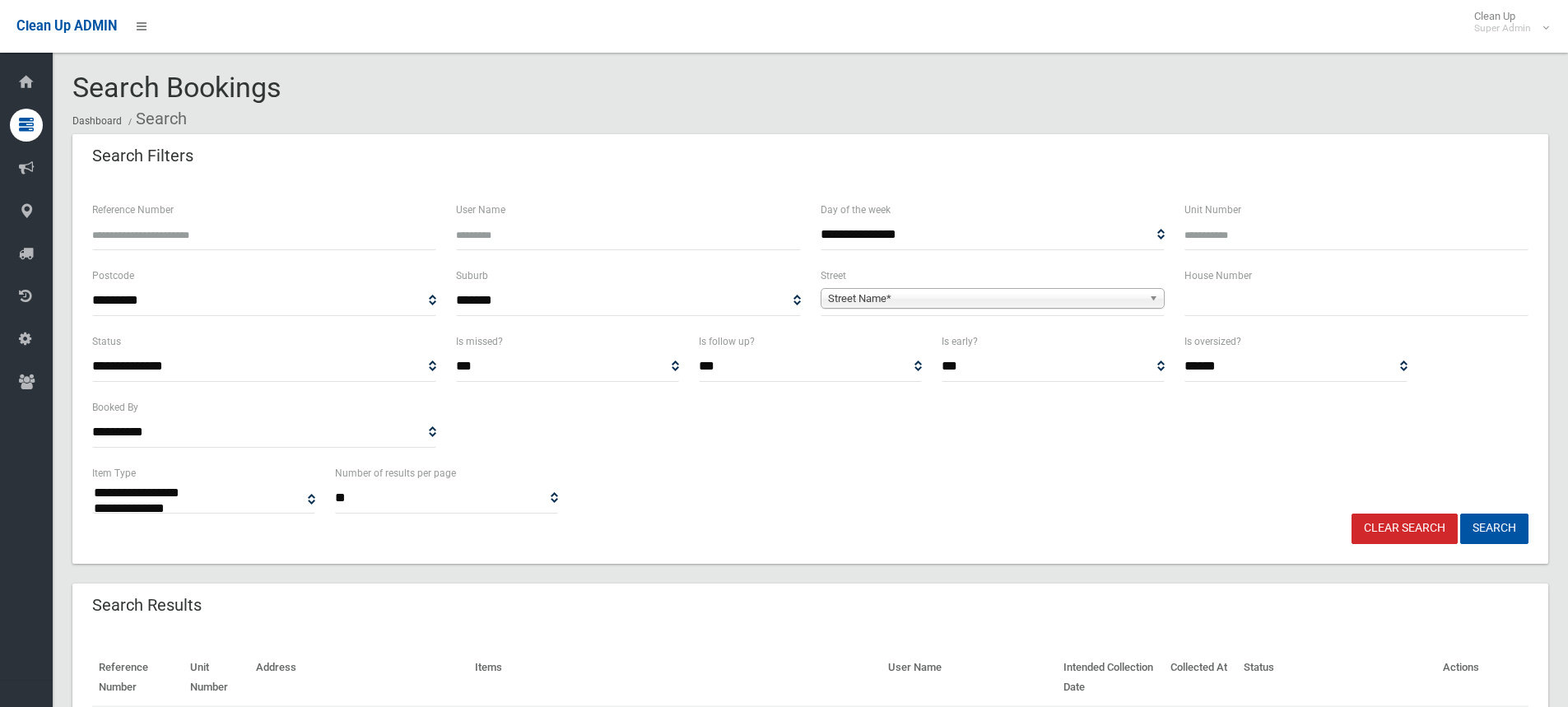
select select
click at [1326, 309] on input "text" at bounding box center [1356, 301] width 344 height 31
type input "**"
click at [857, 302] on span "Street Name*" at bounding box center [986, 299] width 315 height 20
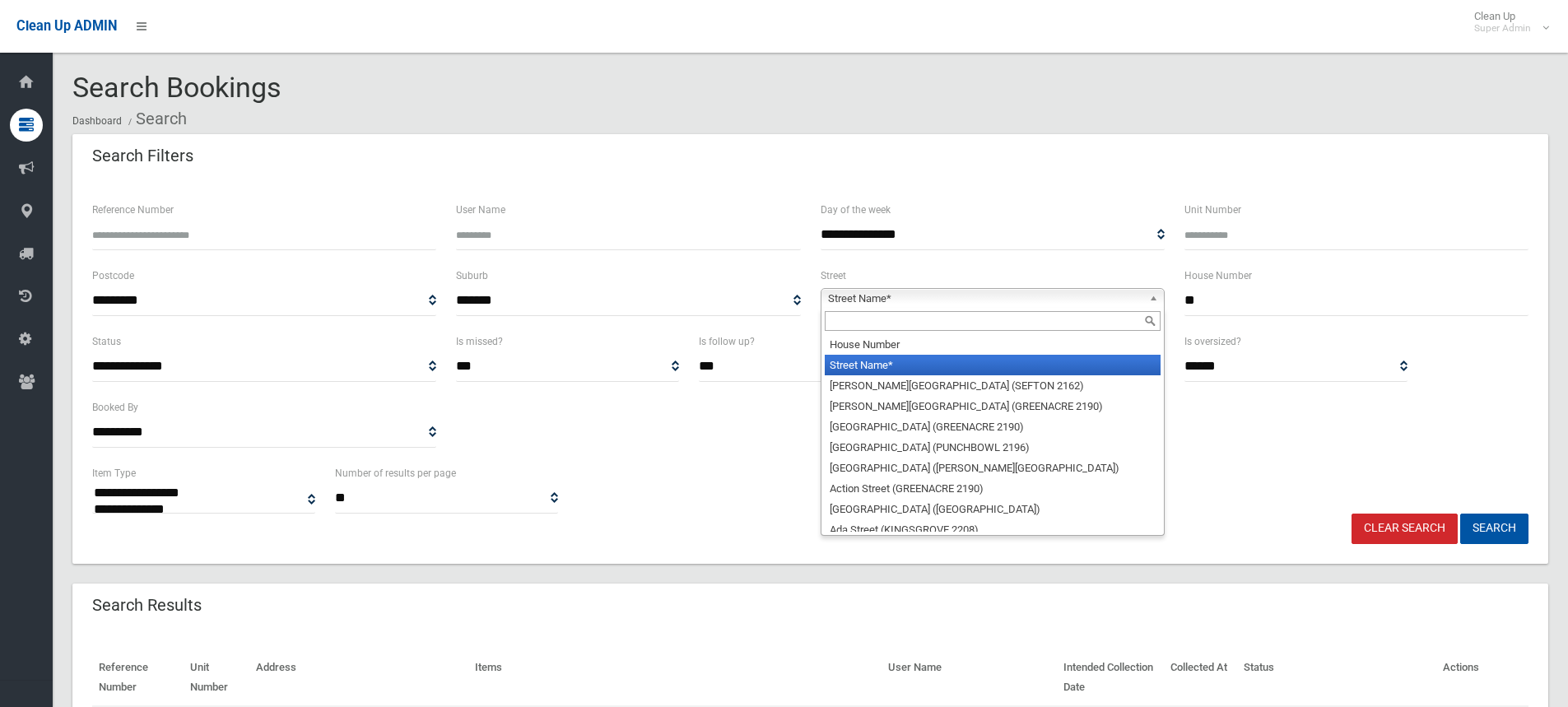
click at [860, 323] on input "text" at bounding box center [992, 320] width 336 height 20
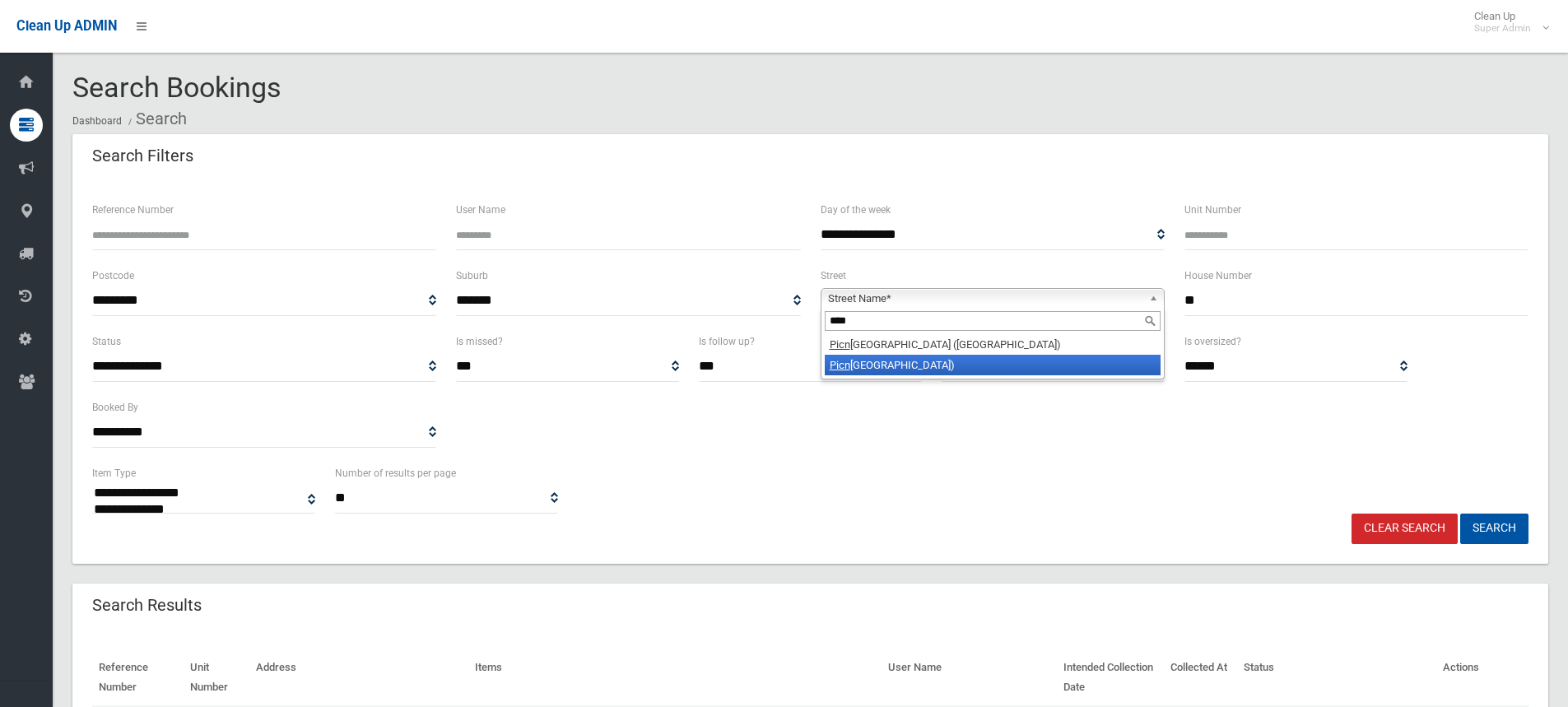
type input "****"
click at [885, 363] on li "Picn ic Point Road (PANANIA 2213)" at bounding box center [992, 365] width 336 height 21
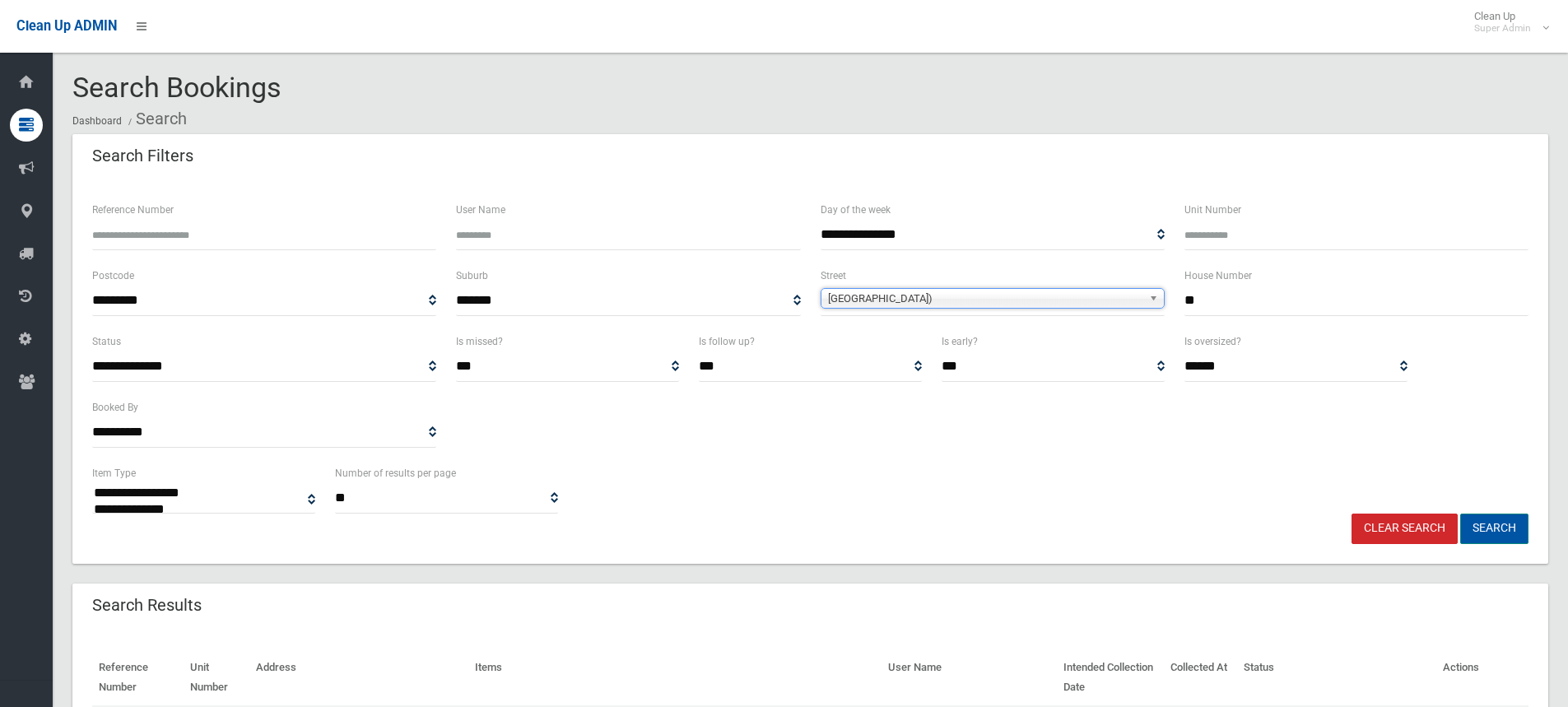
click at [1485, 529] on button "Search" at bounding box center [1494, 529] width 68 height 31
select select
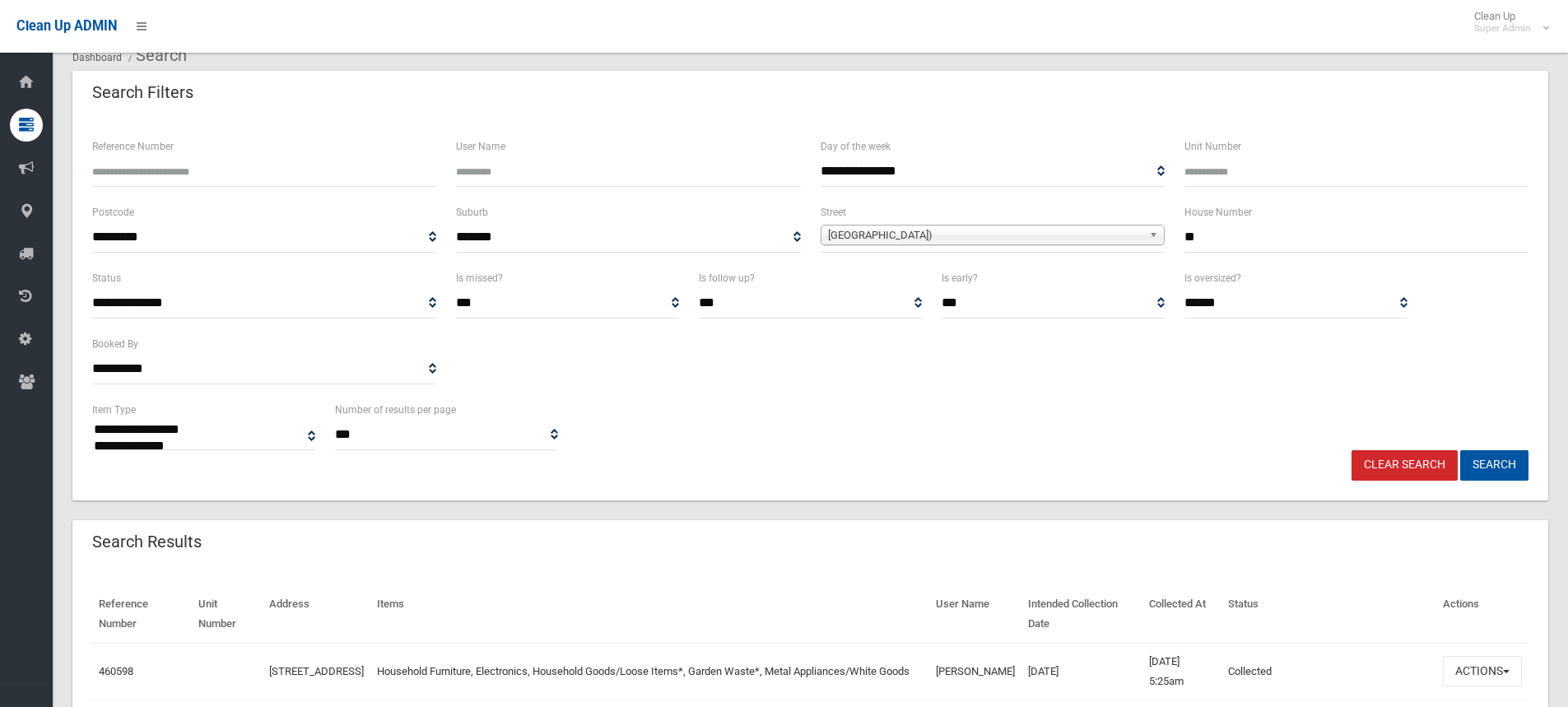
scroll to position [247, 0]
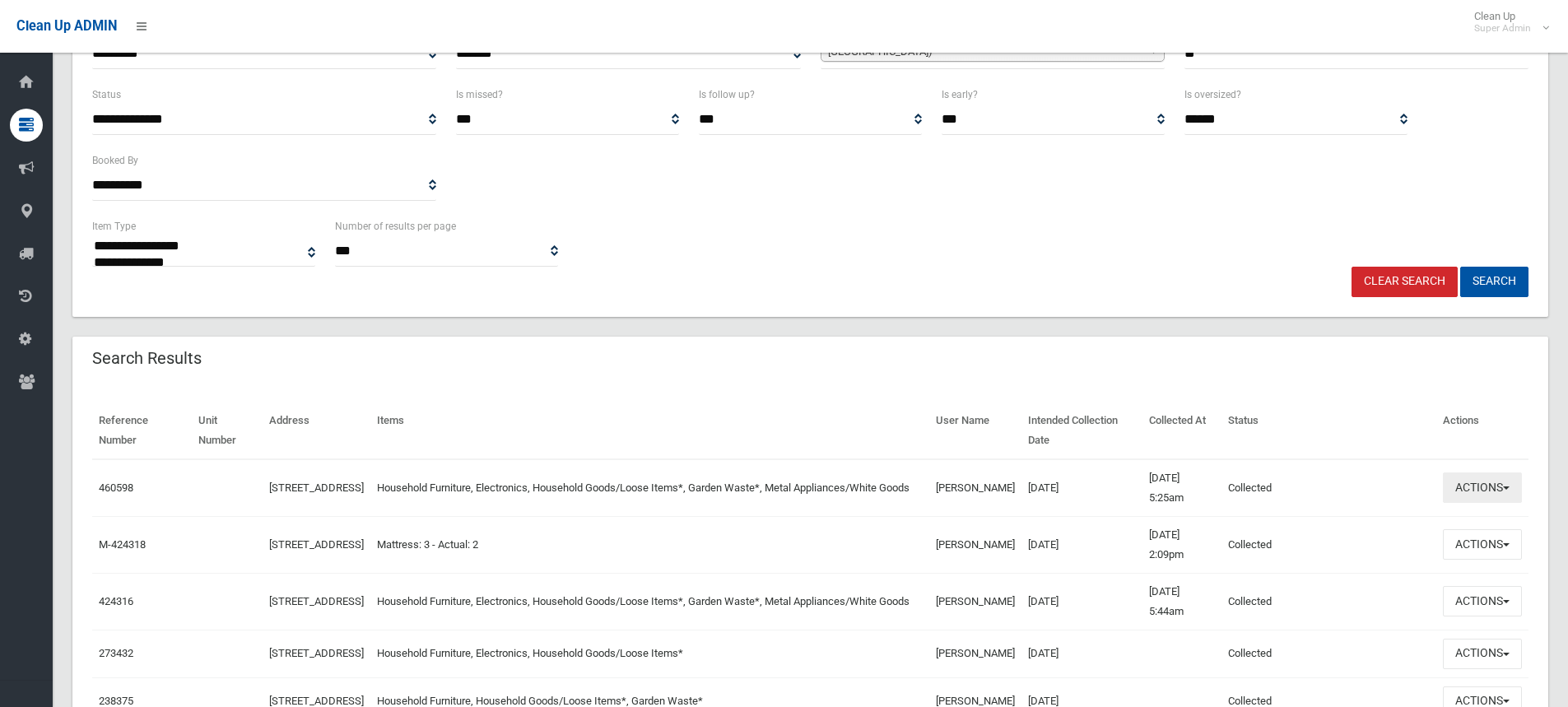
click at [1481, 492] on button "Actions" at bounding box center [1483, 488] width 79 height 31
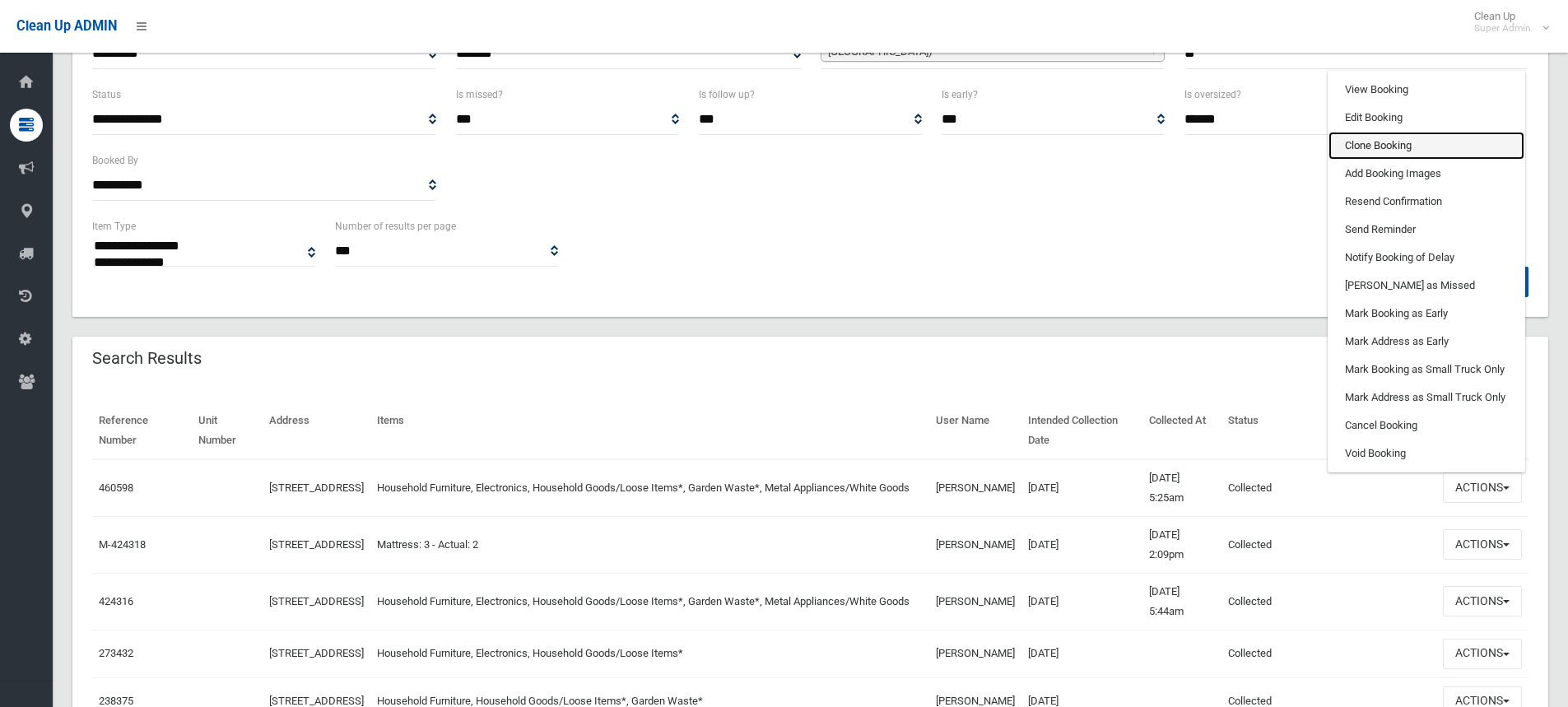
click at [1380, 152] on link "Clone Booking" at bounding box center [1426, 146] width 196 height 28
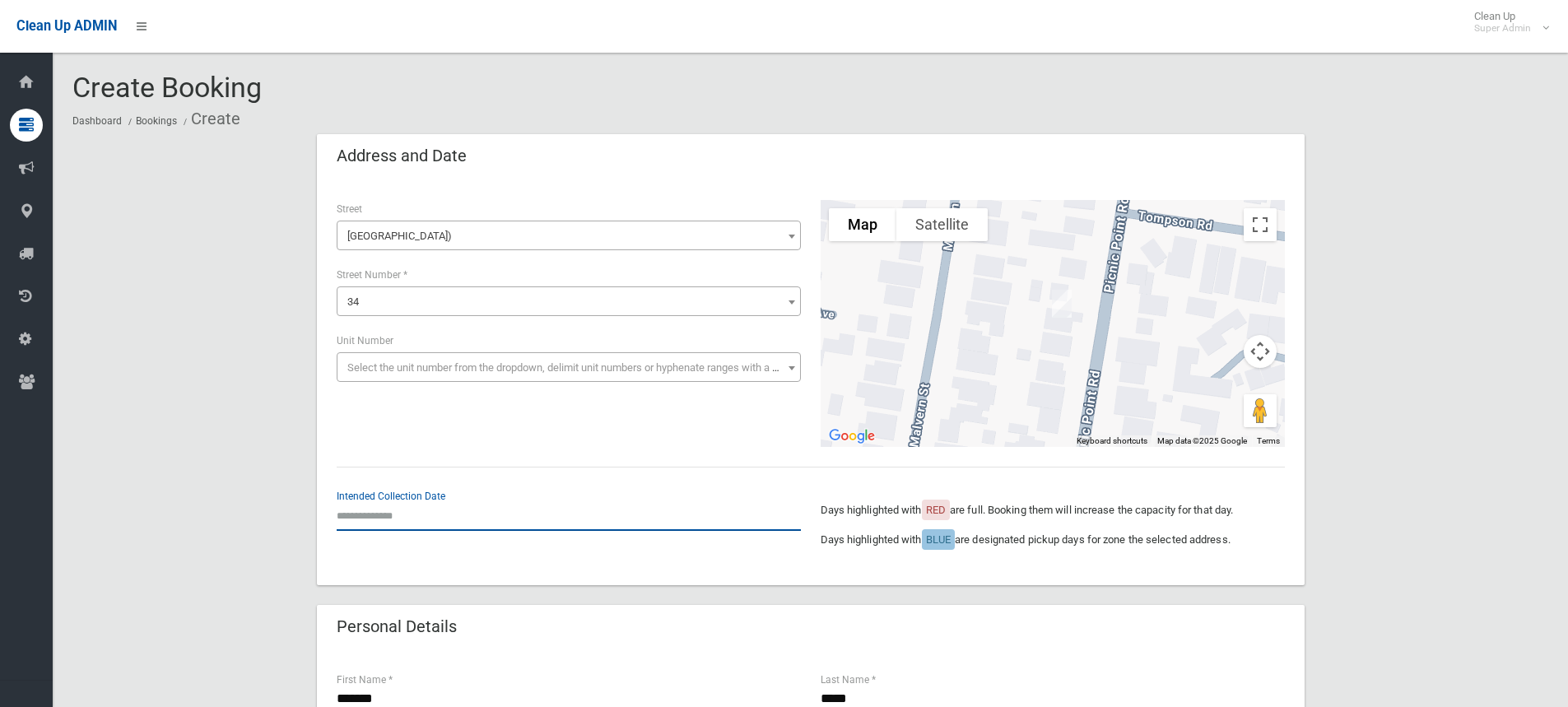
click at [425, 517] on input "text" at bounding box center [569, 516] width 464 height 31
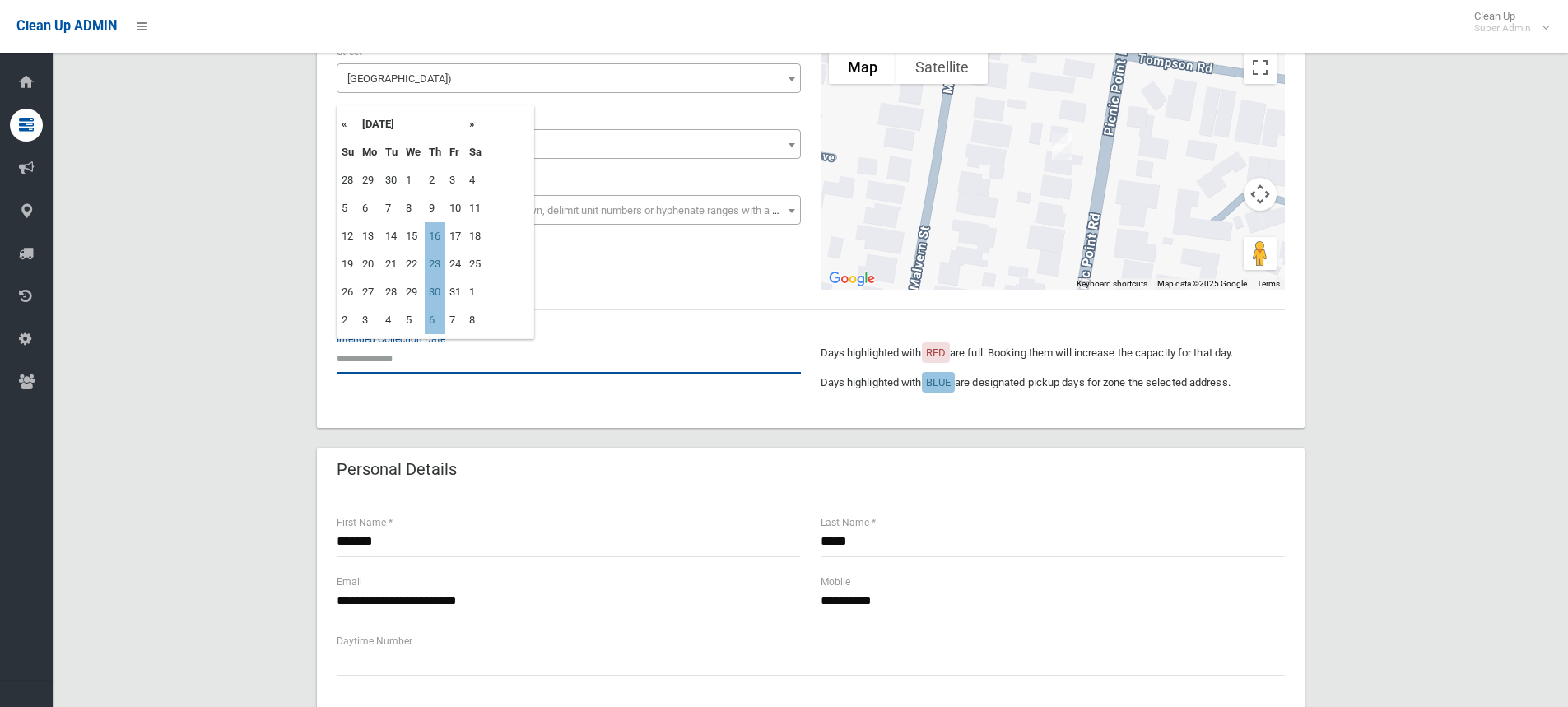
scroll to position [165, 0]
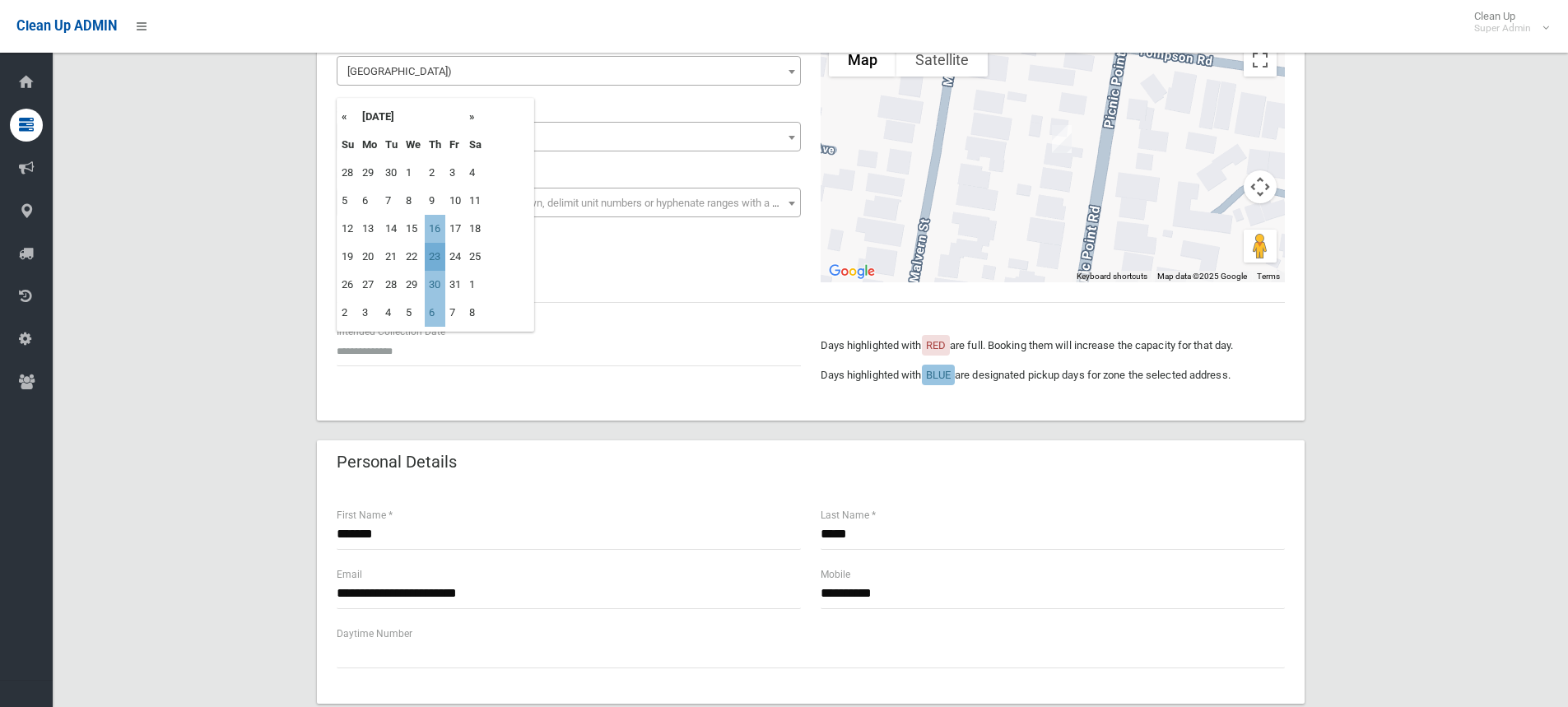
click at [437, 258] on td "23" at bounding box center [435, 257] width 21 height 28
click at [379, 359] on input "**********" at bounding box center [569, 351] width 464 height 31
click at [434, 287] on td "30" at bounding box center [435, 285] width 21 height 28
type input "**********"
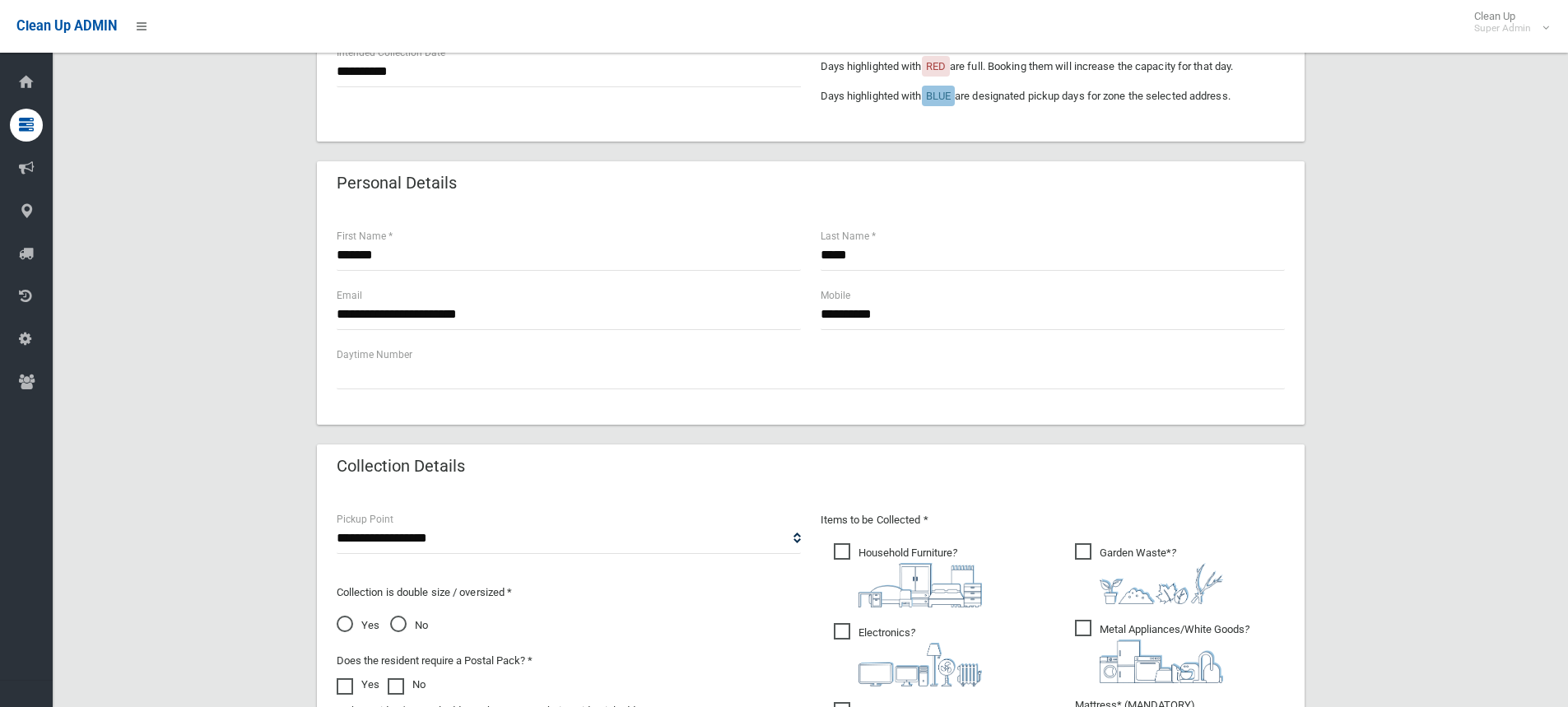
scroll to position [659, 0]
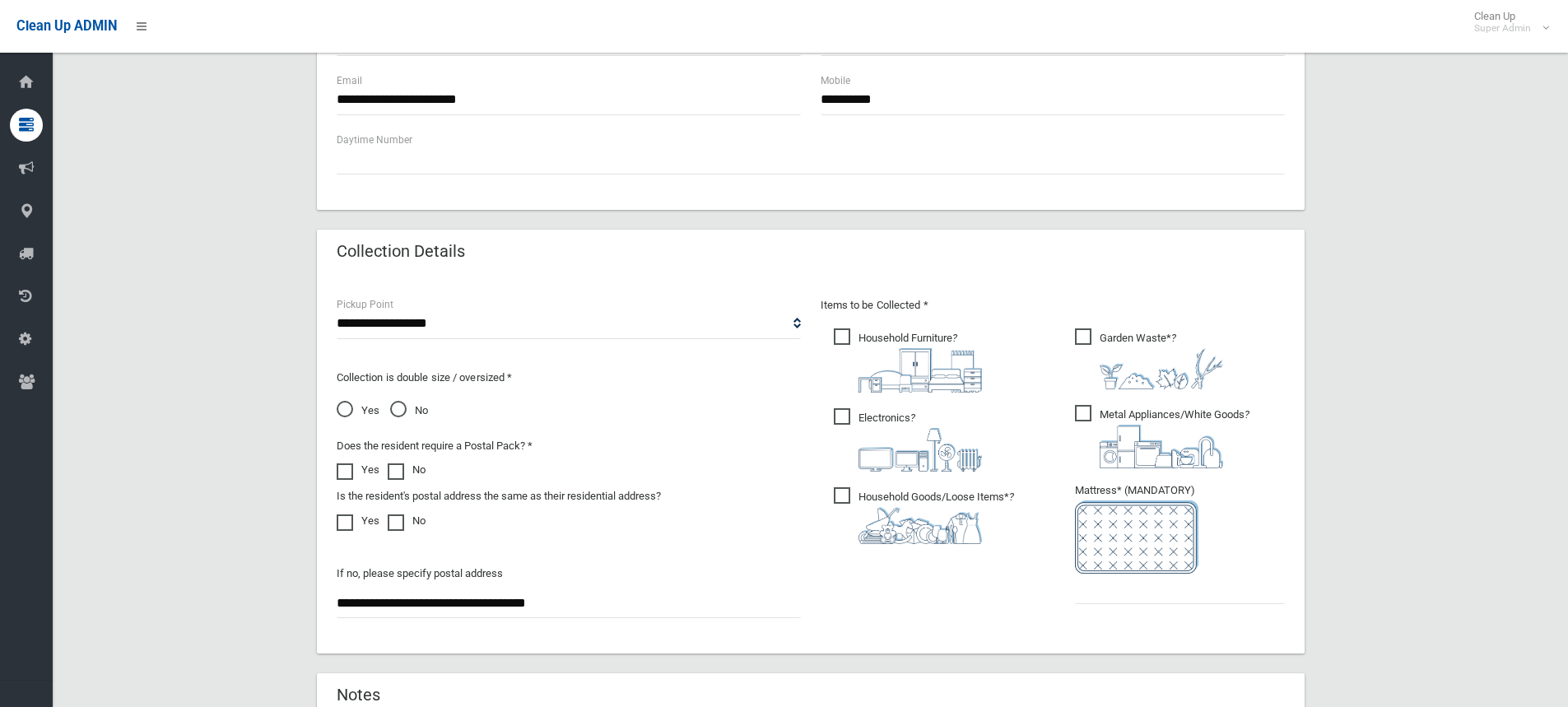
click at [402, 412] on span "No" at bounding box center [409, 410] width 37 height 20
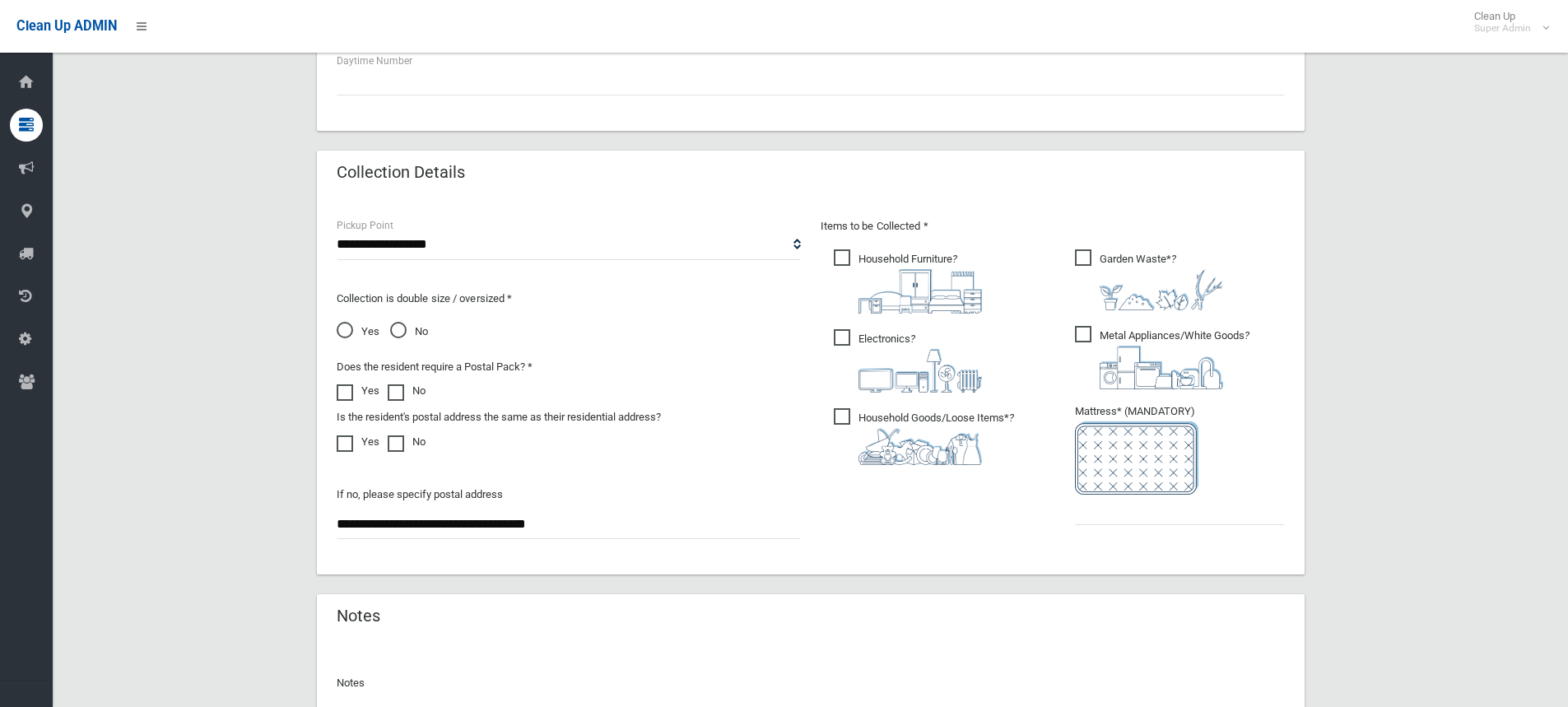
scroll to position [922, 0]
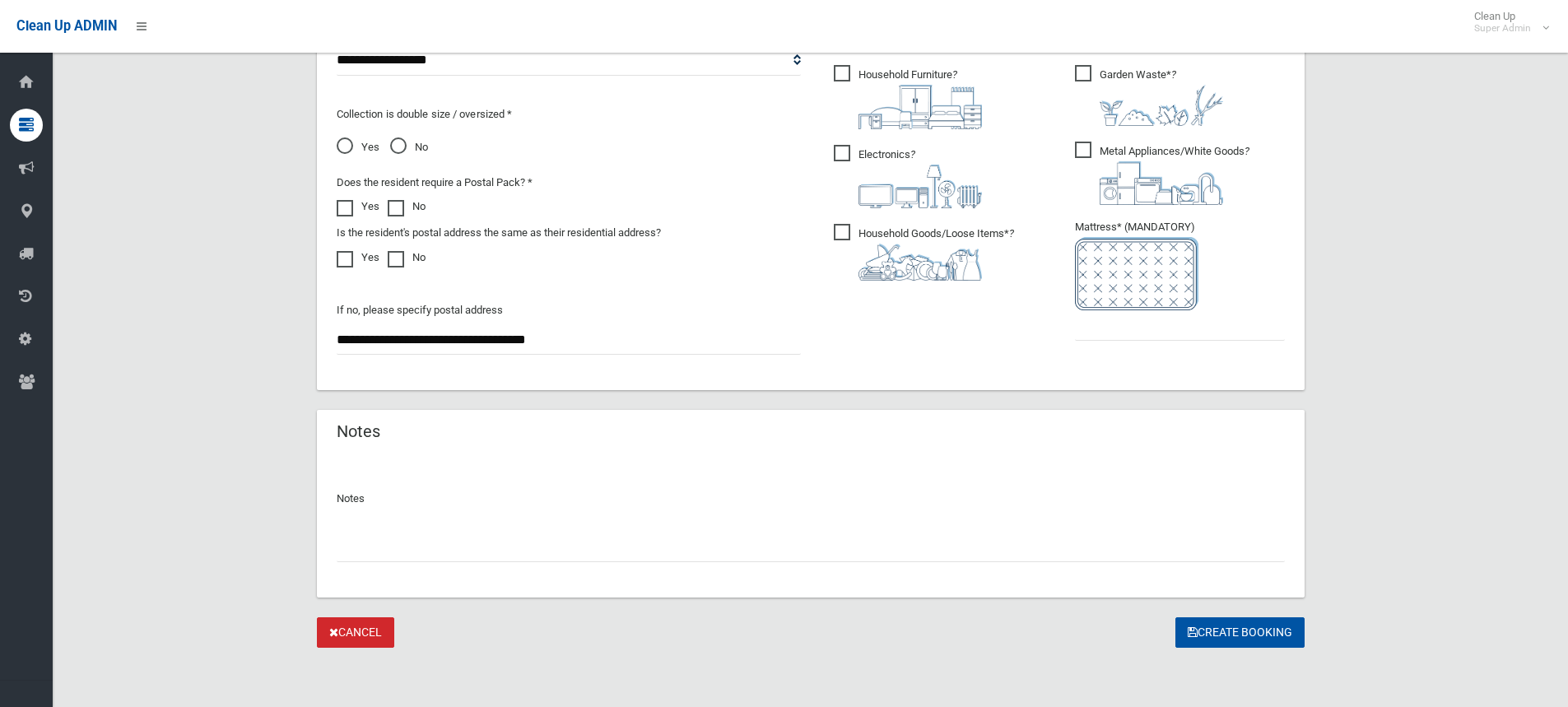
click at [427, 555] on input "text" at bounding box center [811, 547] width 948 height 31
type input "**********"
click at [1111, 333] on input "text" at bounding box center [1180, 326] width 210 height 31
type input "*"
click at [1195, 625] on button "Create Booking" at bounding box center [1240, 633] width 129 height 31
